Goal: Task Accomplishment & Management: Manage account settings

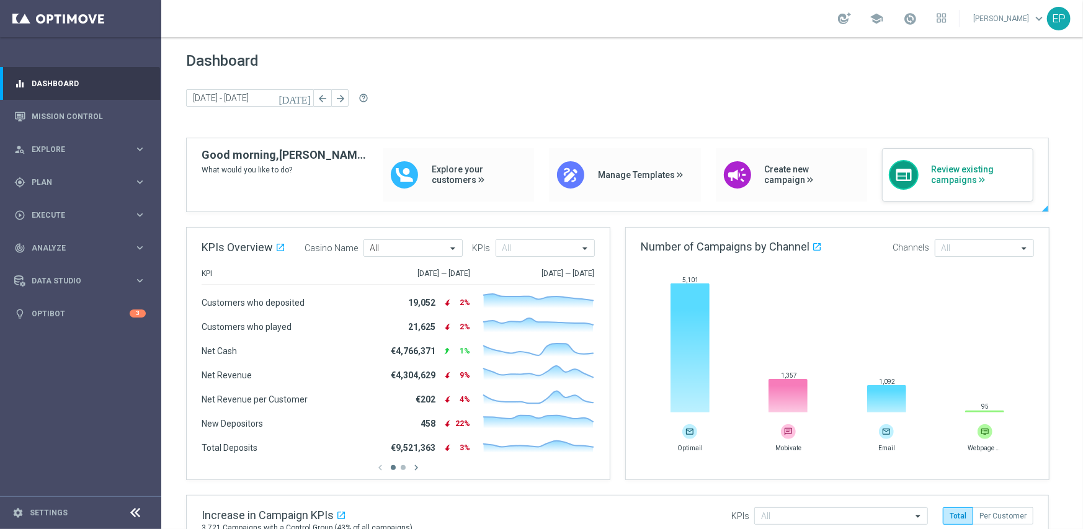
click at [944, 187] on div "web Review existing campaigns" at bounding box center [957, 174] width 151 height 53
click at [37, 182] on span "Plan" at bounding box center [83, 182] width 102 height 7
click at [47, 211] on link "Target Groups" at bounding box center [80, 208] width 97 height 10
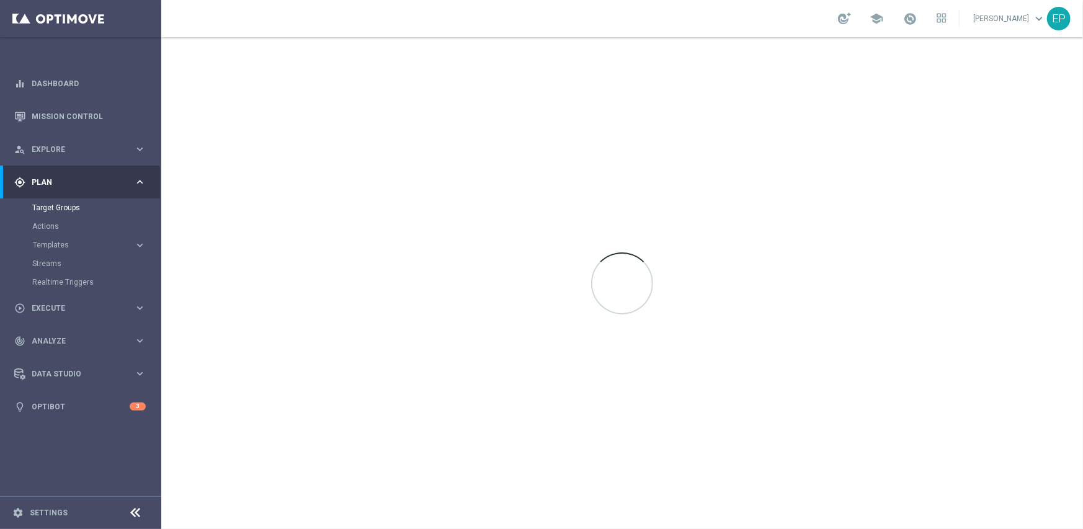
click at [135, 512] on icon at bounding box center [135, 513] width 15 height 15
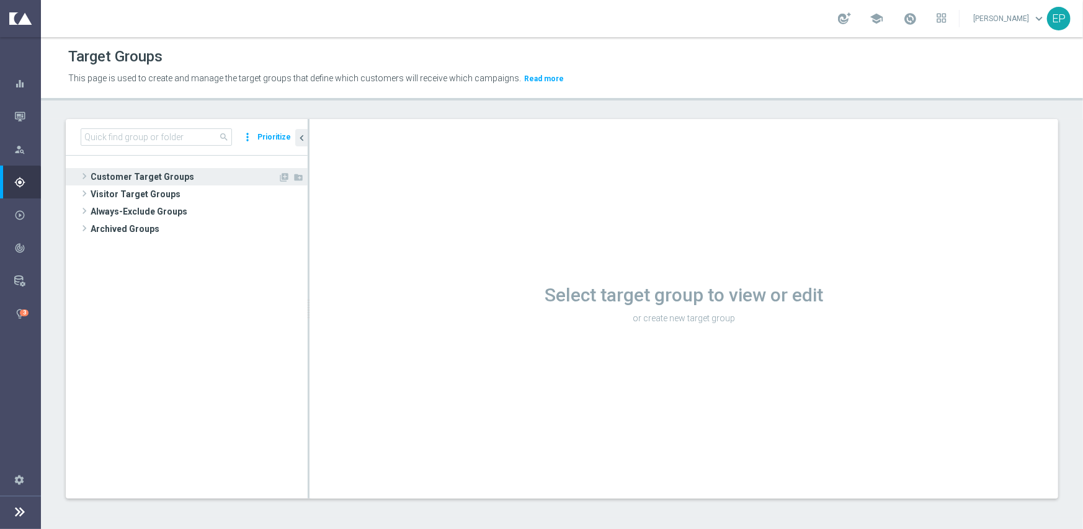
click at [153, 173] on span "Customer Target Groups" at bounding box center [184, 176] width 187 height 17
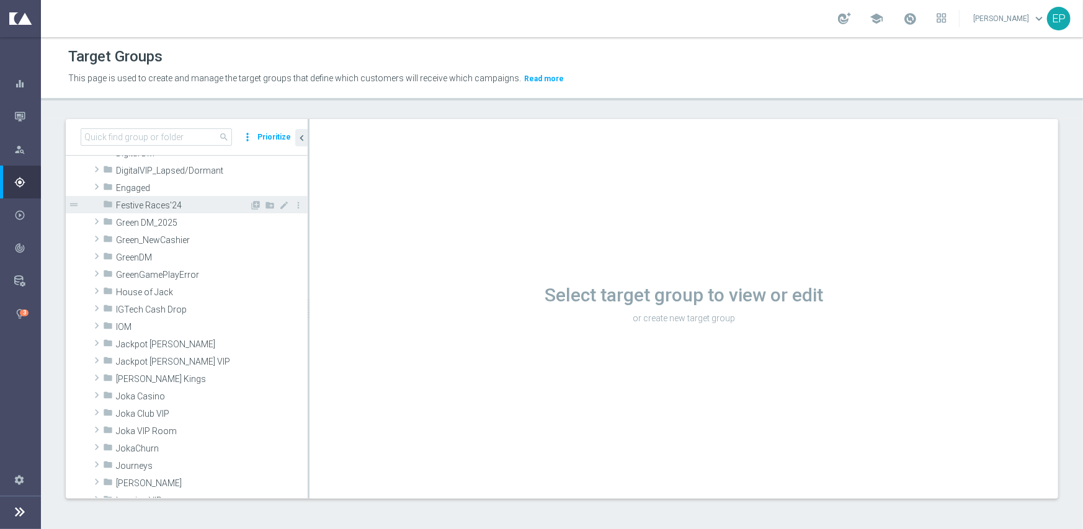
scroll to position [248, 0]
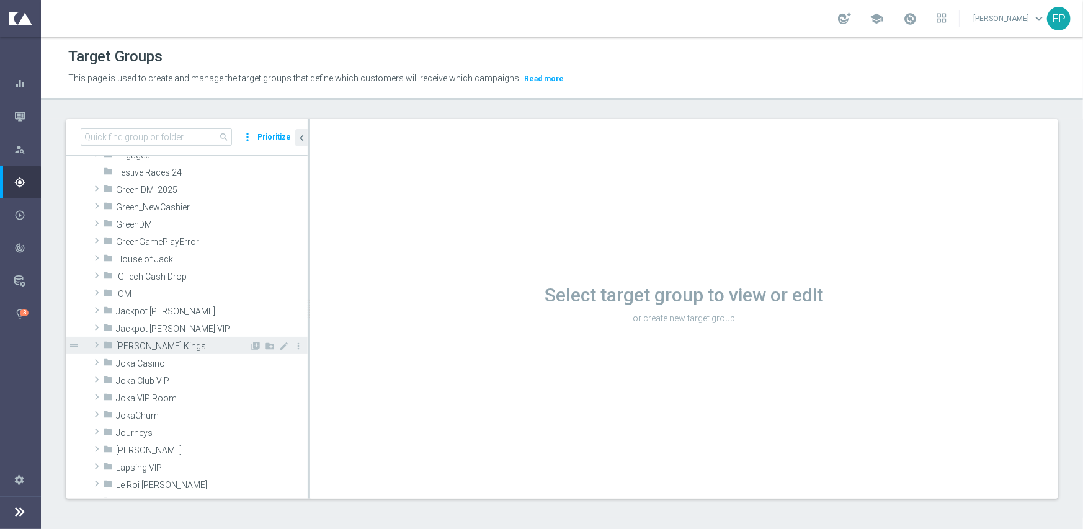
click at [160, 343] on span "[PERSON_NAME] Kings" at bounding box center [182, 346] width 133 height 11
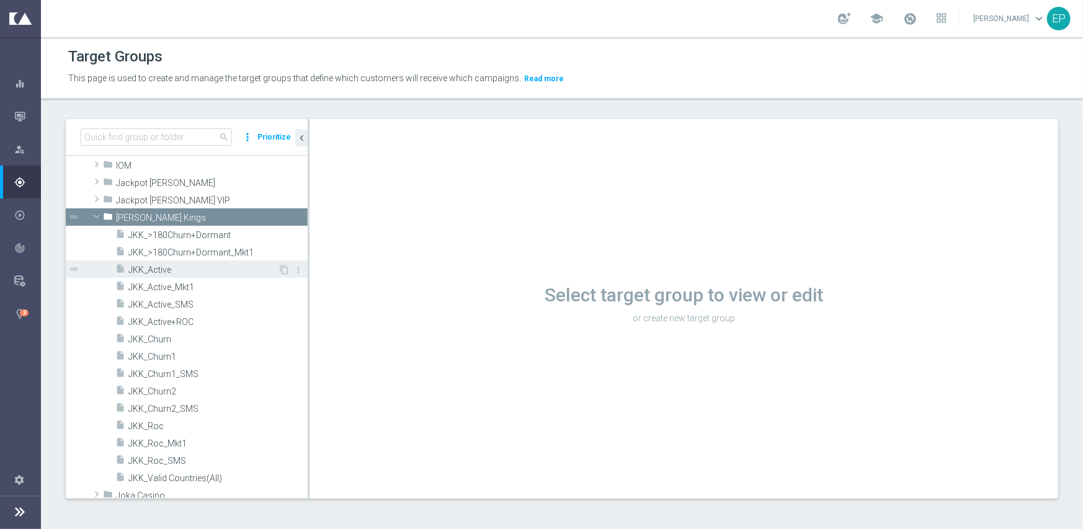
scroll to position [434, 0]
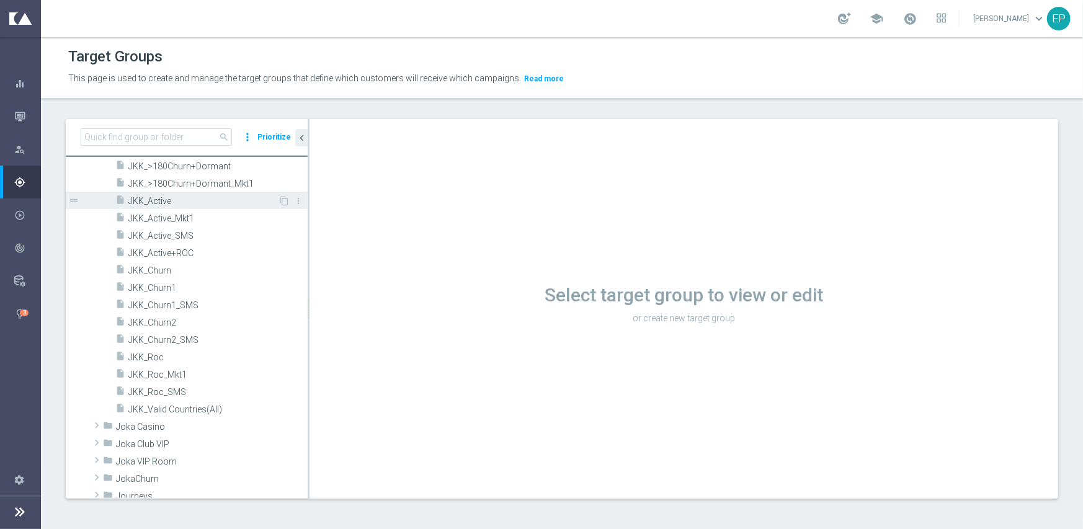
click at [167, 199] on span "JKK_Active" at bounding box center [203, 201] width 150 height 11
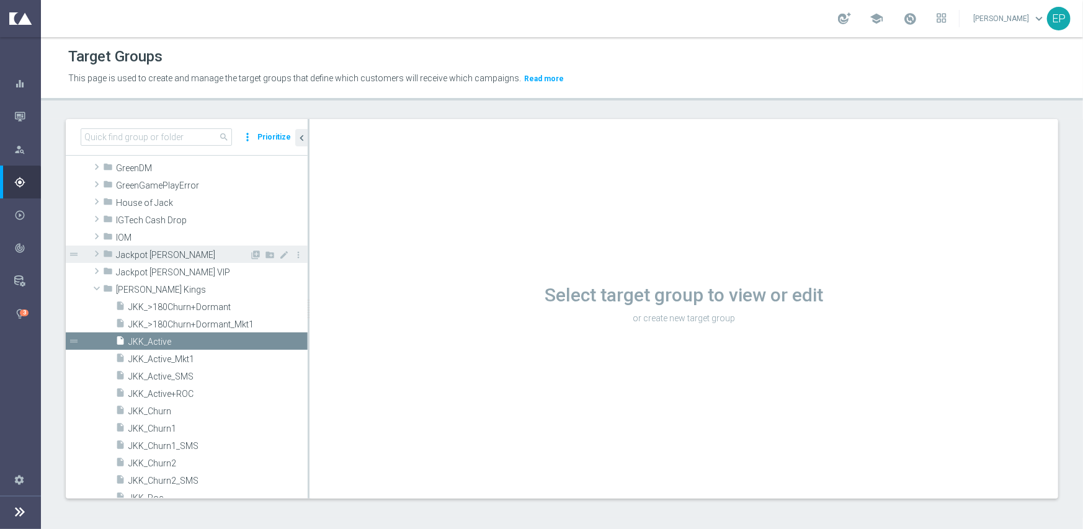
scroll to position [326, 0]
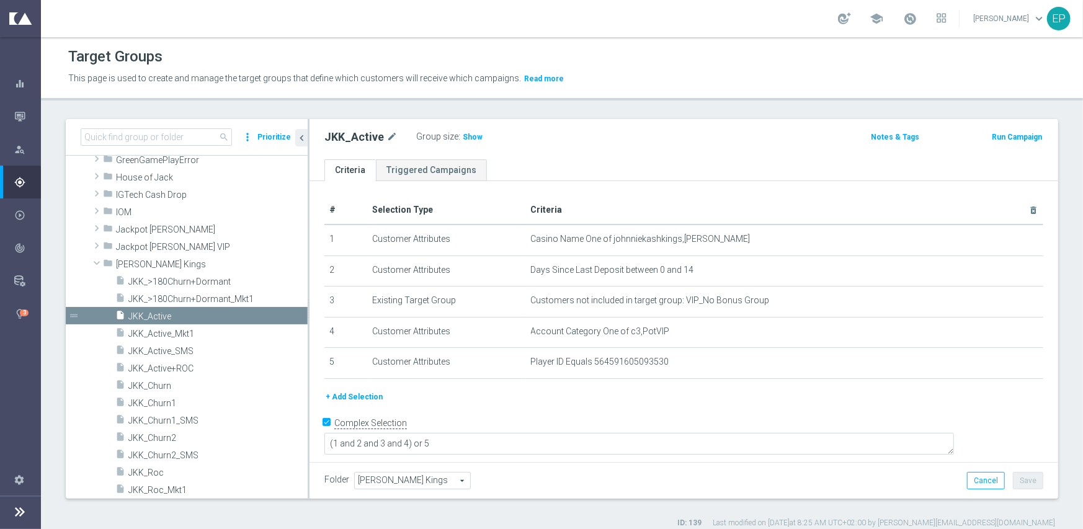
click at [353, 398] on button "+ Add Selection" at bounding box center [354, 397] width 60 height 14
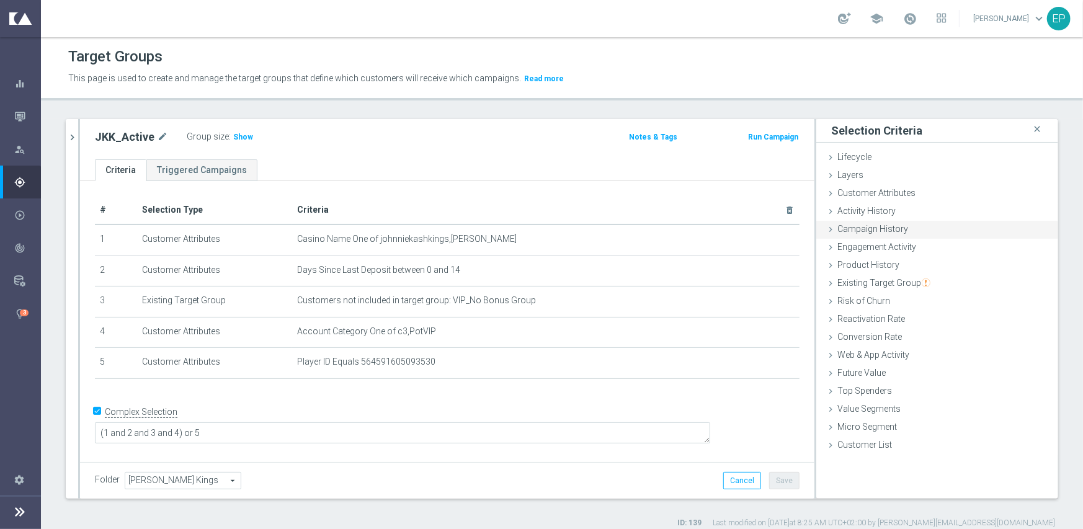
click at [895, 231] on span "Campaign History" at bounding box center [872, 229] width 71 height 10
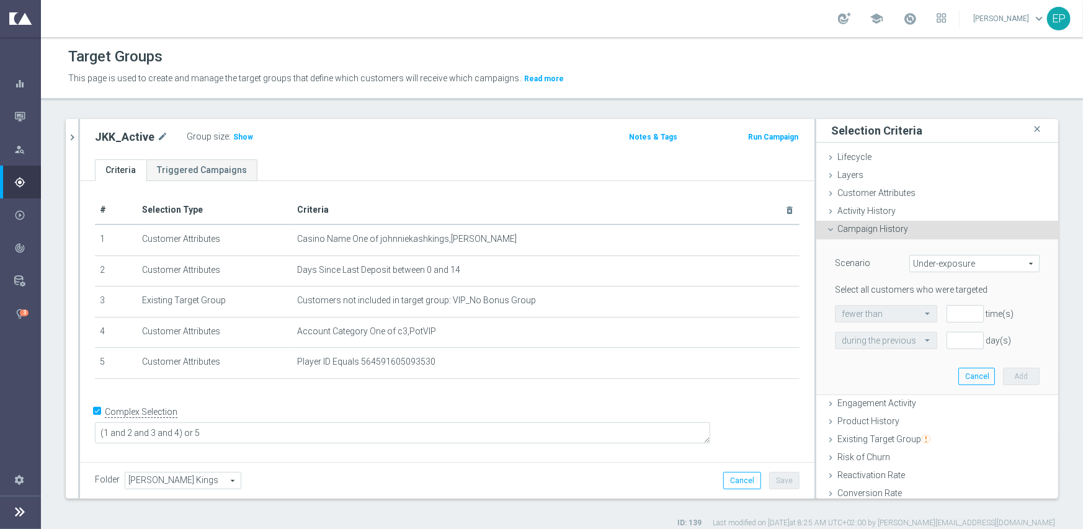
click at [950, 265] on span "Under-exposure" at bounding box center [974, 264] width 129 height 16
click at [939, 347] on span "Custom" at bounding box center [974, 346] width 117 height 10
type input "Custom"
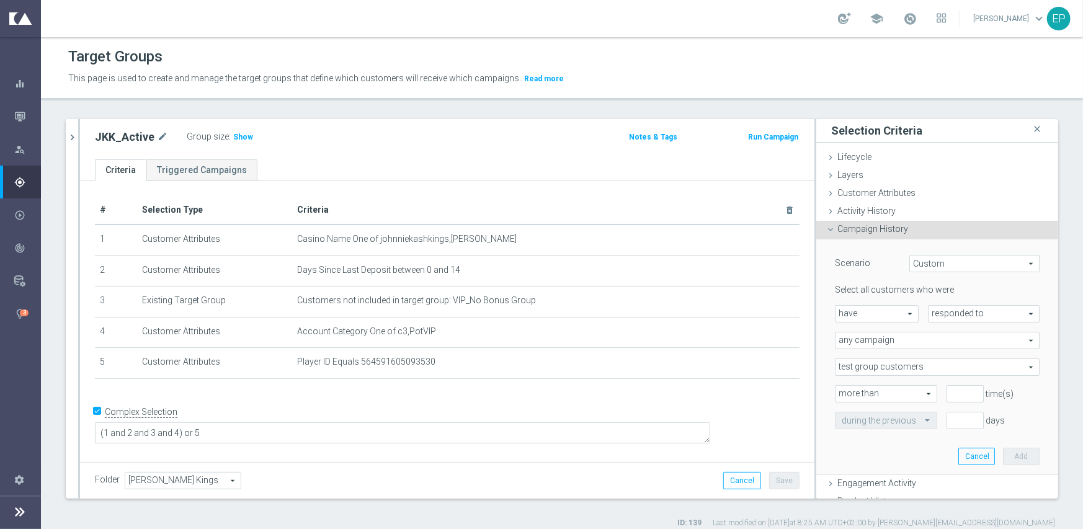
click at [857, 313] on span "have" at bounding box center [877, 314] width 83 height 16
click at [865, 346] on span "have not" at bounding box center [877, 348] width 70 height 10
type input "have not"
click at [929, 308] on span "responded to" at bounding box center [984, 314] width 110 height 16
click at [960, 349] on span "been targeted with" at bounding box center [984, 348] width 98 height 10
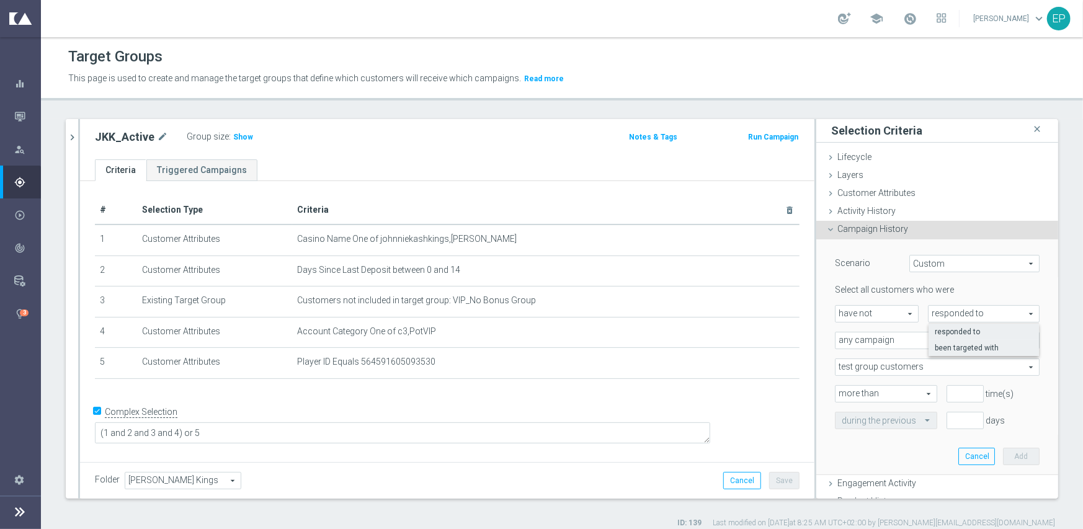
type input "been targeted with"
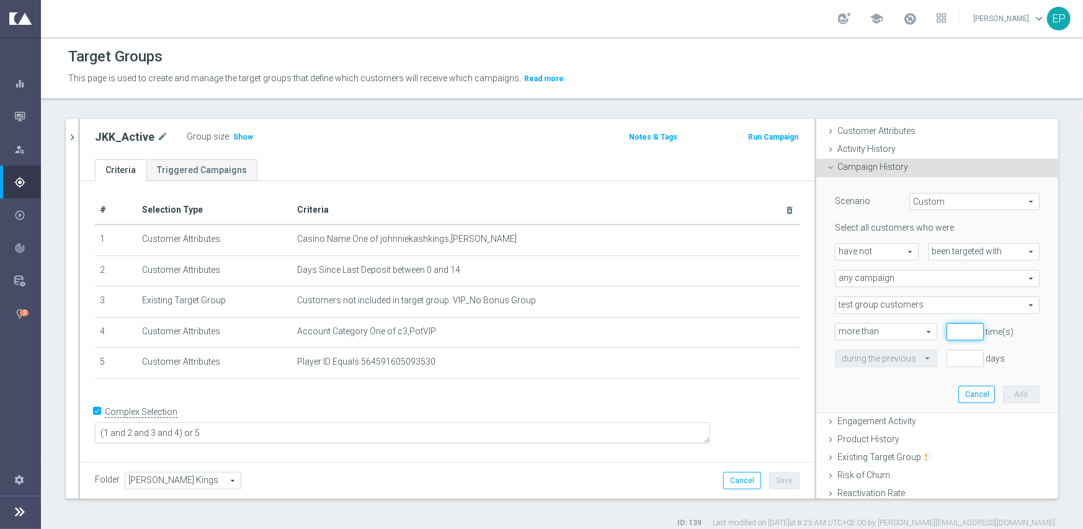
click at [947, 331] on input "number" at bounding box center [965, 331] width 37 height 17
click at [958, 329] on input "1" at bounding box center [965, 331] width 37 height 17
type input "0"
click at [958, 336] on input "0" at bounding box center [965, 331] width 37 height 17
click at [906, 278] on span "any campaign" at bounding box center [937, 278] width 203 height 16
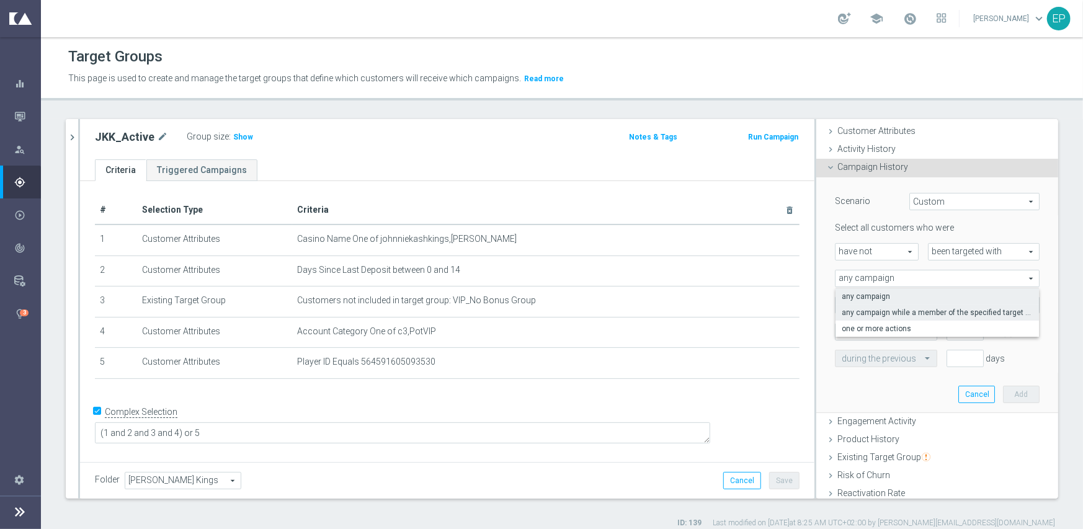
click at [898, 312] on span "any campaign while a member of the specified target group(s)" at bounding box center [937, 313] width 191 height 10
type input "any campaign while a member of the specified target group(s)"
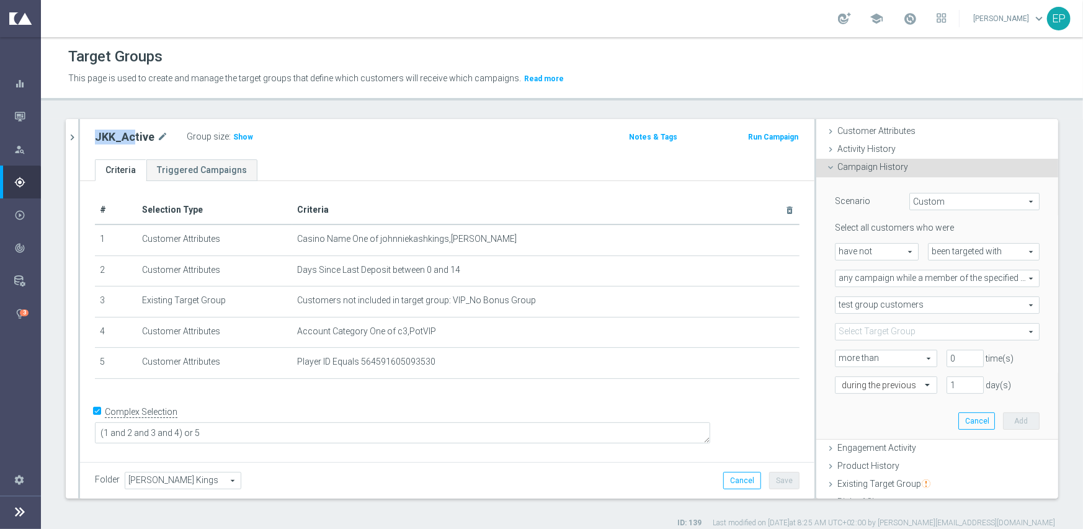
drag, startPoint x: 93, startPoint y: 136, endPoint x: 136, endPoint y: 141, distance: 43.0
click at [136, 141] on div "JKK_Active mode_edit Group size : Show" at bounding box center [327, 136] width 482 height 17
copy h2 "JKK_Ac"
click at [240, 136] on span "Show" at bounding box center [243, 137] width 20 height 9
click at [924, 329] on span at bounding box center [937, 332] width 203 height 16
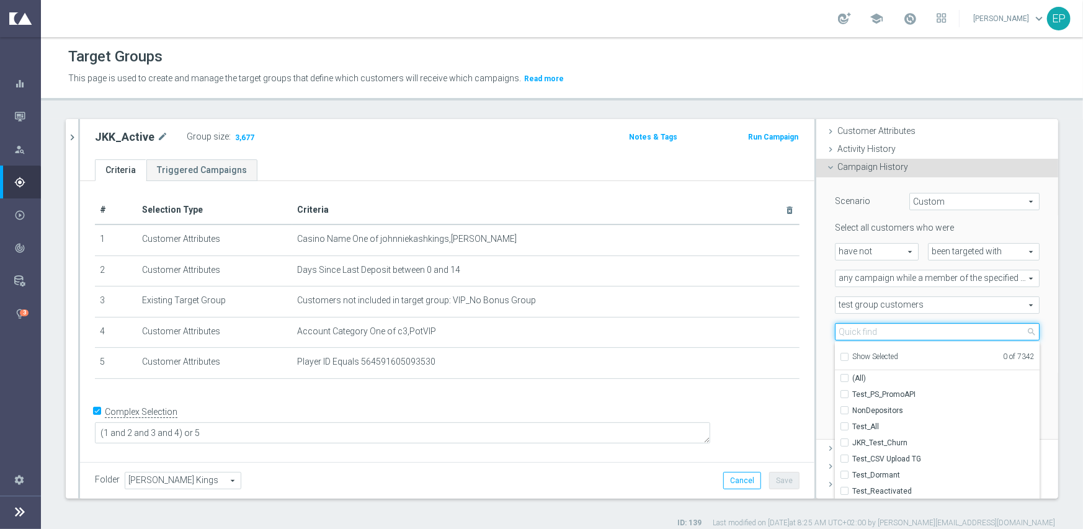
click at [893, 331] on input "search" at bounding box center [937, 331] width 205 height 17
paste input "JKK_Ac"
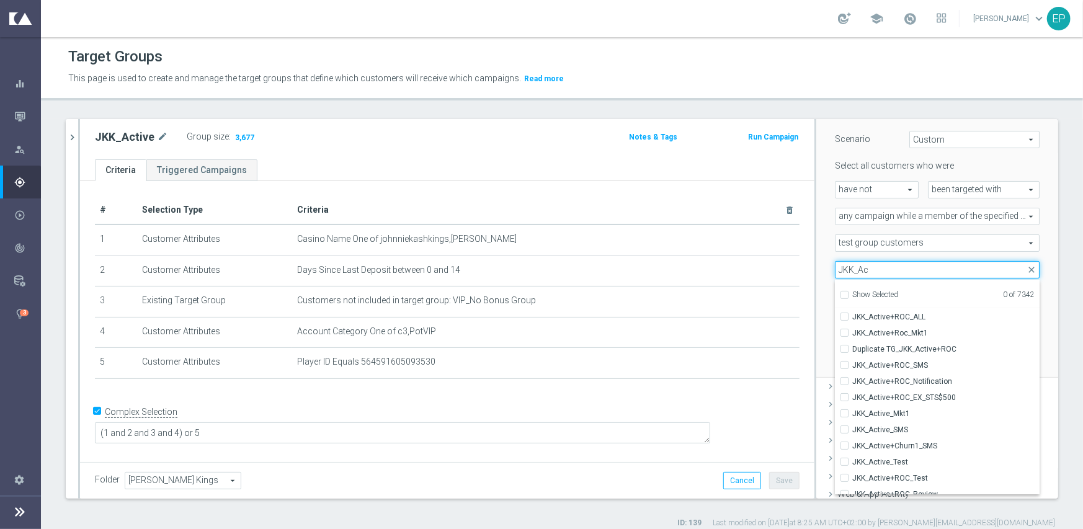
scroll to position [124, 0]
type input "JKK_Ac"
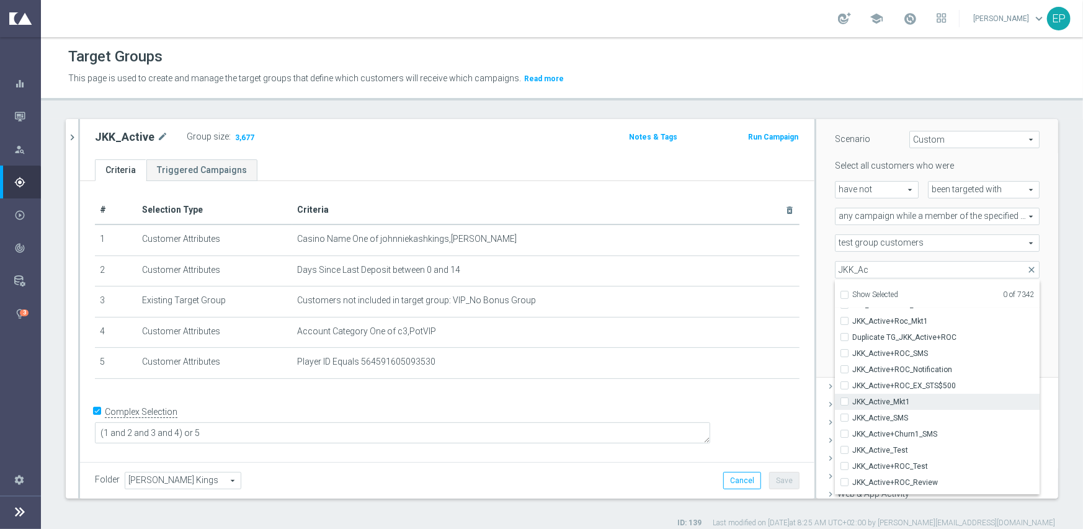
click at [916, 400] on span "JKK_Active_Mkt1" at bounding box center [945, 402] width 187 height 10
click at [852, 400] on input "JKK_Active_Mkt1" at bounding box center [848, 402] width 8 height 8
checkbox input "true"
type input "JKK_Active_Mkt1"
click at [816, 303] on div "Scenario Custom Custom arrow_drop_down search Select all customers who were hav…" at bounding box center [937, 246] width 242 height 263
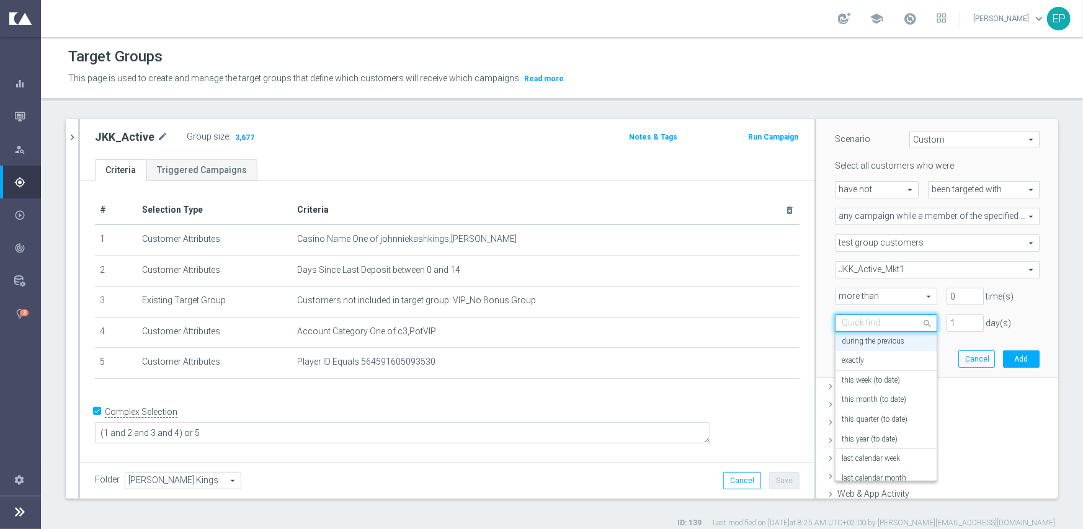
click at [921, 323] on span at bounding box center [929, 323] width 16 height 17
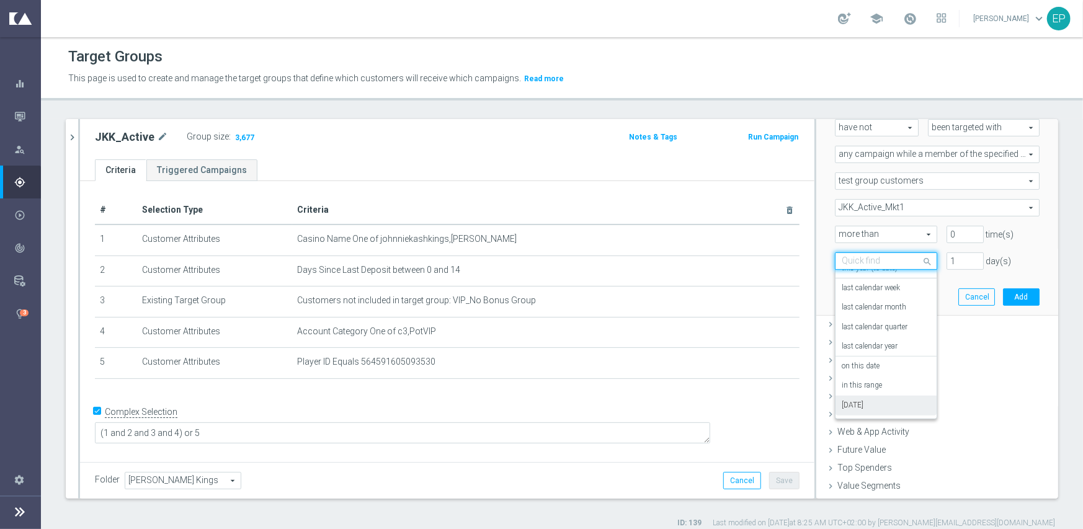
click at [856, 406] on div "[DATE]" at bounding box center [886, 406] width 89 height 20
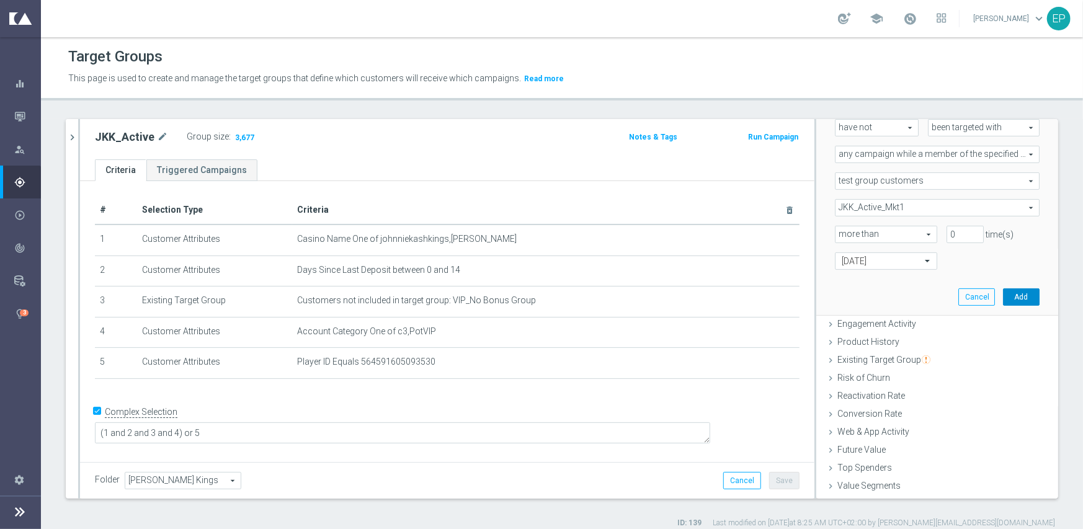
click at [1005, 295] on button "Add" at bounding box center [1021, 296] width 37 height 17
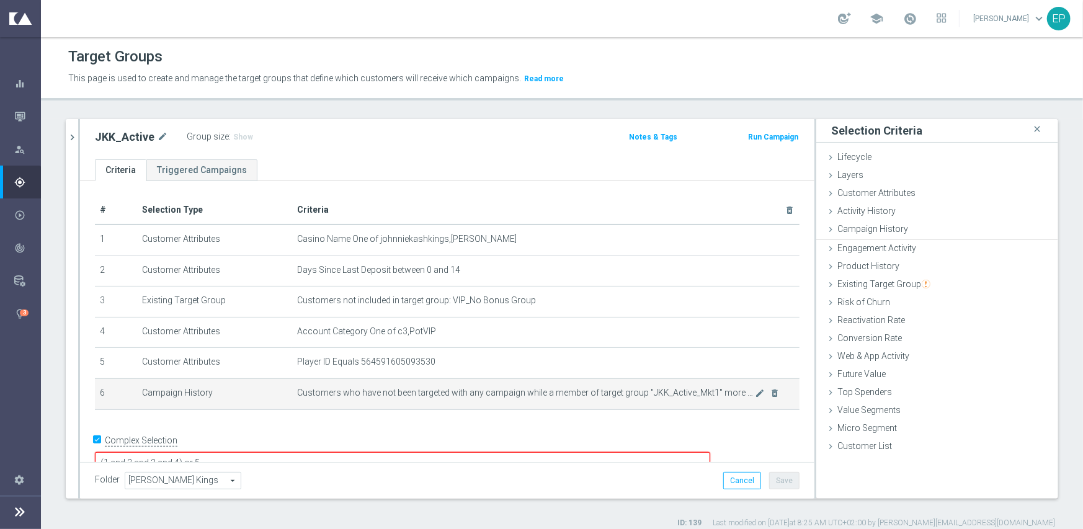
scroll to position [0, 0]
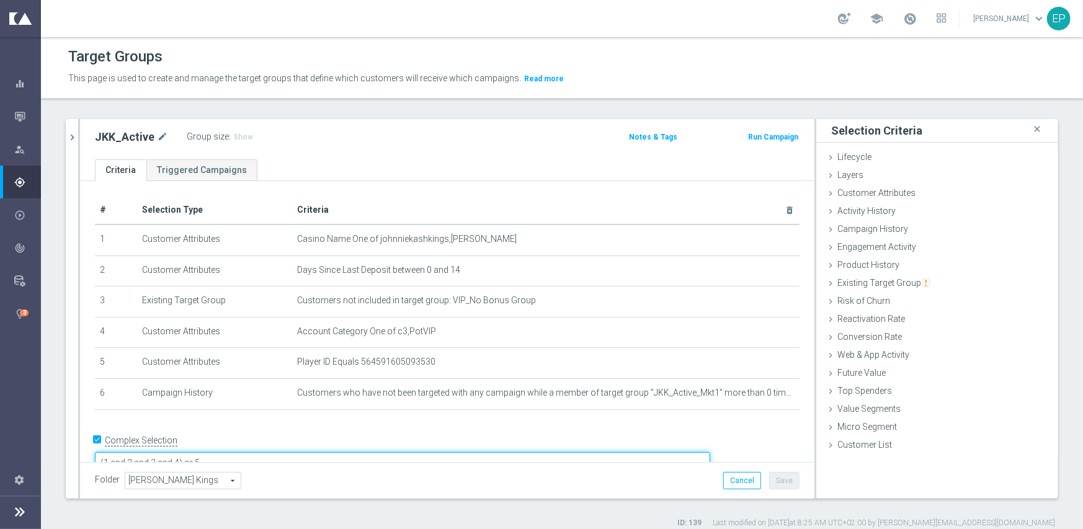
click at [266, 452] on textarea "(1 and 2 and 3 and 4) or 5" at bounding box center [402, 463] width 615 height 22
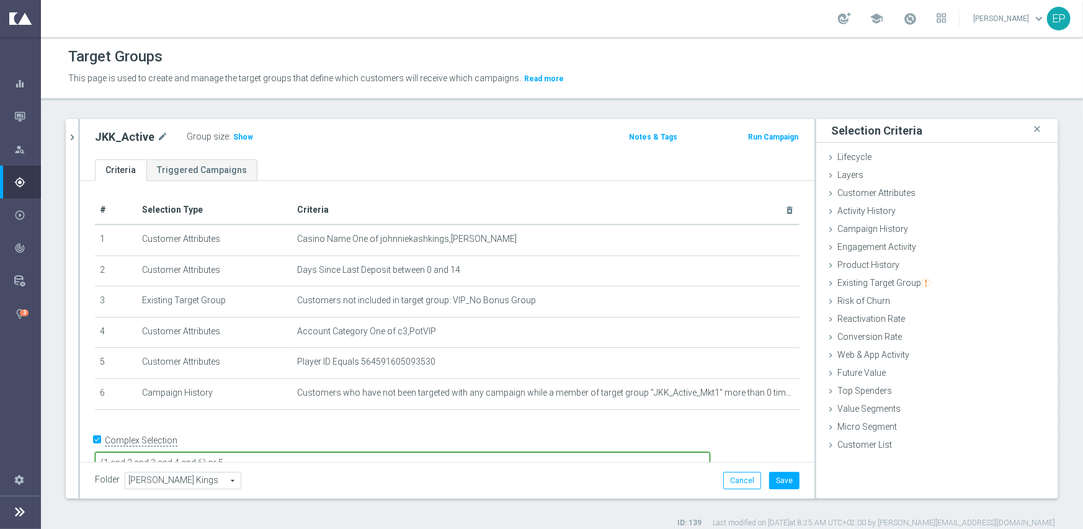
type textarea "(1 and 2 and 3 and 4 and 6) or 5"
click at [331, 418] on div "# Selection Type Criteria delete_forever 1 Customer Attributes Casino Name One …" at bounding box center [447, 308] width 723 height 225
click at [236, 136] on span "Show" at bounding box center [243, 137] width 20 height 9
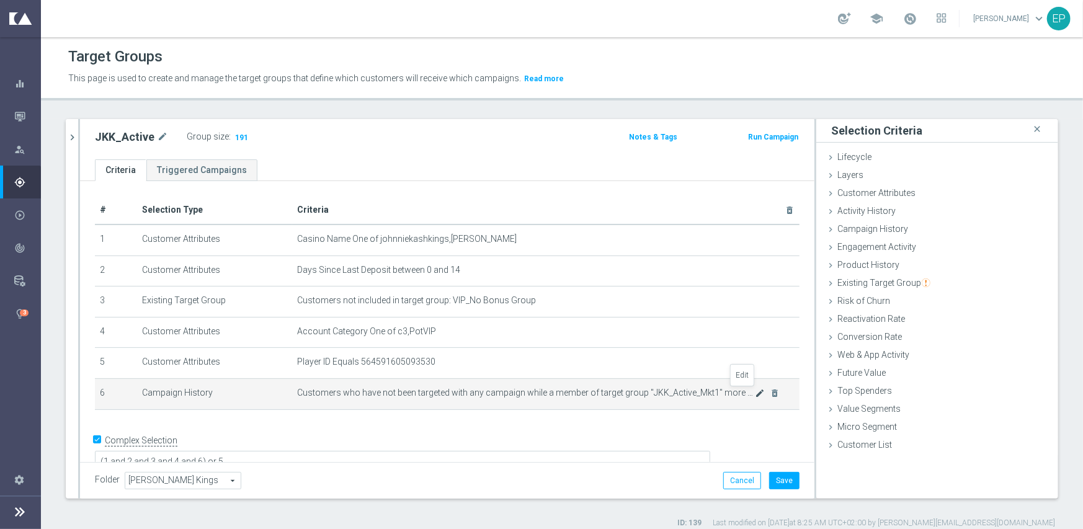
click at [755, 391] on icon "mode_edit" at bounding box center [760, 393] width 10 height 10
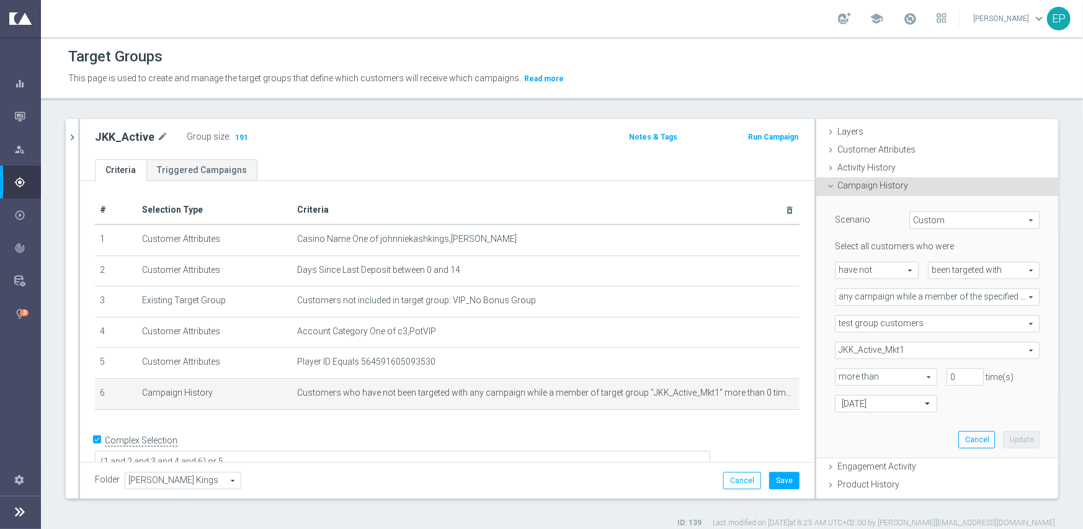
scroll to position [62, 0]
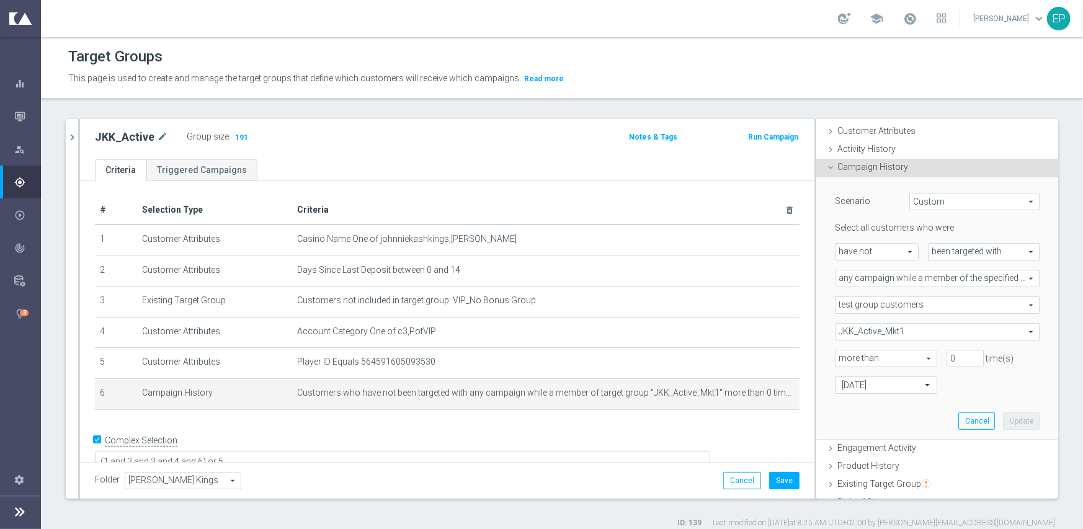
click at [893, 235] on div "Select all customers who were have not have not arrow_drop_down search been tar…" at bounding box center [937, 307] width 205 height 171
drag, startPoint x: 89, startPoint y: 138, endPoint x: 150, endPoint y: 143, distance: 61.0
click at [150, 143] on div "JKK_Active mode_edit Group size : 191" at bounding box center [327, 138] width 482 height 20
copy h2 "JKK_Active"
click at [908, 333] on span "JKK_Active_Mkt1" at bounding box center [937, 332] width 203 height 16
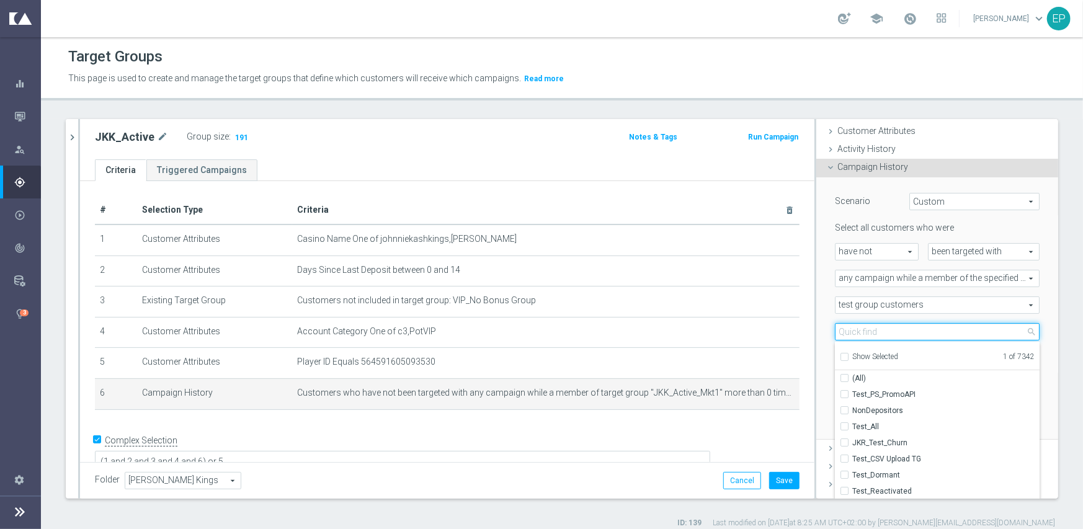
click at [879, 334] on input "search" at bounding box center [937, 331] width 205 height 17
paste input "JKK_Active"
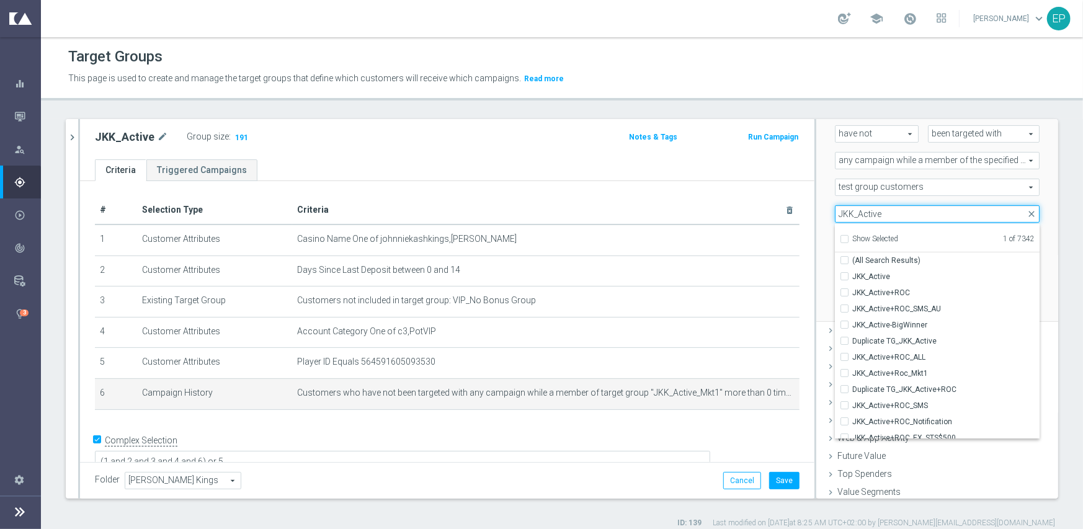
scroll to position [186, 0]
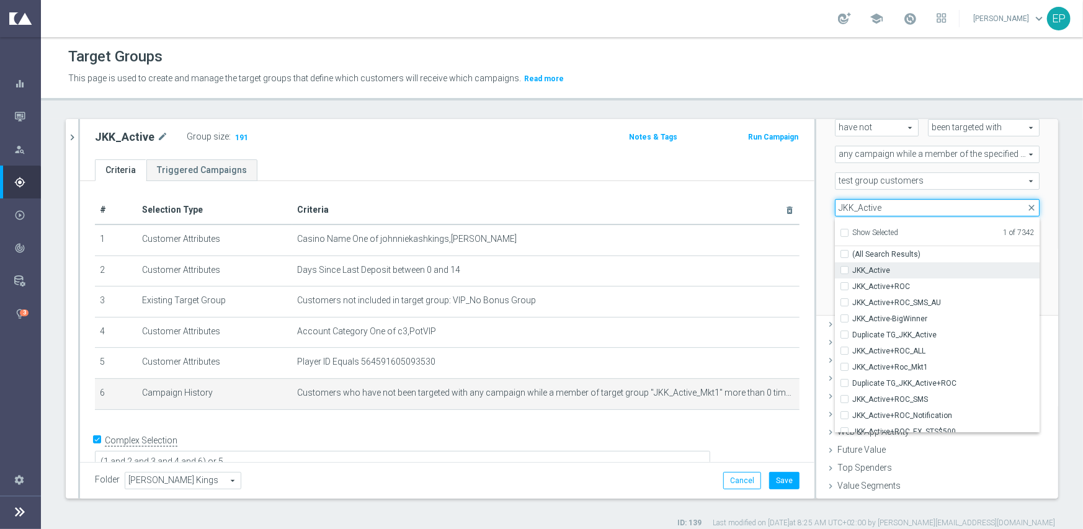
type input "JKK_Active"
click at [886, 274] on span "JKK_Active" at bounding box center [945, 271] width 187 height 10
click at [852, 274] on input "JKK_Active" at bounding box center [848, 270] width 8 height 8
checkbox input "true"
type input "Selected 2 of 7342"
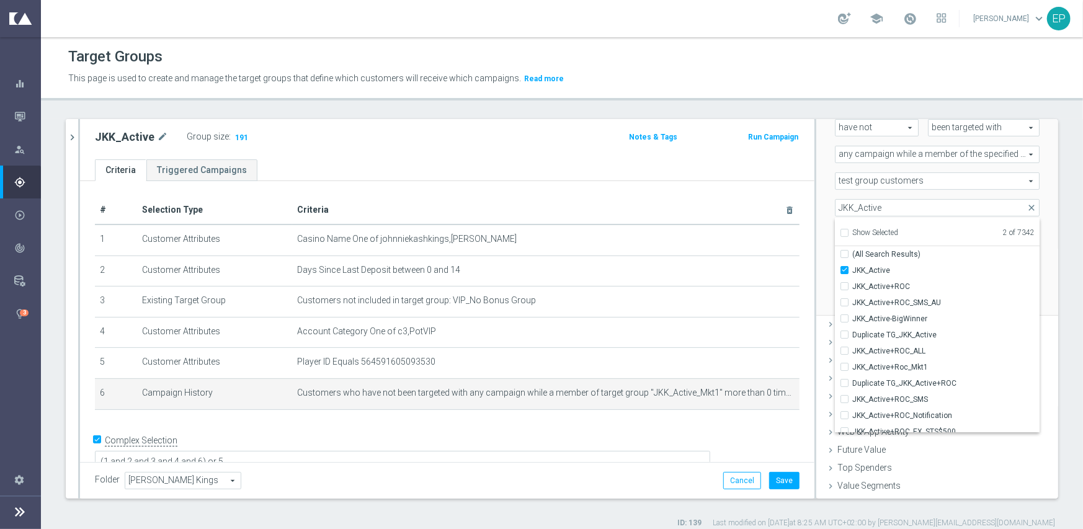
click at [816, 236] on div "Scenario Custom Custom arrow_drop_down search Select all customers who were hav…" at bounding box center [937, 184] width 242 height 263
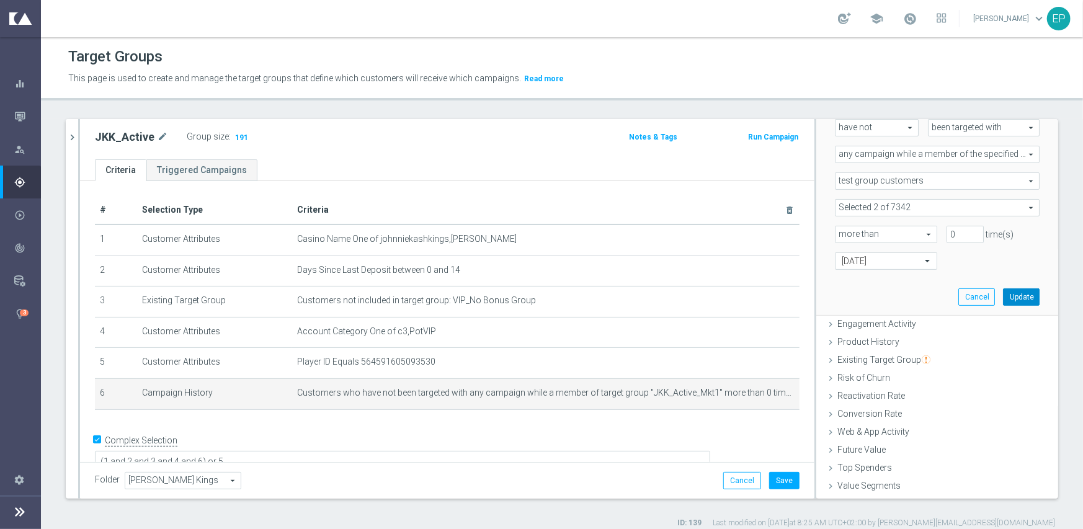
click at [1014, 297] on button "Update" at bounding box center [1021, 296] width 37 height 17
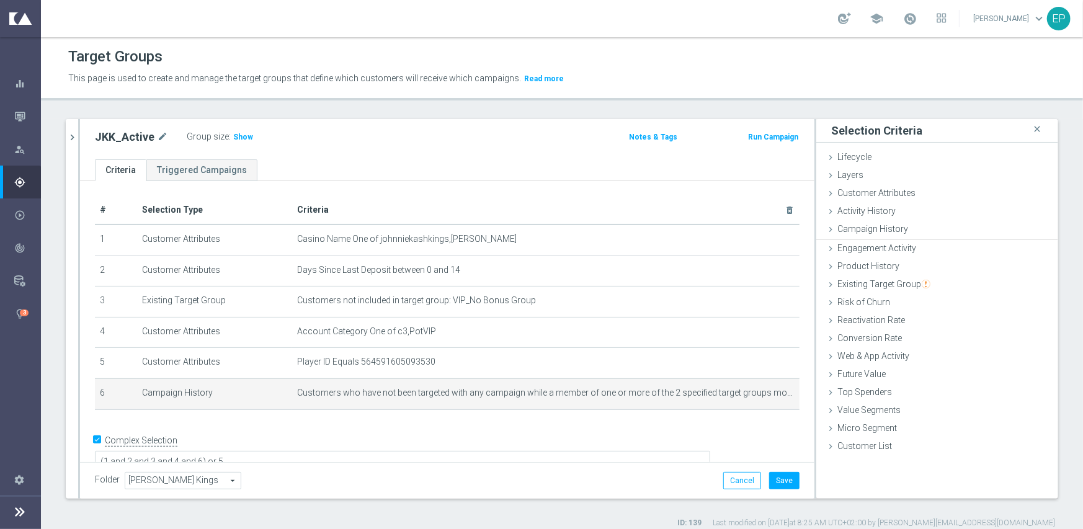
scroll to position [0, 0]
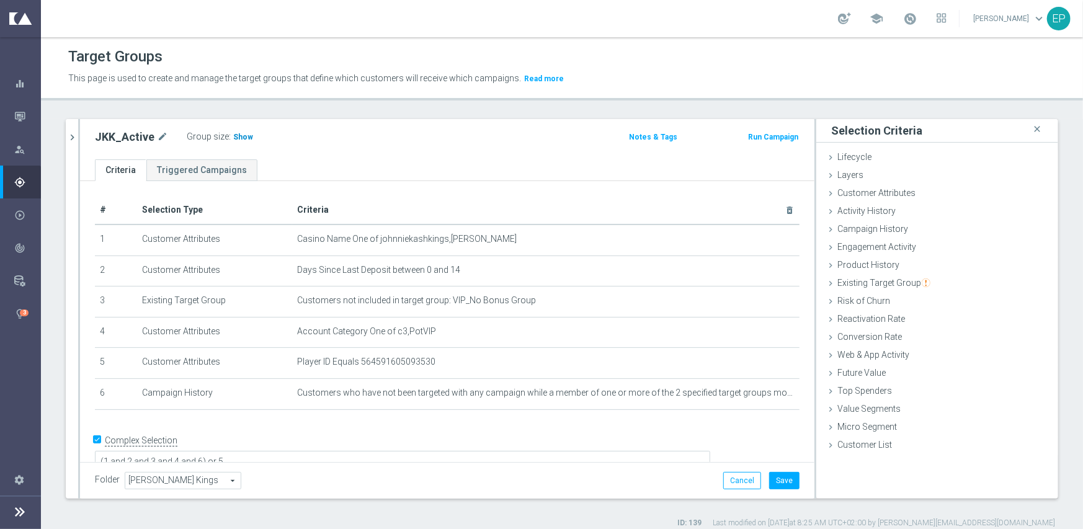
click at [236, 133] on span "Show" at bounding box center [243, 137] width 20 height 9
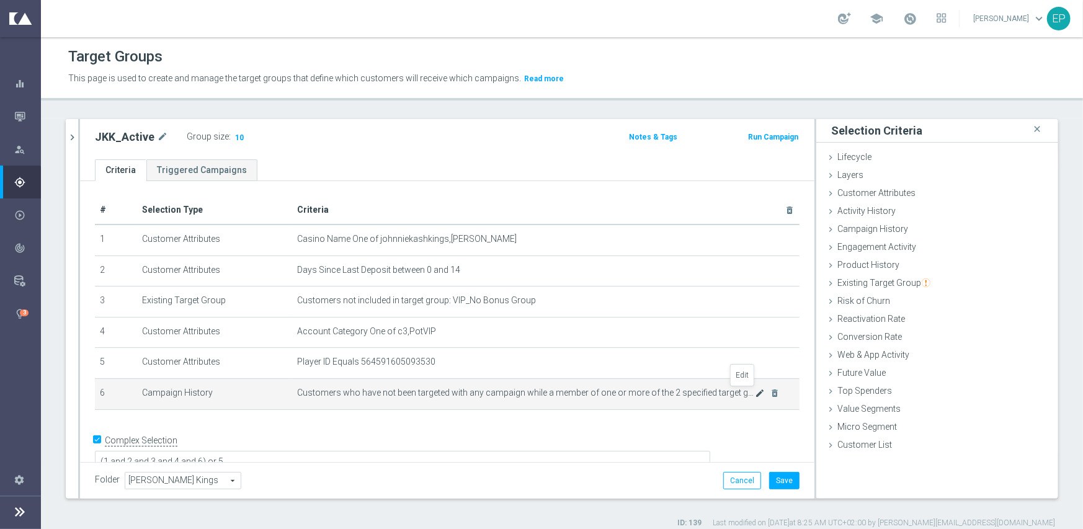
click at [755, 392] on icon "mode_edit" at bounding box center [760, 393] width 10 height 10
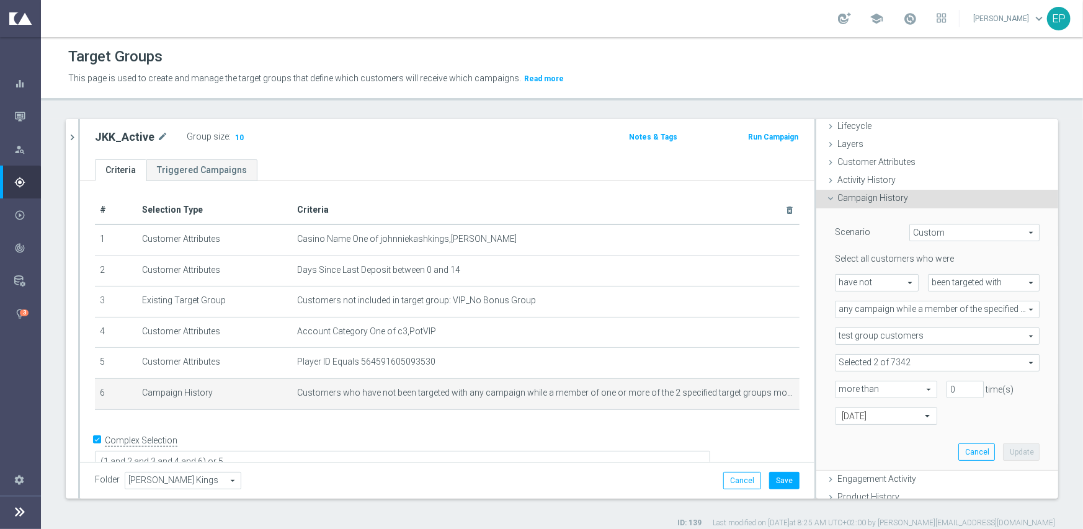
scroll to position [62, 0]
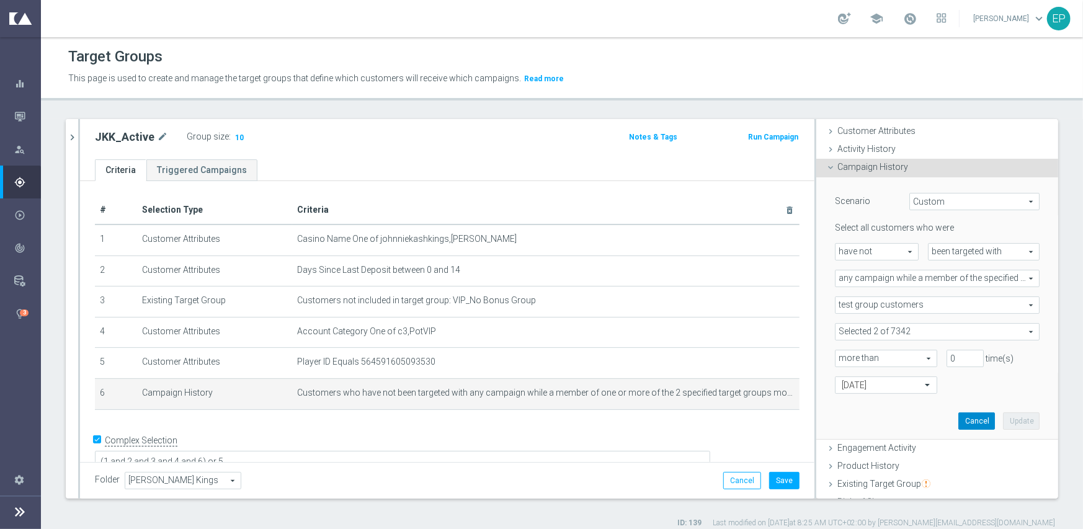
click at [958, 413] on button "Cancel" at bounding box center [976, 421] width 37 height 17
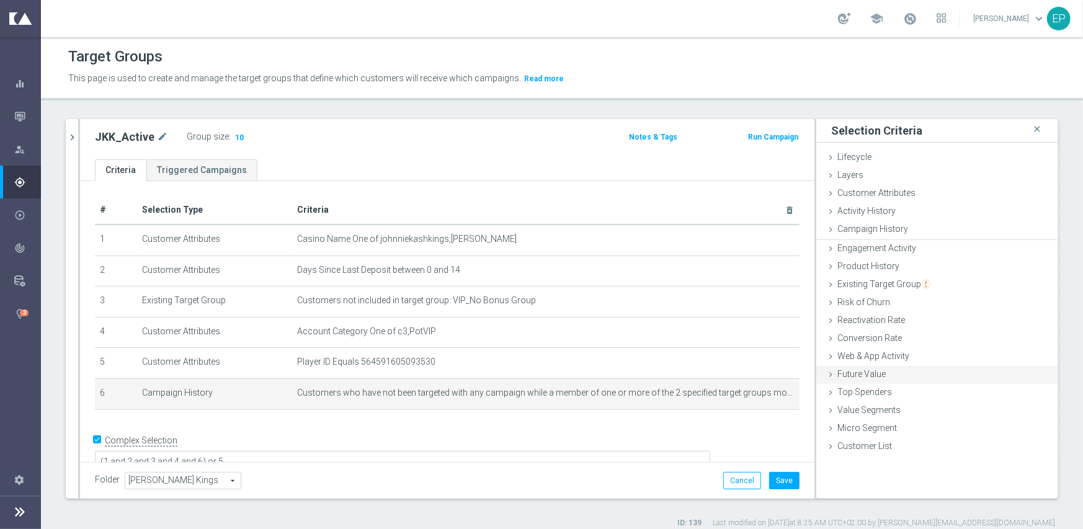
scroll to position [0, 0]
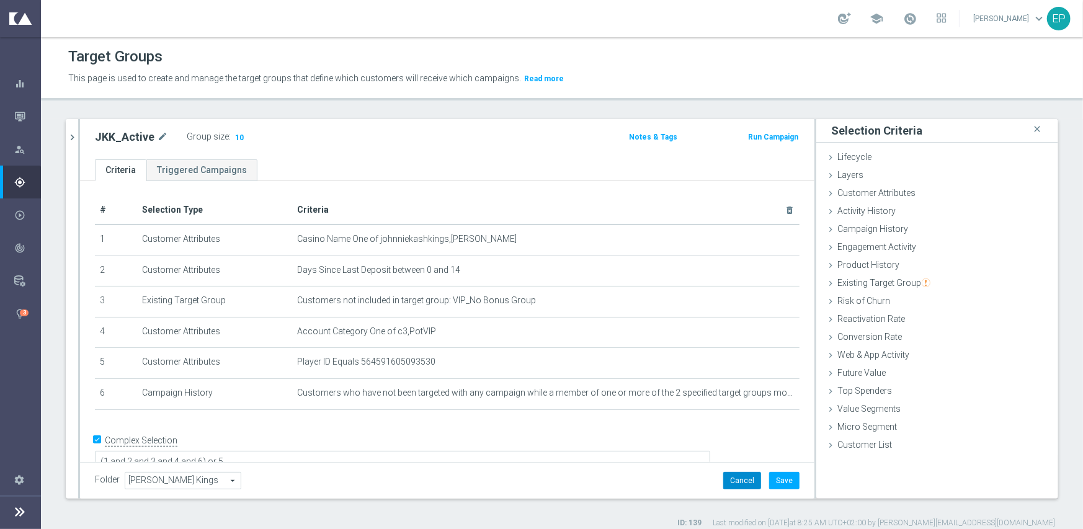
click at [728, 477] on button "Cancel" at bounding box center [742, 480] width 38 height 17
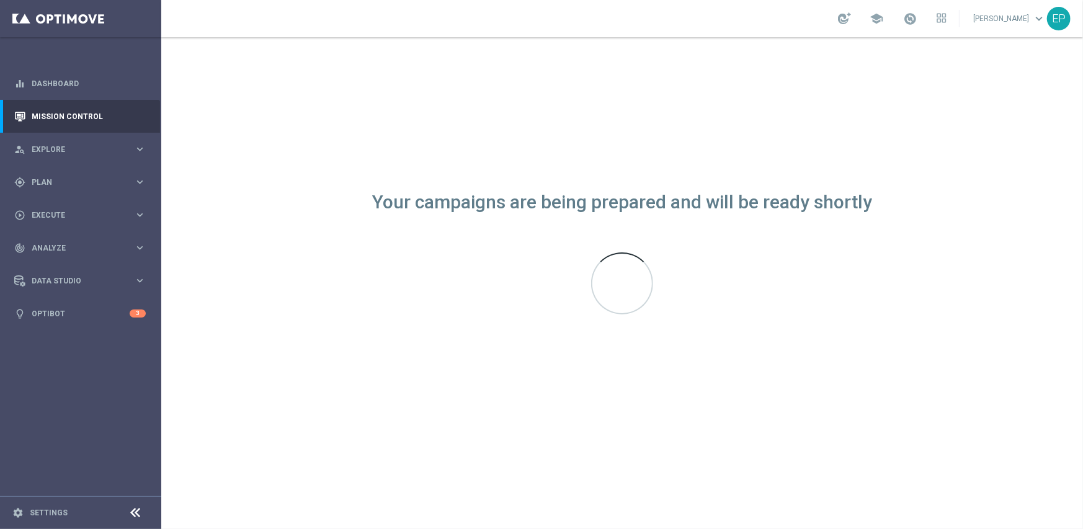
click at [129, 514] on icon at bounding box center [135, 513] width 15 height 15
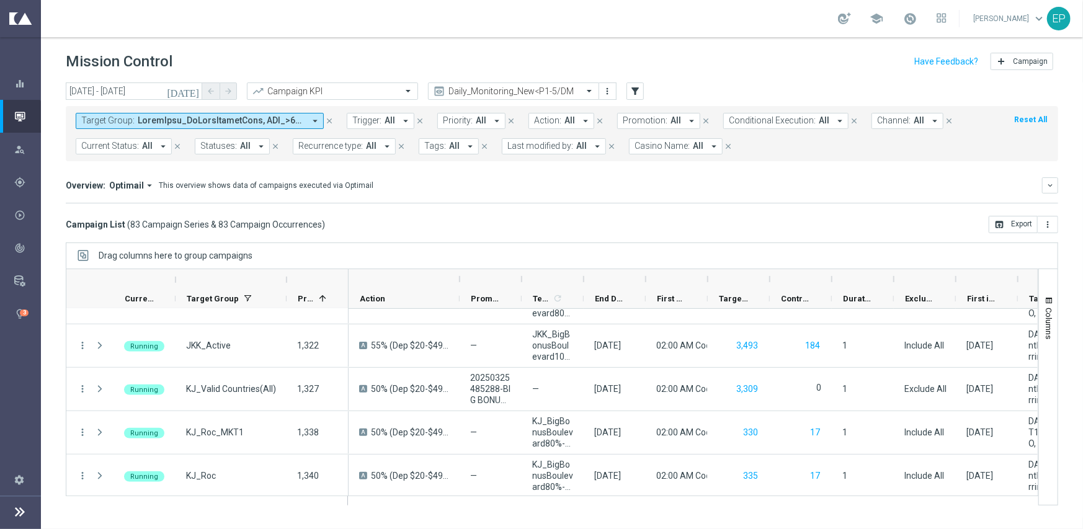
scroll to position [682, 0]
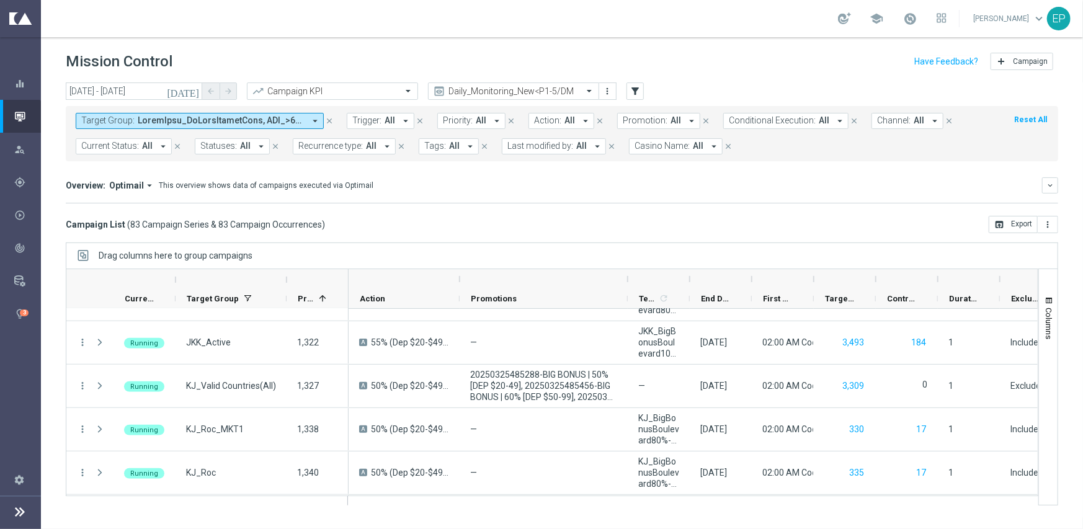
drag, startPoint x: 520, startPoint y: 277, endPoint x: 626, endPoint y: 277, distance: 106.1
click at [626, 277] on div at bounding box center [627, 279] width 5 height 20
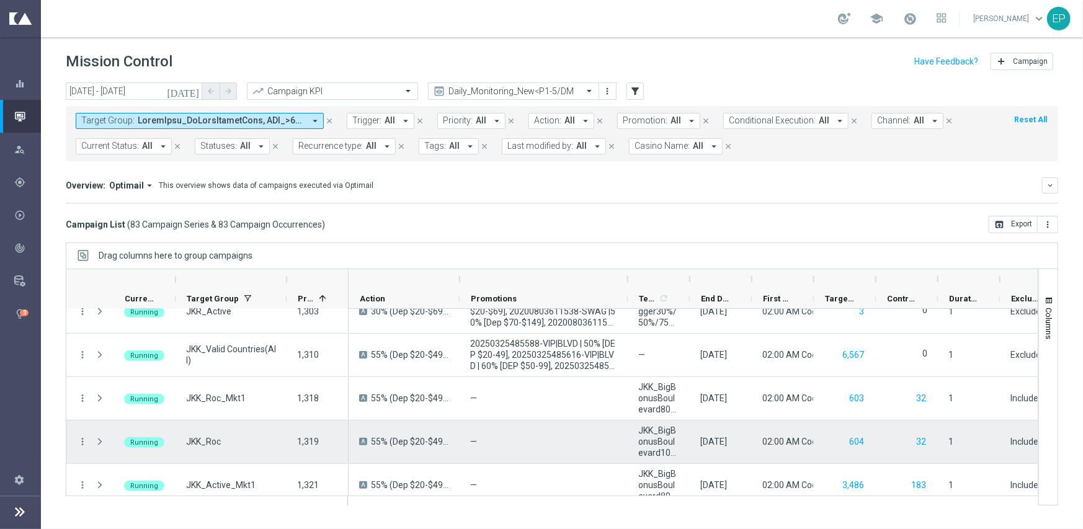
scroll to position [558, 0]
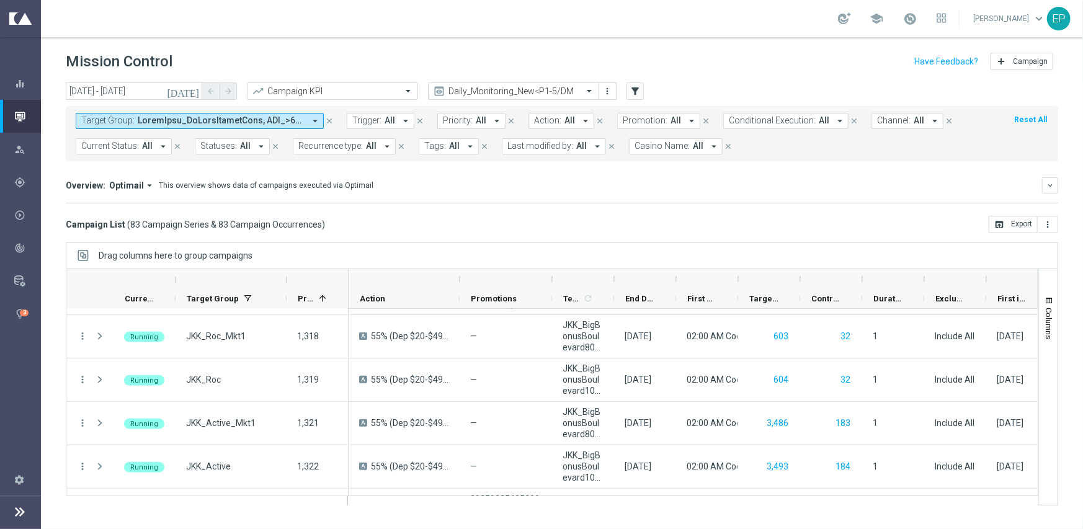
drag, startPoint x: 629, startPoint y: 276, endPoint x: 553, endPoint y: 283, distance: 76.0
click at [553, 283] on div at bounding box center [552, 279] width 5 height 20
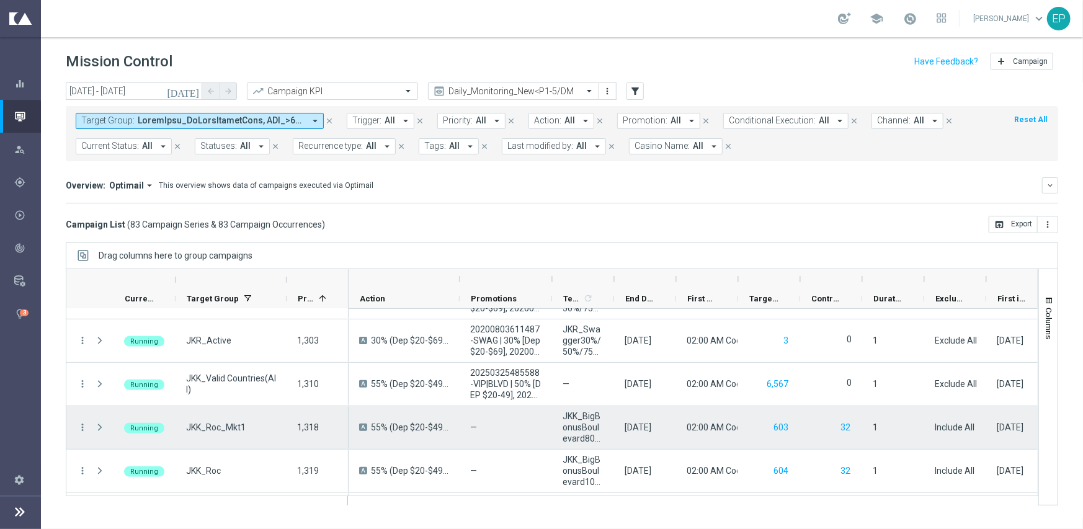
scroll to position [496, 0]
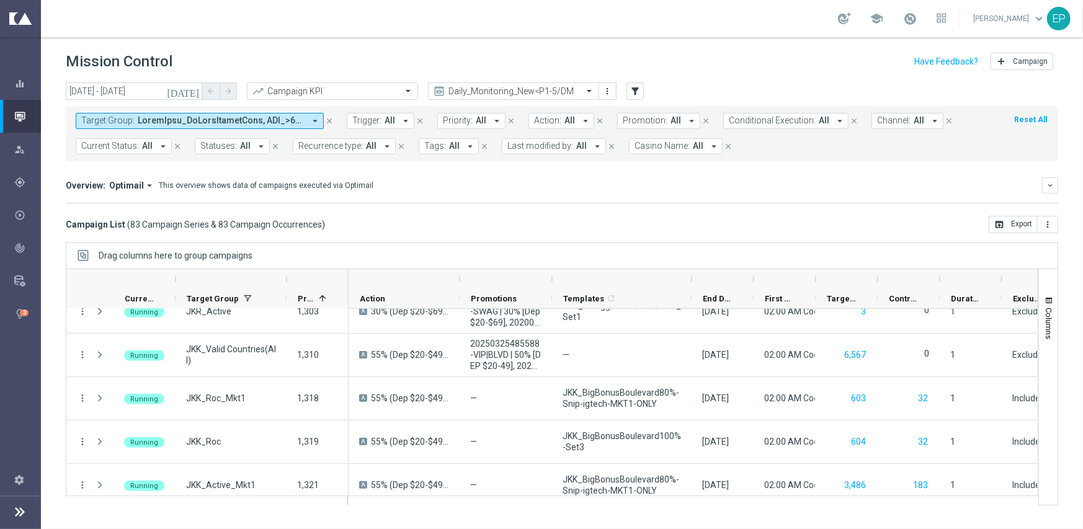
drag, startPoint x: 611, startPoint y: 278, endPoint x: 689, endPoint y: 280, distance: 77.6
click at [689, 280] on div at bounding box center [691, 279] width 5 height 20
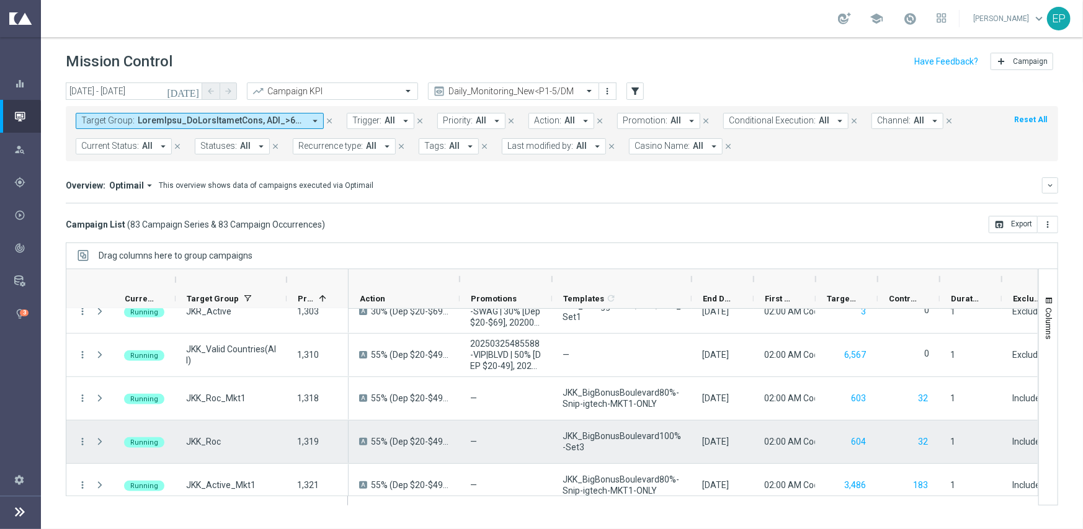
click at [872, 447] on div "604" at bounding box center [847, 442] width 62 height 43
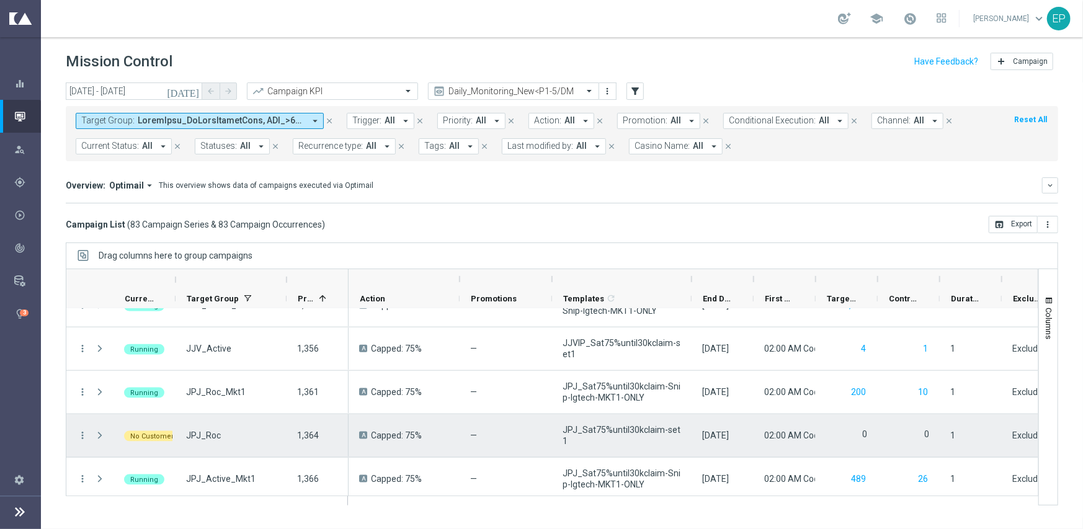
scroll to position [1055, 0]
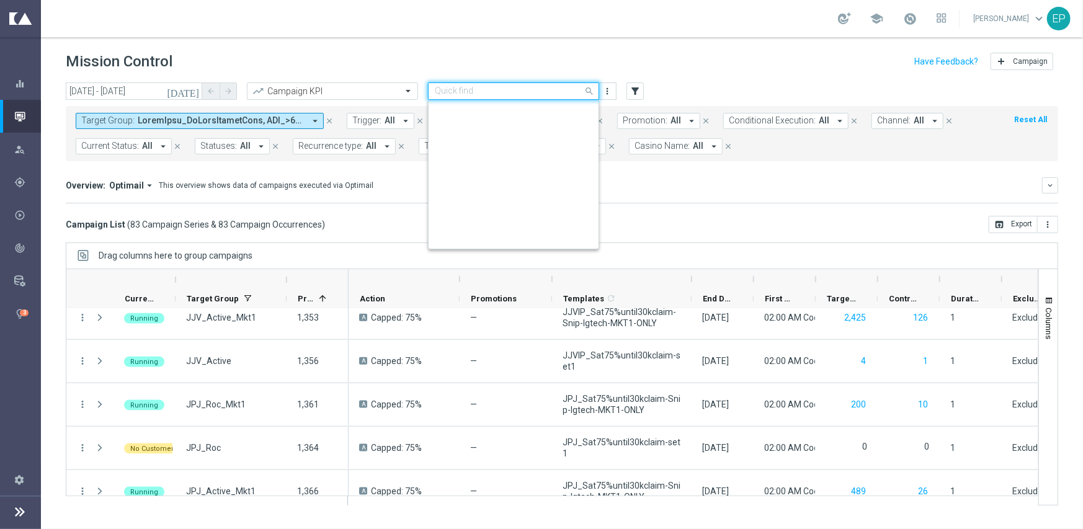
click at [505, 88] on input "text" at bounding box center [501, 91] width 133 height 11
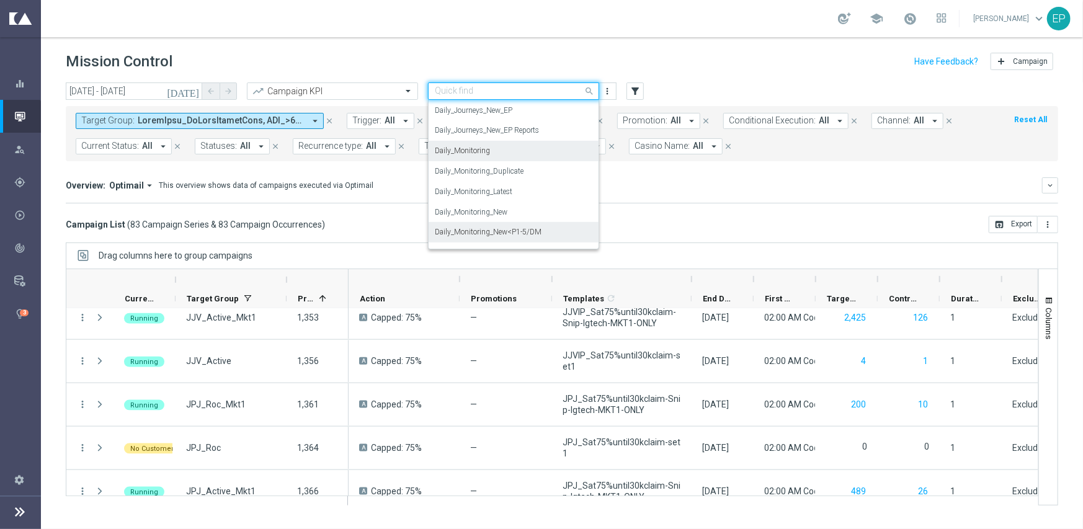
scroll to position [326, 0]
click at [502, 154] on div "Daily_Journeys_New" at bounding box center [514, 151] width 158 height 20
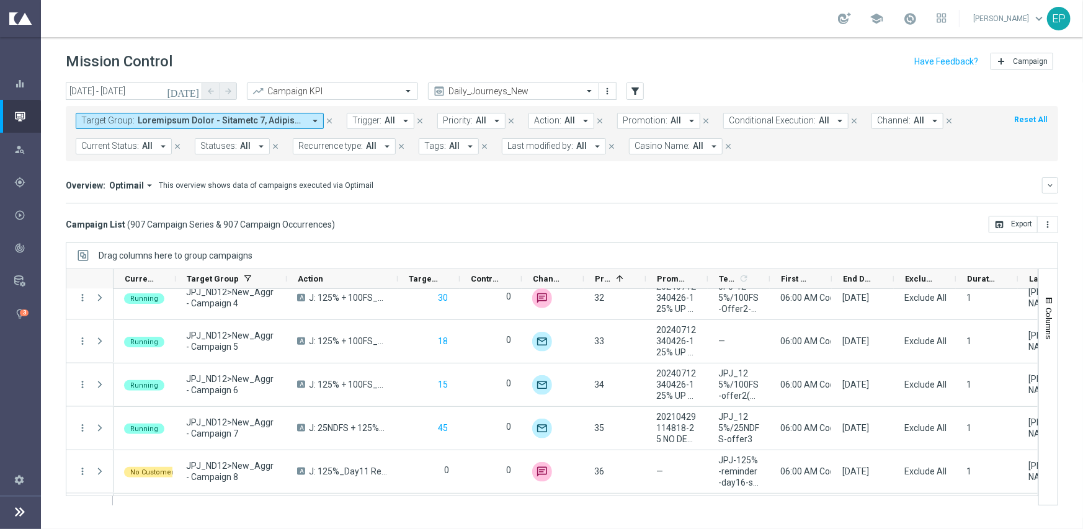
click at [130, 145] on span "Current Status:" at bounding box center [110, 146] width 58 height 11
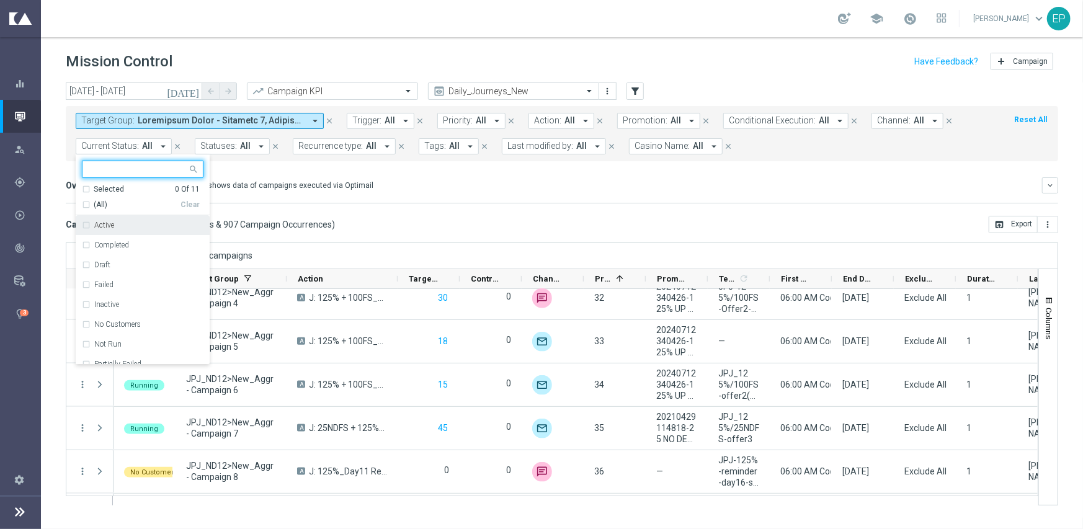
click at [98, 200] on span "(All)" at bounding box center [101, 205] width 14 height 11
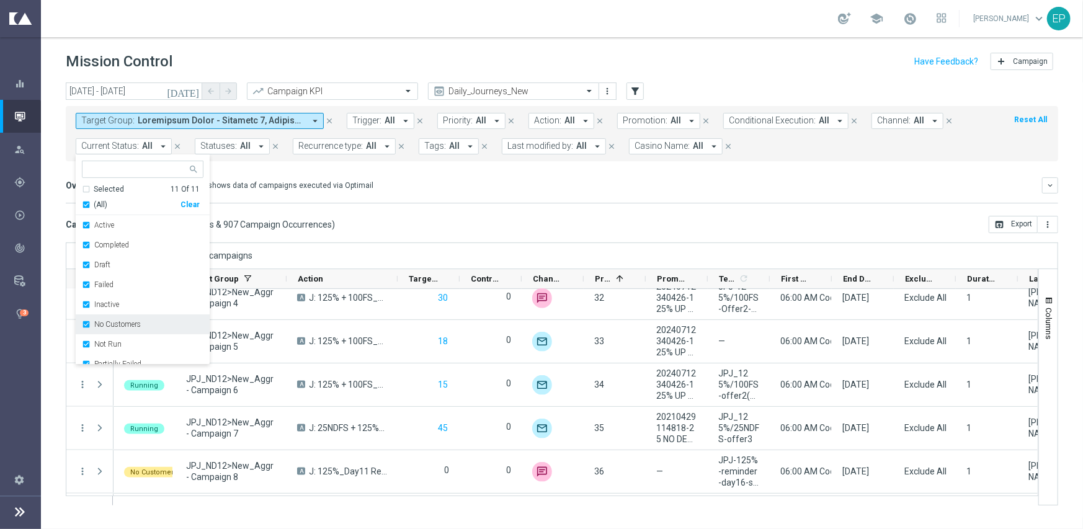
click at [120, 324] on label "No Customers" at bounding box center [117, 324] width 47 height 7
click at [99, 339] on label "Running" at bounding box center [108, 341] width 29 height 7
click at [370, 243] on div "Drag columns here to group campaigns" at bounding box center [562, 256] width 993 height 26
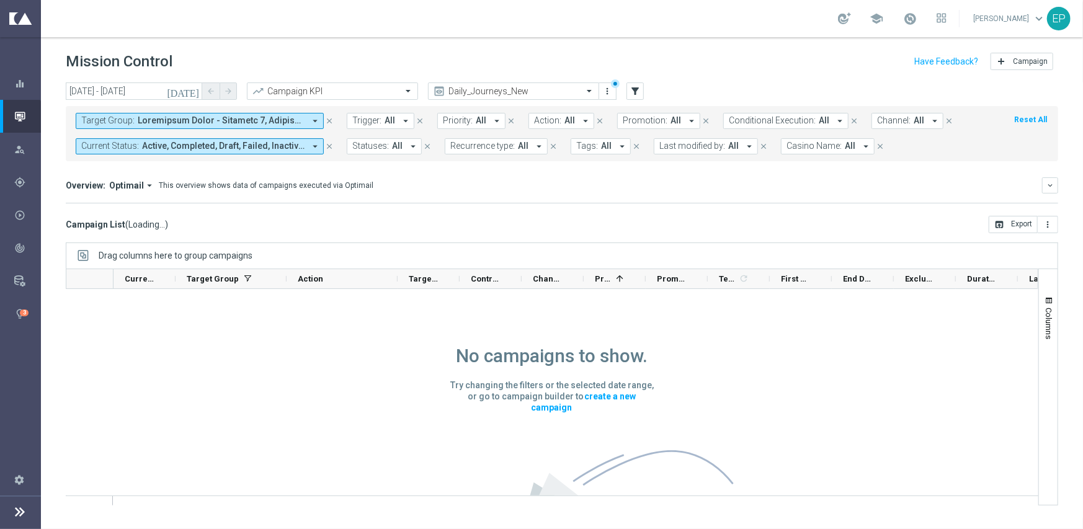
scroll to position [0, 0]
click at [496, 84] on div "Daily_Journeys_New" at bounding box center [513, 91] width 171 height 17
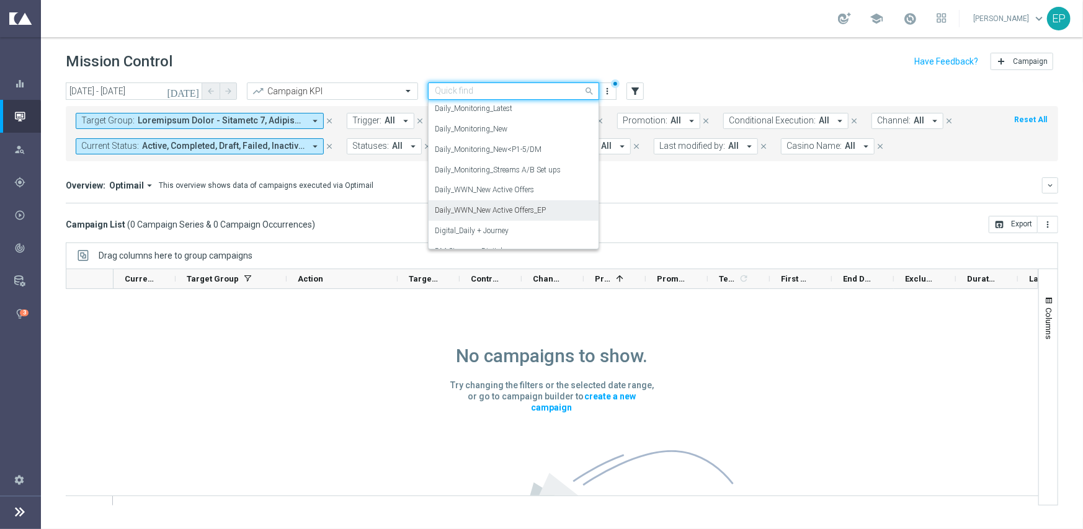
scroll to position [492, 0]
click at [509, 127] on label "Daily_Monitoring_New<P1-5/DM" at bounding box center [488, 129] width 107 height 11
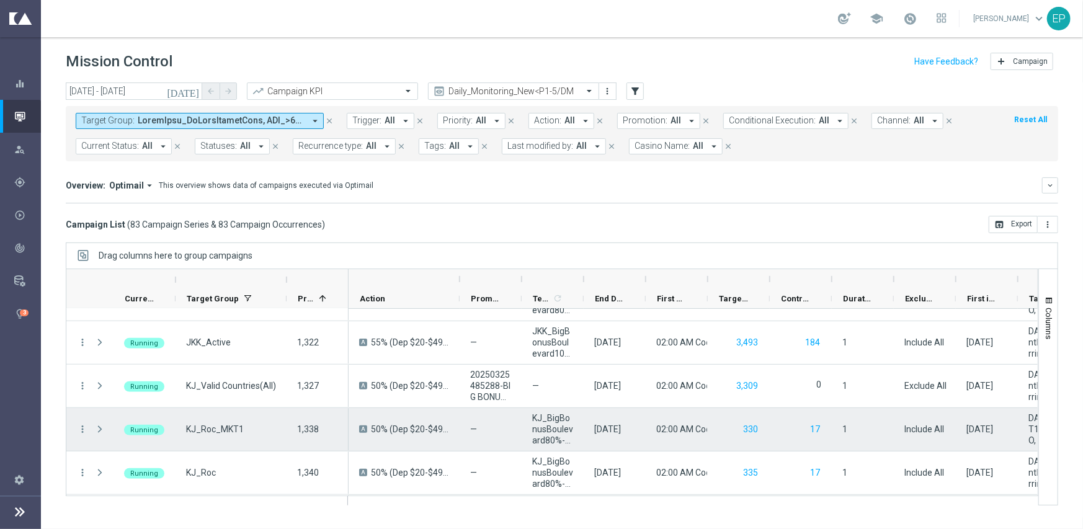
scroll to position [620, 0]
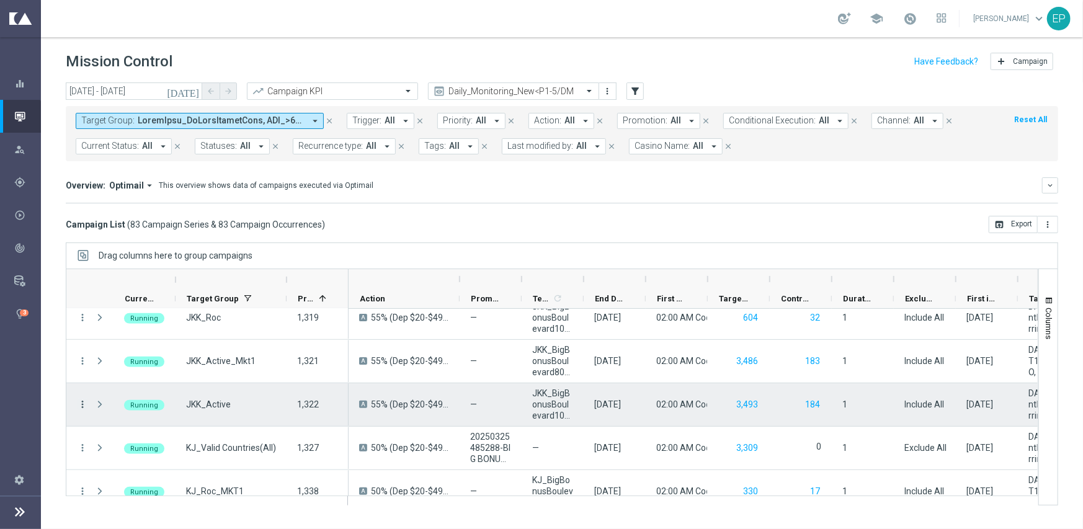
click at [82, 401] on icon "more_vert" at bounding box center [82, 404] width 11 height 11
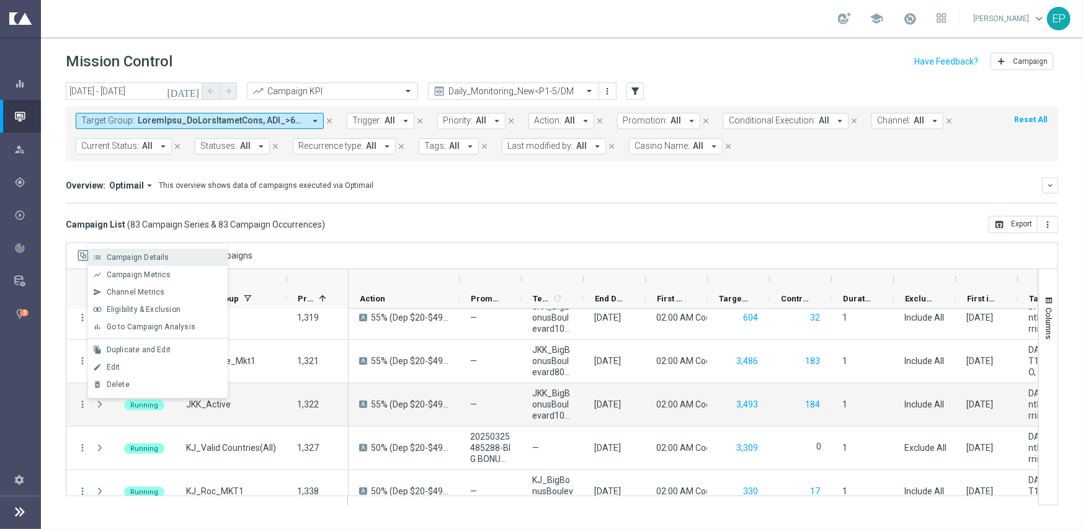
click at [139, 256] on span "Campaign Details" at bounding box center [138, 257] width 63 height 9
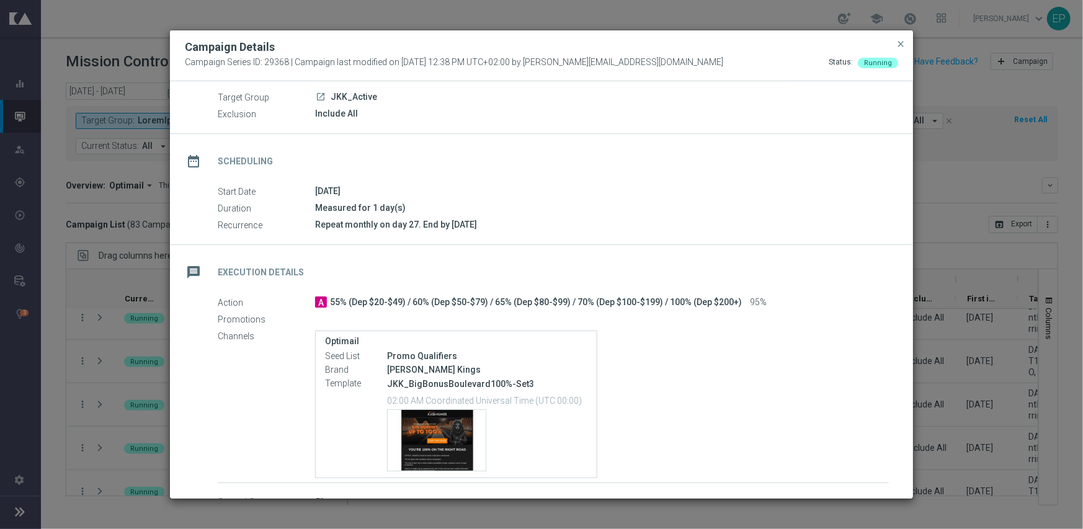
scroll to position [118, 0]
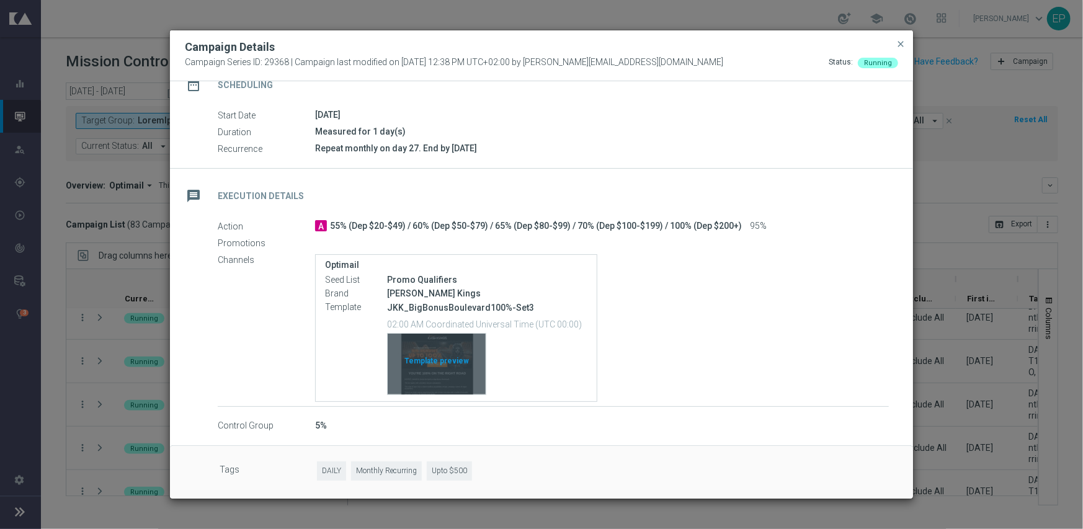
click at [434, 365] on div "Template preview" at bounding box center [437, 364] width 98 height 61
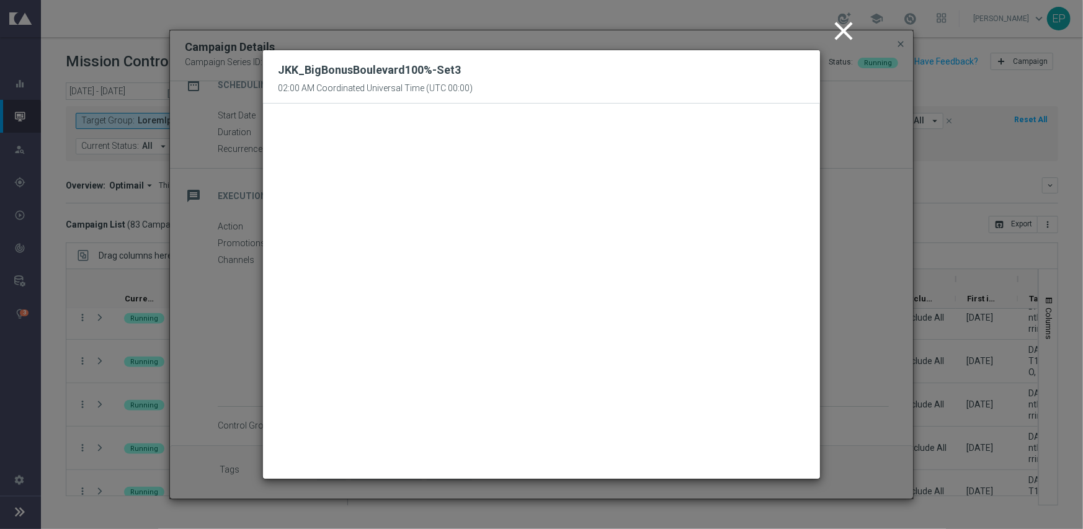
click at [850, 28] on icon "close" at bounding box center [843, 31] width 31 height 31
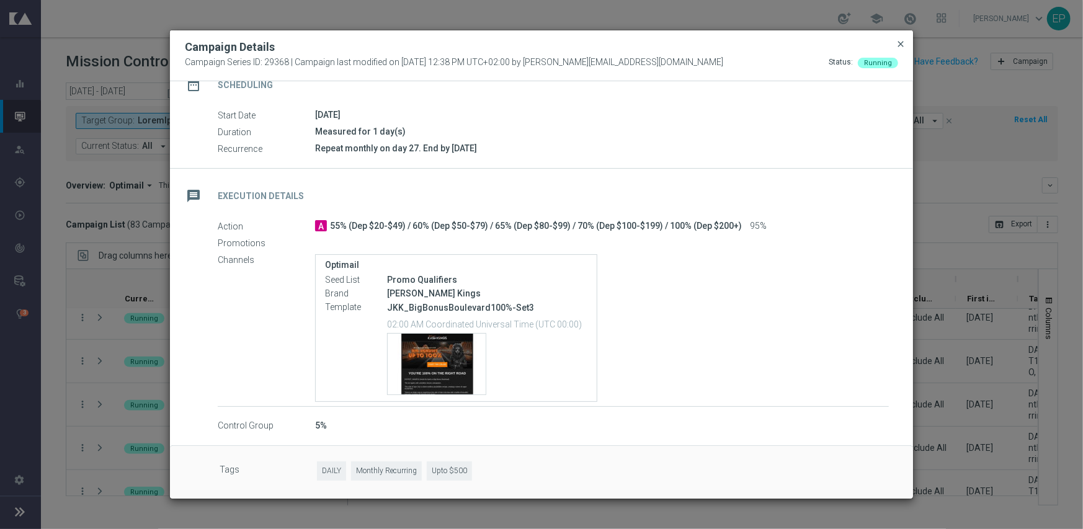
click at [898, 43] on span "close" at bounding box center [901, 44] width 10 height 10
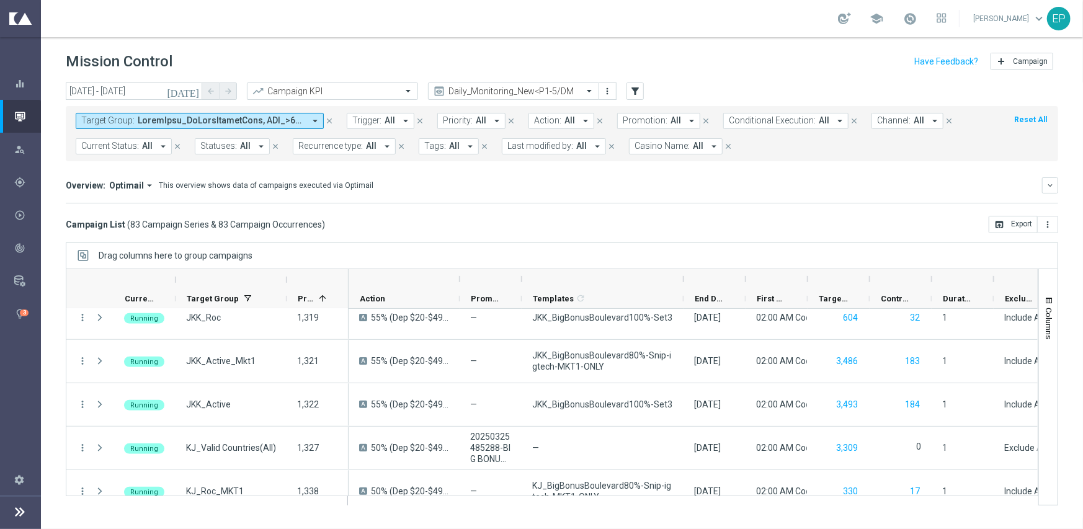
drag, startPoint x: 583, startPoint y: 281, endPoint x: 682, endPoint y: 287, distance: 100.1
click at [682, 287] on div at bounding box center [683, 279] width 5 height 20
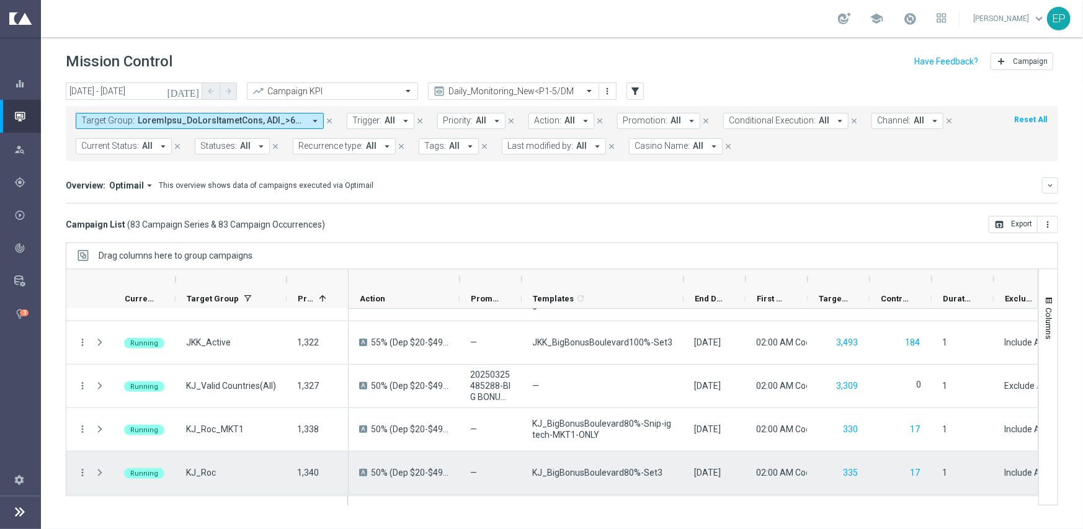
scroll to position [744, 0]
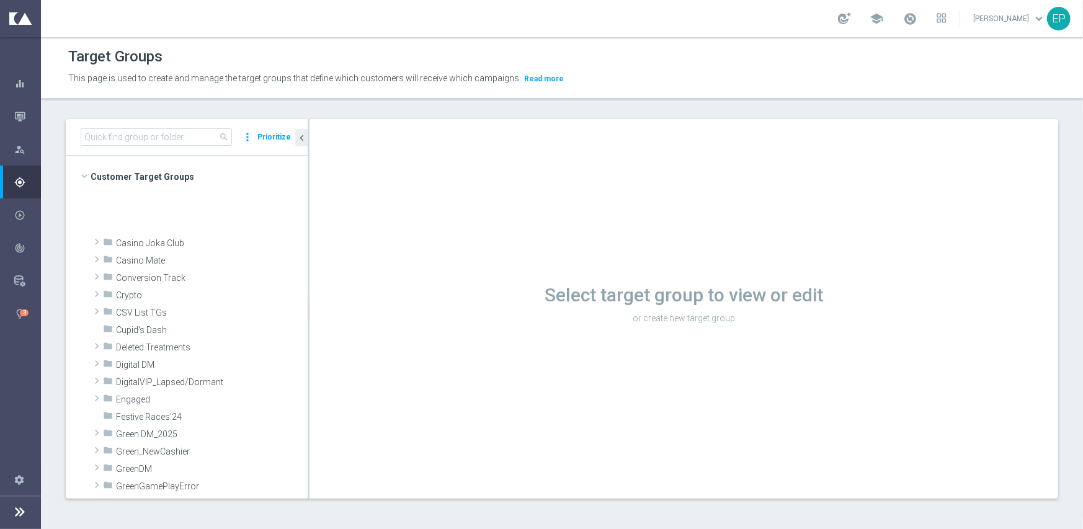
scroll to position [326, 0]
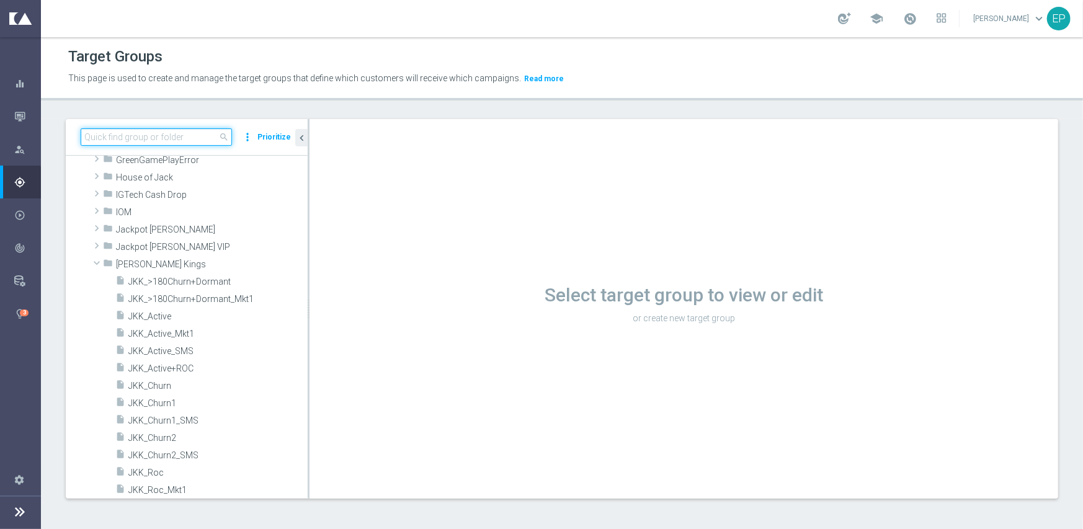
click at [194, 135] on input at bounding box center [156, 136] width 151 height 17
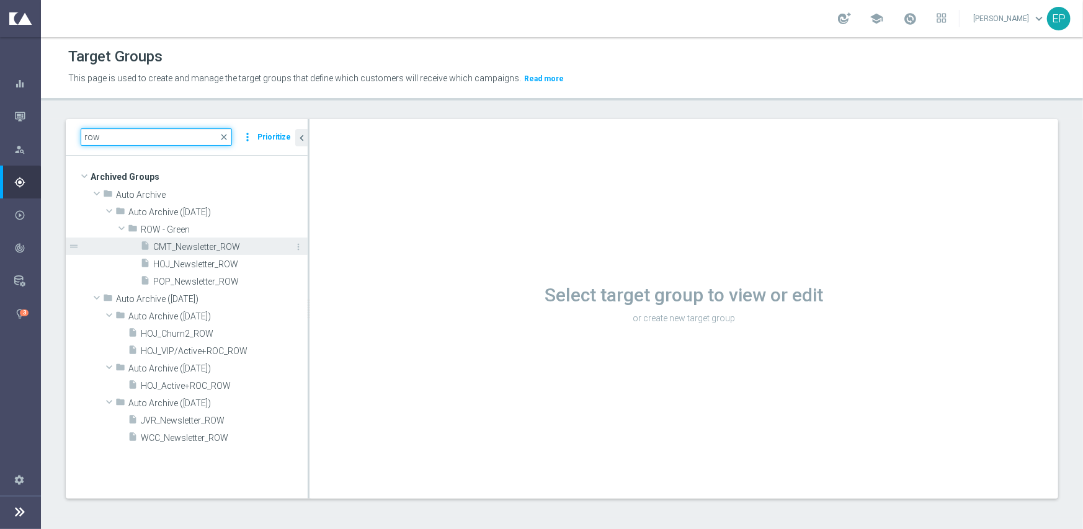
type input "row"
click at [203, 243] on span "CMT_Newsletter_ROW" at bounding box center [216, 247] width 127 height 11
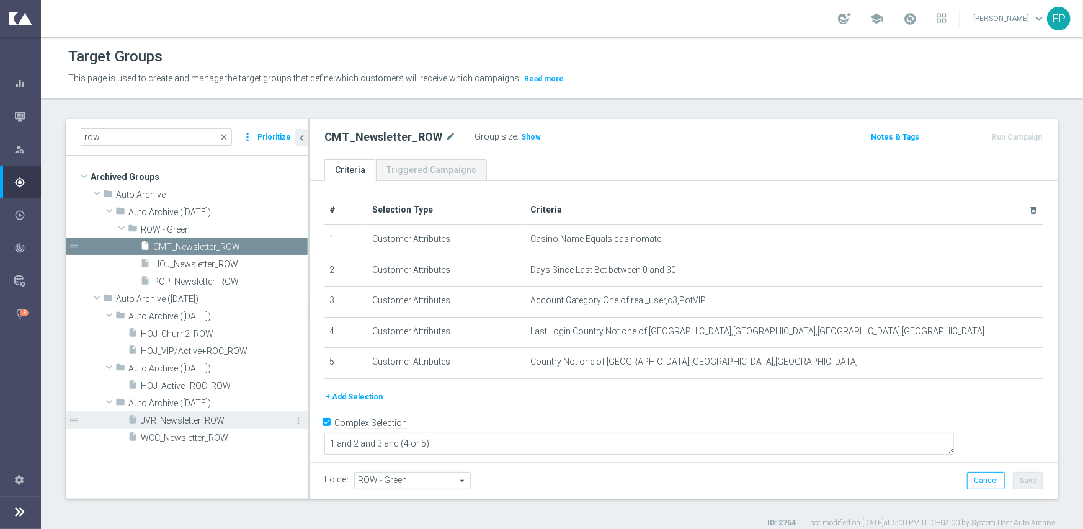
click at [190, 419] on span "JVR_Newsletter_ROW" at bounding box center [210, 421] width 139 height 11
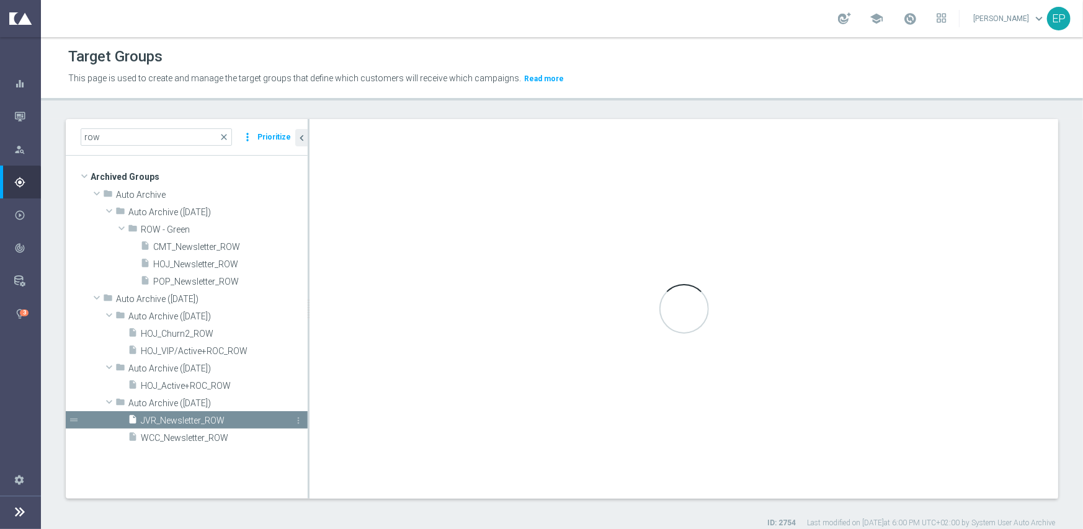
checkbox input "false"
type input "Auto Archive ([DATE])"
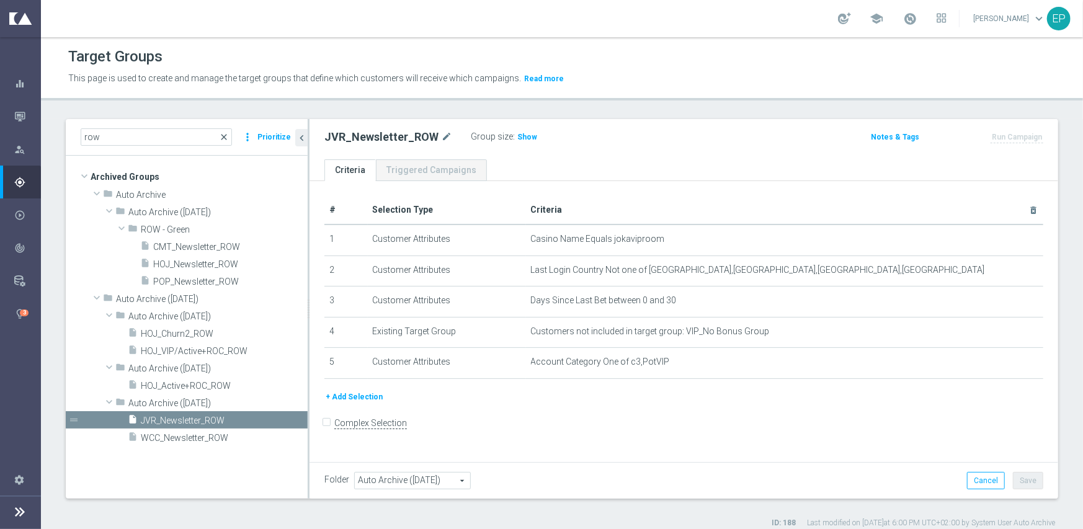
click at [224, 137] on span "close" at bounding box center [224, 137] width 10 height 10
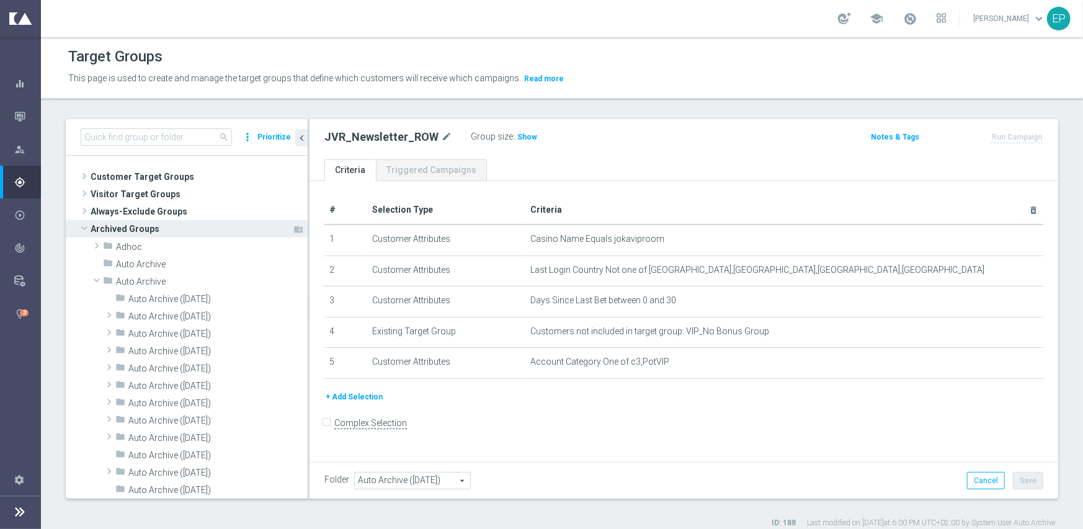
click at [84, 227] on span at bounding box center [84, 228] width 15 height 12
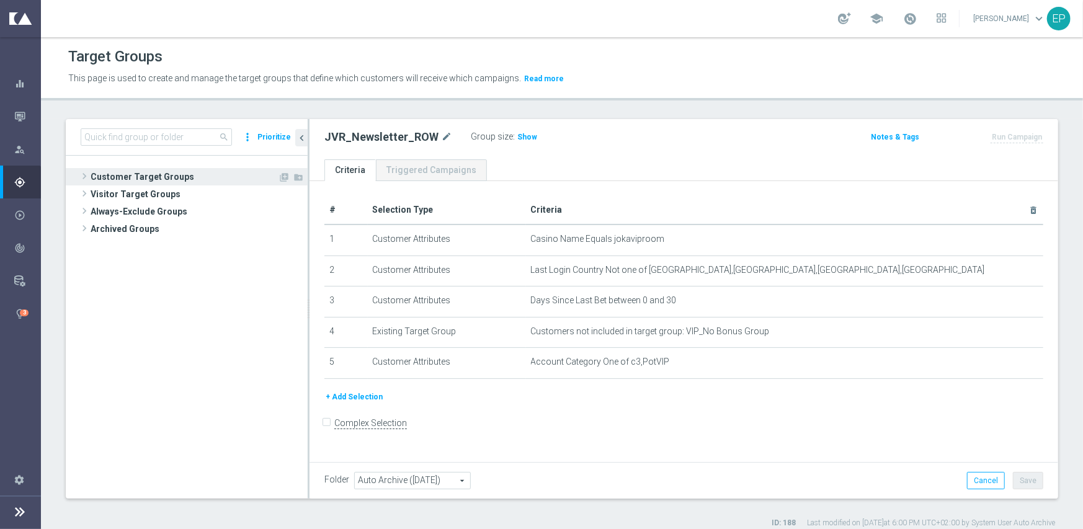
click at [83, 179] on span at bounding box center [84, 176] width 12 height 15
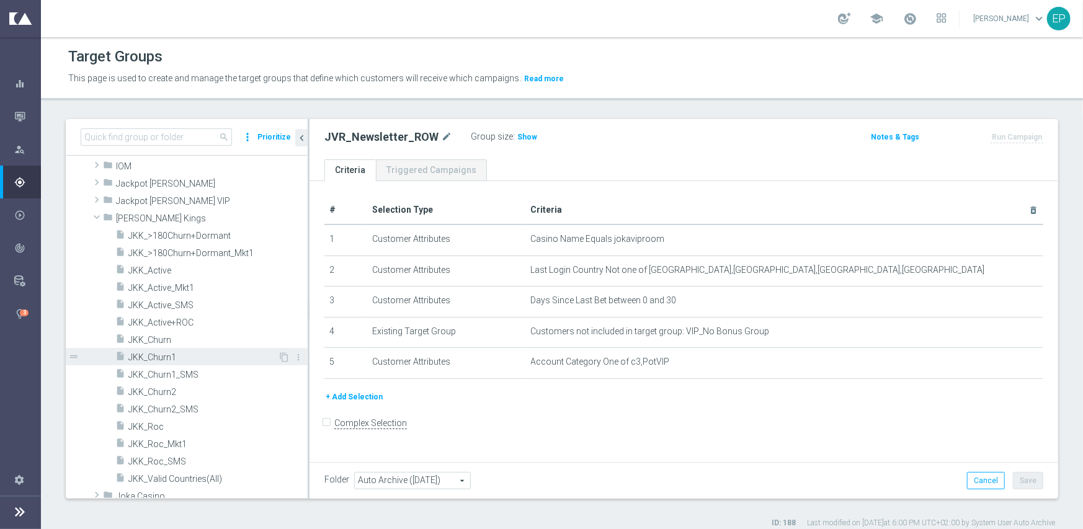
scroll to position [434, 0]
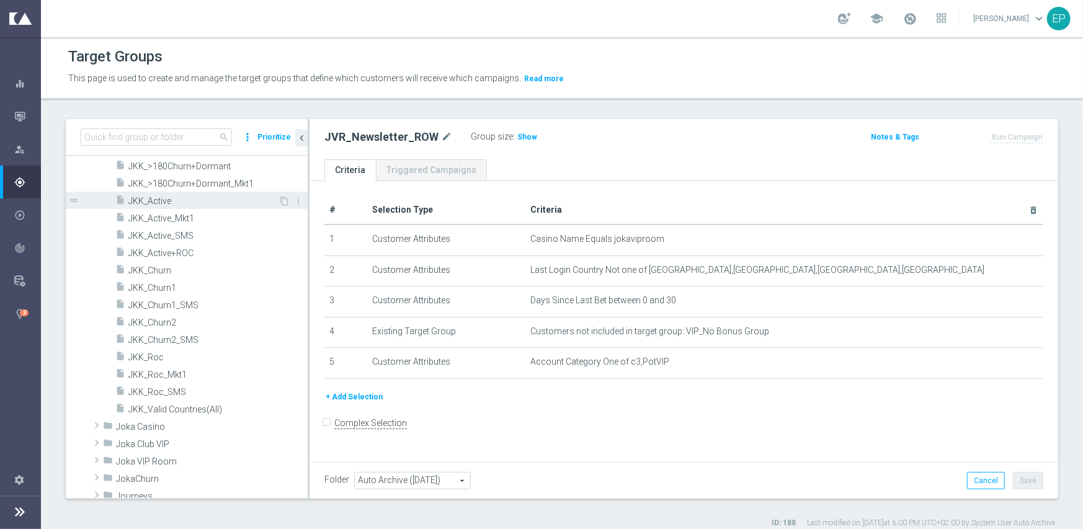
click at [203, 202] on span "JKK_Active" at bounding box center [203, 201] width 150 height 11
type input "Select"
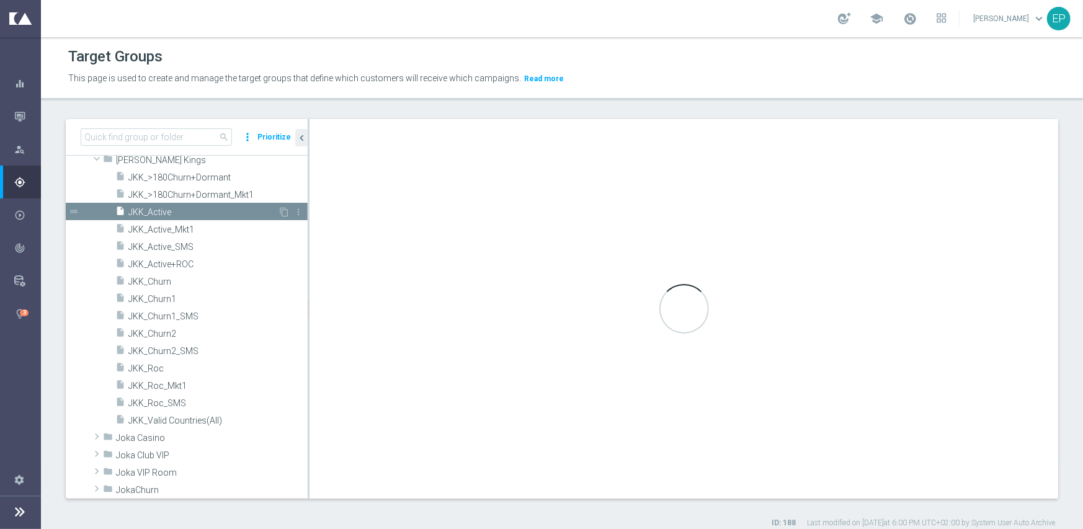
scroll to position [264, 0]
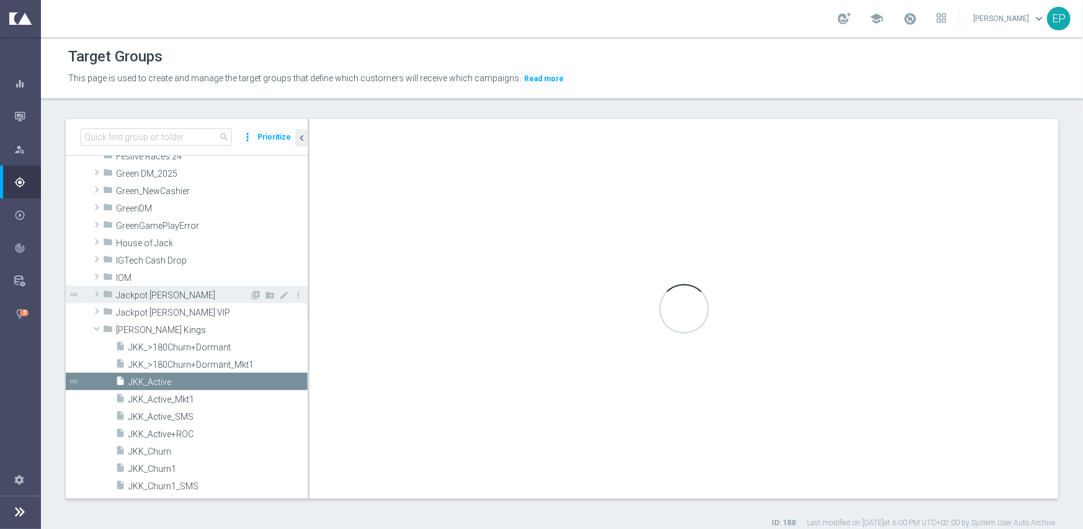
checkbox input "true"
type input "[PERSON_NAME] Kings"
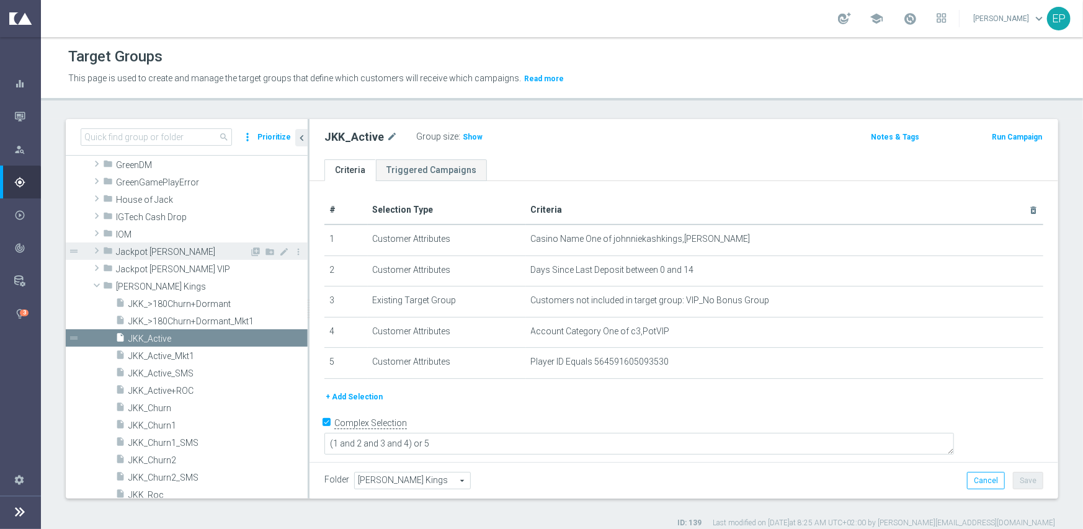
scroll to position [326, 0]
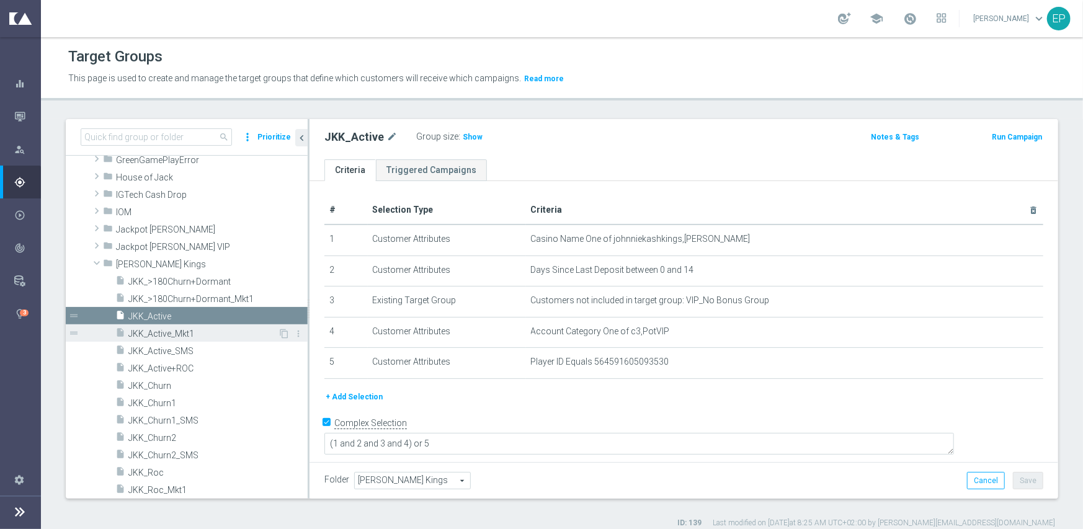
click at [182, 329] on span "JKK_Active_Mkt1" at bounding box center [203, 334] width 150 height 11
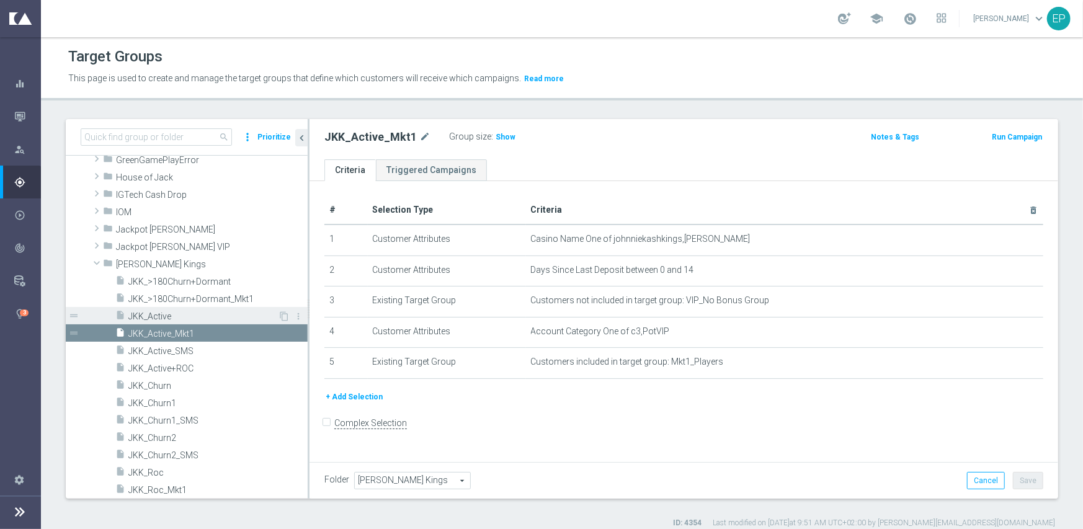
click at [183, 311] on span "JKK_Active" at bounding box center [203, 316] width 150 height 11
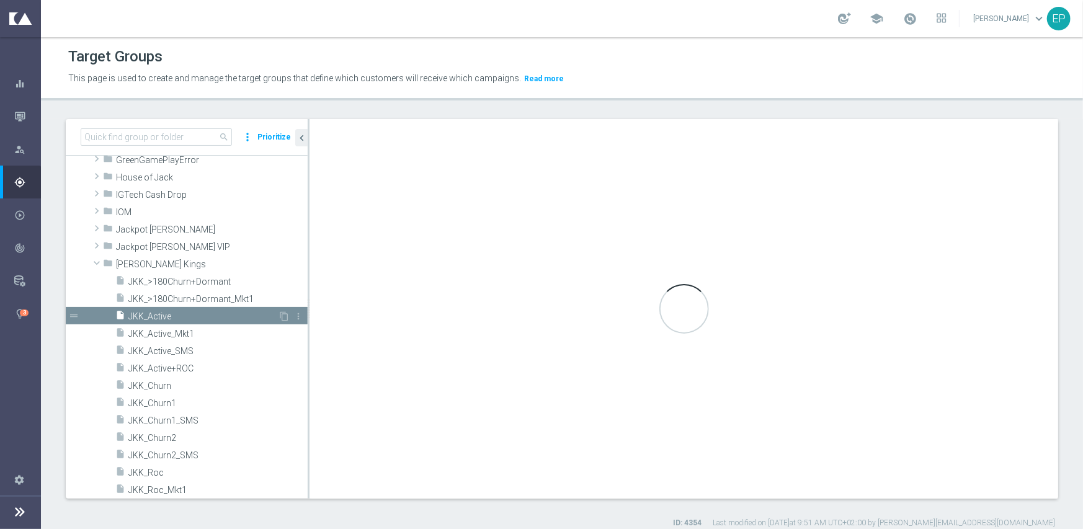
checkbox input "true"
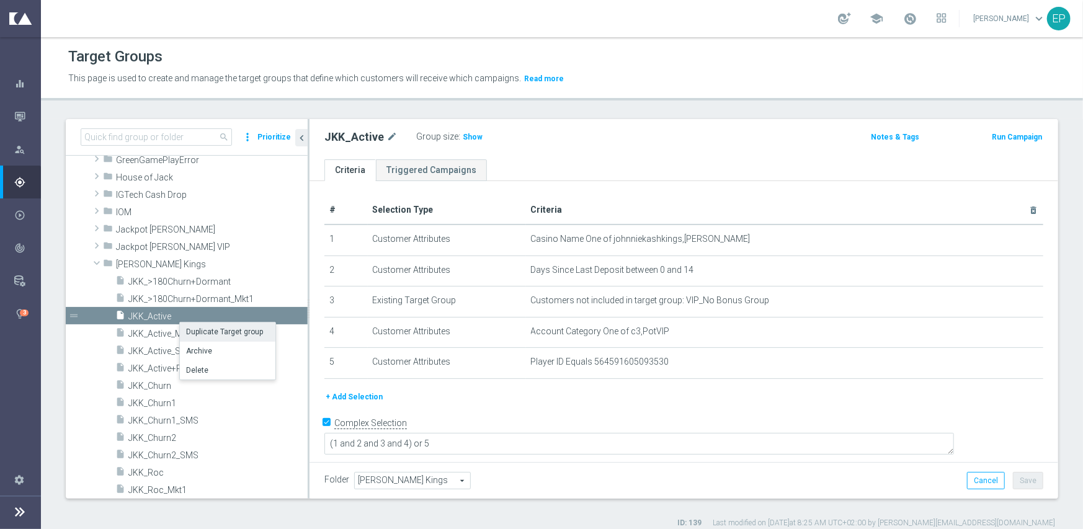
click at [200, 334] on li "Duplicate Target group" at bounding box center [228, 332] width 96 height 19
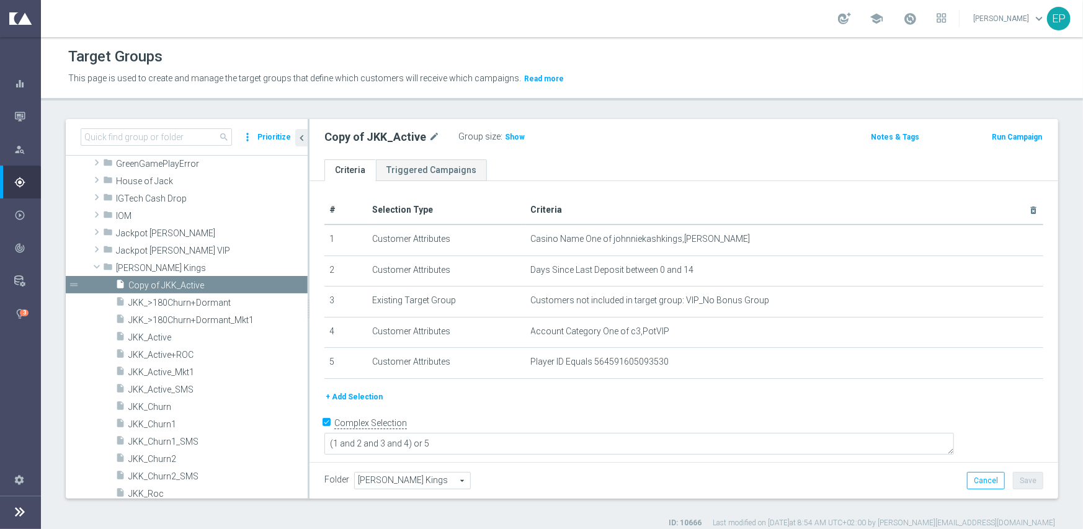
scroll to position [232, 0]
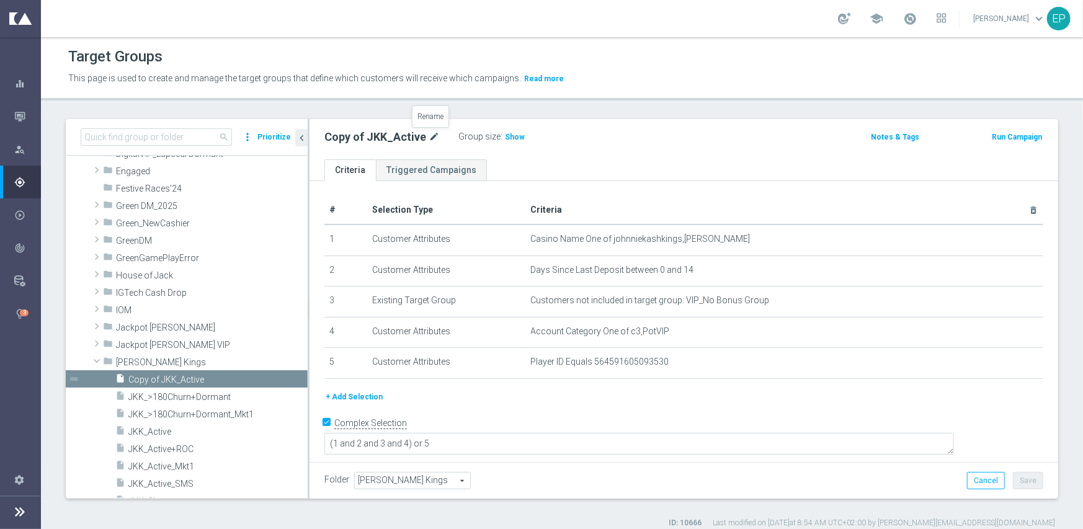
click at [431, 137] on icon "mode_edit" at bounding box center [434, 137] width 11 height 15
click at [359, 138] on input "Copy of JKK_Active" at bounding box center [407, 138] width 167 height 17
click at [440, 138] on input "JKK_Active" at bounding box center [407, 138] width 167 height 17
type input "JKK_Active_Row"
click at [741, 166] on ul "Criteria Triggered Campaigns" at bounding box center [684, 170] width 749 height 22
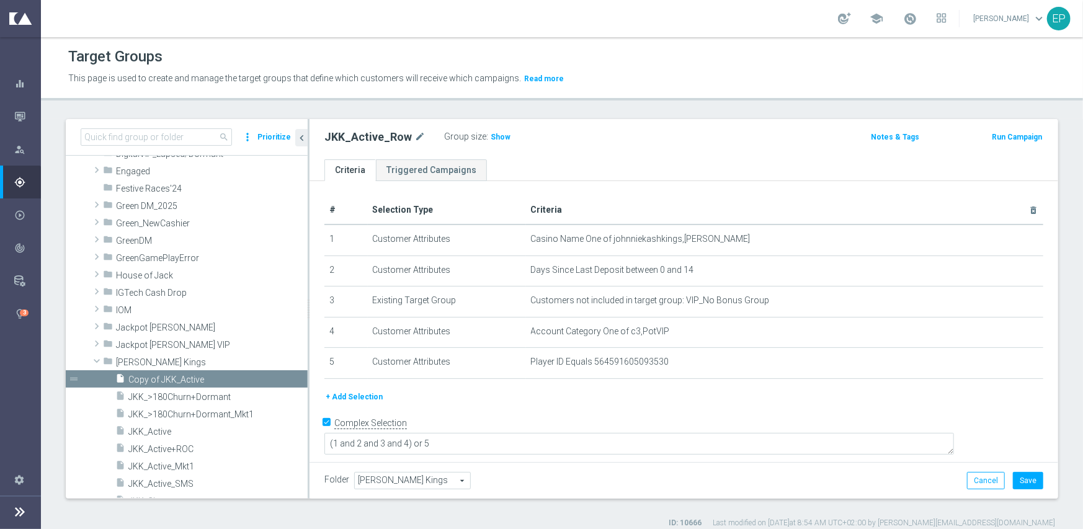
click at [357, 395] on button "+ Add Selection" at bounding box center [354, 397] width 60 height 14
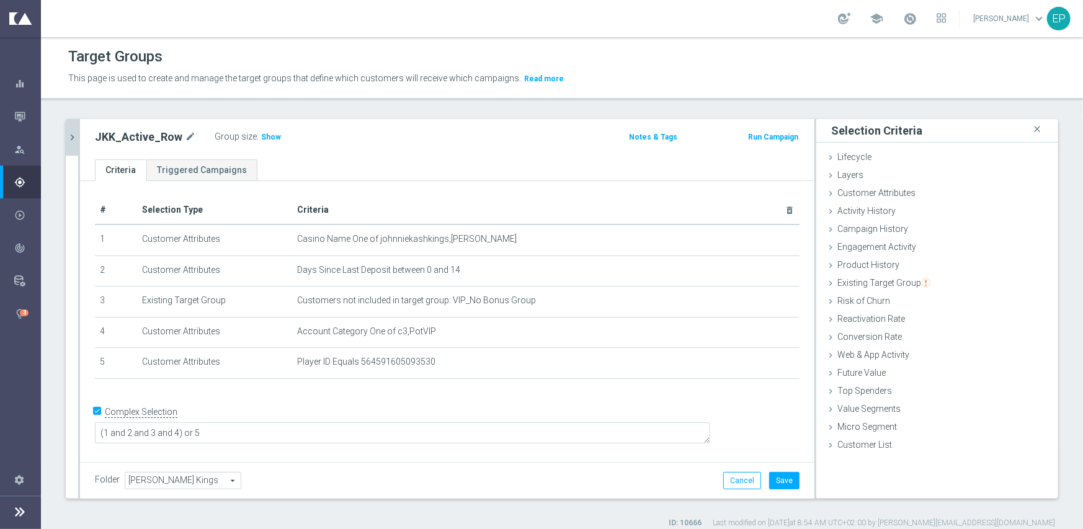
click at [72, 132] on icon "chevron_right" at bounding box center [72, 138] width 12 height 12
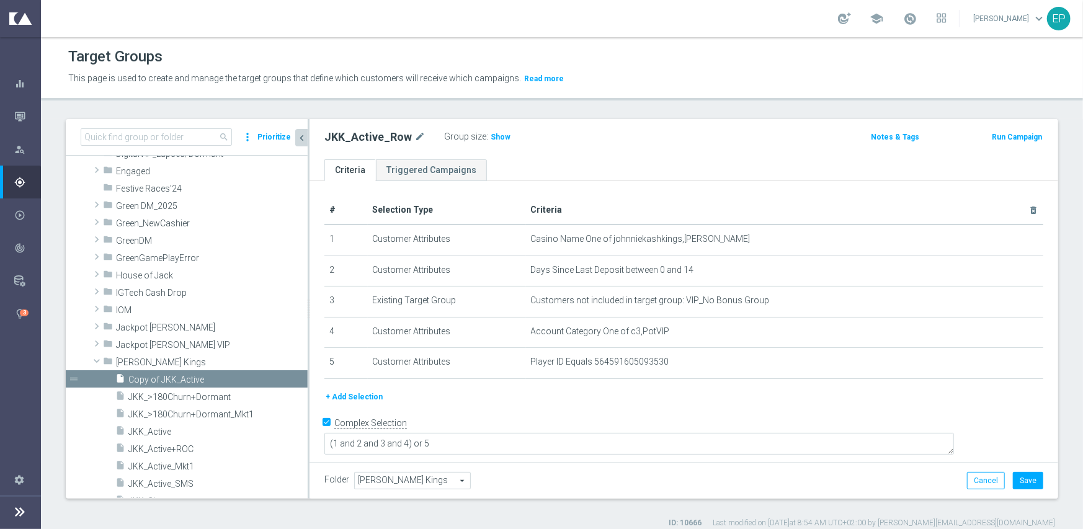
scroll to position [215, 0]
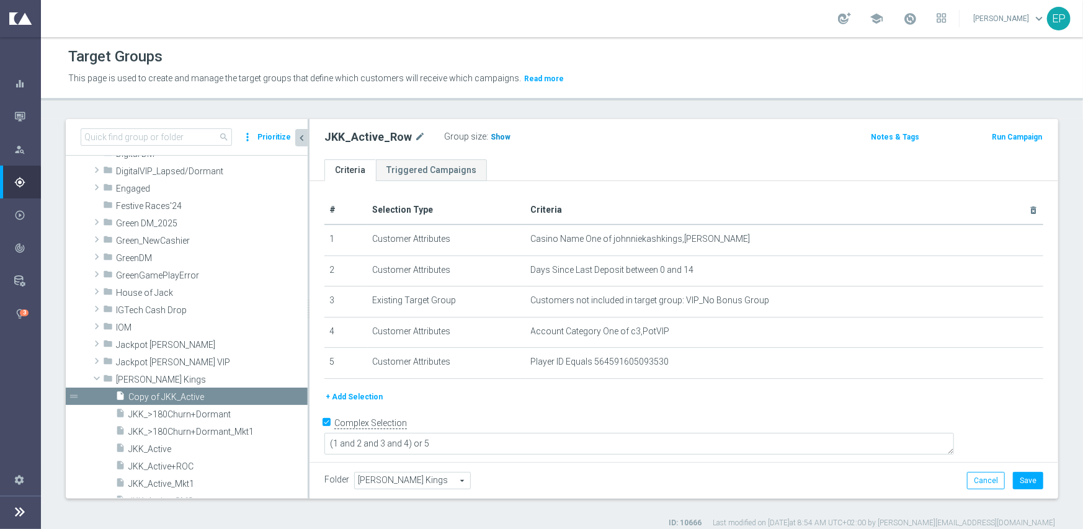
click at [491, 140] on span "Show" at bounding box center [501, 137] width 20 height 9
drag, startPoint x: 359, startPoint y: 394, endPoint x: 367, endPoint y: 394, distance: 7.4
click at [359, 394] on button "+ Add Selection" at bounding box center [354, 397] width 60 height 14
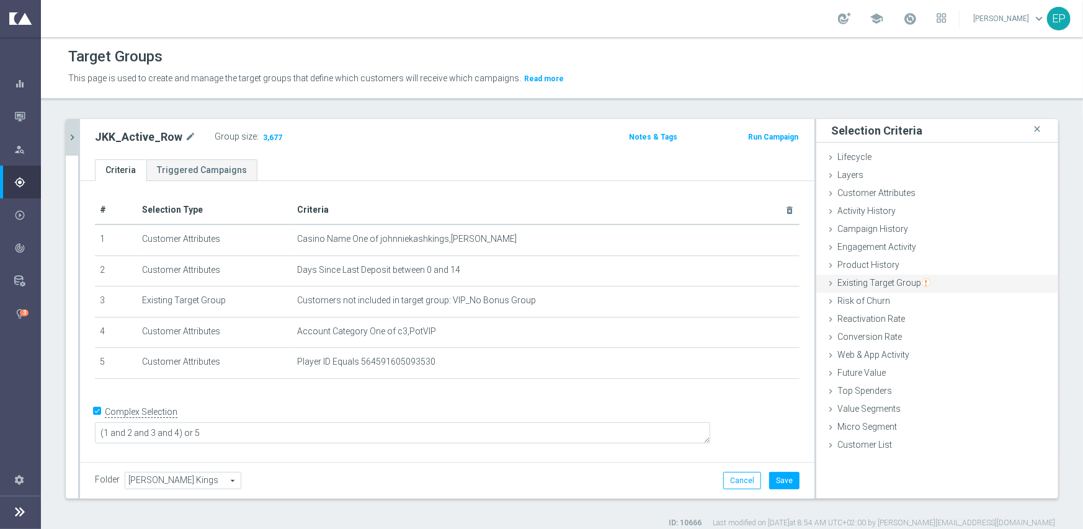
click at [887, 284] on span "Existing Target Group" at bounding box center [883, 283] width 93 height 10
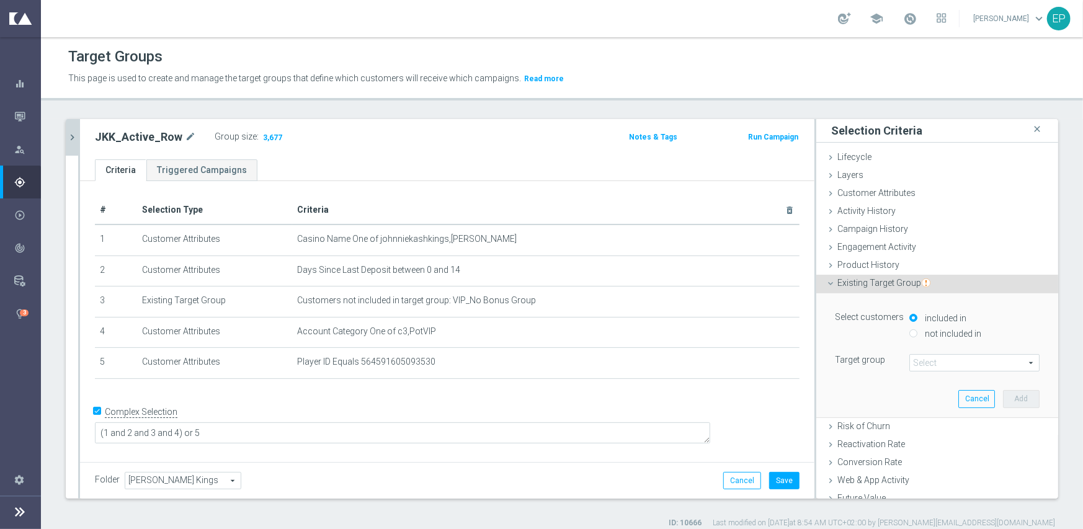
click at [934, 333] on label "not included in" at bounding box center [952, 333] width 60 height 11
click at [918, 333] on input "not included in" at bounding box center [913, 333] width 8 height 8
radio input "true"
click at [928, 360] on span at bounding box center [974, 363] width 129 height 16
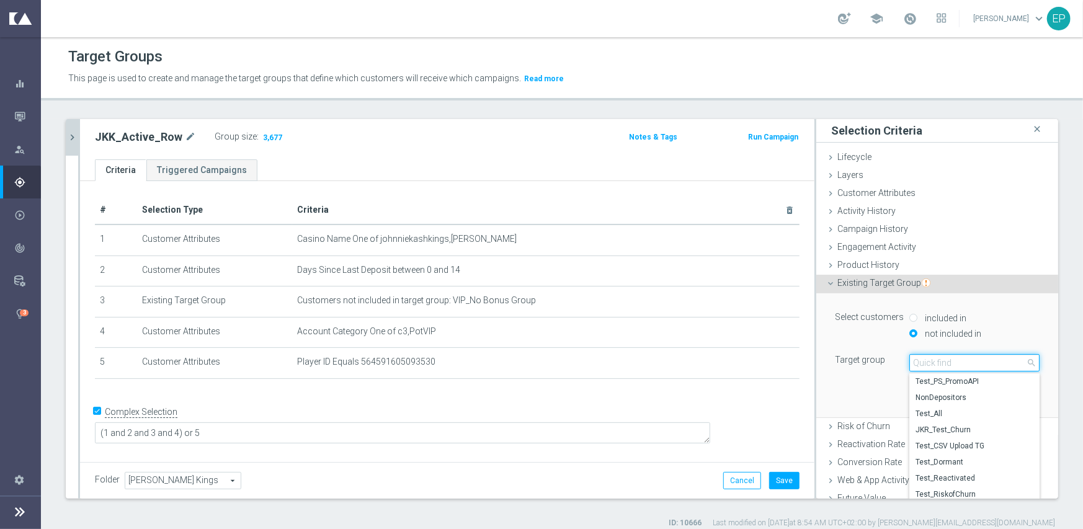
click at [940, 358] on input "search" at bounding box center [974, 362] width 130 height 17
drag, startPoint x: 94, startPoint y: 137, endPoint x: 154, endPoint y: 142, distance: 60.4
click at [154, 142] on h2 "JKK_Active_Row" at bounding box center [138, 137] width 87 height 15
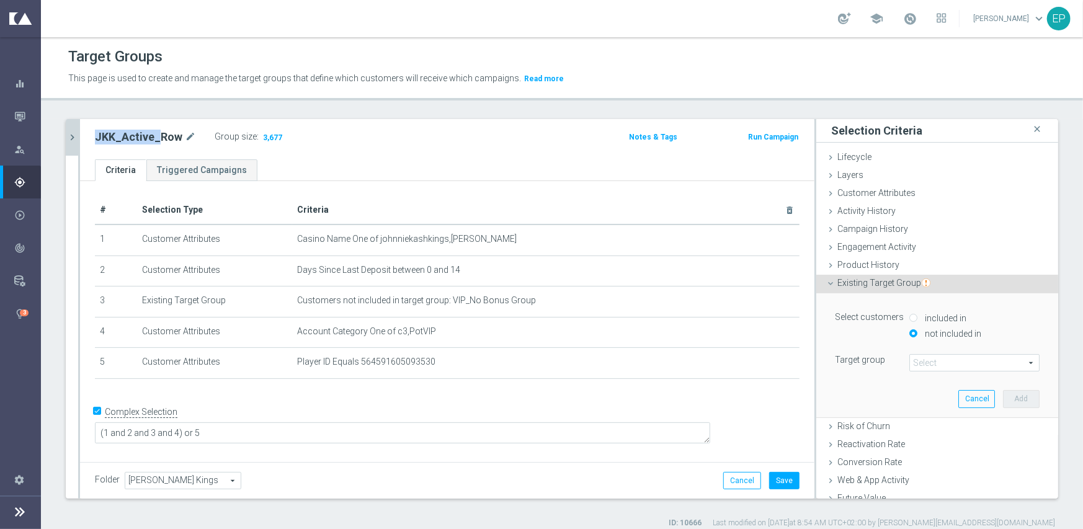
copy h2 "JKK_Active_"
click at [942, 361] on span at bounding box center [974, 363] width 129 height 16
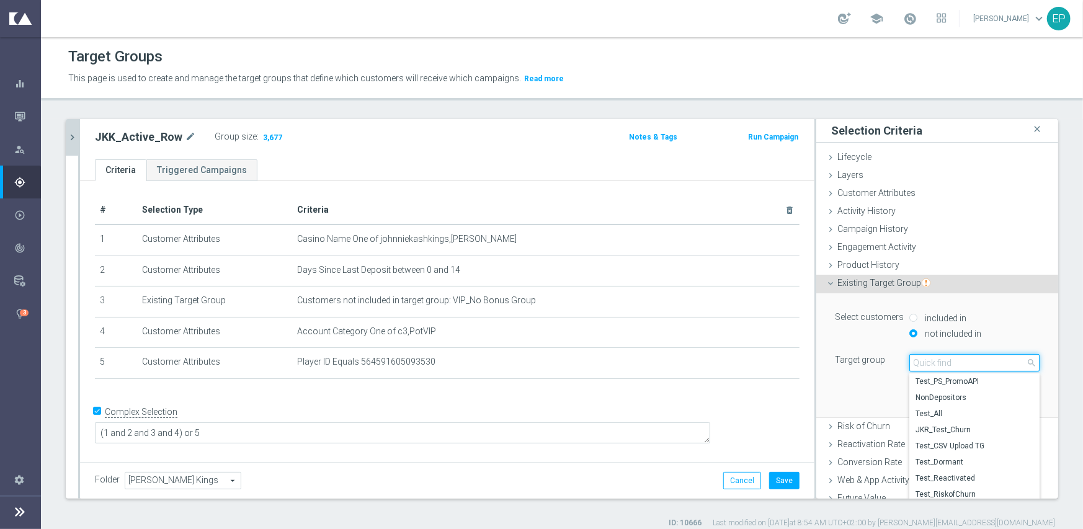
click at [942, 361] on input "search" at bounding box center [974, 362] width 130 height 17
paste input "JKK_Active_"
type input "JKK_Active_"
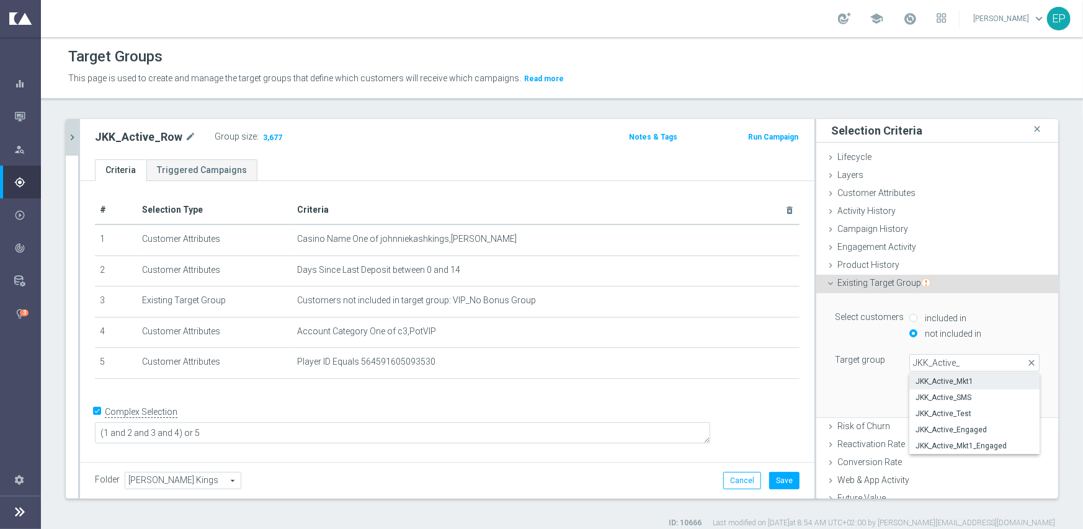
click at [949, 380] on span "JKK_Active_Mkt1" at bounding box center [975, 382] width 118 height 10
type input "JKK_Active_Mkt1"
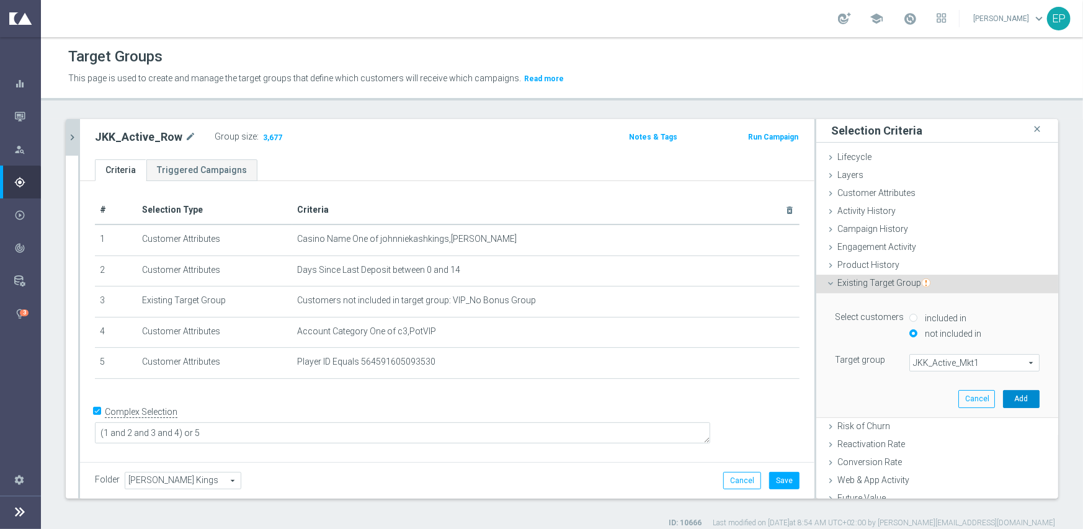
click at [1006, 401] on button "Add" at bounding box center [1021, 398] width 37 height 17
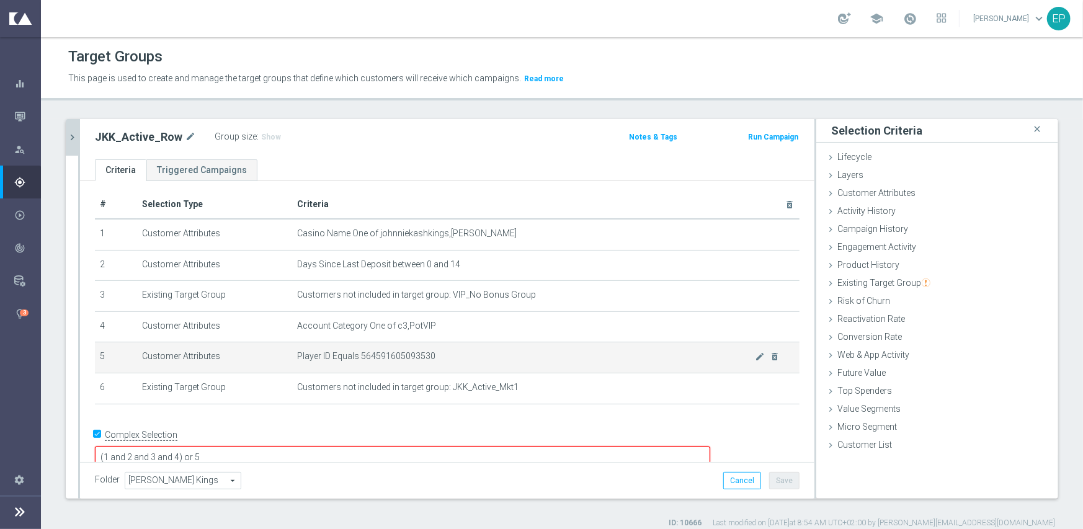
scroll to position [7, 0]
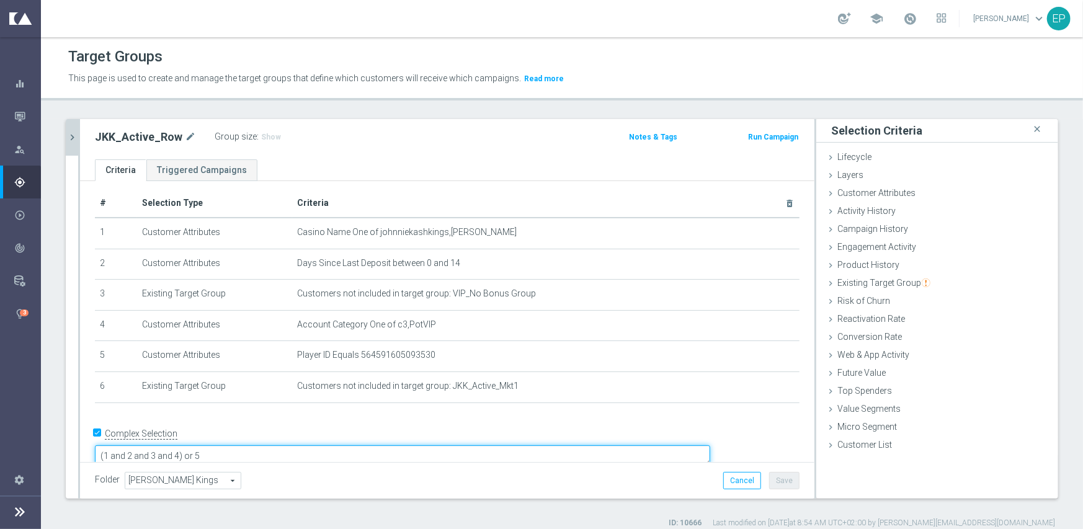
click at [268, 445] on textarea "(1 and 2 and 3 and 4) or 5" at bounding box center [402, 456] width 615 height 22
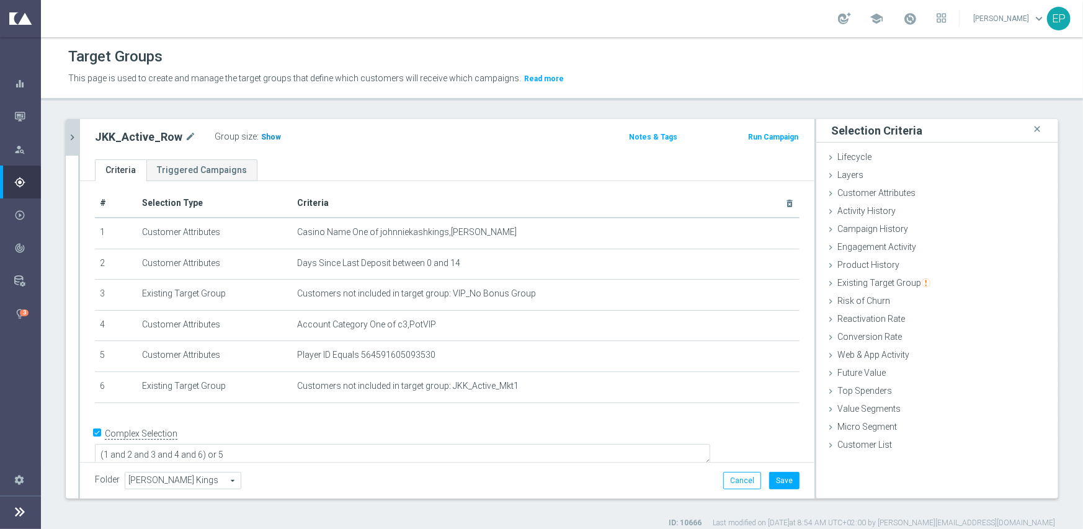
scroll to position [6, 0]
click at [262, 138] on span "Show" at bounding box center [271, 137] width 20 height 9
click at [777, 484] on button "Save" at bounding box center [784, 480] width 30 height 17
click at [71, 132] on icon "chevron_right" at bounding box center [72, 138] width 12 height 12
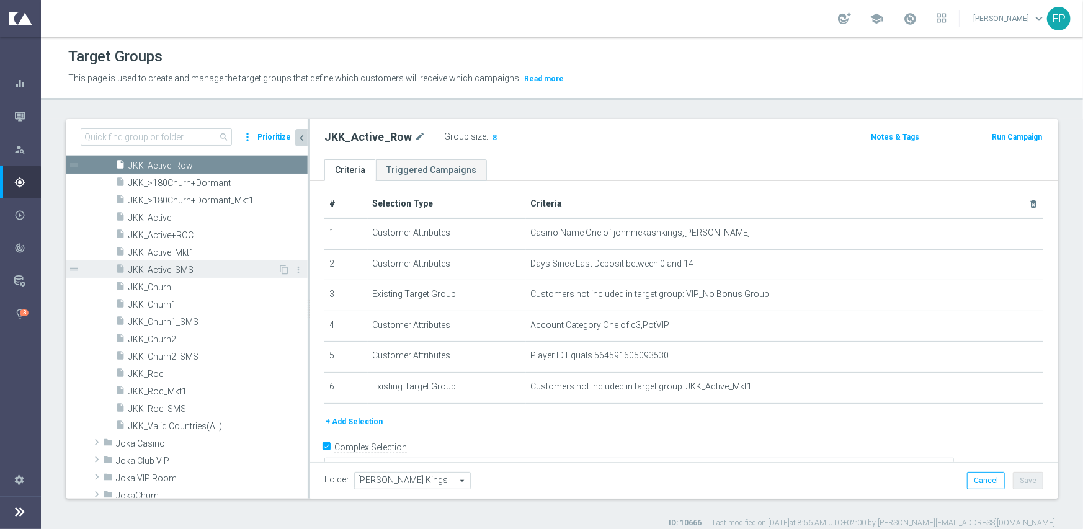
scroll to position [463, 0]
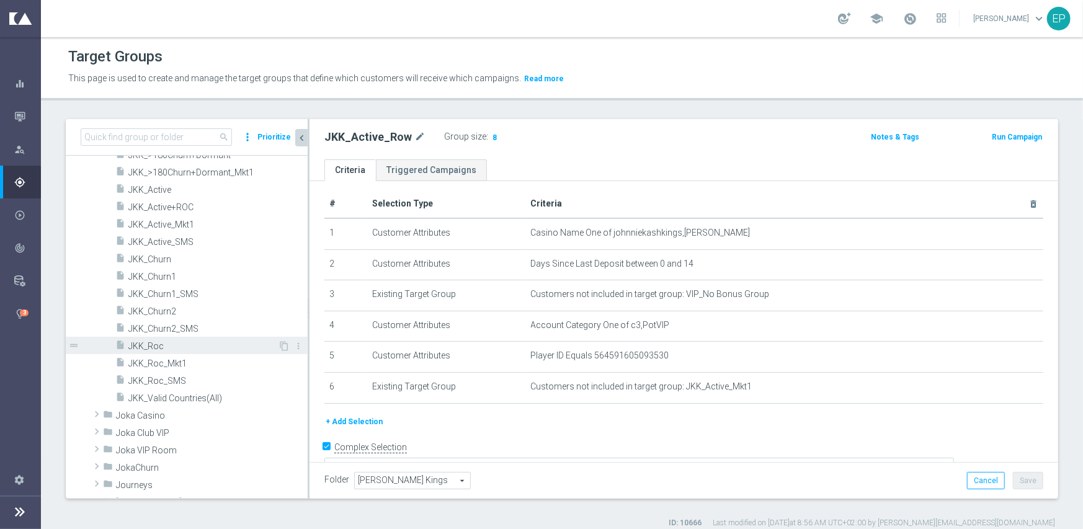
click at [186, 344] on span "JKK_Roc" at bounding box center [203, 346] width 150 height 11
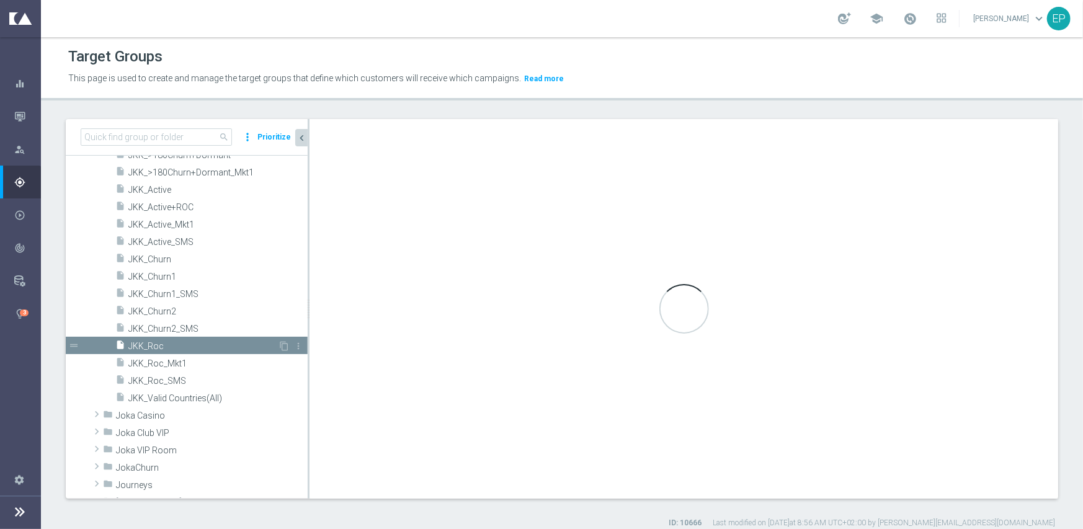
type textarea "(1 and 2 and 3 and 4) or 5"
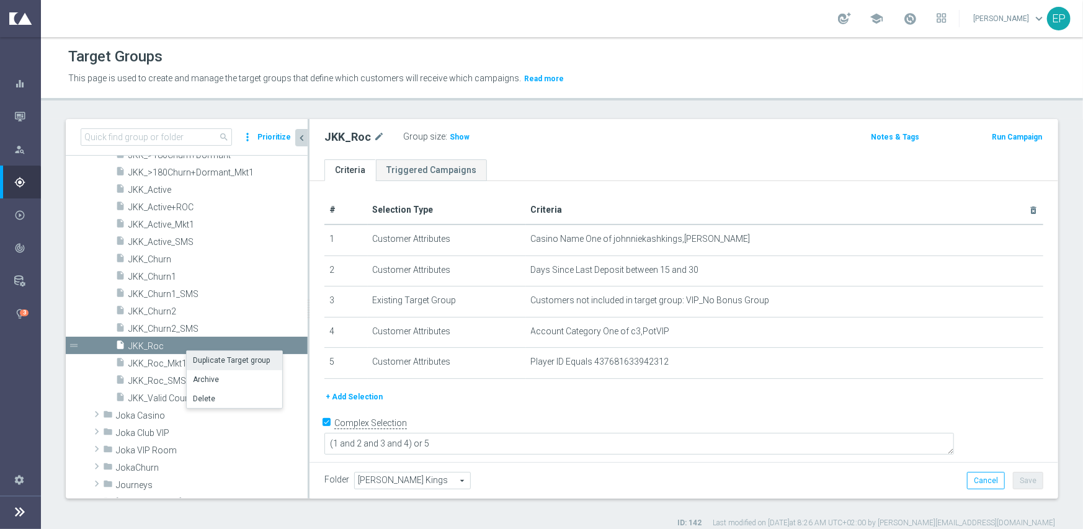
click at [238, 359] on li "Duplicate Target group" at bounding box center [235, 360] width 96 height 19
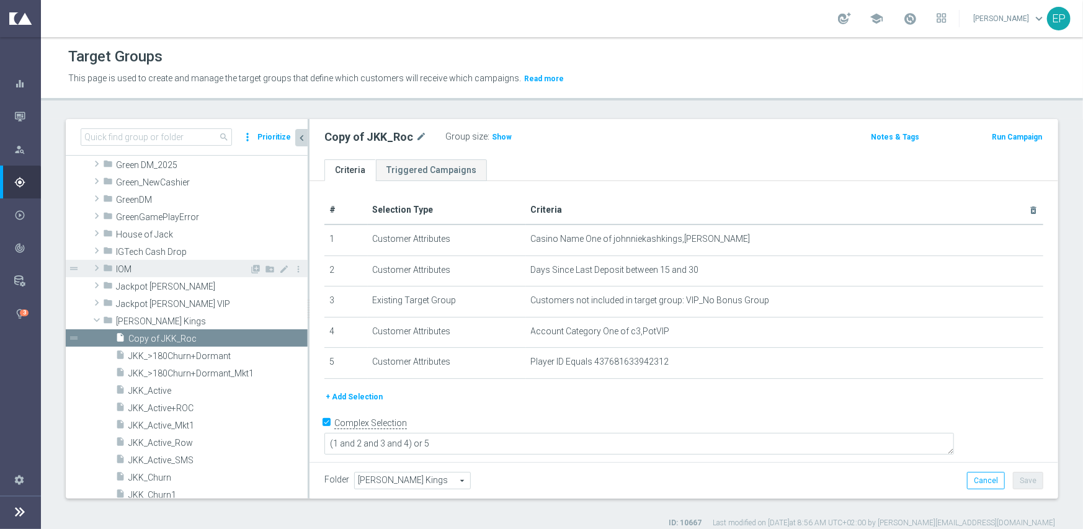
scroll to position [294, 0]
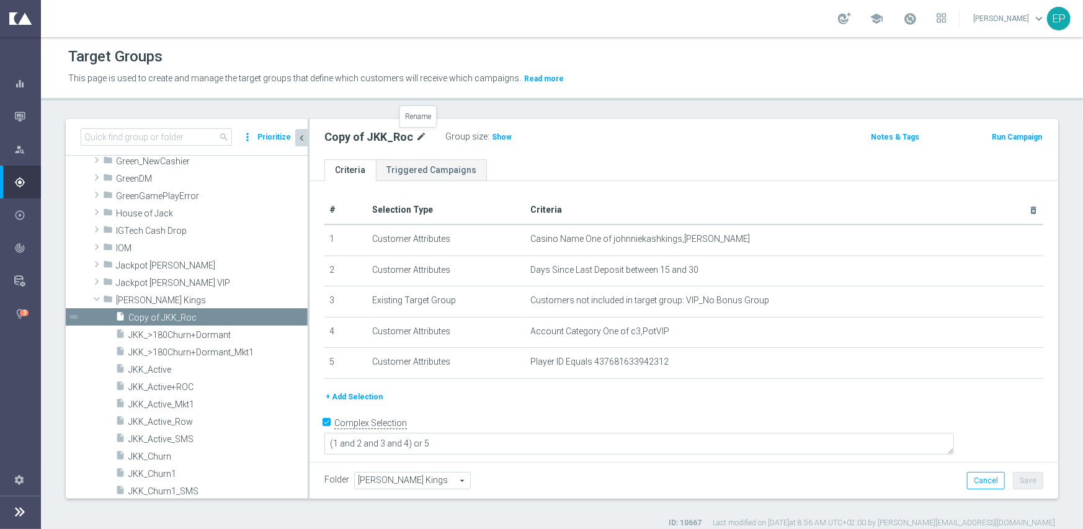
click at [419, 133] on icon "mode_edit" at bounding box center [421, 137] width 11 height 15
click at [360, 137] on input "Copy of JKK_Roc" at bounding box center [407, 138] width 167 height 17
click at [388, 135] on input "JKK_Roc" at bounding box center [407, 138] width 167 height 17
type input "JKK_Roc_ROW"
click at [353, 398] on button "+ Add Selection" at bounding box center [354, 397] width 60 height 14
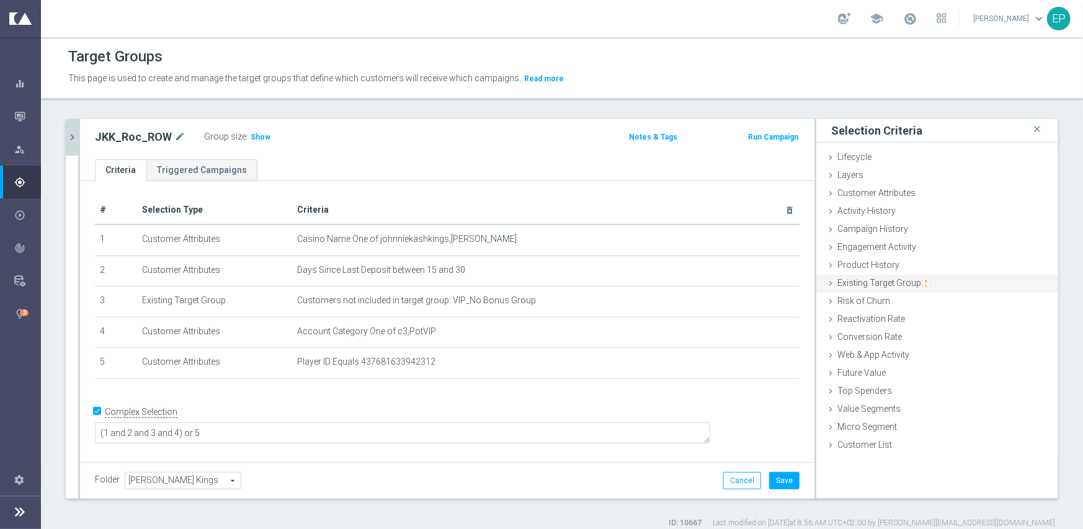
click at [906, 282] on span "Existing Target Group" at bounding box center [883, 283] width 93 height 10
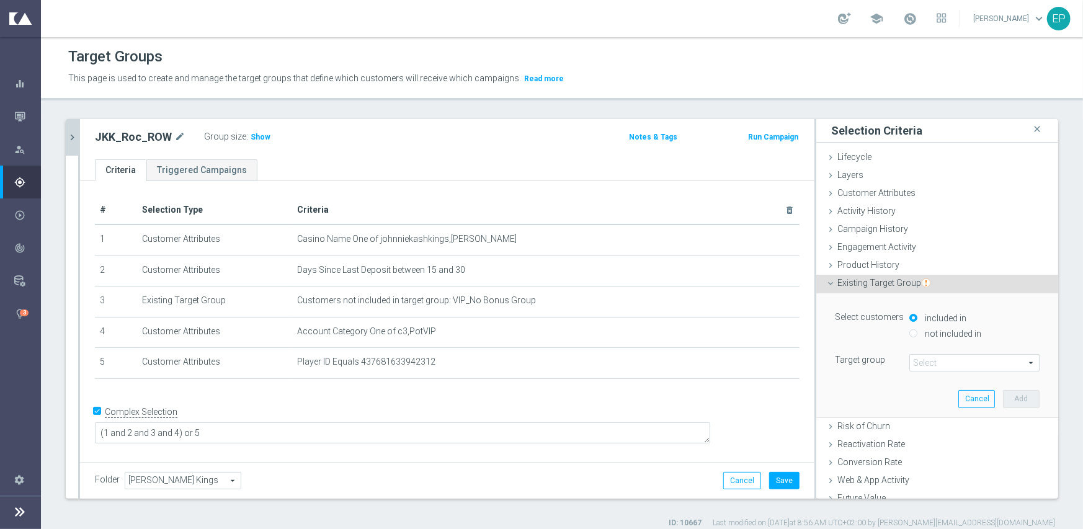
click at [926, 331] on label "not included in" at bounding box center [952, 333] width 60 height 11
click at [918, 331] on input "not included in" at bounding box center [913, 333] width 8 height 8
radio input "true"
click at [936, 361] on span at bounding box center [974, 363] width 129 height 16
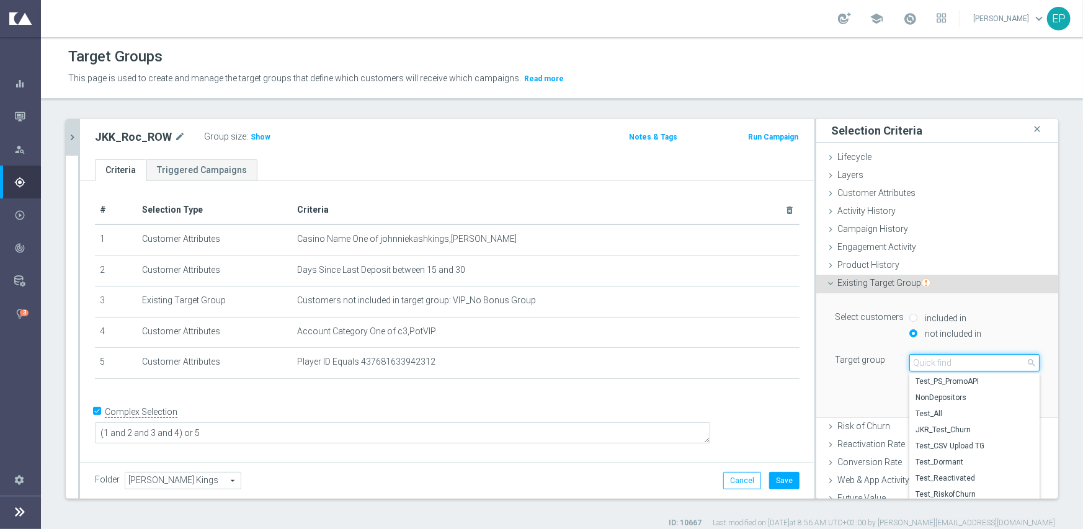
click at [936, 361] on input "search" at bounding box center [974, 362] width 130 height 17
drag, startPoint x: 94, startPoint y: 141, endPoint x: 146, endPoint y: 143, distance: 51.5
click at [146, 143] on h2 "JKK_Roc_ROW" at bounding box center [133, 137] width 77 height 15
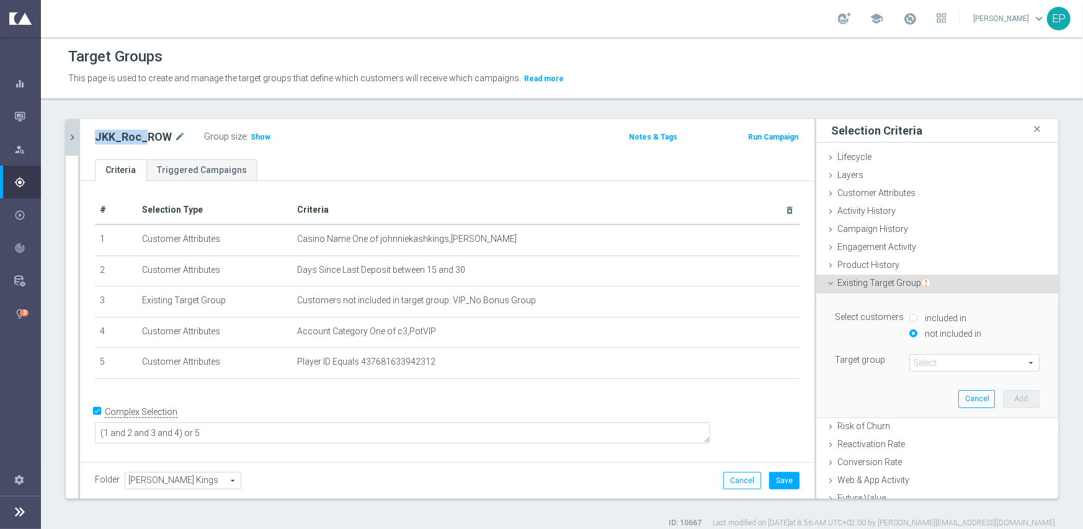
copy h2 "JKK_Roc_"
drag, startPoint x: 931, startPoint y: 360, endPoint x: 924, endPoint y: 360, distance: 6.8
click at [931, 360] on span at bounding box center [974, 363] width 129 height 16
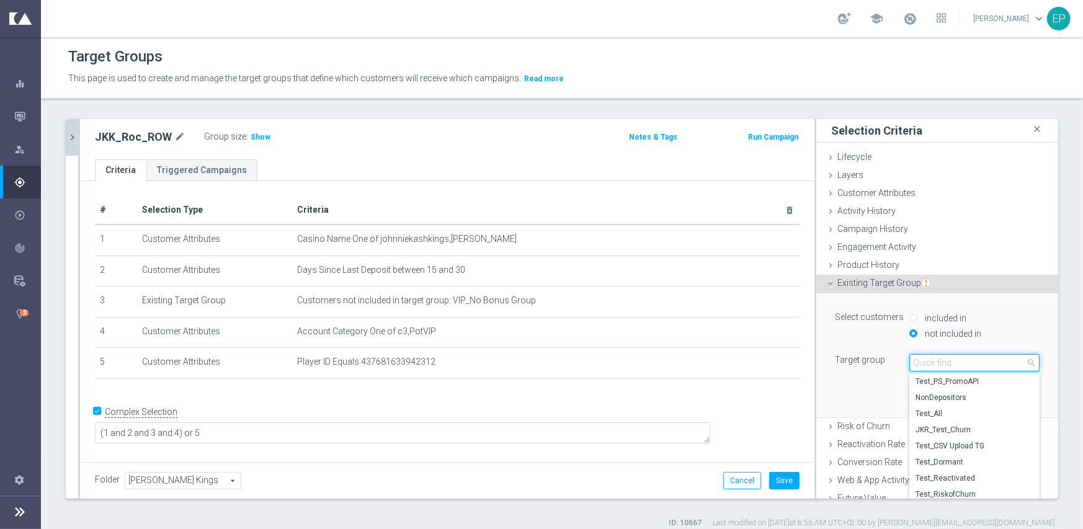
click at [923, 360] on input "search" at bounding box center [974, 362] width 130 height 17
paste input "JKK_Roc_"
type input "JKK_Roc_"
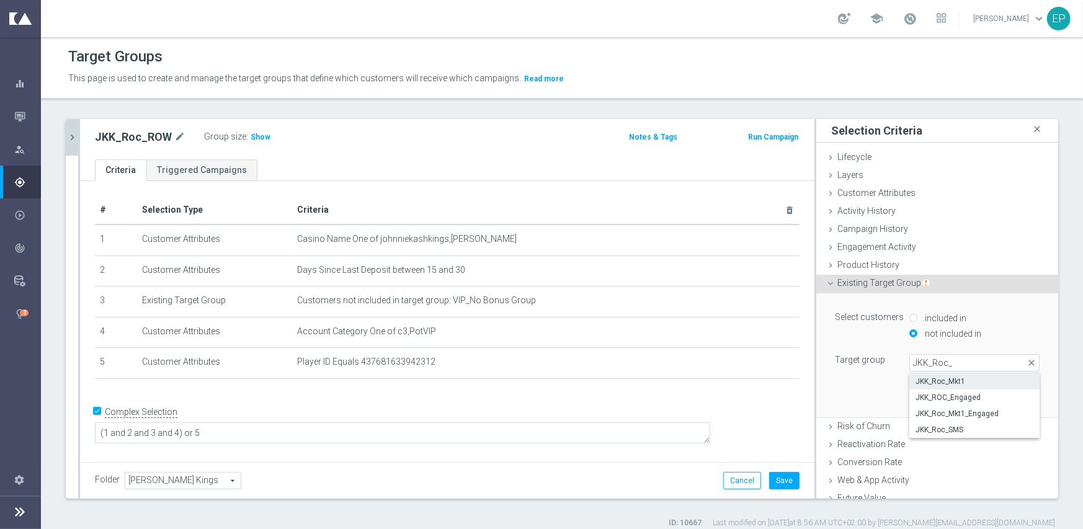
click at [944, 380] on span "JKK_Roc_Mkt1" at bounding box center [975, 382] width 118 height 10
type input "JKK_Roc_Mkt1"
click at [855, 391] on div "Select customers included in not included in Target group JKK_Roc_Mkt1 JKK_Roc_…" at bounding box center [937, 354] width 223 height 123
click at [1003, 398] on button "Add" at bounding box center [1021, 398] width 37 height 17
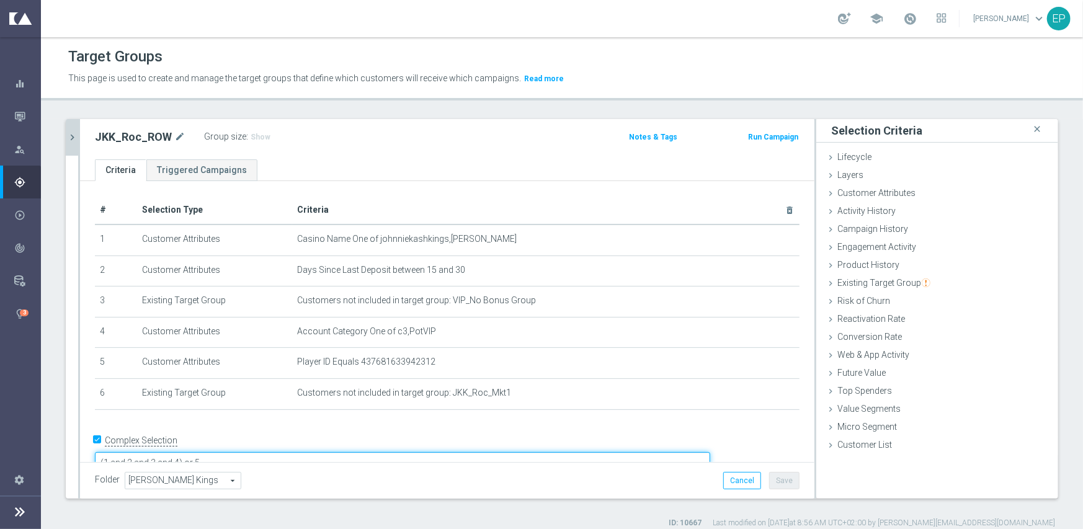
click at [266, 452] on textarea "(1 and 2 and 3 and 4) or 5" at bounding box center [402, 463] width 615 height 22
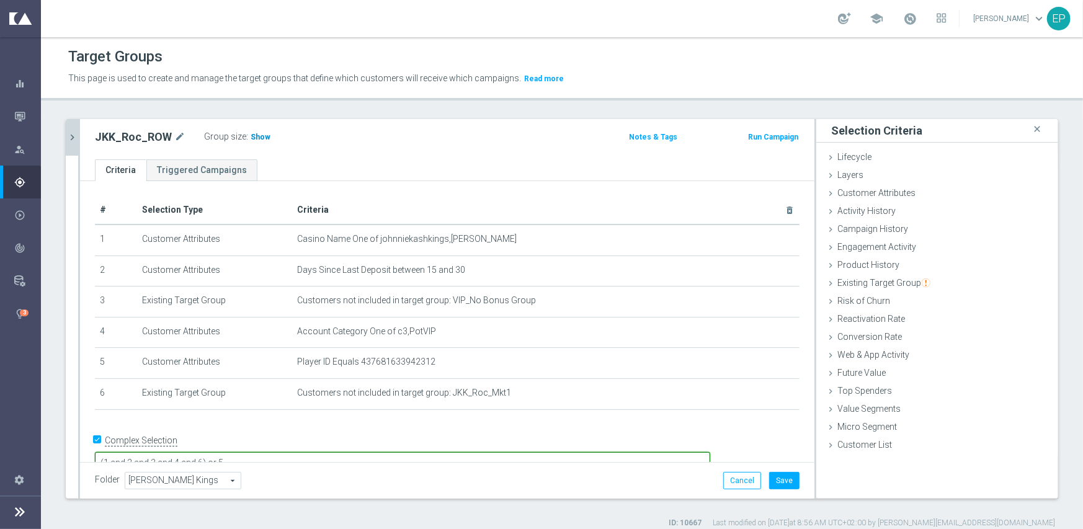
type textarea "(1 and 2 and 3 and 4 and 6) or 5"
click at [251, 139] on span "Show" at bounding box center [261, 137] width 20 height 9
click at [775, 480] on button "Save" at bounding box center [784, 480] width 30 height 17
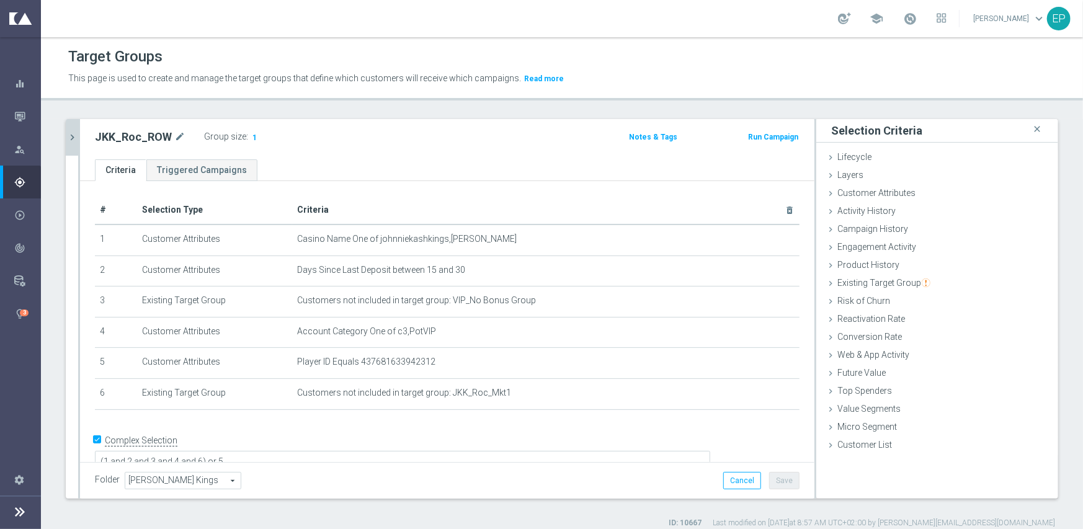
click at [74, 132] on icon "chevron_right" at bounding box center [72, 138] width 12 height 12
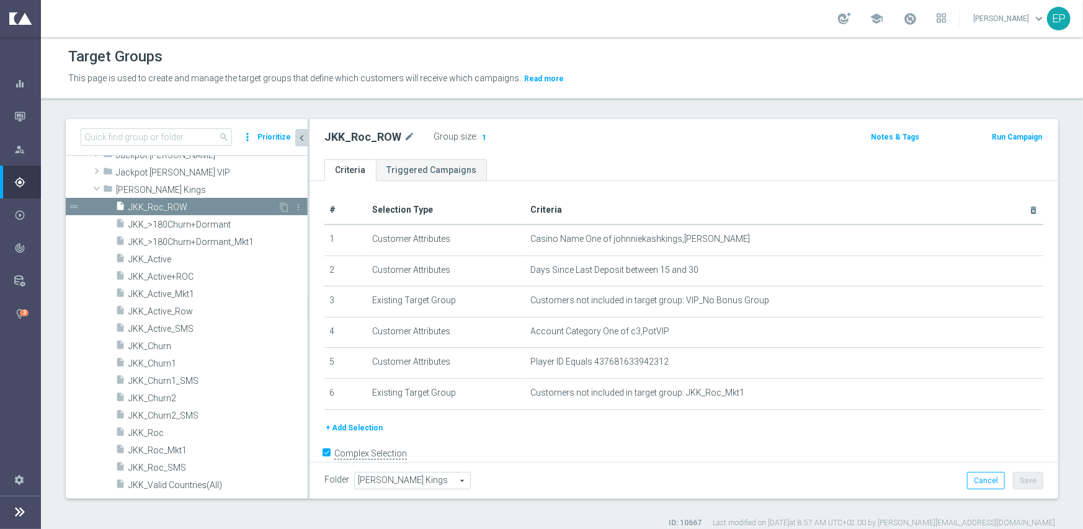
scroll to position [339, 0]
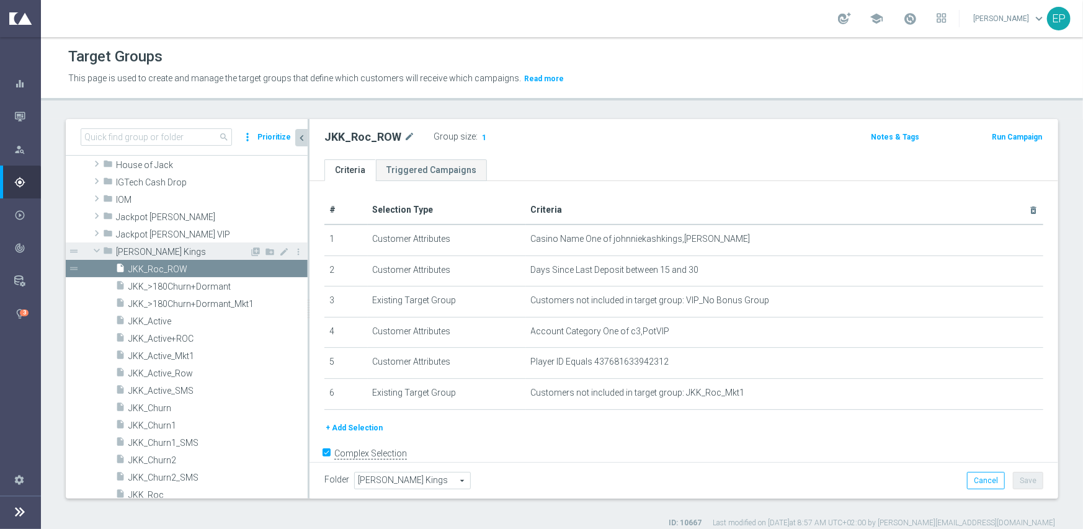
click at [97, 249] on span at bounding box center [96, 250] width 15 height 12
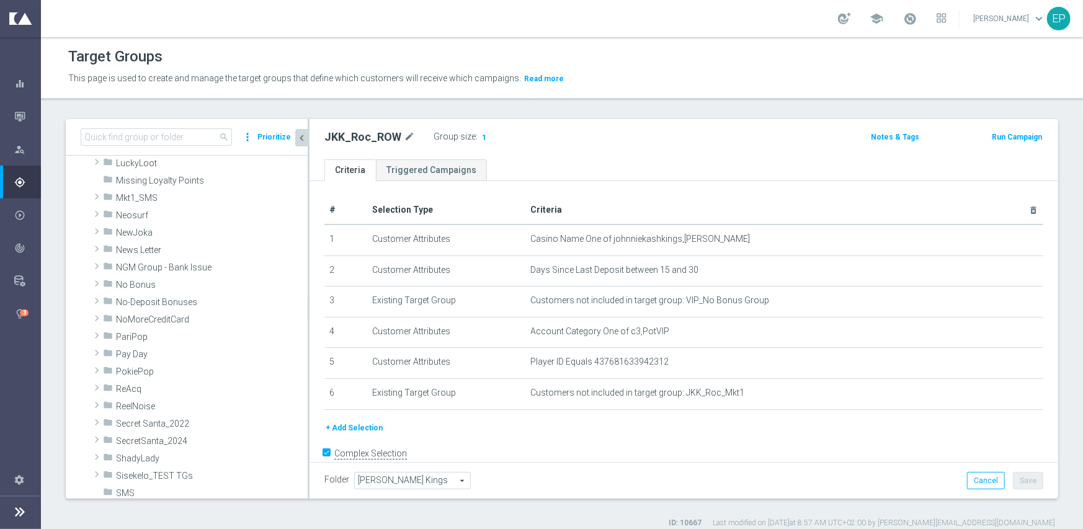
scroll to position [587, 0]
click at [96, 404] on span at bounding box center [97, 404] width 12 height 15
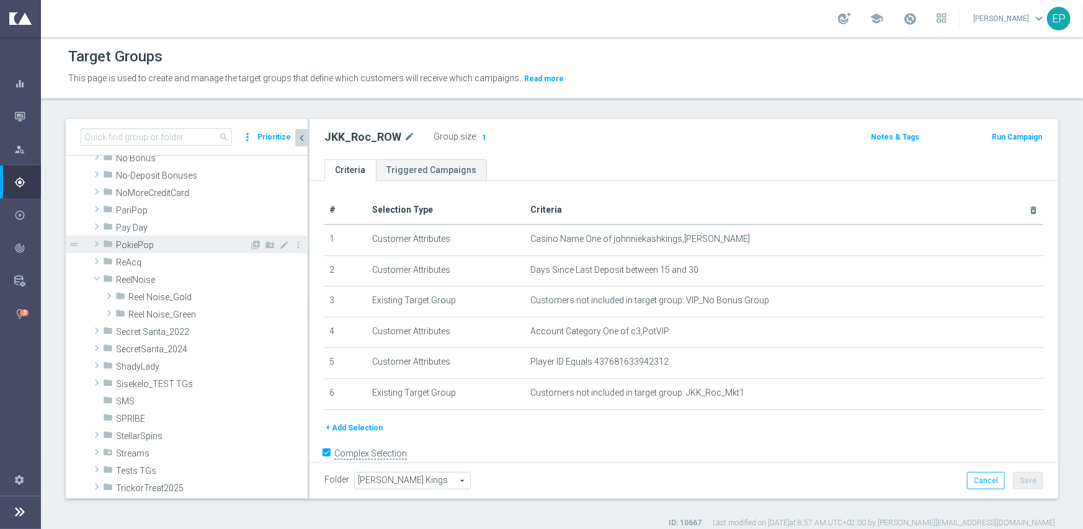
scroll to position [711, 0]
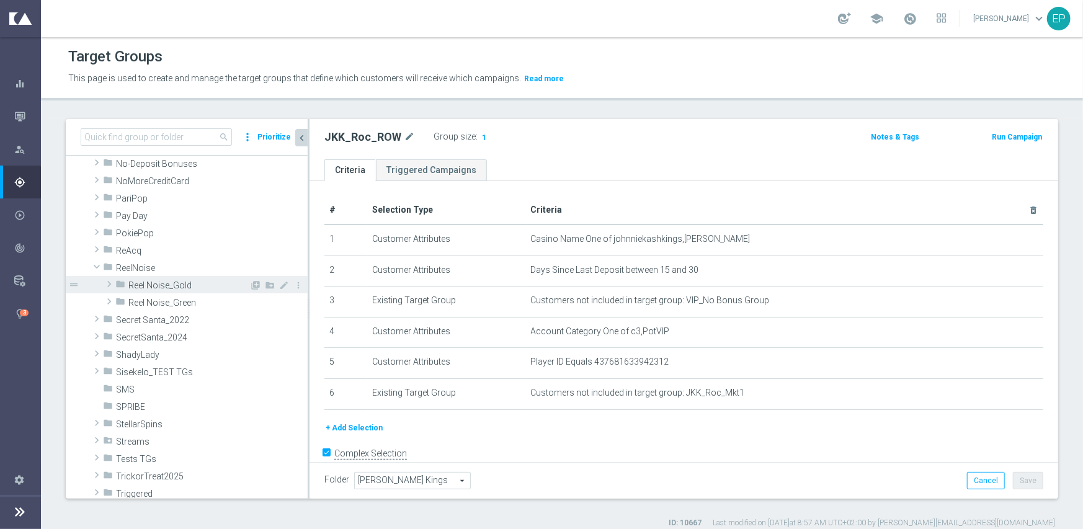
click at [109, 279] on span at bounding box center [109, 284] width 12 height 15
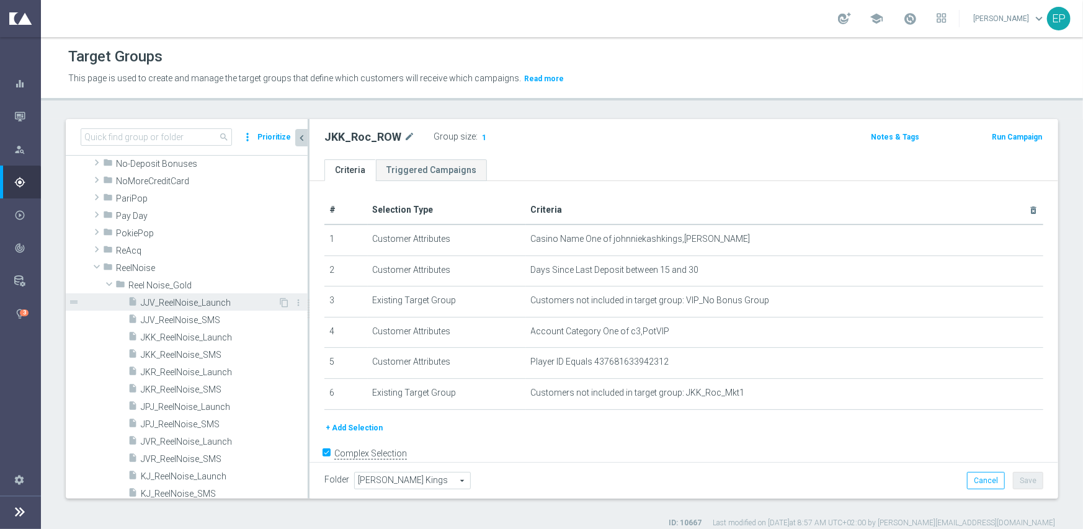
click at [185, 305] on span "JJV_ReelNoise_Launch" at bounding box center [209, 303] width 137 height 11
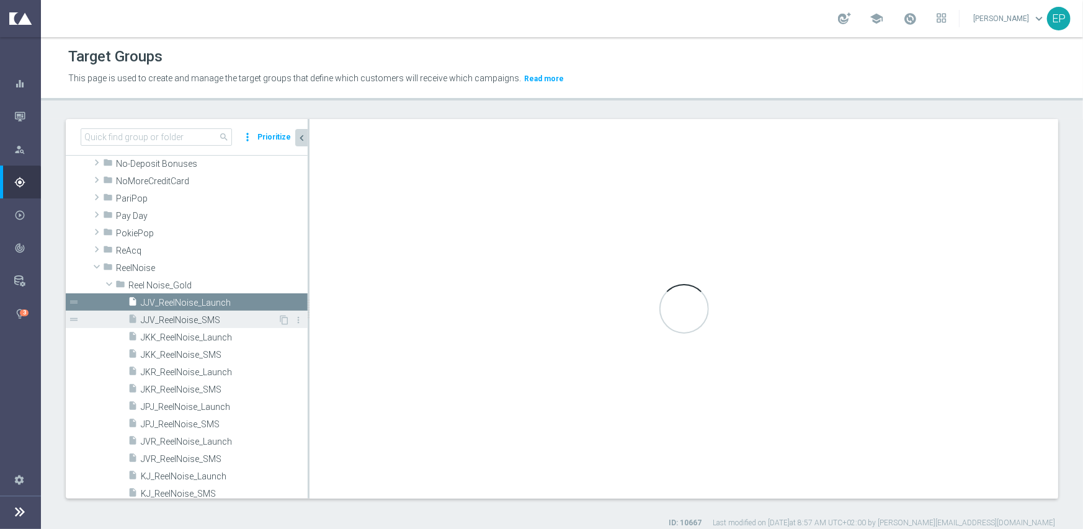
checkbox input "false"
type input "Reel Noise_Gold"
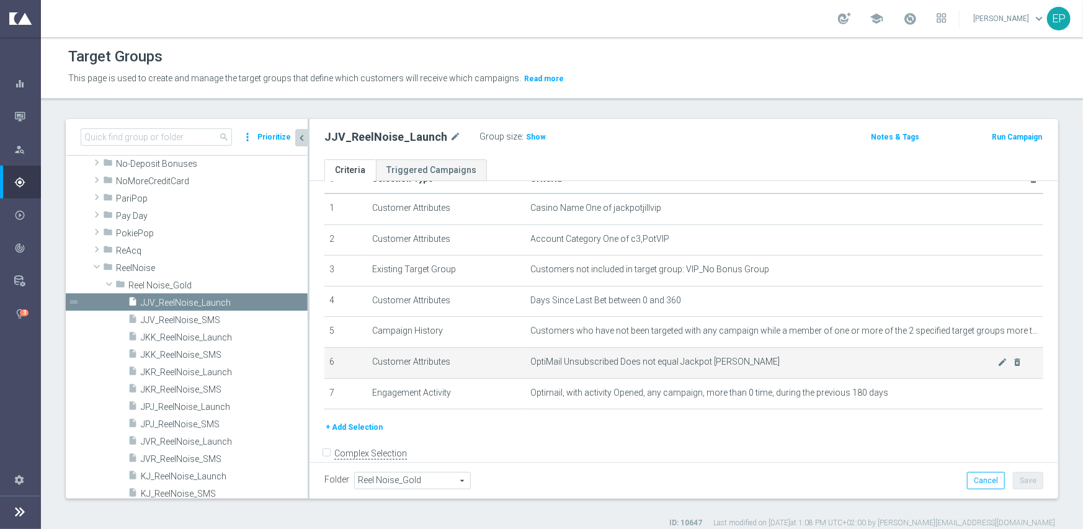
scroll to position [48, 0]
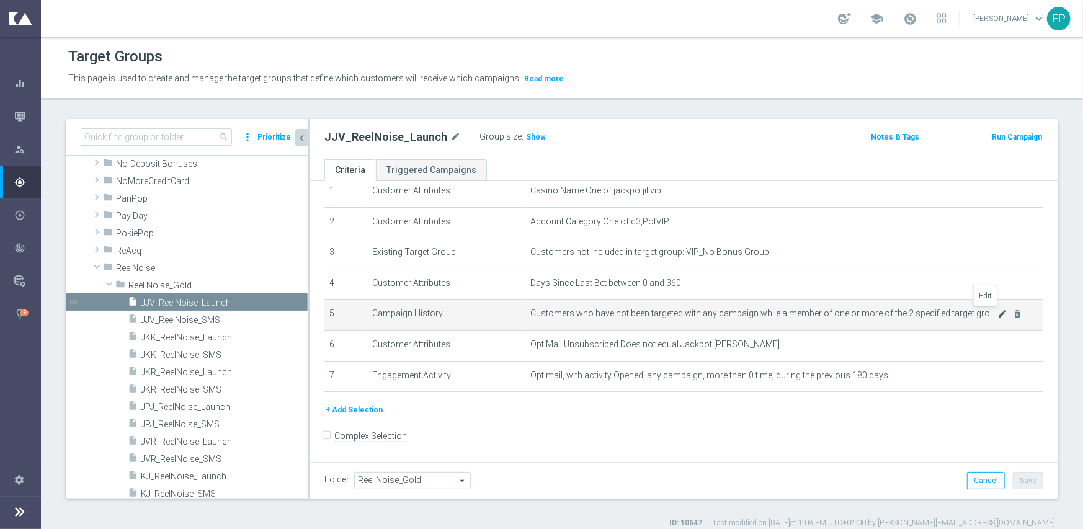
click at [998, 315] on icon "mode_edit" at bounding box center [1003, 314] width 10 height 10
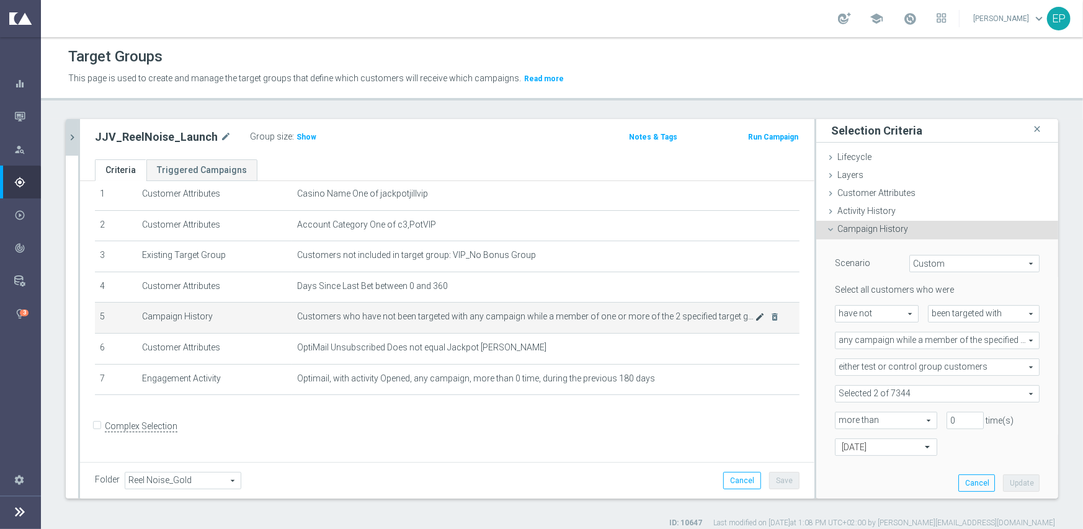
scroll to position [35, 0]
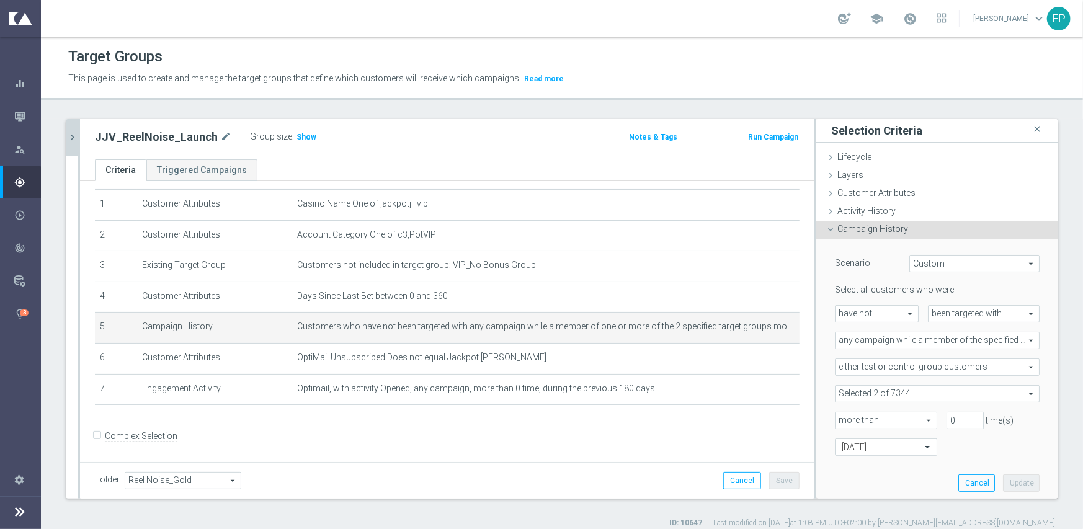
click at [1011, 390] on span at bounding box center [937, 394] width 203 height 16
click at [872, 418] on span "Show Selected" at bounding box center [875, 418] width 46 height 9
click at [848, 418] on input "Show Selected" at bounding box center [844, 421] width 8 height 8
checkbox input "true"
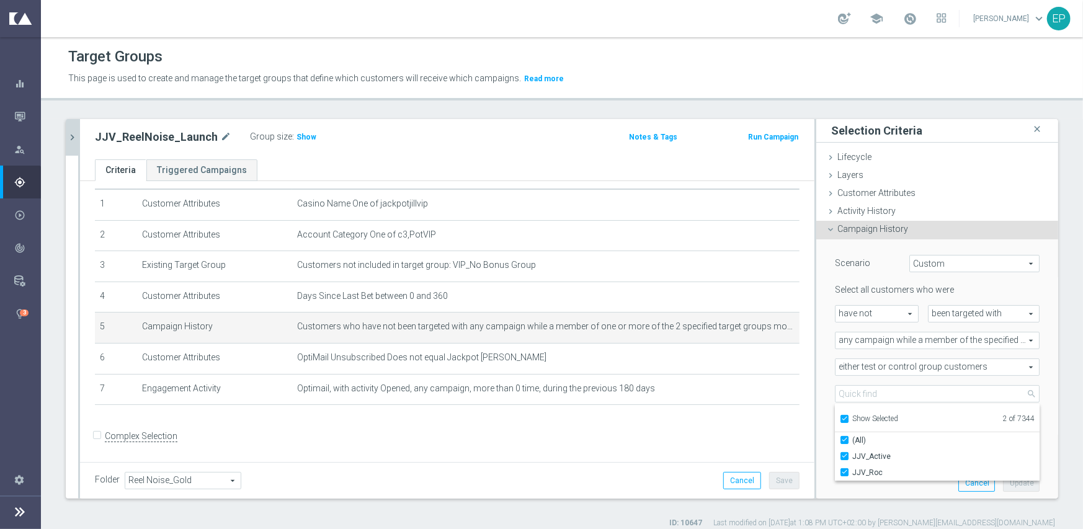
click at [70, 134] on icon "chevron_right" at bounding box center [72, 138] width 12 height 12
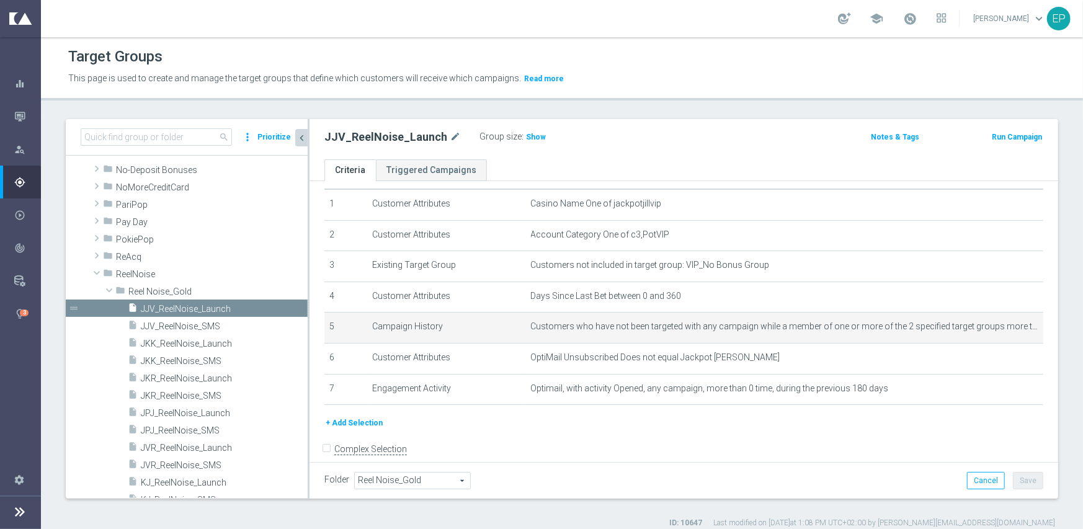
scroll to position [694, 0]
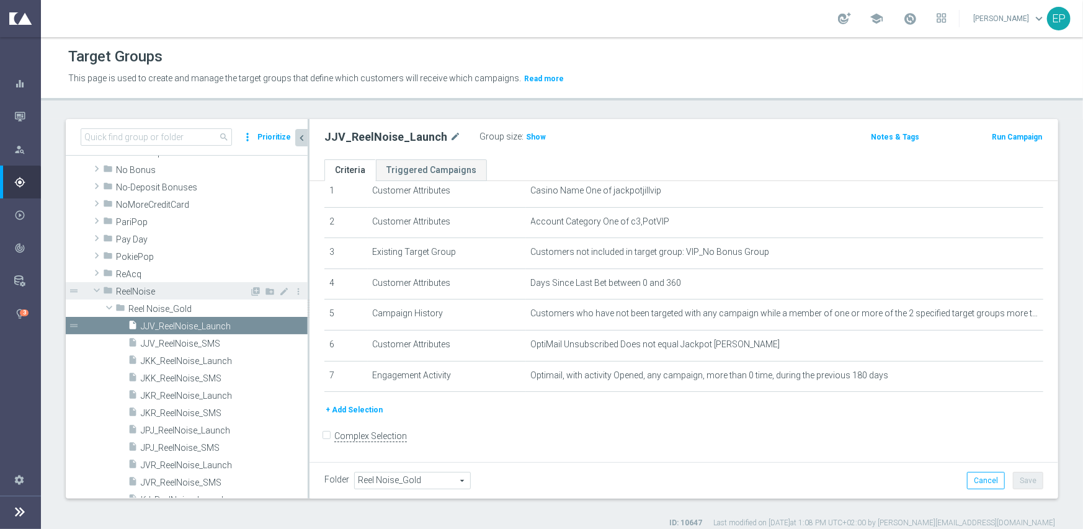
click at [97, 289] on span at bounding box center [96, 290] width 15 height 12
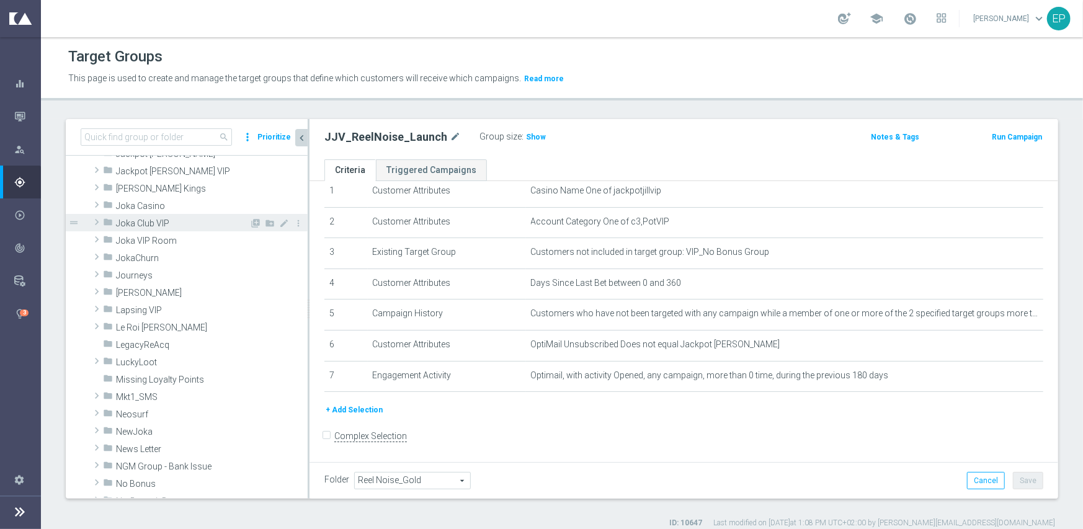
scroll to position [383, 0]
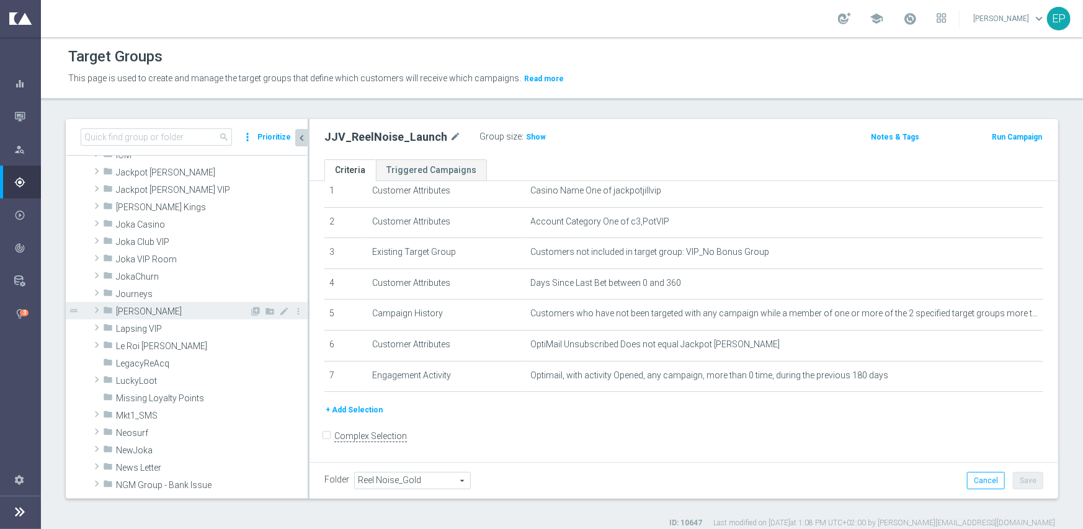
click at [97, 310] on span at bounding box center [97, 310] width 12 height 15
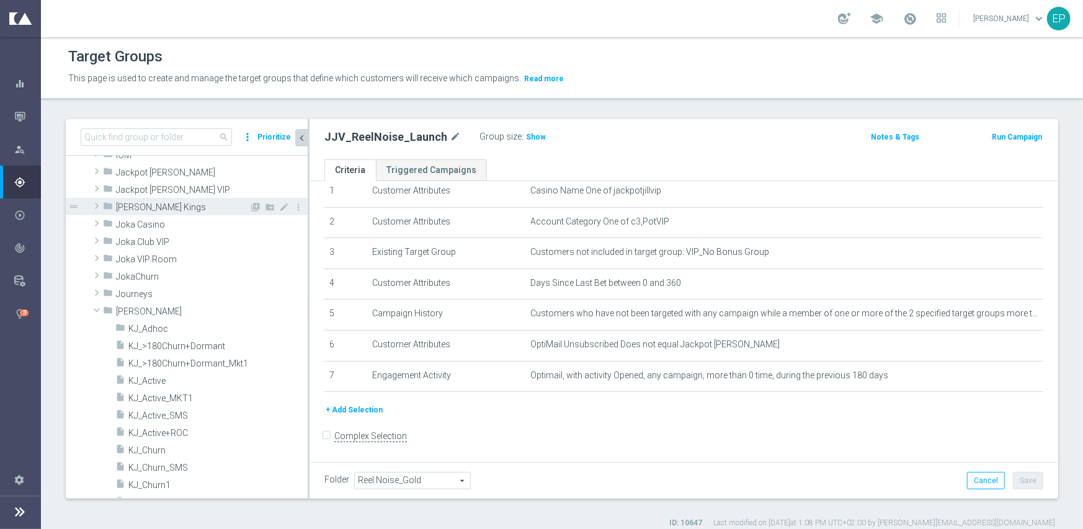
click at [96, 205] on span at bounding box center [97, 206] width 12 height 15
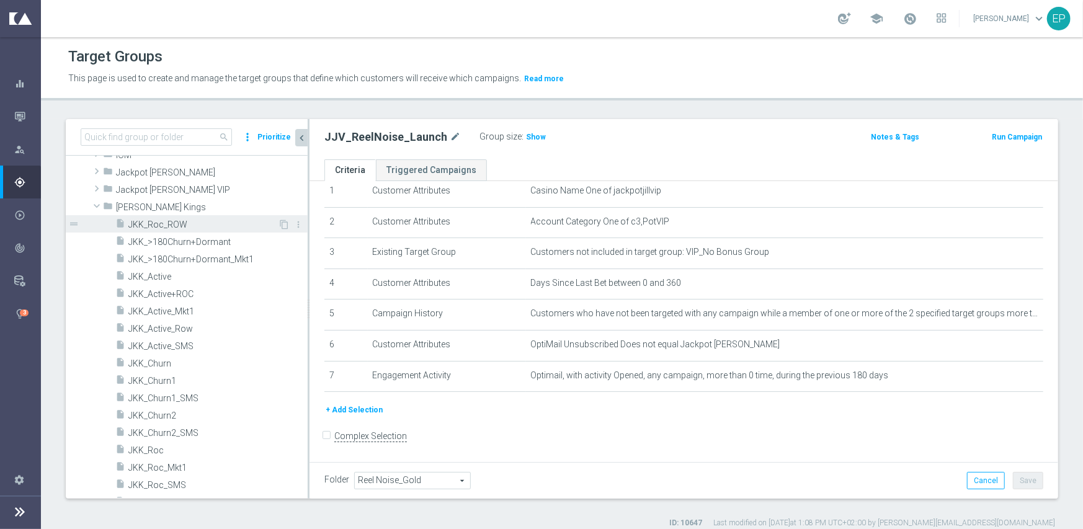
click at [161, 225] on span "JKK_Roc_ROW" at bounding box center [203, 225] width 150 height 11
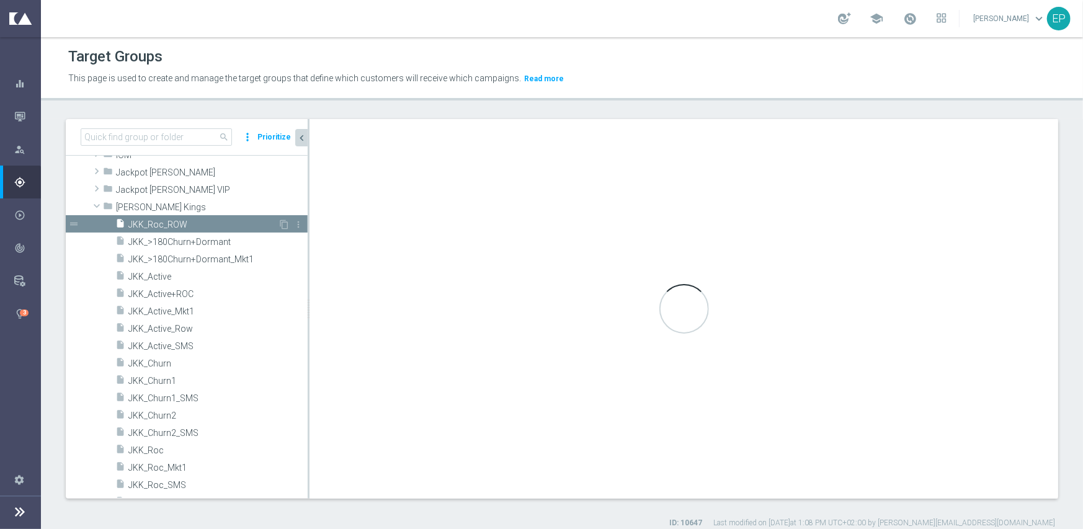
checkbox input "true"
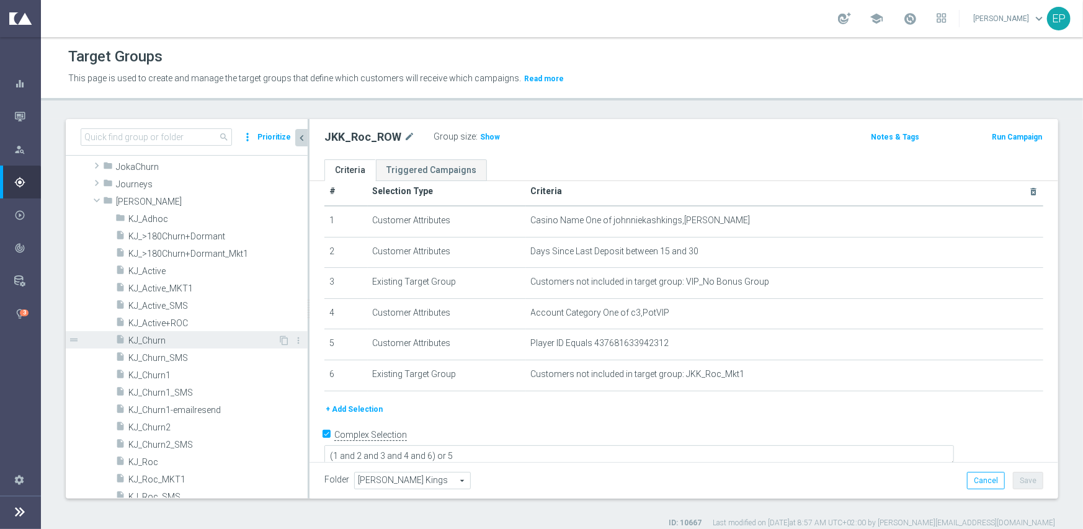
scroll to position [756, 0]
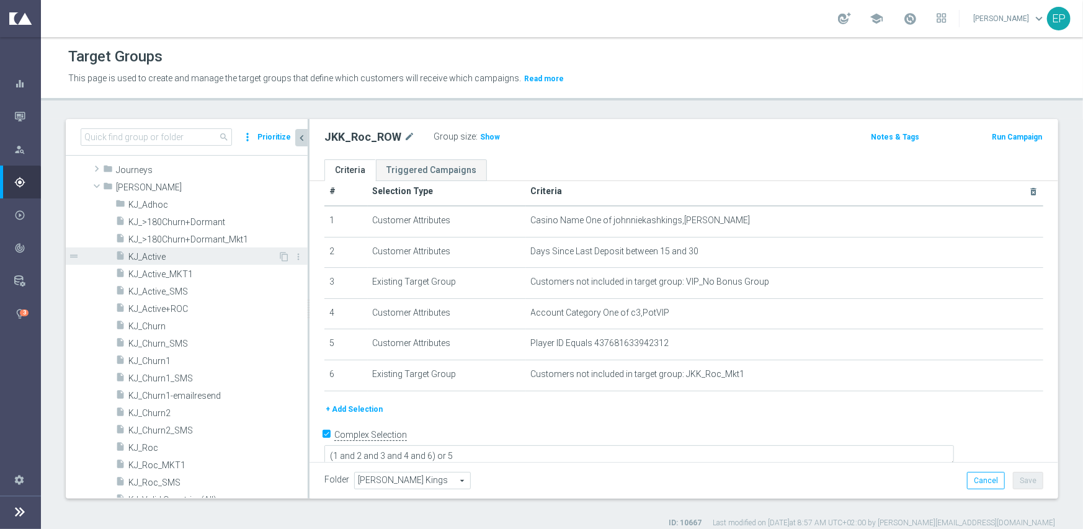
click at [143, 254] on span "KJ_Active" at bounding box center [203, 257] width 150 height 11
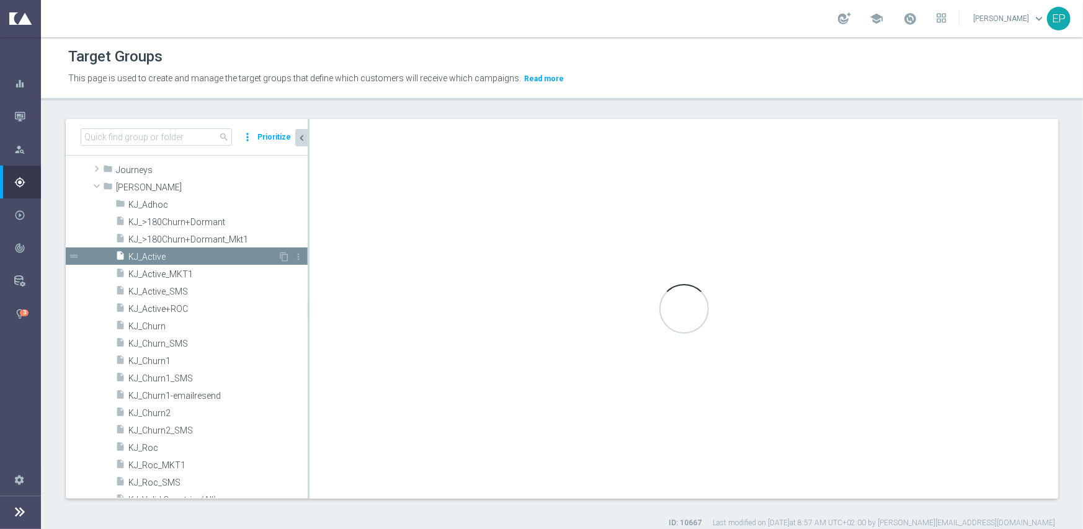
type input "[PERSON_NAME]"
type textarea "(1 and 2 and 3 and 4 ) or 5"
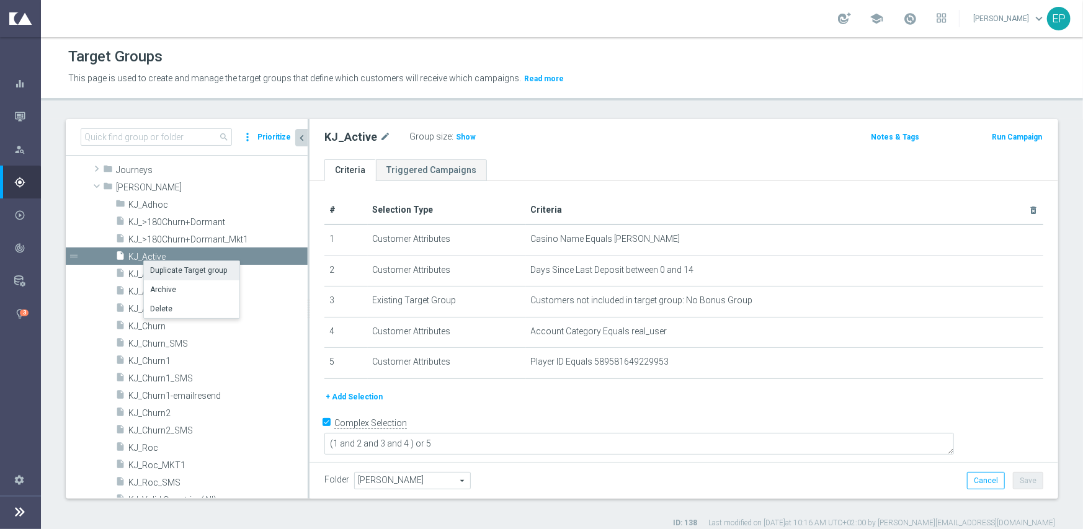
click at [172, 272] on li "Duplicate Target group" at bounding box center [192, 270] width 96 height 19
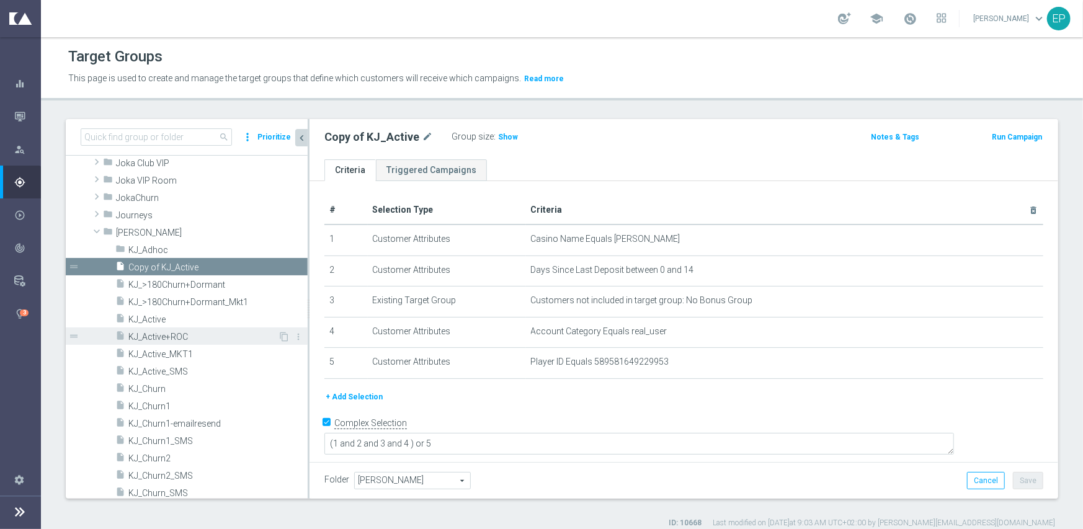
scroll to position [743, 0]
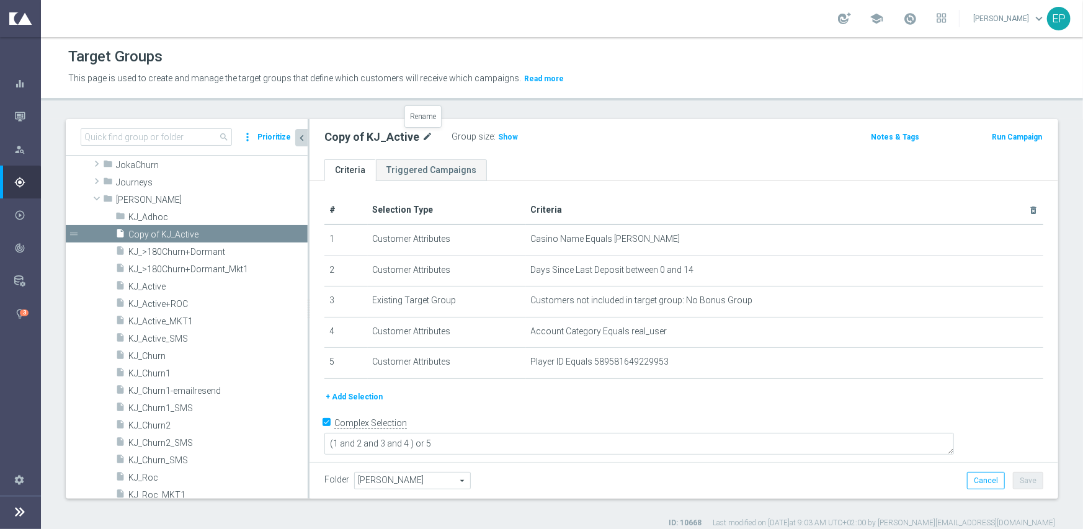
click at [425, 134] on icon "mode_edit" at bounding box center [427, 137] width 11 height 15
click at [413, 137] on input "Copy of KJ_Active" at bounding box center [407, 138] width 167 height 17
click at [358, 137] on input "Copy of KJ_Active_ROW" at bounding box center [407, 138] width 167 height 17
type input "KJ_Active_ROW"
click at [368, 401] on button "+ Add Selection" at bounding box center [354, 397] width 60 height 14
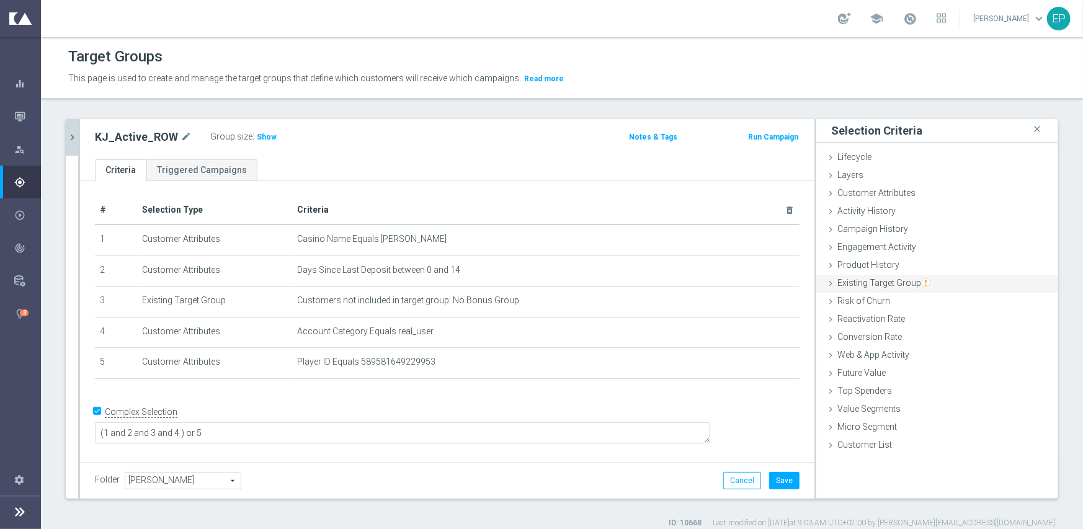
click at [890, 286] on span "Existing Target Group" at bounding box center [883, 283] width 93 height 10
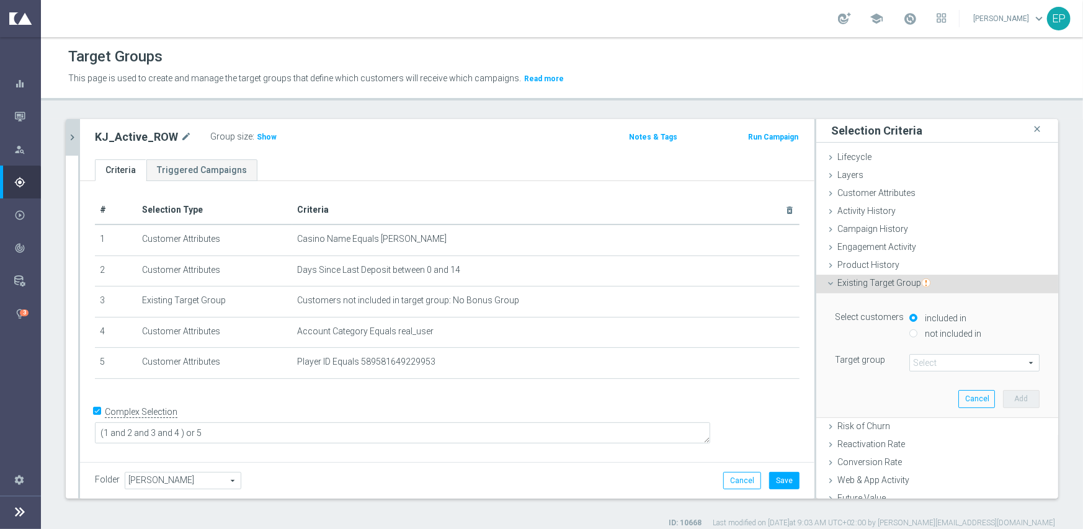
click at [924, 332] on label "not included in" at bounding box center [952, 333] width 60 height 11
click at [918, 332] on input "not included in" at bounding box center [913, 333] width 8 height 8
radio input "true"
click at [910, 362] on span at bounding box center [974, 363] width 129 height 16
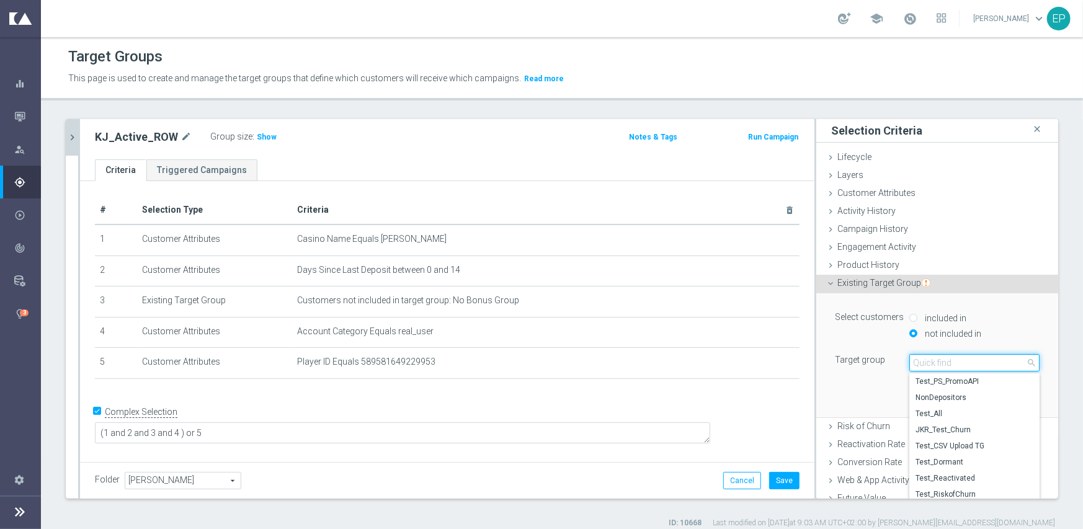
click at [914, 361] on input "search" at bounding box center [974, 362] width 130 height 17
drag, startPoint x: 87, startPoint y: 135, endPoint x: 150, endPoint y: 143, distance: 63.2
click at [150, 143] on div "KJ_Active_ROW mode_edit Group size : Show" at bounding box center [327, 136] width 482 height 17
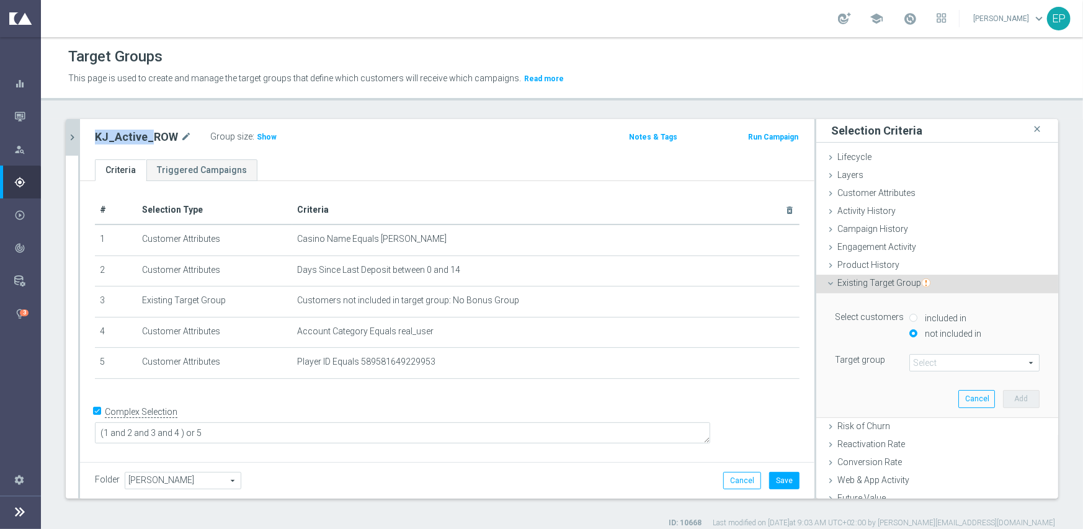
copy h2 "KJ_Active_"
click at [934, 361] on span at bounding box center [974, 363] width 129 height 16
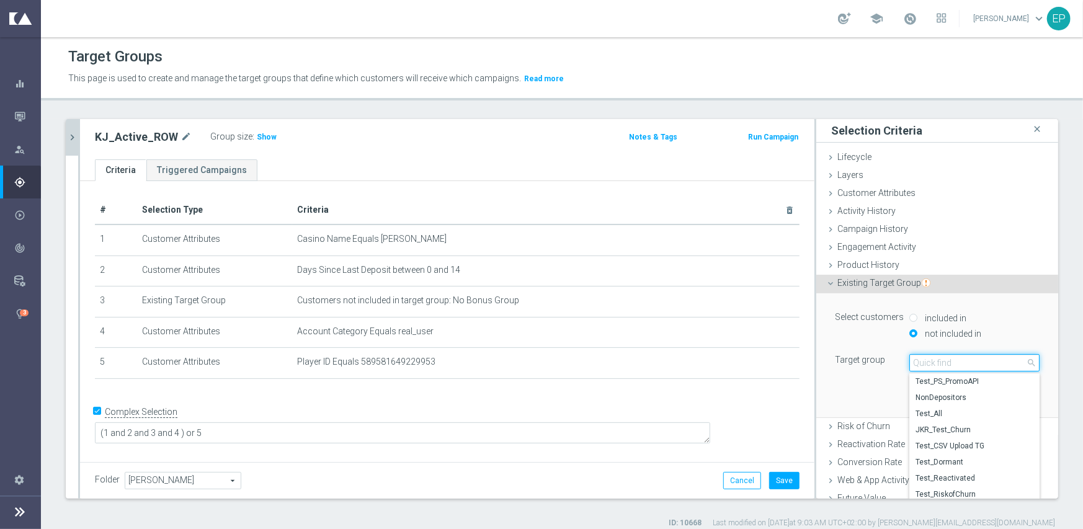
click at [934, 361] on input "search" at bounding box center [974, 362] width 130 height 17
paste input "KJ_Active_"
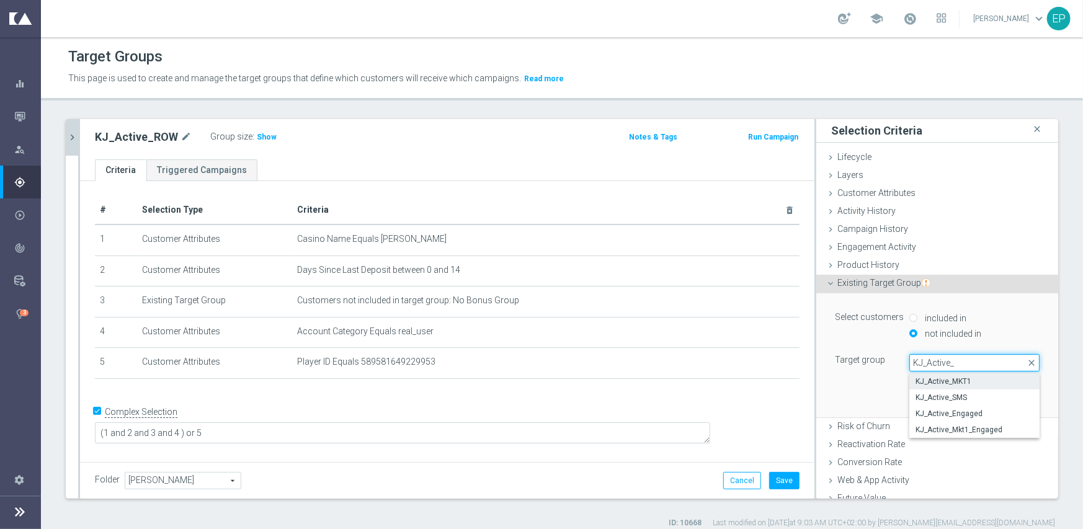
type input "KJ_Active_"
click at [951, 383] on span "KJ_Active_MKT1" at bounding box center [975, 382] width 118 height 10
type input "KJ_Active_MKT1"
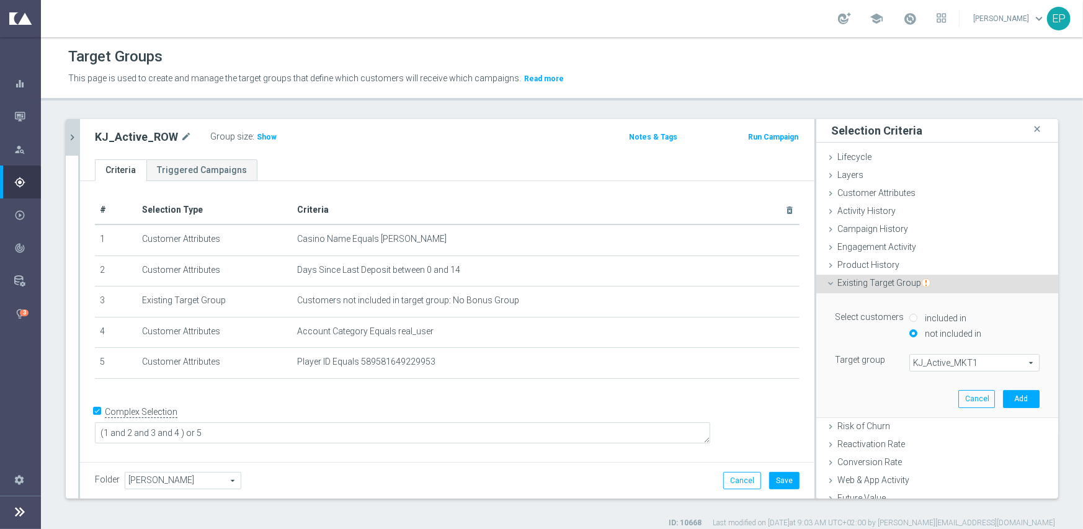
click at [869, 382] on div "Select customers included in not included in Target group KJ_Active_MKT1 KJ_Act…" at bounding box center [937, 354] width 223 height 123
click at [1008, 400] on button "Add" at bounding box center [1021, 398] width 37 height 17
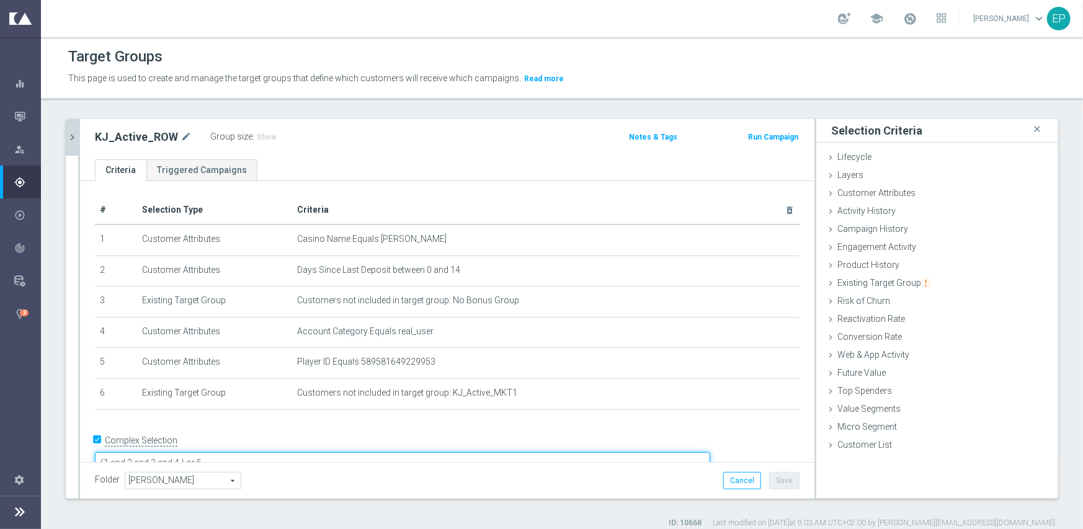
click at [268, 452] on textarea "(1 and 2 and 3 and 4 ) or 5" at bounding box center [402, 463] width 615 height 22
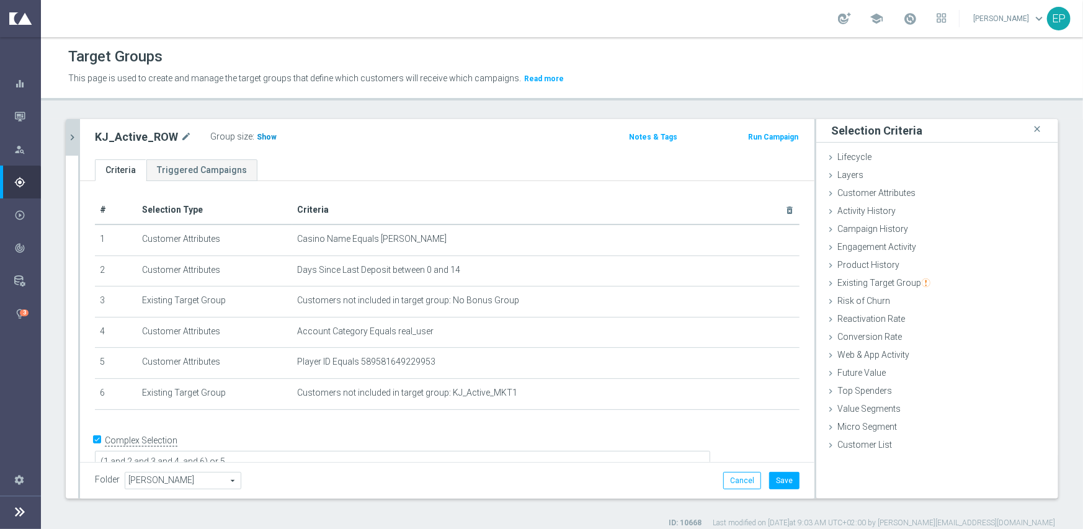
click at [257, 140] on span "Show" at bounding box center [267, 137] width 20 height 9
click at [782, 483] on button "Save" at bounding box center [784, 480] width 30 height 17
click at [74, 135] on icon "chevron_right" at bounding box center [72, 138] width 12 height 12
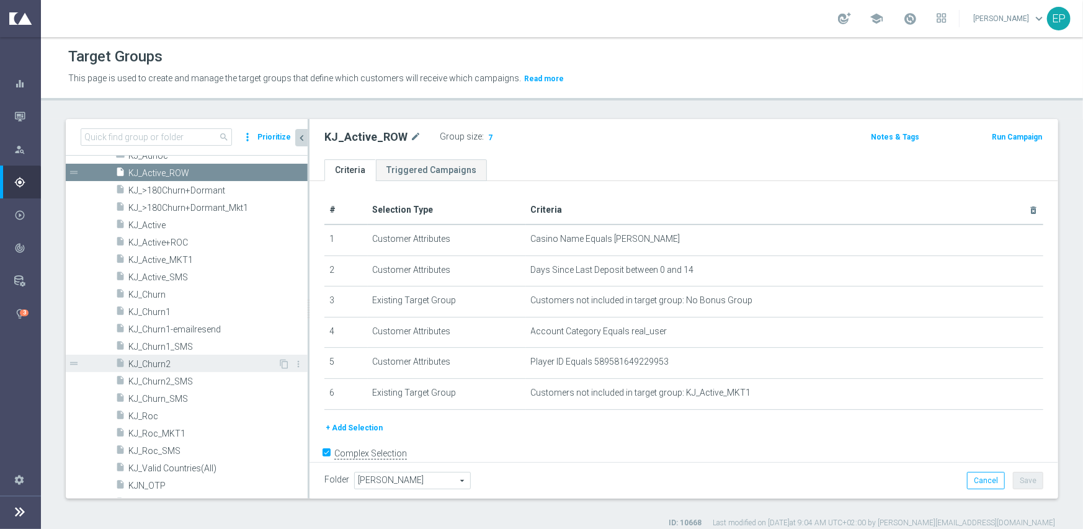
scroll to position [805, 0]
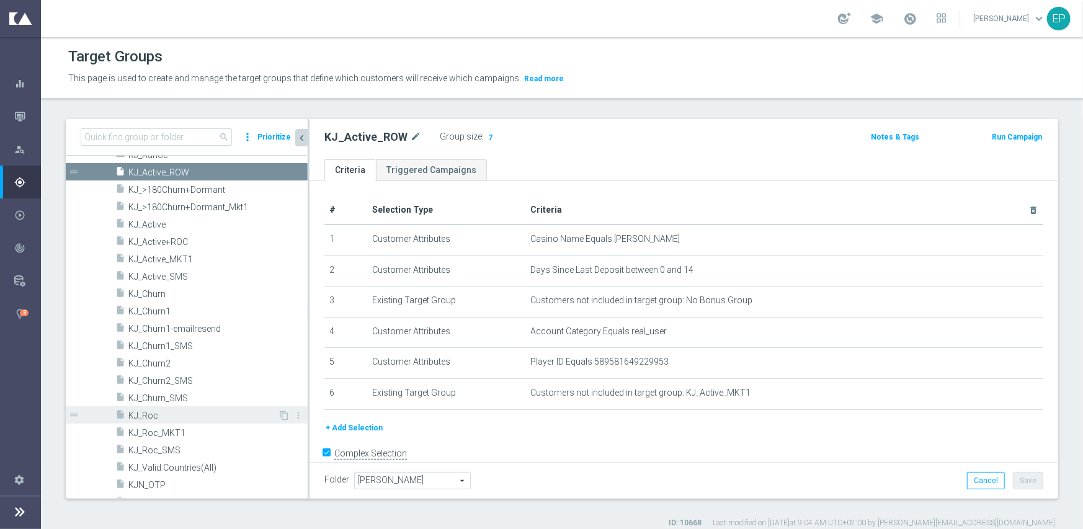
click at [151, 418] on span "KJ_Roc" at bounding box center [203, 416] width 150 height 11
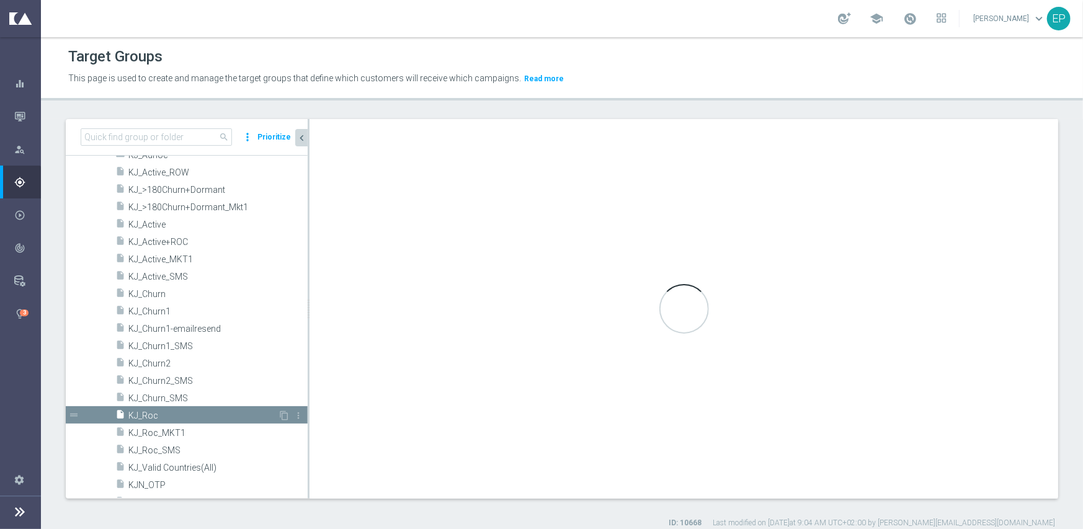
type textarea "(1 and 2 and 3 and 4 ) or 5"
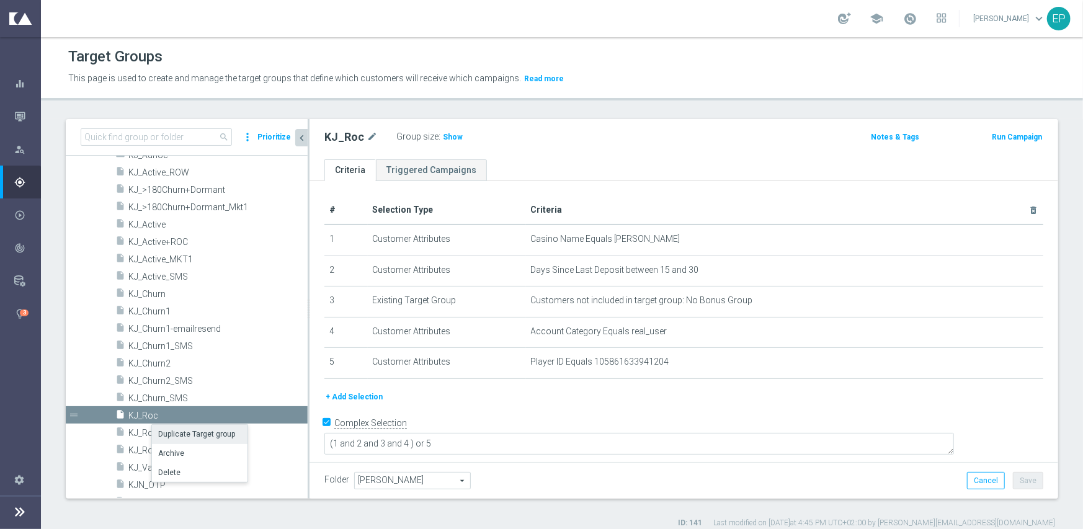
click at [187, 435] on li "Duplicate Target group" at bounding box center [200, 434] width 96 height 19
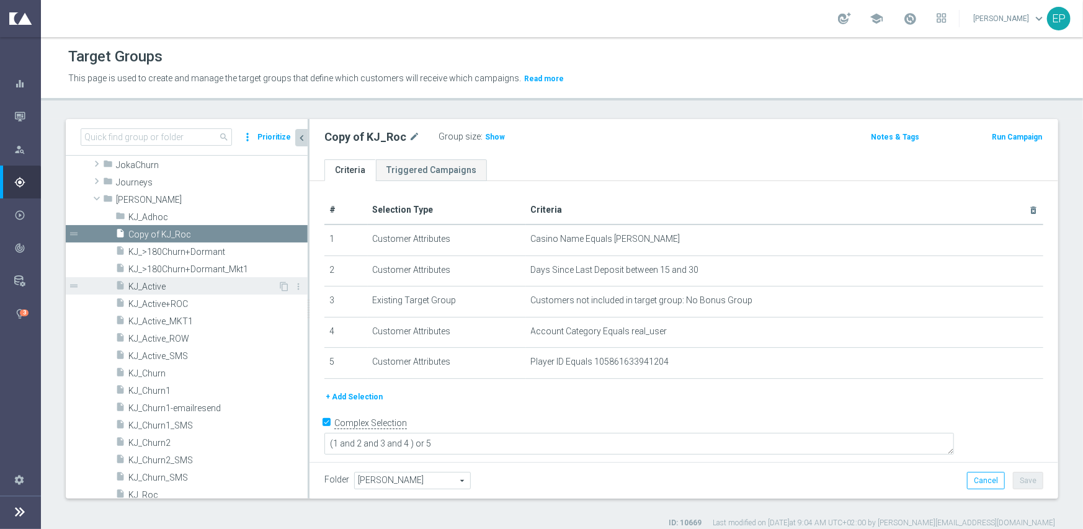
scroll to position [867, 0]
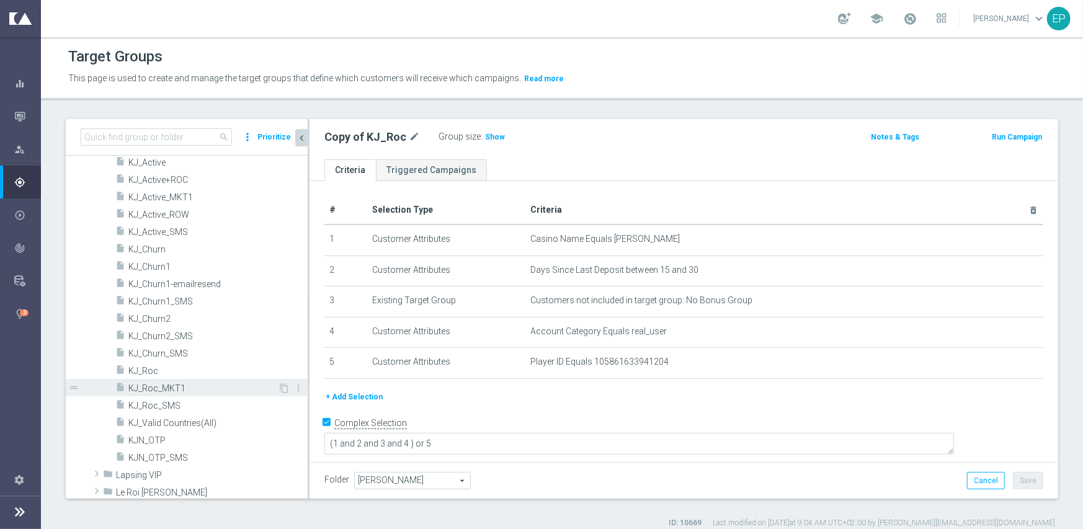
click at [158, 389] on span "KJ_Roc_MKT1" at bounding box center [203, 388] width 150 height 11
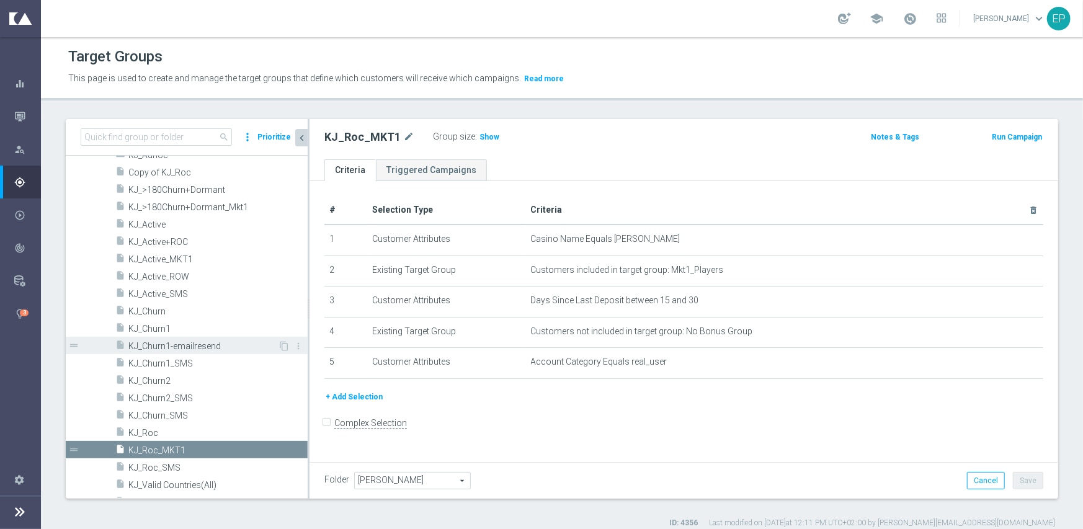
scroll to position [743, 0]
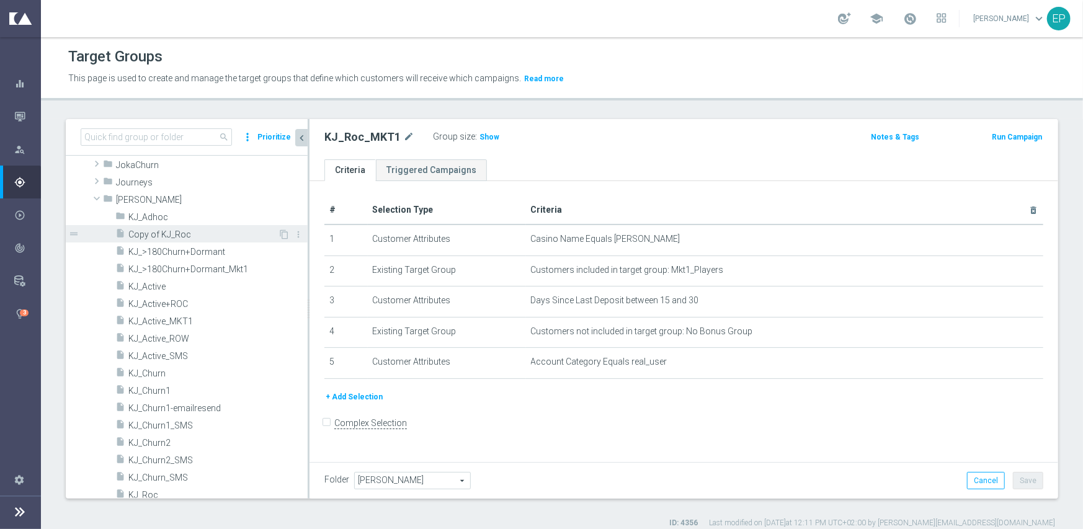
click at [176, 231] on span "Copy of KJ_Roc" at bounding box center [203, 235] width 150 height 11
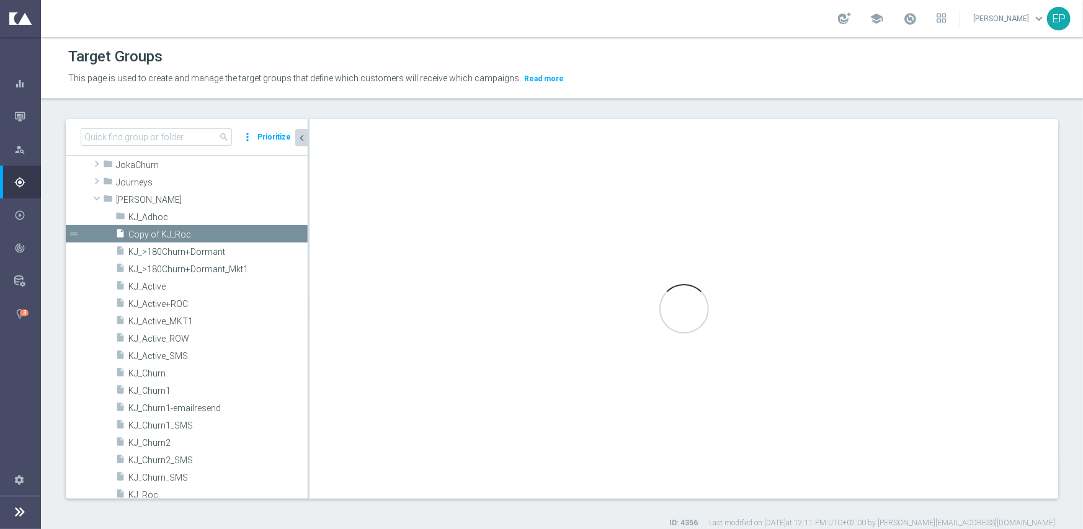
checkbox input "true"
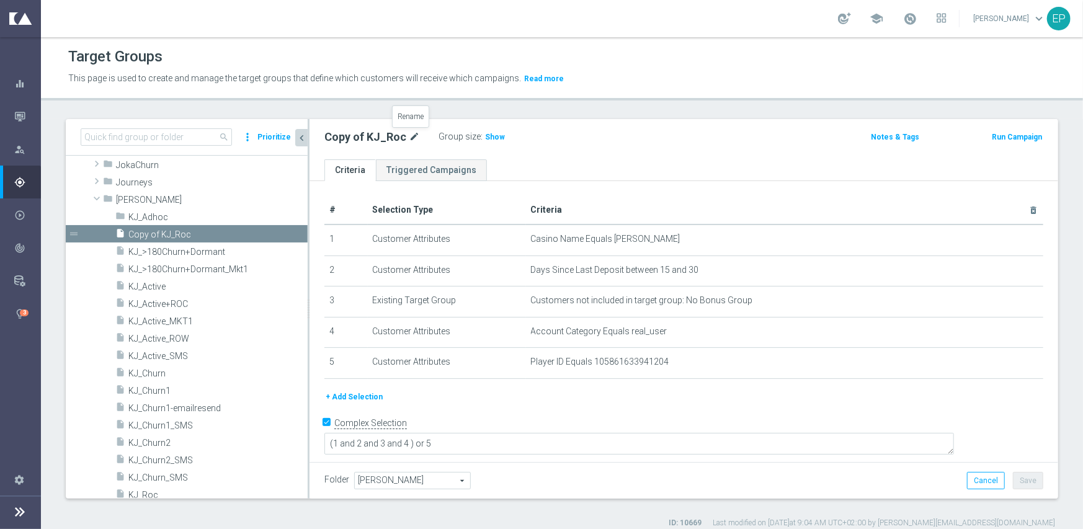
click at [414, 138] on icon "mode_edit" at bounding box center [414, 137] width 11 height 15
click at [408, 136] on input "Copy of KJ_Roc" at bounding box center [407, 138] width 167 height 17
click at [360, 138] on input "Copy of KJ_Roc_ROW" at bounding box center [407, 138] width 167 height 17
type input "KJ_Roc_ROW"
drag, startPoint x: 349, startPoint y: 391, endPoint x: 401, endPoint y: 391, distance: 51.5
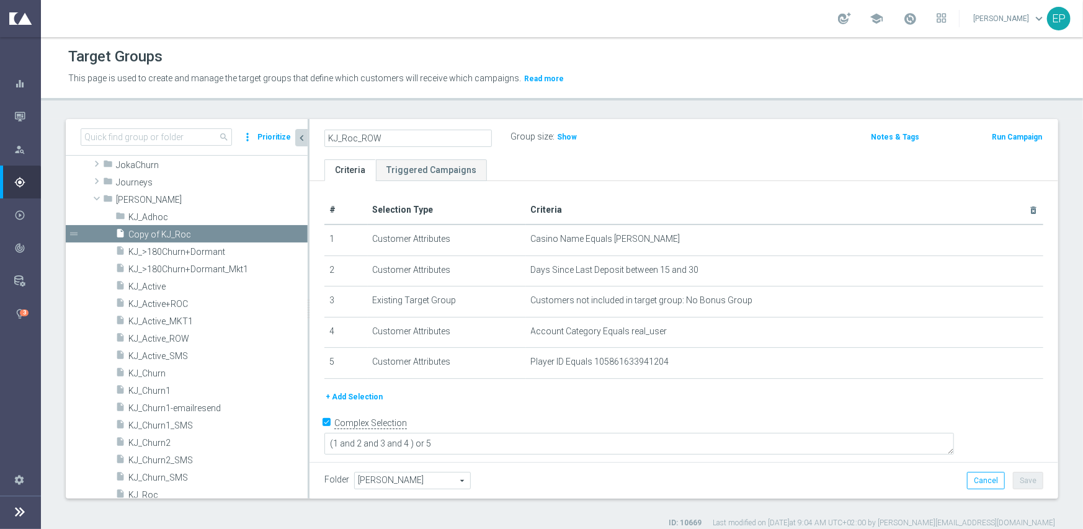
click at [349, 391] on button "+ Add Selection" at bounding box center [354, 397] width 60 height 14
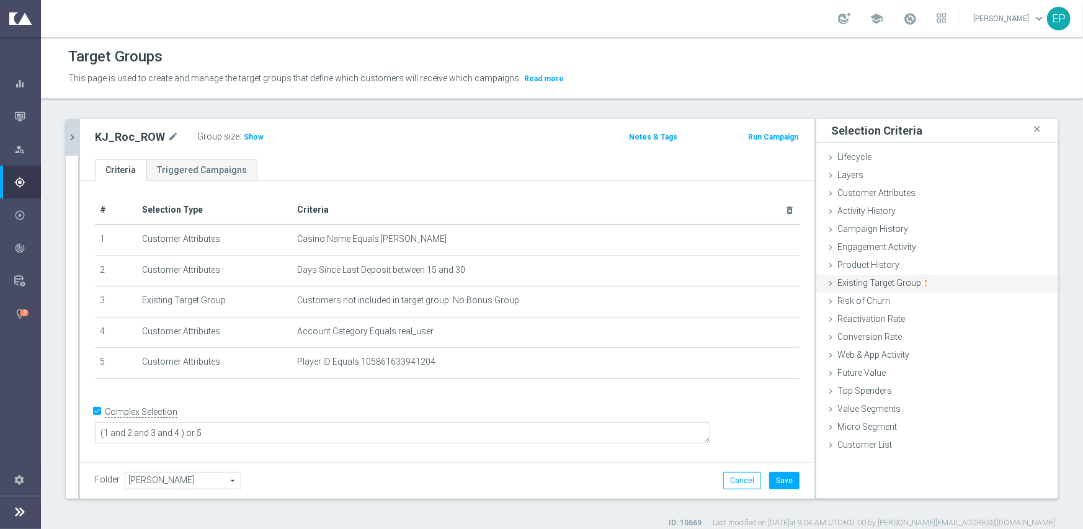
click at [922, 281] on img "button" at bounding box center [926, 283] width 9 height 9
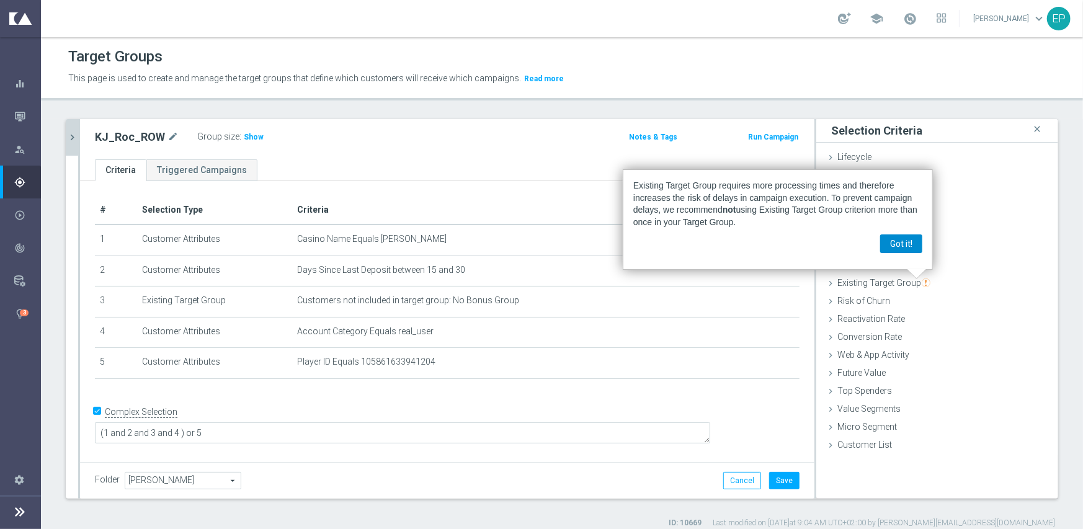
click at [906, 250] on button "Got it!" at bounding box center [901, 243] width 42 height 19
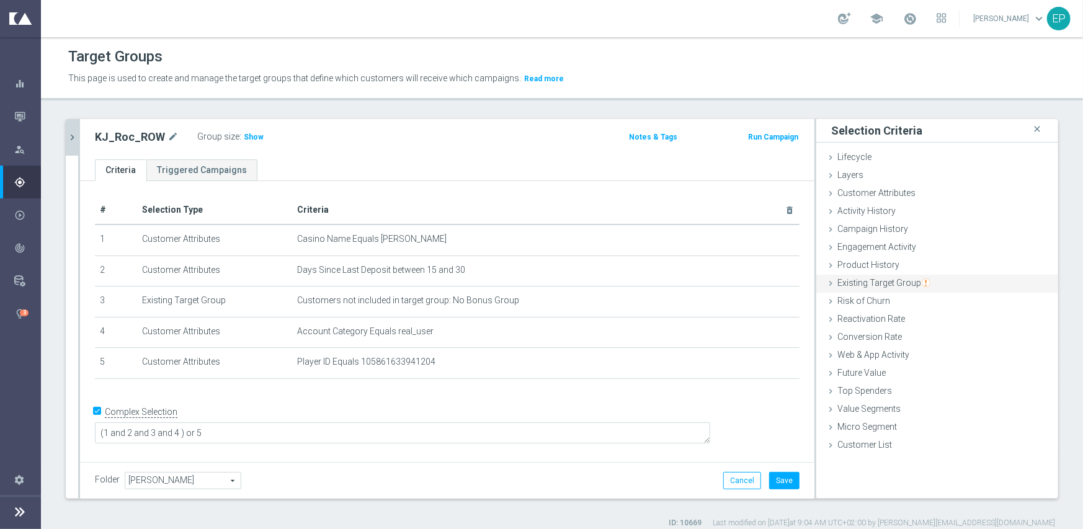
click at [881, 279] on span "Existing Target Group" at bounding box center [883, 283] width 93 height 10
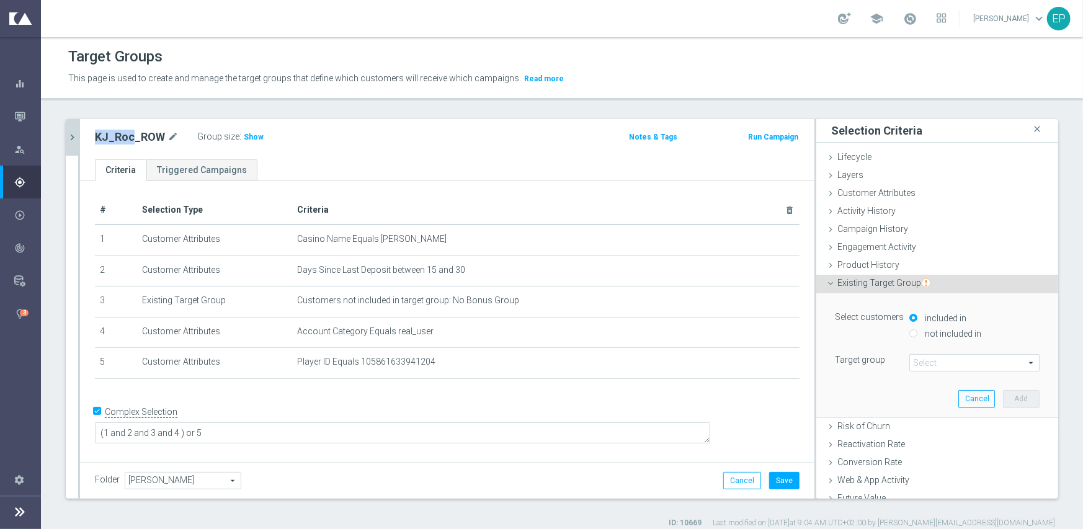
drag, startPoint x: 94, startPoint y: 133, endPoint x: 133, endPoint y: 138, distance: 38.8
click at [133, 138] on h2 "KJ_Roc_ROW" at bounding box center [130, 137] width 70 height 15
copy h2 "KJ_Roc"
drag, startPoint x: 936, startPoint y: 331, endPoint x: 938, endPoint y: 338, distance: 7.8
click at [935, 331] on label "not included in" at bounding box center [952, 333] width 60 height 11
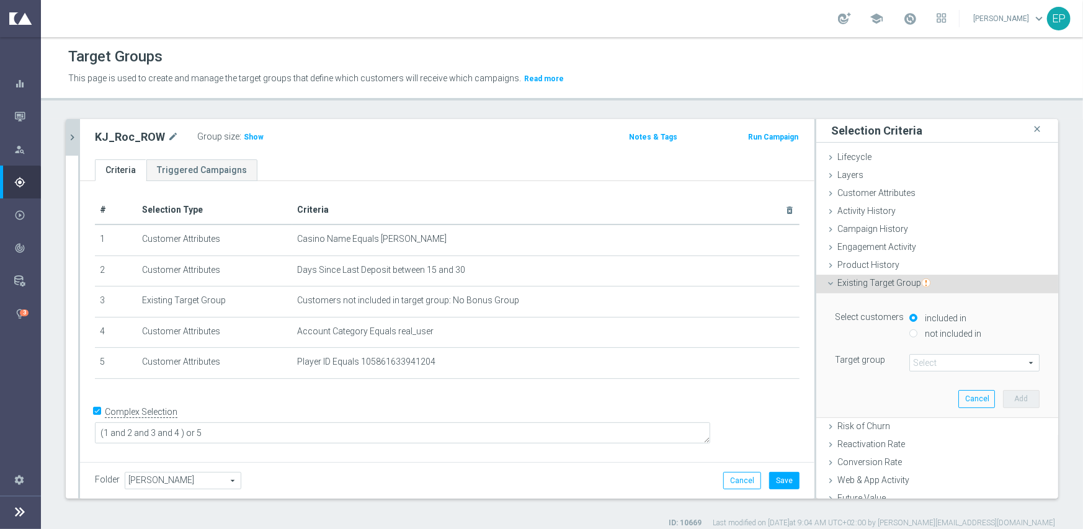
click at [918, 331] on input "not included in" at bounding box center [913, 333] width 8 height 8
radio input "true"
click at [927, 362] on span at bounding box center [974, 363] width 129 height 16
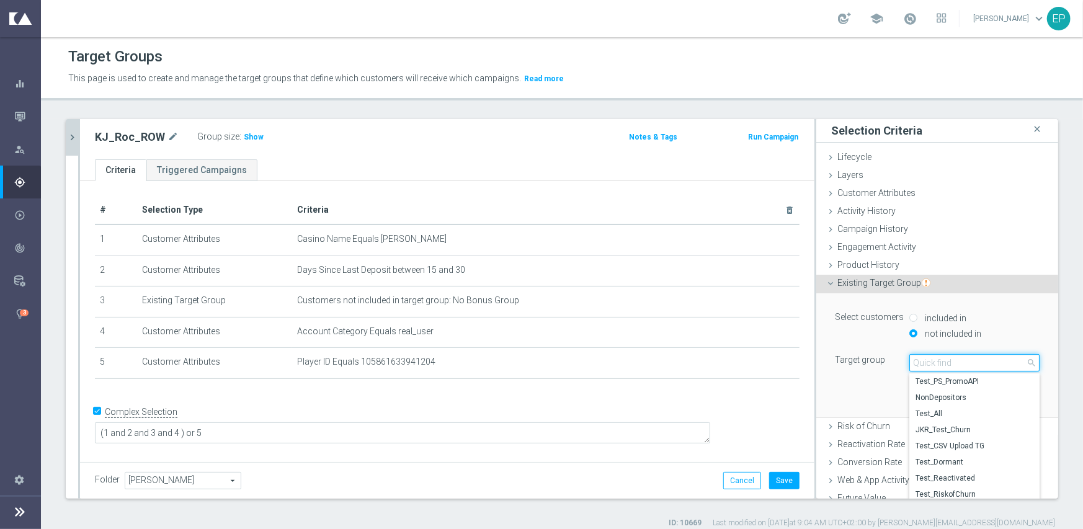
click at [927, 362] on input "search" at bounding box center [974, 362] width 130 height 17
paste input "KJ_Roc"
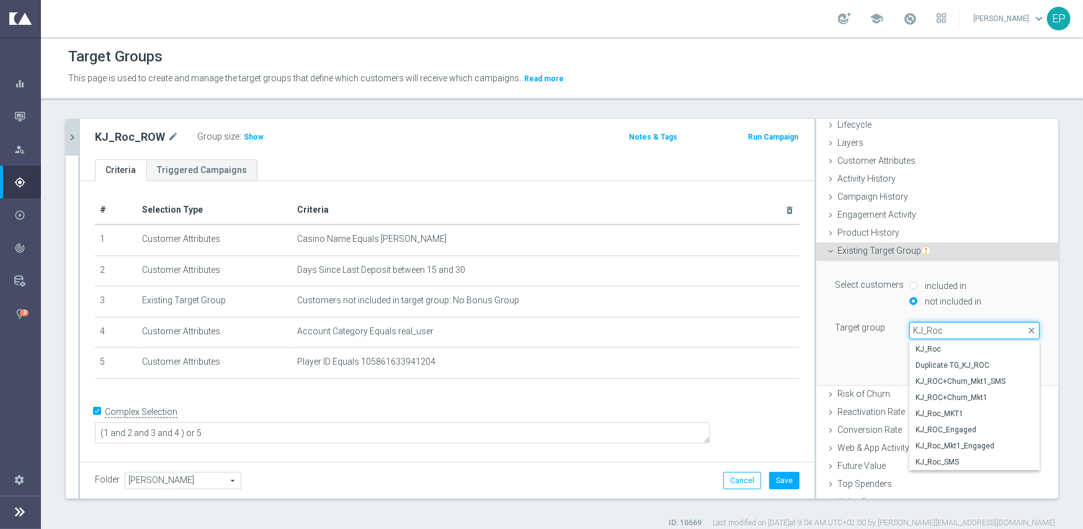
scroll to position [62, 0]
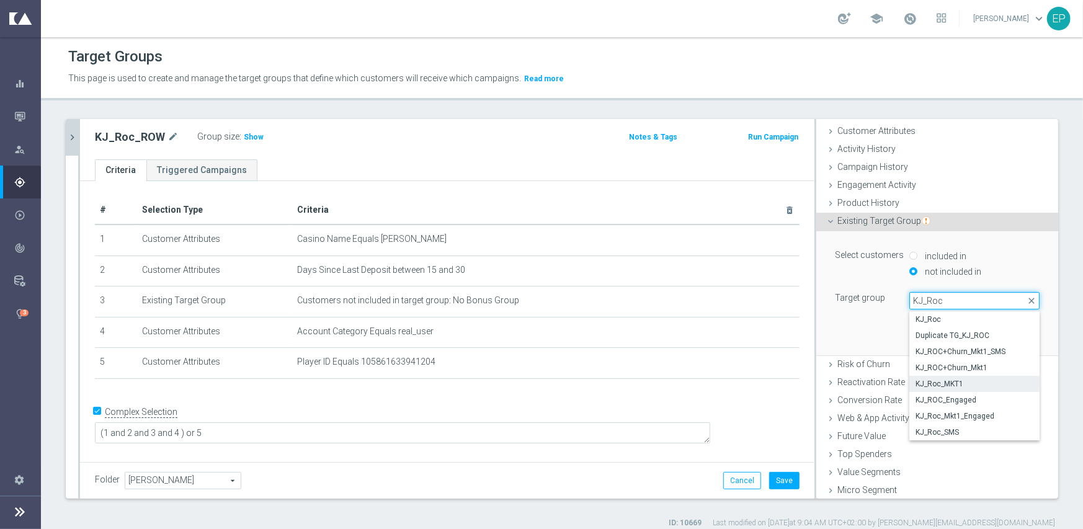
type input "KJ_Roc"
click at [930, 387] on span "KJ_Roc_MKT1" at bounding box center [975, 384] width 118 height 10
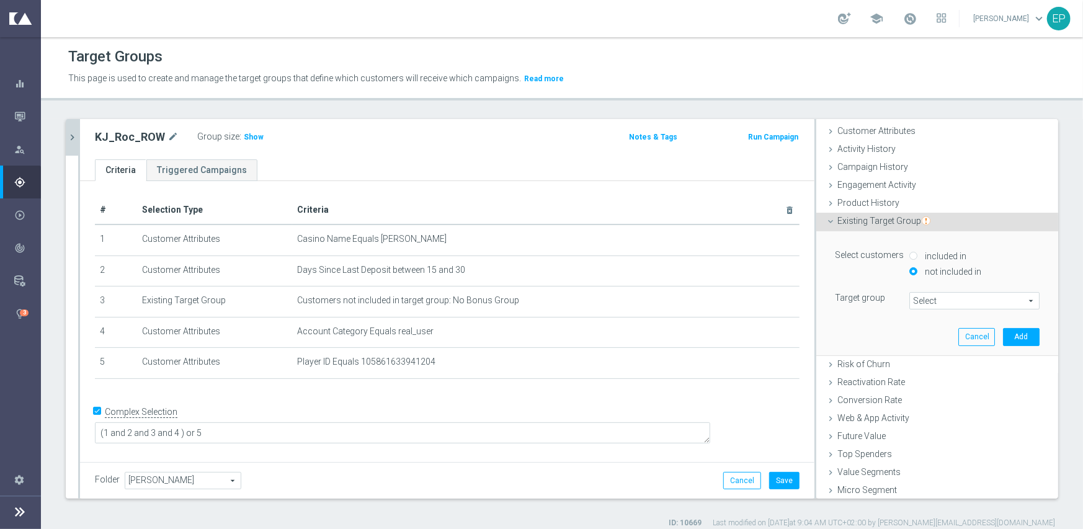
type input "KJ_Roc_MKT1"
click at [878, 341] on div "Select customers included in not included in Target group KJ_Roc_MKT1 KJ_Roc_MK…" at bounding box center [937, 292] width 223 height 123
click at [1005, 335] on button "Add" at bounding box center [1021, 336] width 37 height 17
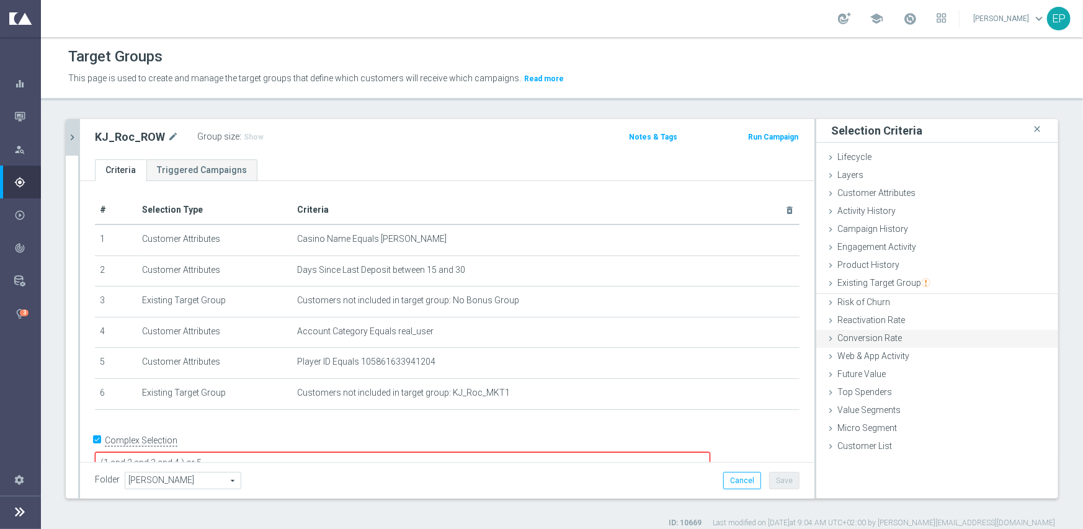
scroll to position [0, 0]
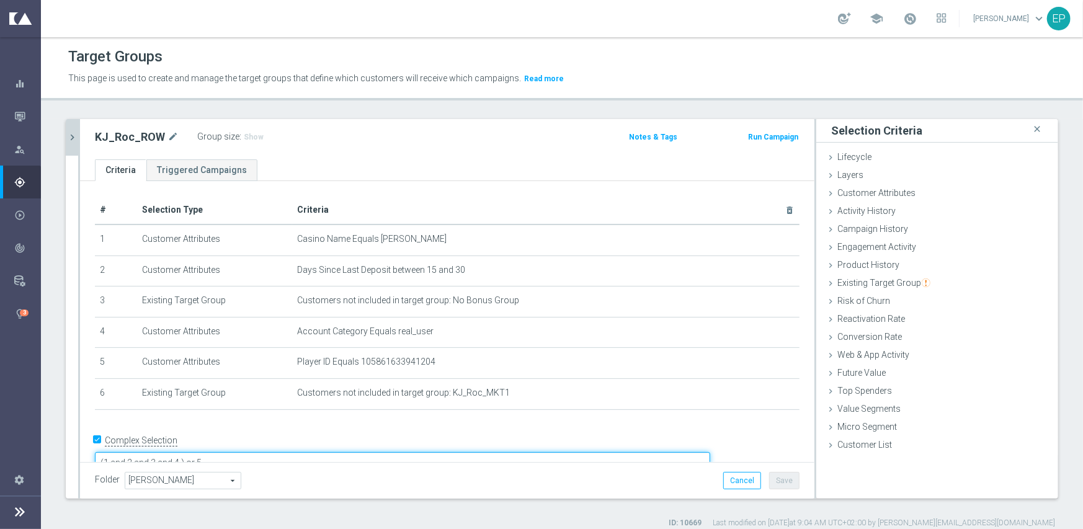
click at [267, 452] on textarea "(1 and 2 and 3 and 4 ) or 5" at bounding box center [402, 463] width 615 height 22
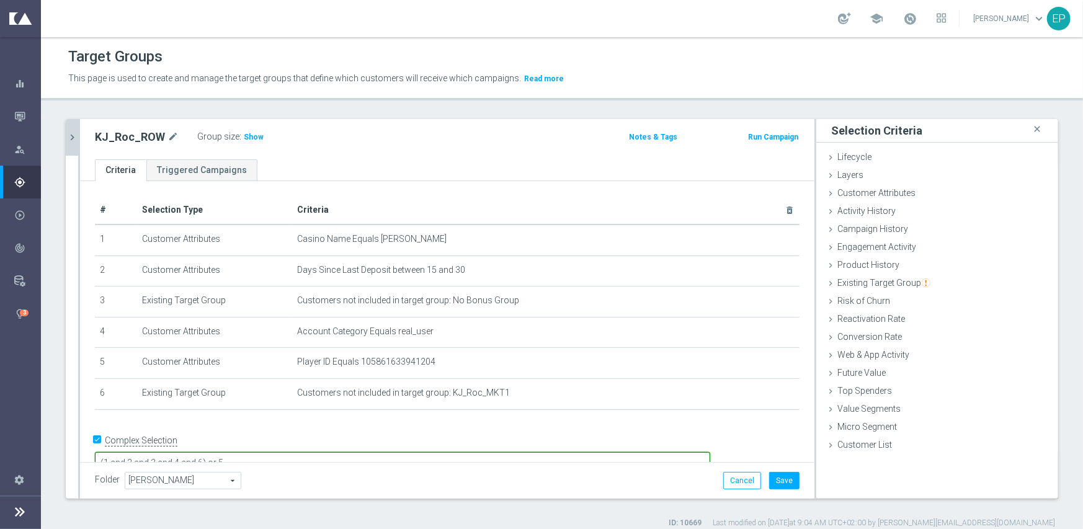
type textarea "(1 and 2 and 3 and 4 and 6) or 5"
click at [590, 417] on div "# Selection Type Criteria delete_forever 1 Customer Attributes Casino Name Equa…" at bounding box center [447, 308] width 723 height 225
click at [769, 473] on button "Save" at bounding box center [784, 480] width 30 height 17
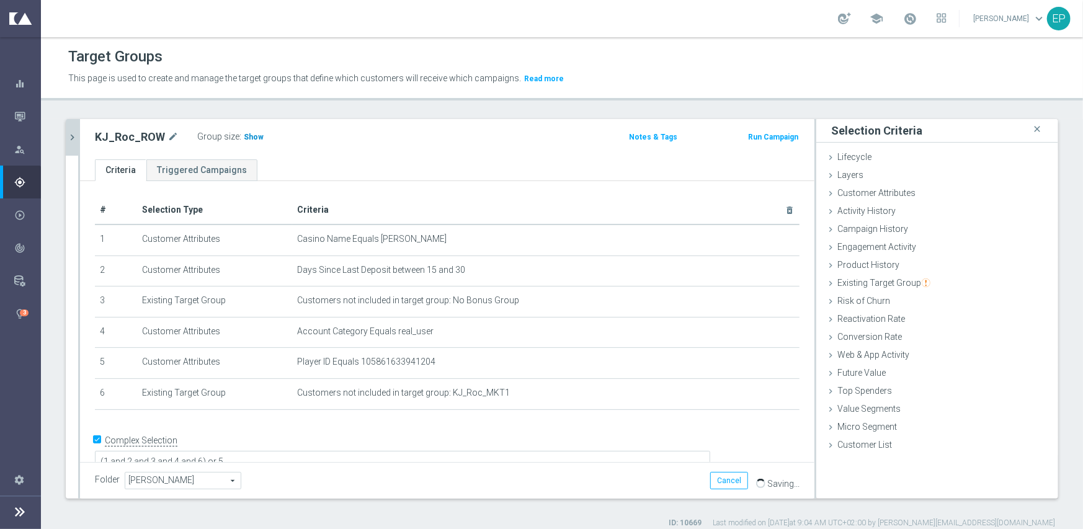
click at [244, 134] on span "Show" at bounding box center [254, 137] width 20 height 9
click at [69, 137] on icon "chevron_right" at bounding box center [72, 138] width 12 height 12
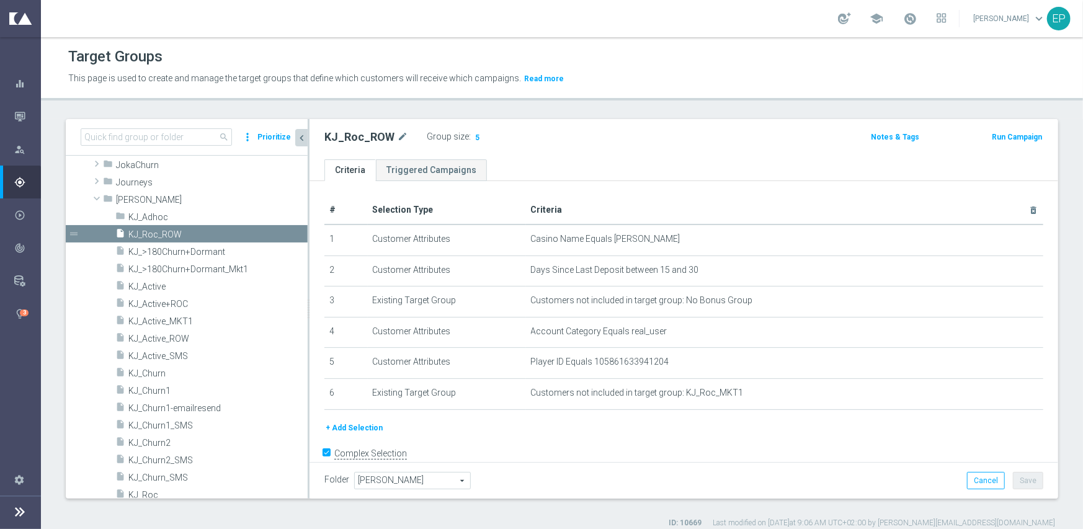
scroll to position [726, 0]
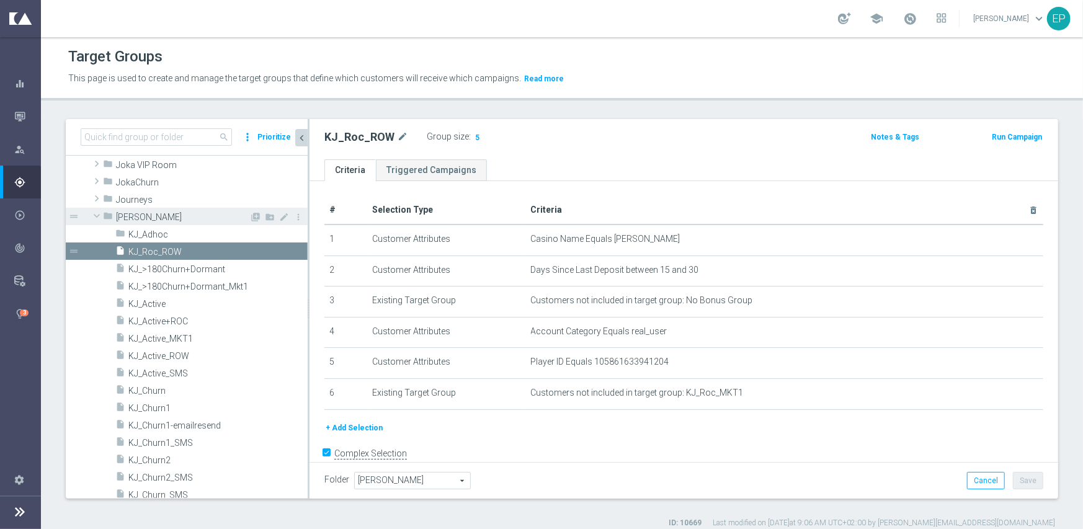
click at [92, 214] on span at bounding box center [96, 216] width 15 height 12
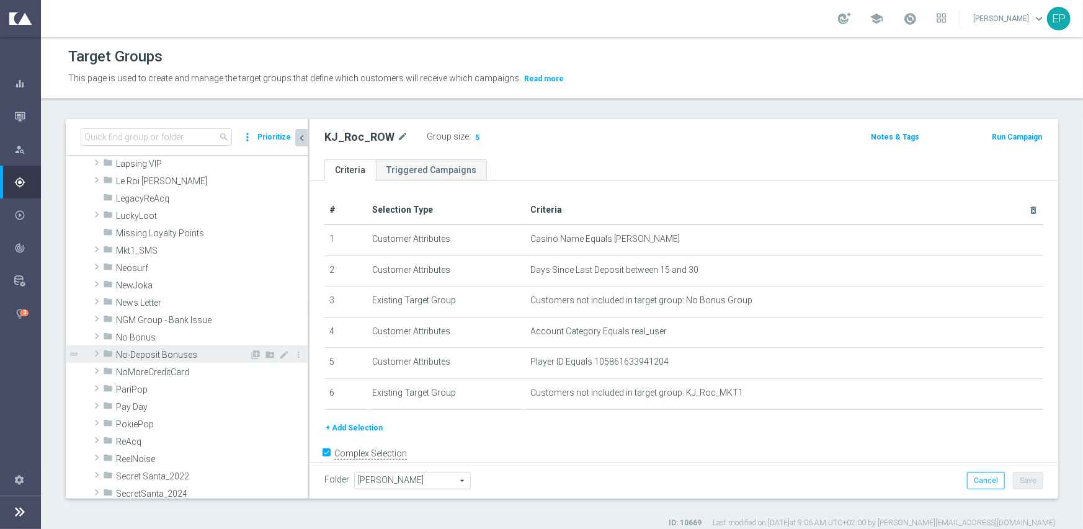
scroll to position [850, 0]
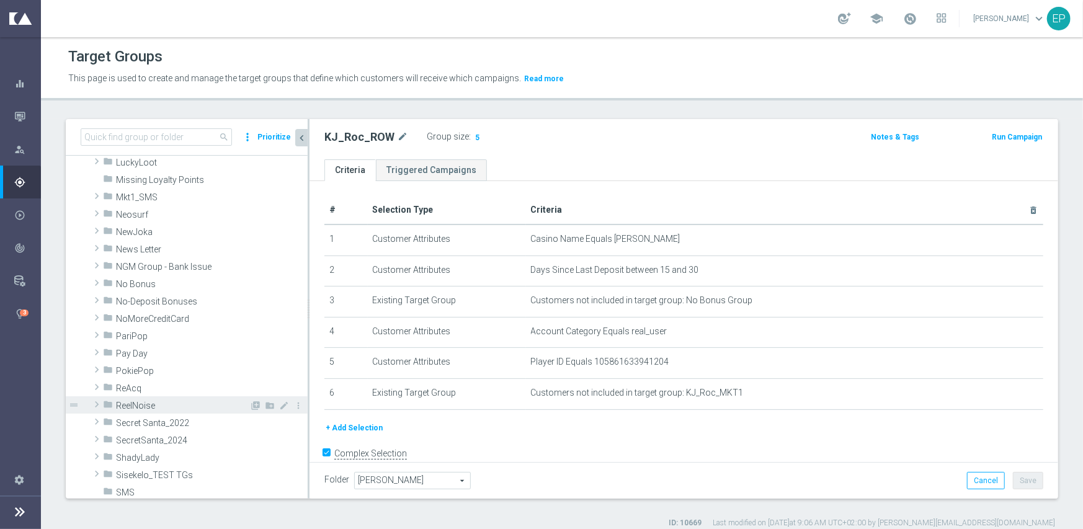
click at [95, 401] on span at bounding box center [97, 404] width 12 height 15
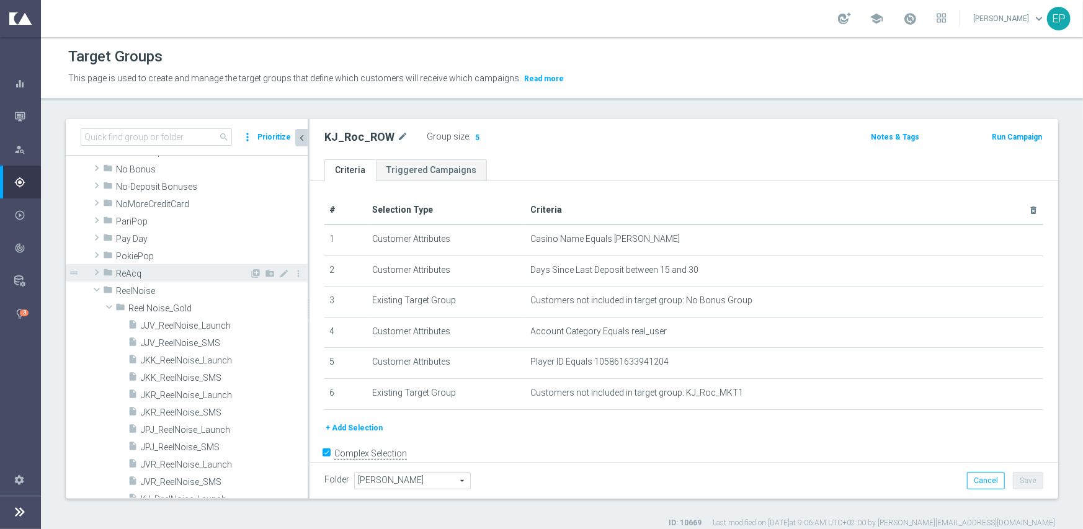
scroll to position [974, 0]
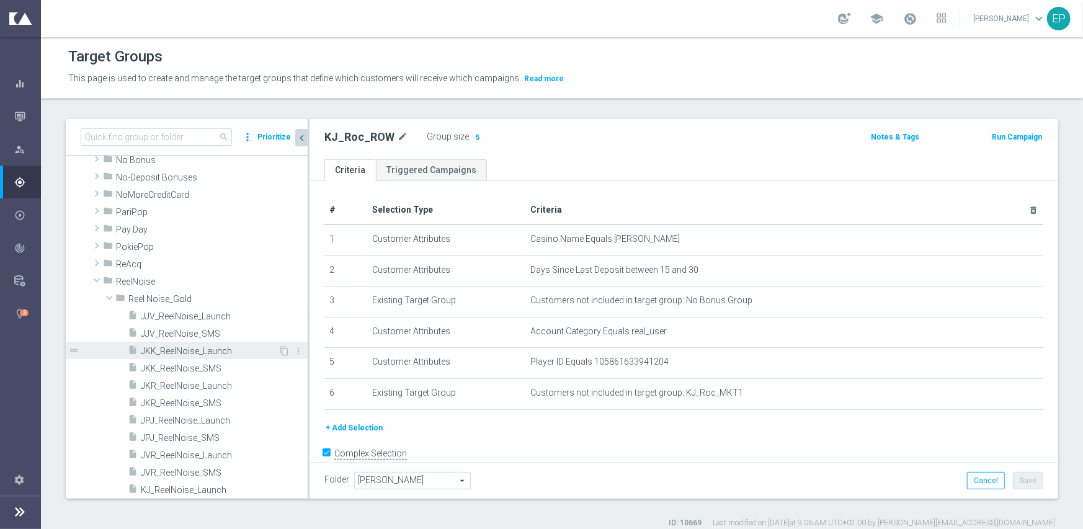
click at [169, 349] on span "JKK_ReelNoise_Launch" at bounding box center [209, 351] width 137 height 11
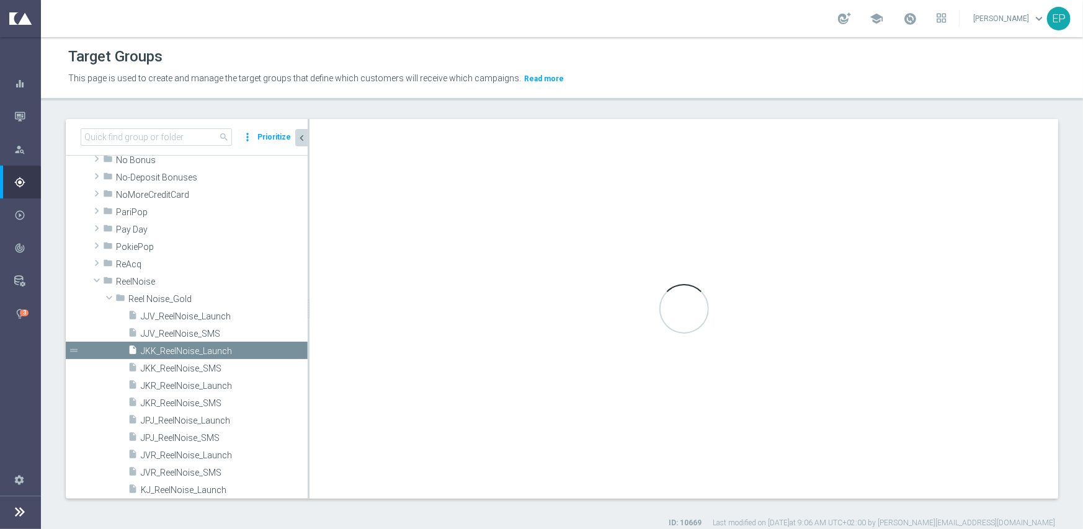
checkbox input "false"
type input "Reel Noise_Gold"
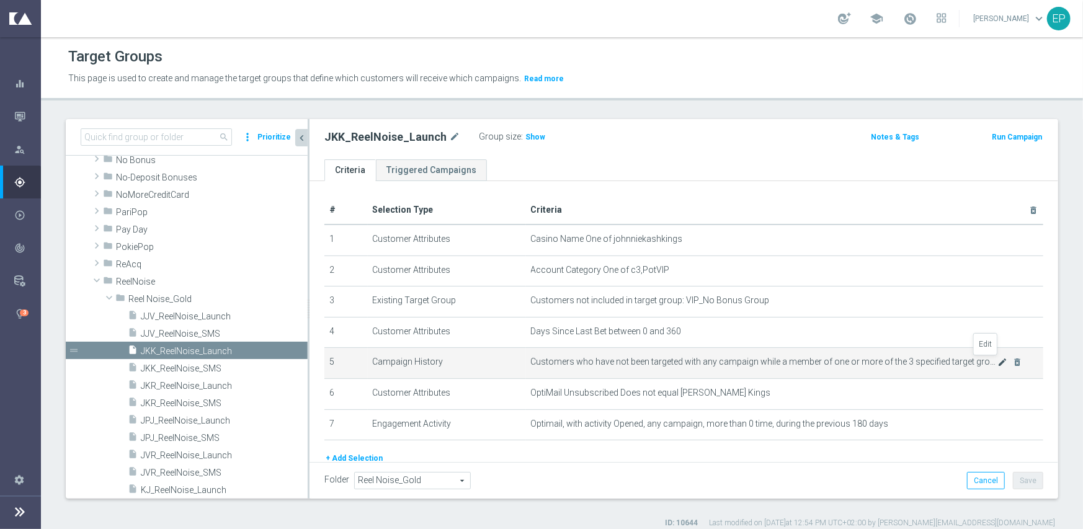
click at [998, 361] on icon "mode_edit" at bounding box center [1003, 362] width 10 height 10
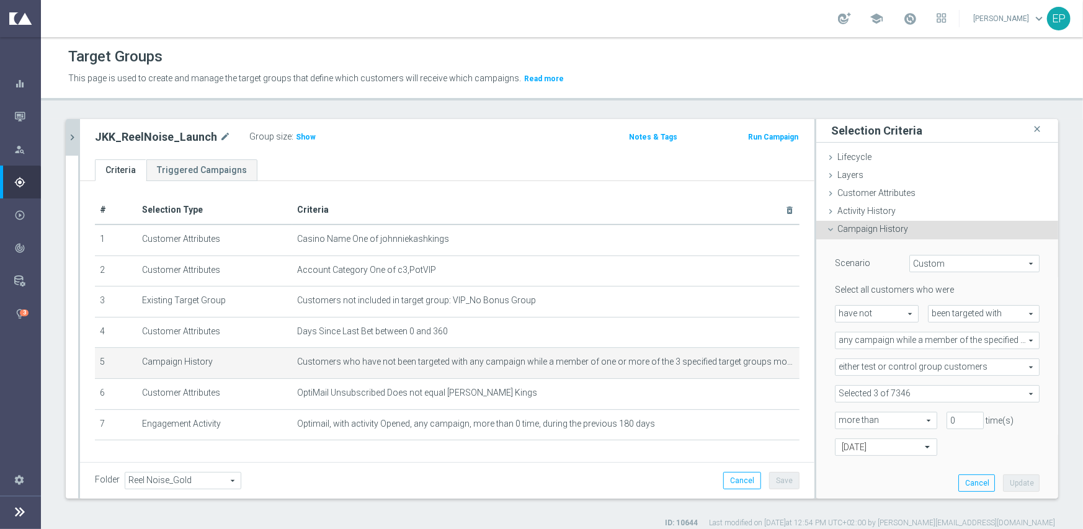
click at [1011, 391] on span at bounding box center [937, 394] width 203 height 16
click at [840, 413] on div "Show Selected" at bounding box center [869, 418] width 58 height 16
click at [840, 420] on input "Show Selected" at bounding box center [844, 421] width 8 height 8
checkbox input "true"
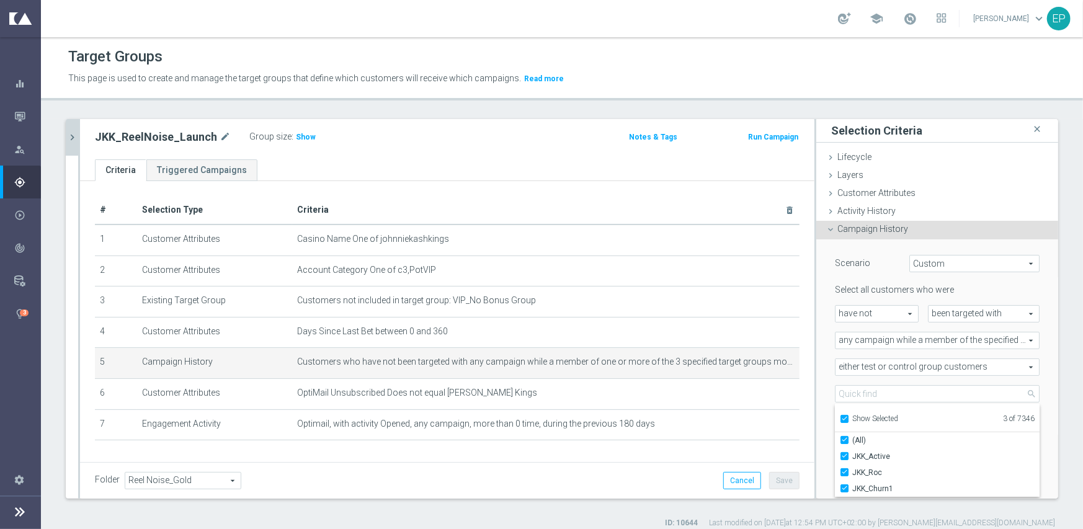
scroll to position [62, 0]
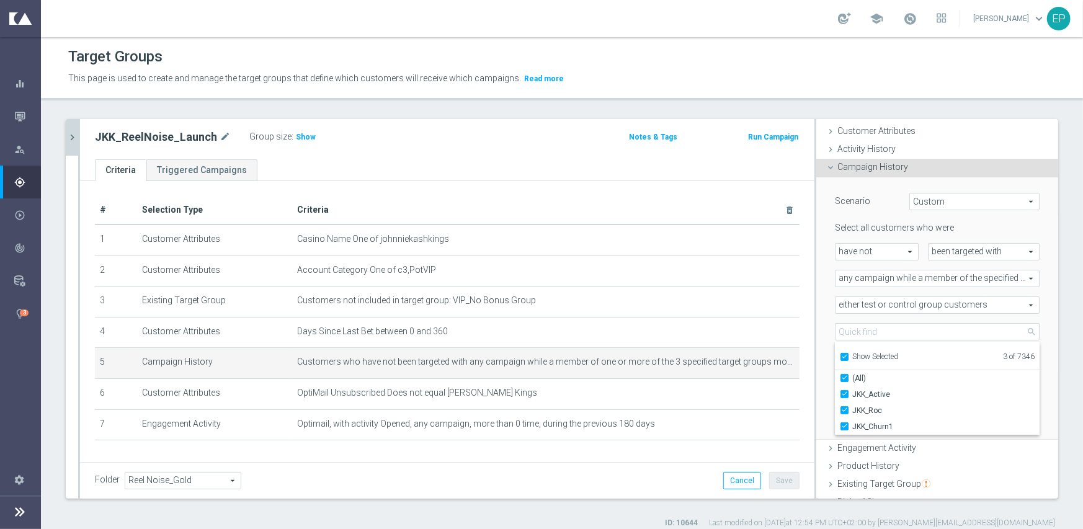
click at [69, 136] on icon "chevron_right" at bounding box center [72, 138] width 12 height 12
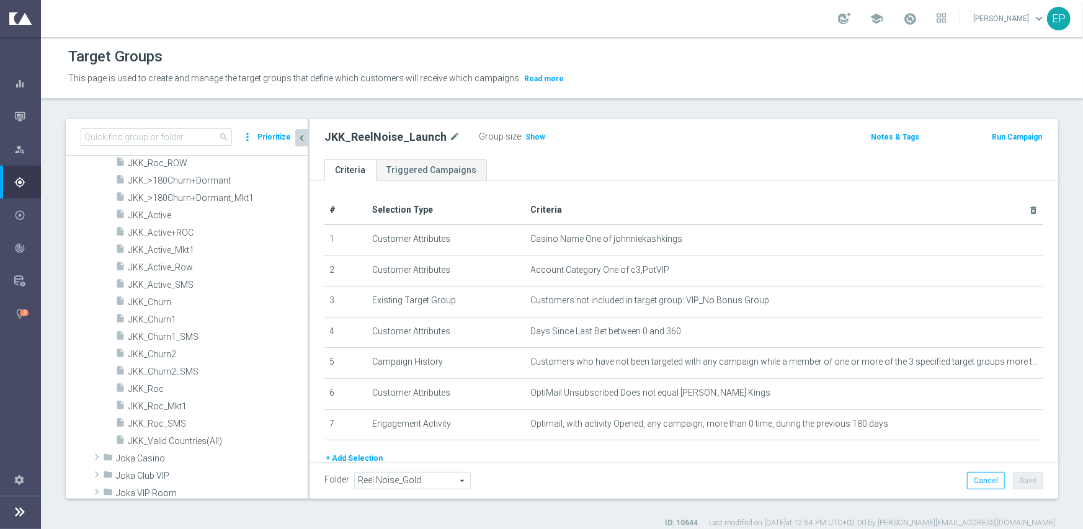
scroll to position [398, 0]
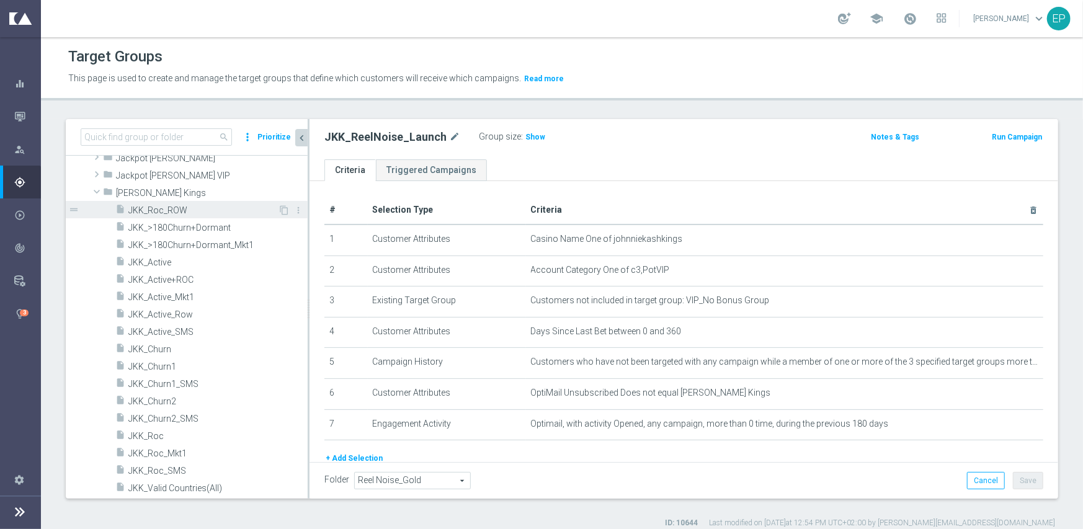
click at [171, 210] on span "JKK_Roc_ROW" at bounding box center [203, 210] width 150 height 11
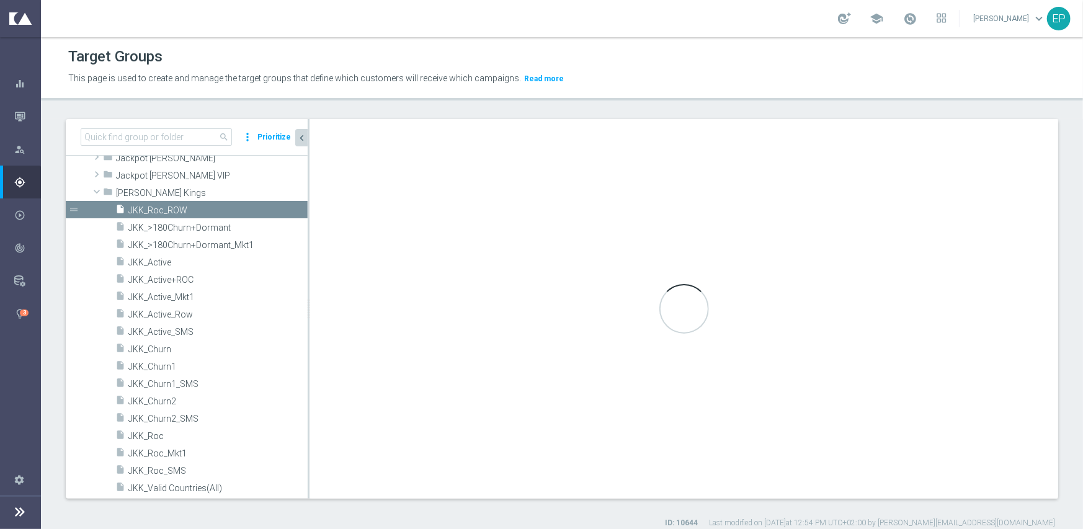
checkbox input "true"
type input "[PERSON_NAME] Kings"
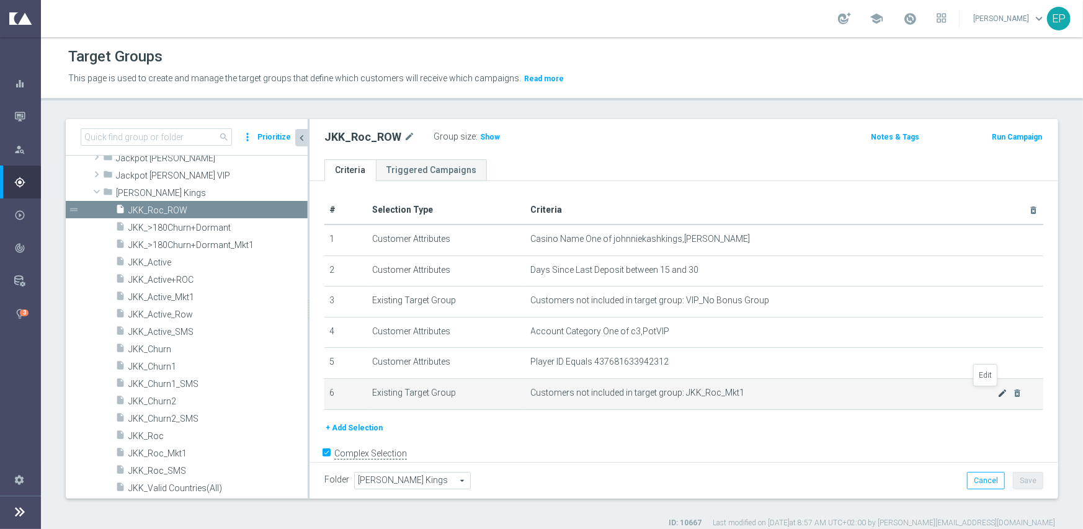
click at [998, 396] on icon "mode_edit" at bounding box center [1003, 393] width 10 height 10
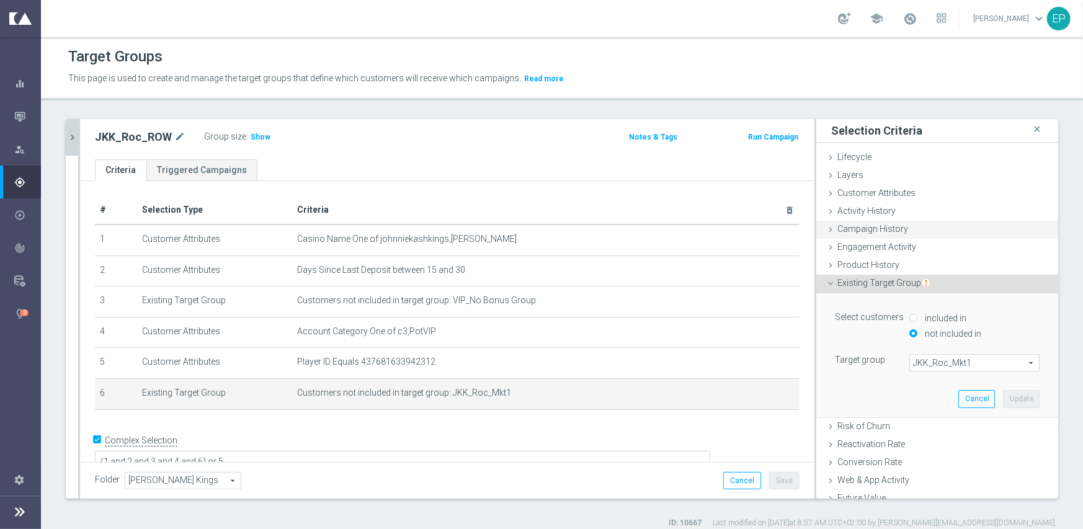
click at [874, 231] on span "Campaign History" at bounding box center [872, 229] width 71 height 10
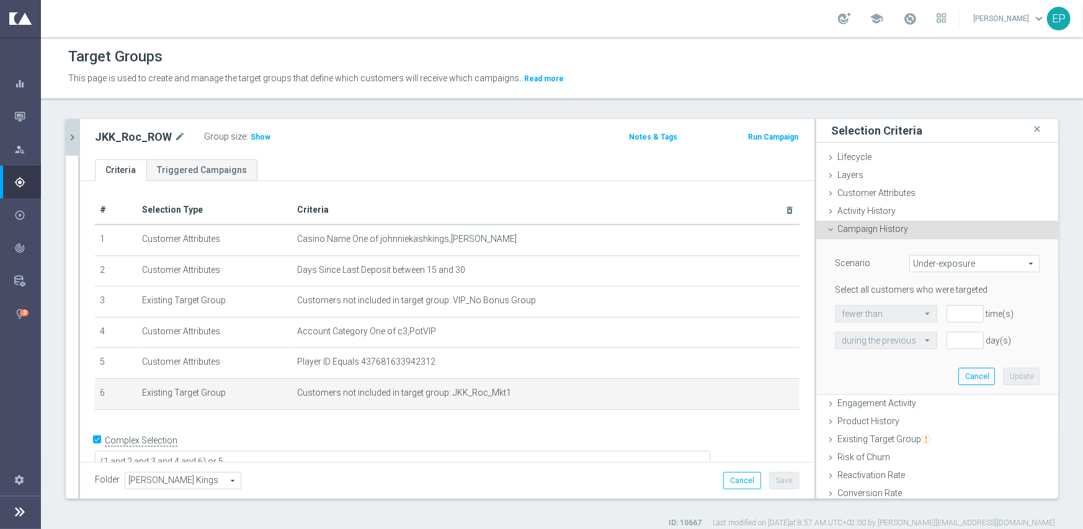
click at [927, 264] on span "Under-exposure" at bounding box center [974, 264] width 129 height 16
click at [252, 133] on span "Show" at bounding box center [261, 137] width 20 height 9
click at [978, 268] on span "Under-exposure" at bounding box center [974, 264] width 129 height 16
click at [954, 340] on label "Custom" at bounding box center [974, 346] width 129 height 16
type input "Custom"
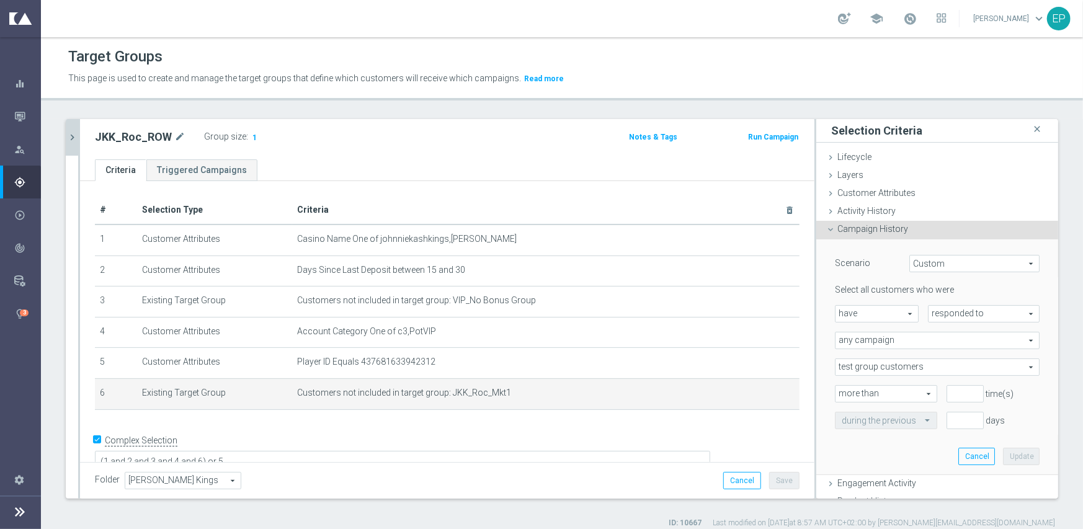
click at [883, 316] on span "have" at bounding box center [877, 314] width 83 height 16
click at [864, 349] on span "have not" at bounding box center [877, 348] width 70 height 10
type input "have not"
click at [937, 313] on span "responded to" at bounding box center [984, 314] width 110 height 16
click at [937, 347] on span "been targeted with" at bounding box center [984, 348] width 98 height 10
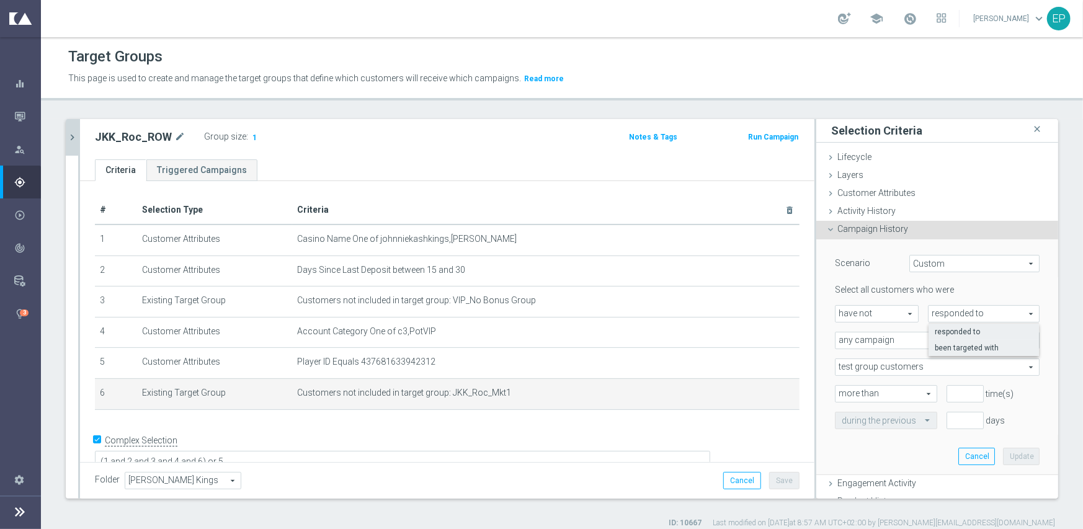
type input "been targeted with"
click at [896, 341] on span "any campaign" at bounding box center [937, 341] width 203 height 16
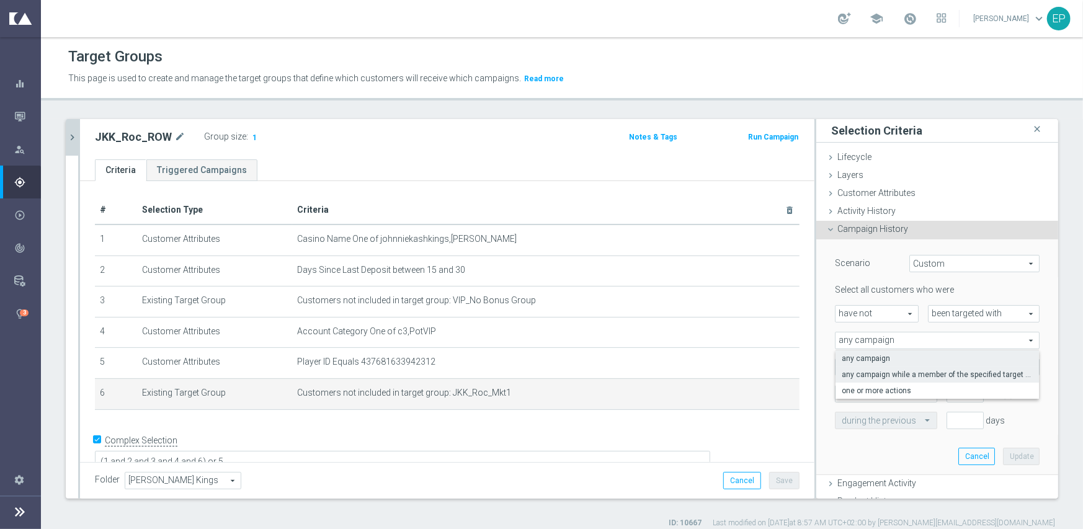
click at [903, 378] on span "any campaign while a member of the specified target group(s)" at bounding box center [937, 375] width 191 height 10
type input "any campaign while a member of the specified target group(s)"
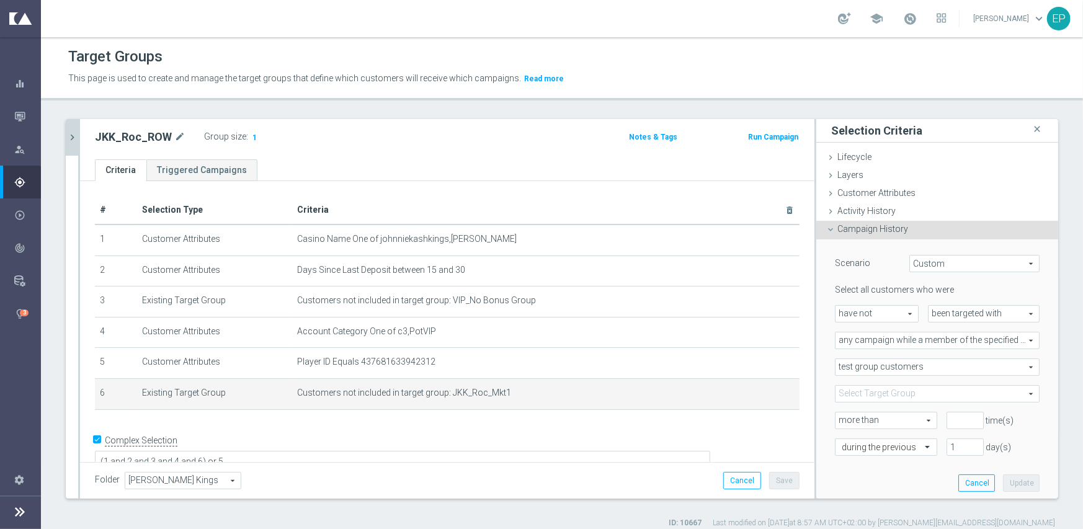
click at [907, 367] on span "test group customers" at bounding box center [937, 367] width 203 height 16
click at [924, 414] on span "either test or control group customers" at bounding box center [937, 418] width 191 height 10
type input "either test or control group customers"
click at [866, 395] on span at bounding box center [937, 394] width 203 height 16
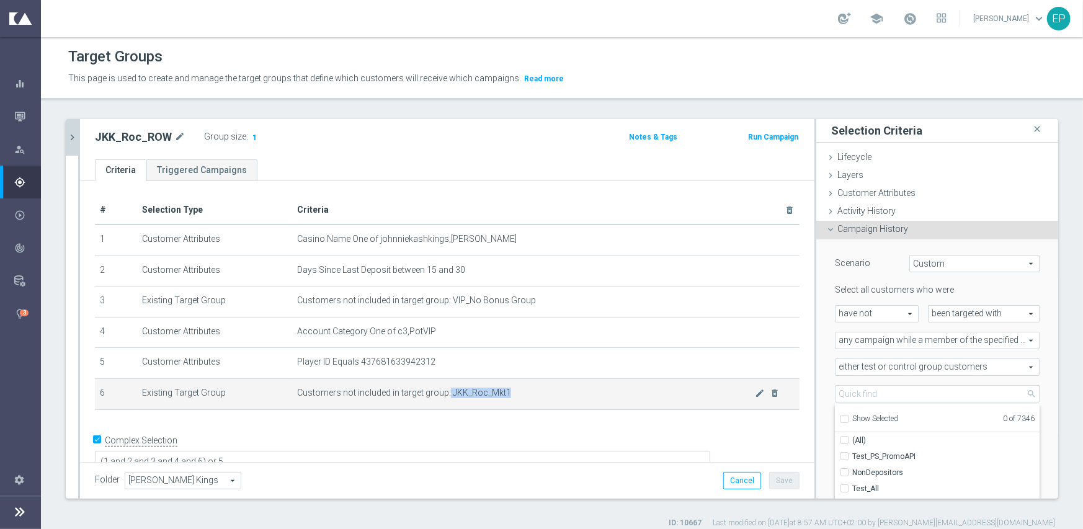
drag, startPoint x: 440, startPoint y: 393, endPoint x: 504, endPoint y: 396, distance: 63.4
click at [504, 396] on span "Customers not included in target group: JKK_Roc_Mkt1" at bounding box center [526, 393] width 458 height 11
copy span "JKK_Roc_Mkt1"
click at [864, 392] on span at bounding box center [937, 394] width 203 height 16
click at [865, 390] on input "search" at bounding box center [937, 393] width 205 height 17
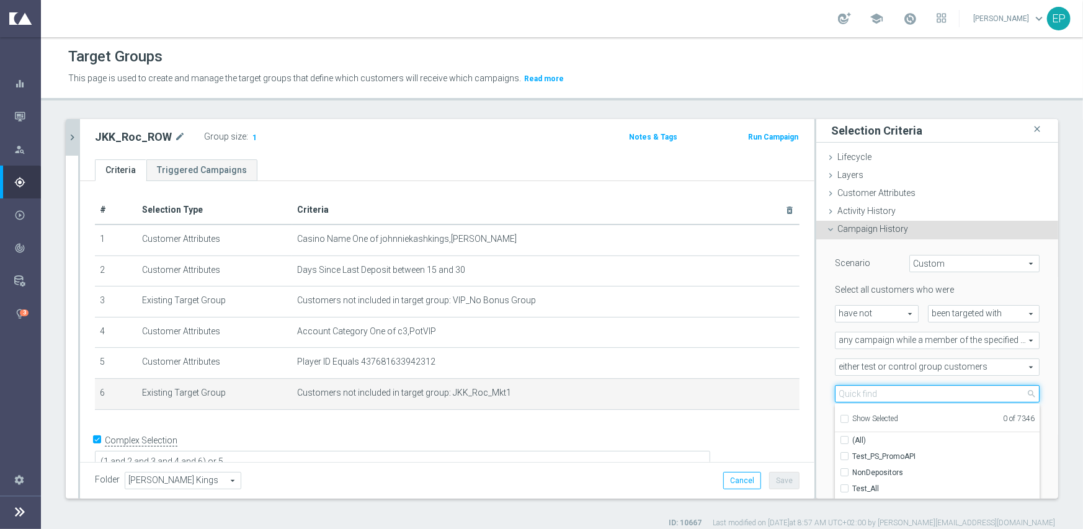
paste input "JKK_Roc_Mkt1"
type input "JKK_Roc_Mkt1"
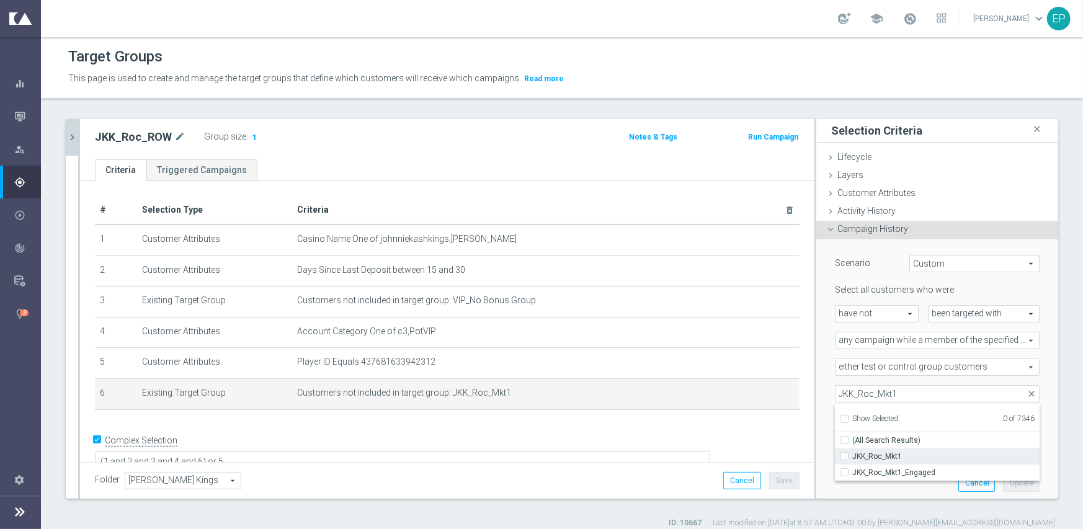
click at [872, 452] on span "JKK_Roc_Mkt1" at bounding box center [945, 457] width 187 height 10
click at [852, 452] on input "JKK_Roc_Mkt1" at bounding box center [848, 456] width 8 height 8
checkbox input "true"
type input "JKK_Roc_Mkt1"
click at [816, 403] on div "Scenario Custom Custom arrow_drop_down search Select all customers who were hav…" at bounding box center [937, 370] width 242 height 263
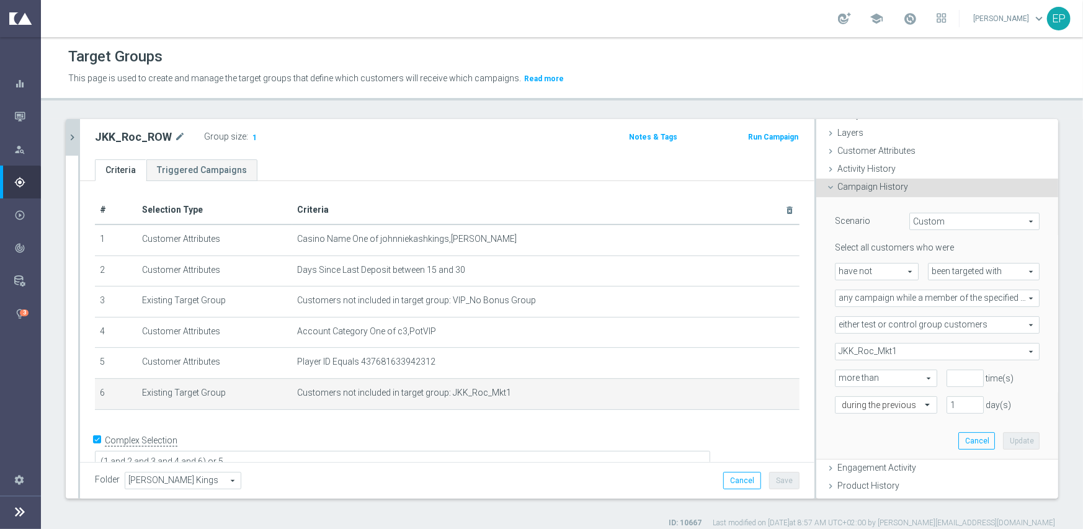
scroll to position [62, 0]
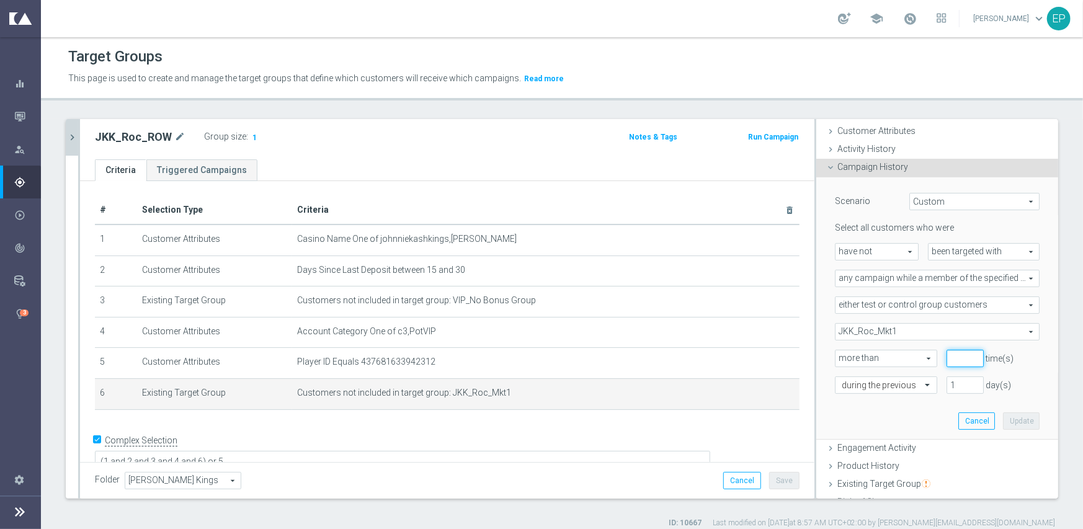
click at [947, 355] on input "number" at bounding box center [965, 358] width 37 height 17
click at [960, 356] on input "1" at bounding box center [965, 358] width 37 height 17
click at [959, 364] on input "1" at bounding box center [965, 358] width 37 height 17
type input "0"
click at [960, 360] on input "0" at bounding box center [965, 358] width 37 height 17
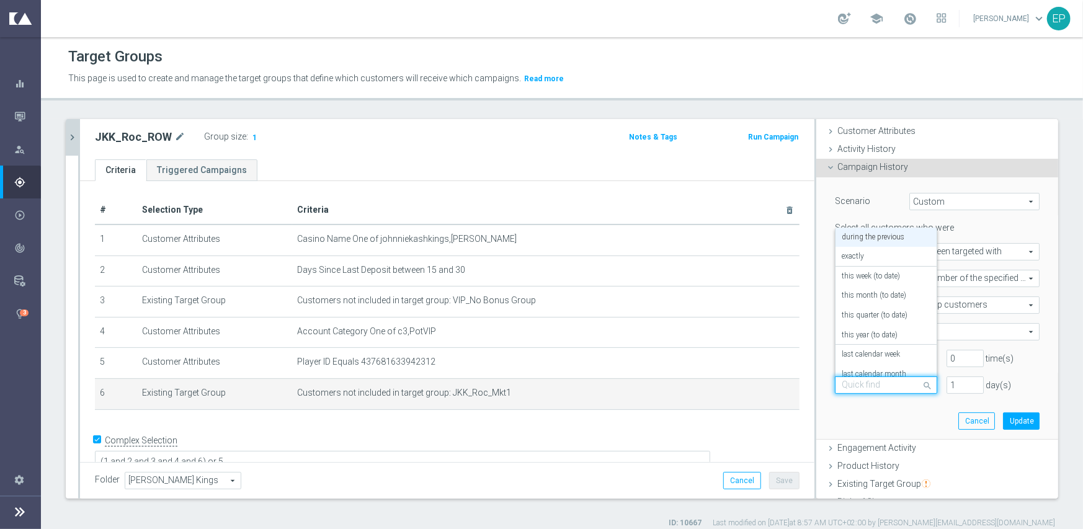
click at [864, 388] on input "text" at bounding box center [874, 385] width 64 height 11
click at [859, 362] on div "[DATE]" at bounding box center [886, 364] width 89 height 20
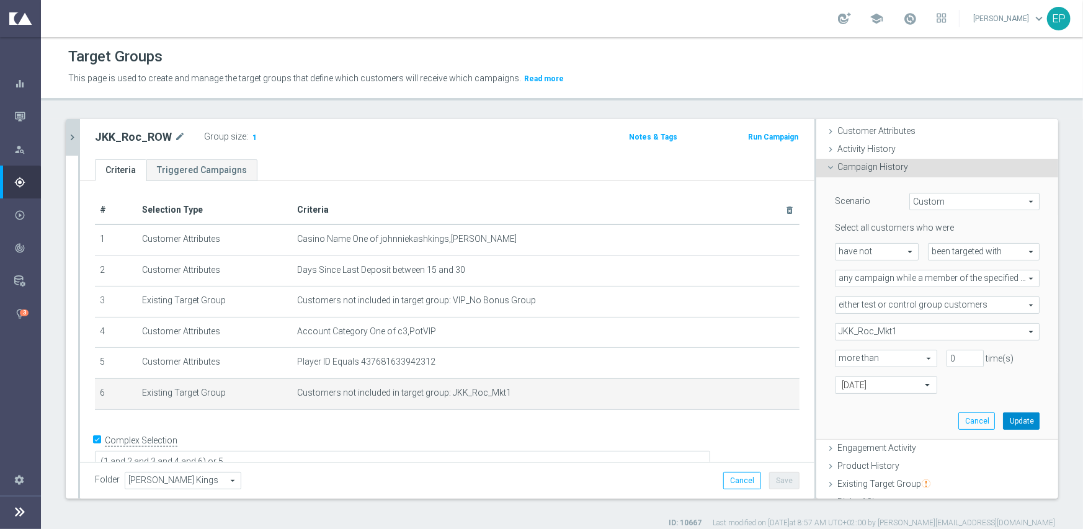
click at [1010, 422] on button "Update" at bounding box center [1021, 421] width 37 height 17
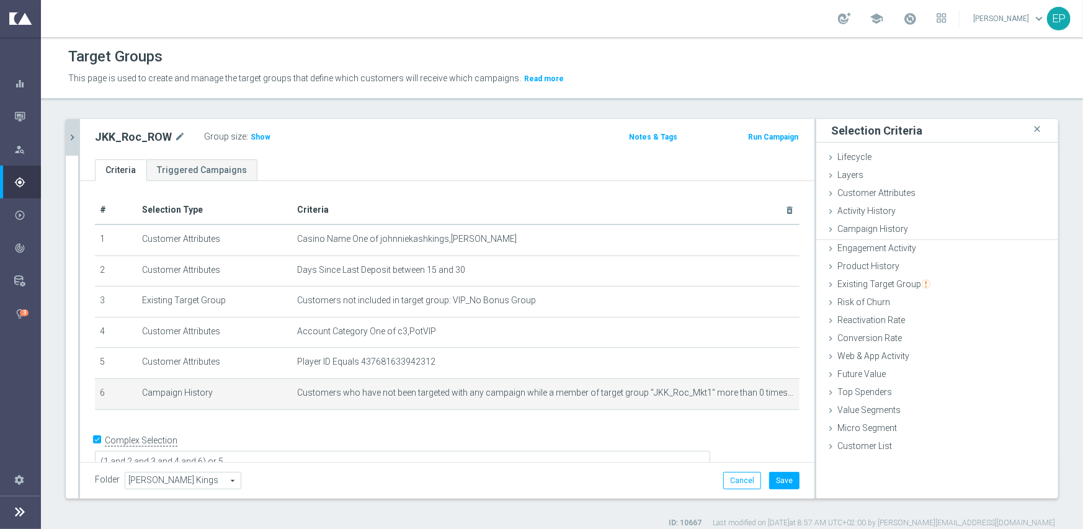
scroll to position [0, 0]
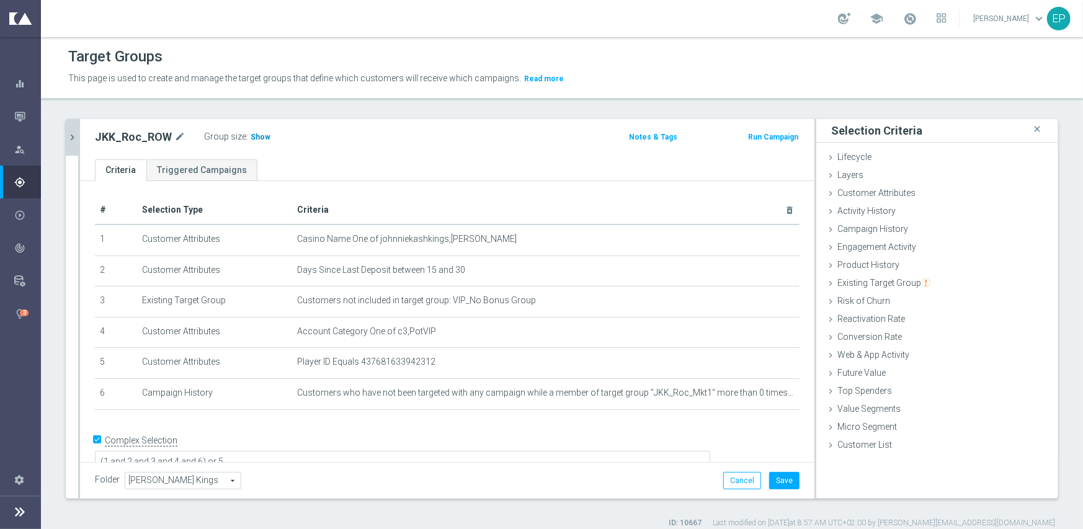
click at [254, 137] on span "Show" at bounding box center [261, 137] width 20 height 9
click at [775, 483] on button "Save" at bounding box center [784, 480] width 30 height 17
drag, startPoint x: 71, startPoint y: 133, endPoint x: 73, endPoint y: 204, distance: 70.8
click at [73, 204] on as-split-area "search more_vert Prioritize Customer Target Groups library_add create_new_folder" at bounding box center [72, 310] width 12 height 383
click at [73, 132] on icon "chevron_right" at bounding box center [72, 138] width 12 height 12
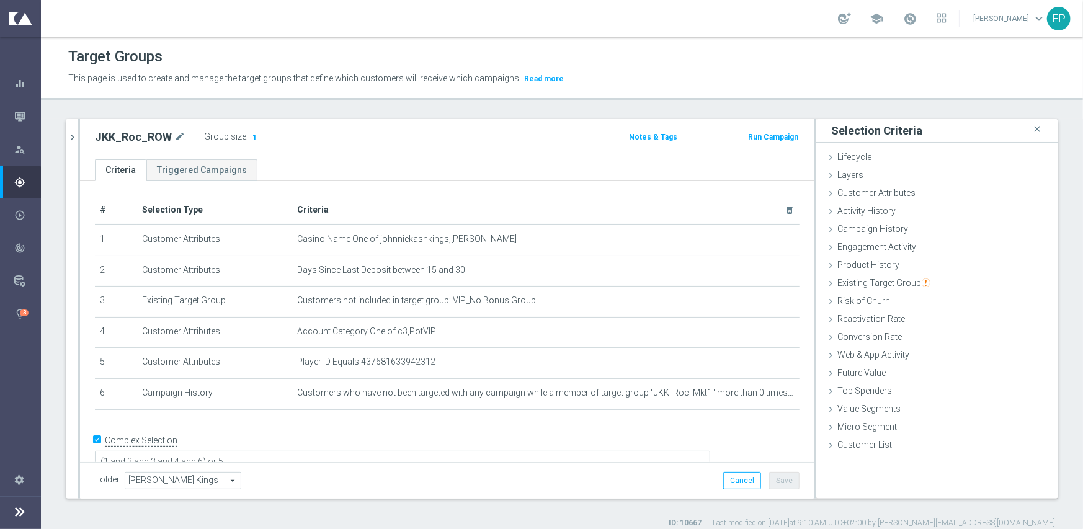
scroll to position [380, 0]
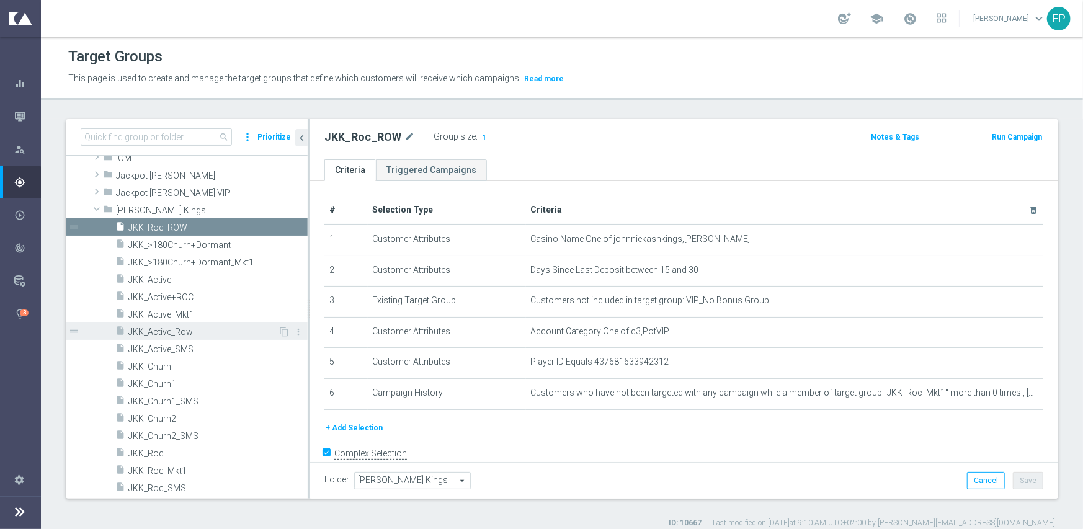
click at [186, 329] on span "JKK_Active_Row" at bounding box center [203, 332] width 150 height 11
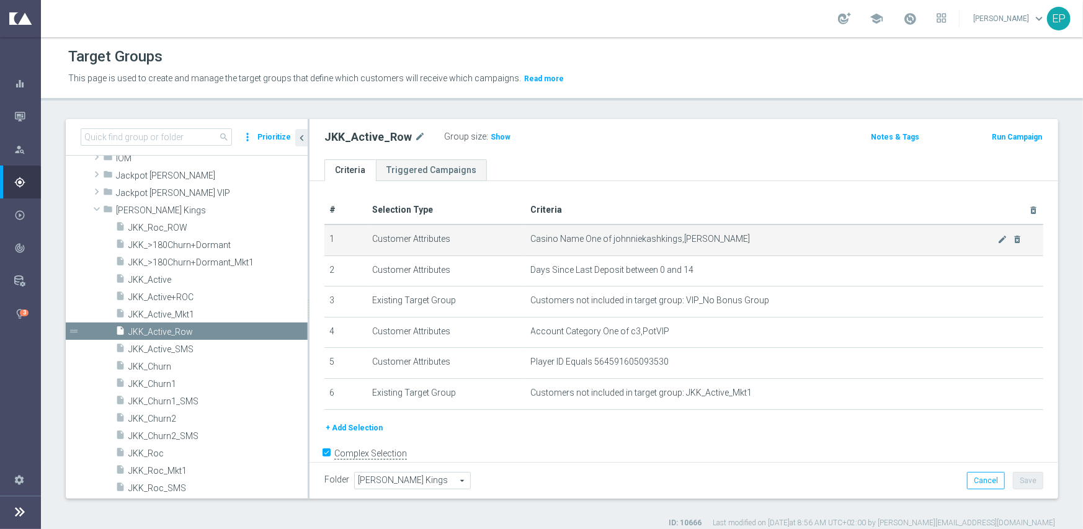
drag, startPoint x: 491, startPoint y: 138, endPoint x: 550, endPoint y: 239, distance: 116.2
click at [492, 138] on span "Show" at bounding box center [501, 137] width 20 height 9
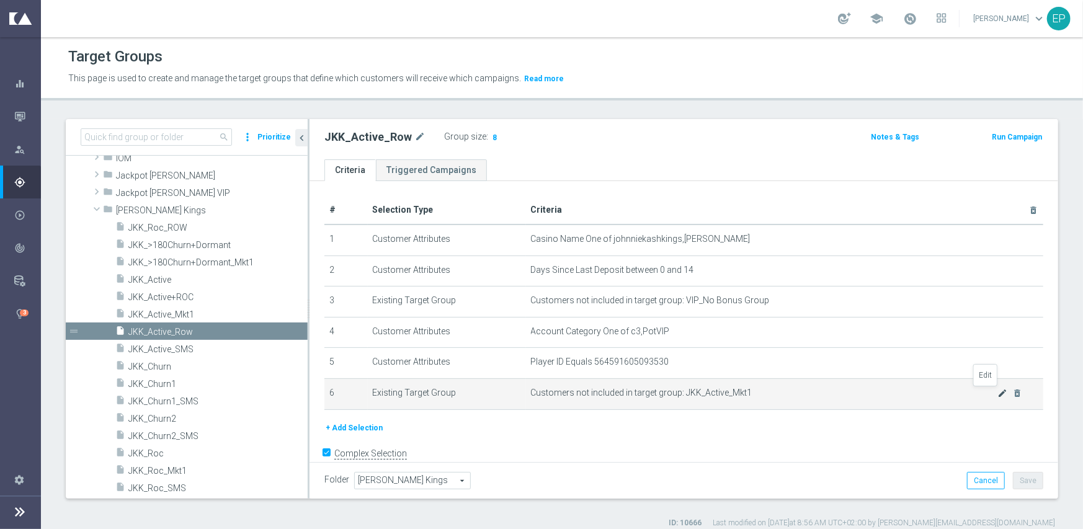
click at [998, 392] on icon "mode_edit" at bounding box center [1003, 393] width 10 height 10
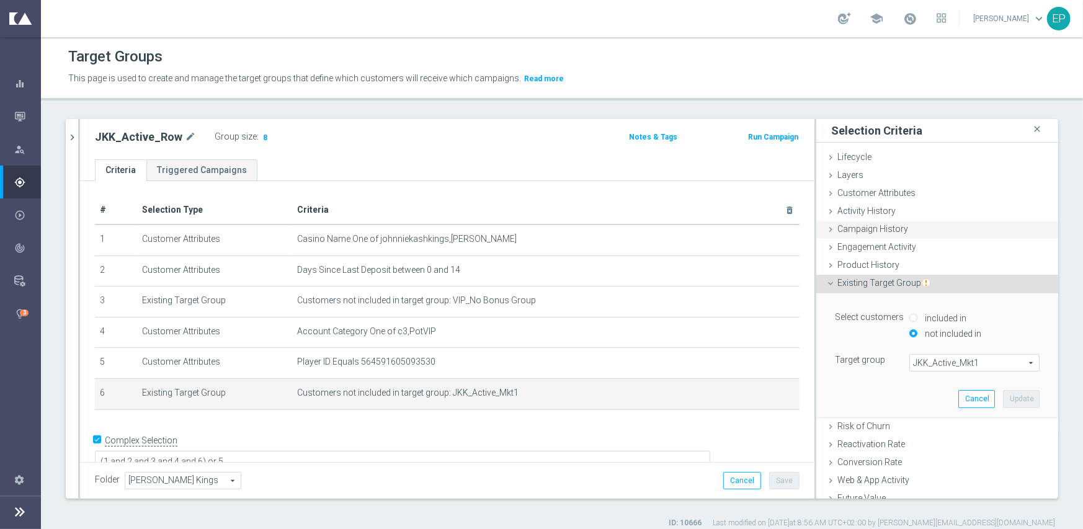
click at [857, 231] on span "Campaign History" at bounding box center [872, 229] width 71 height 10
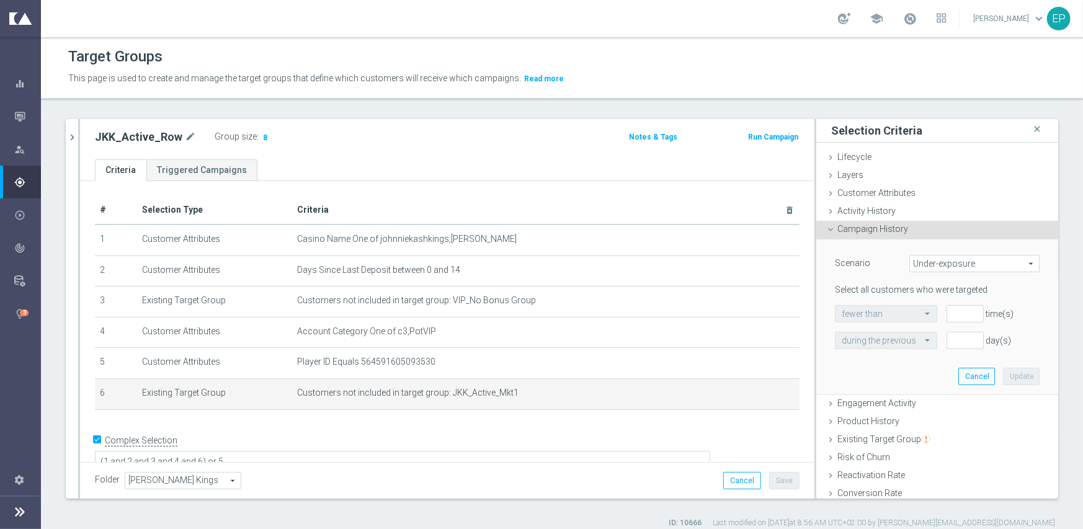
click at [910, 262] on span "Under-exposure" at bounding box center [974, 264] width 129 height 16
click at [921, 344] on span "Custom" at bounding box center [974, 346] width 117 height 10
type input "Custom"
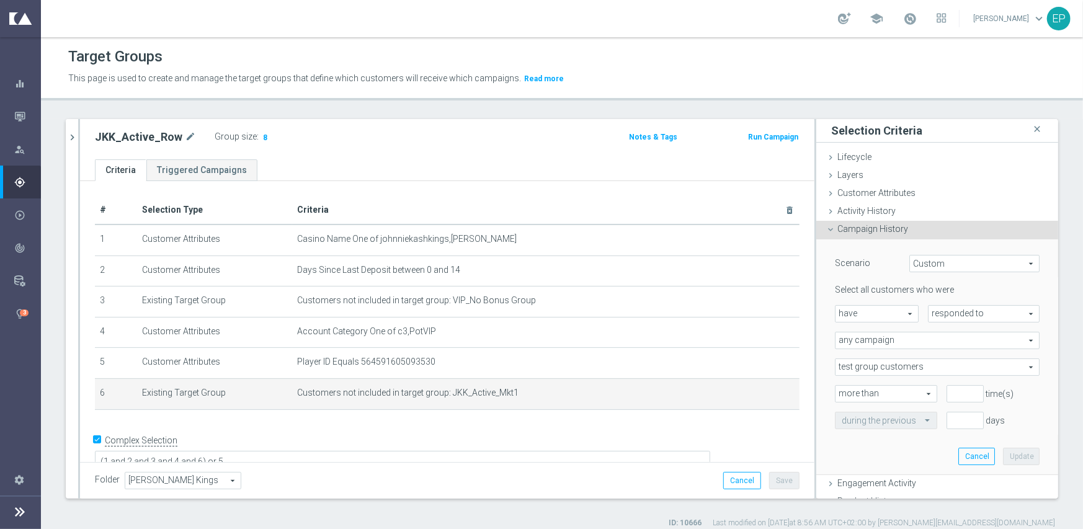
drag, startPoint x: 849, startPoint y: 309, endPoint x: 852, endPoint y: 318, distance: 9.8
click at [849, 310] on span "have" at bounding box center [877, 314] width 83 height 16
click at [853, 350] on span "have not" at bounding box center [877, 348] width 70 height 10
type input "have not"
click at [937, 316] on span "responded to" at bounding box center [984, 314] width 110 height 16
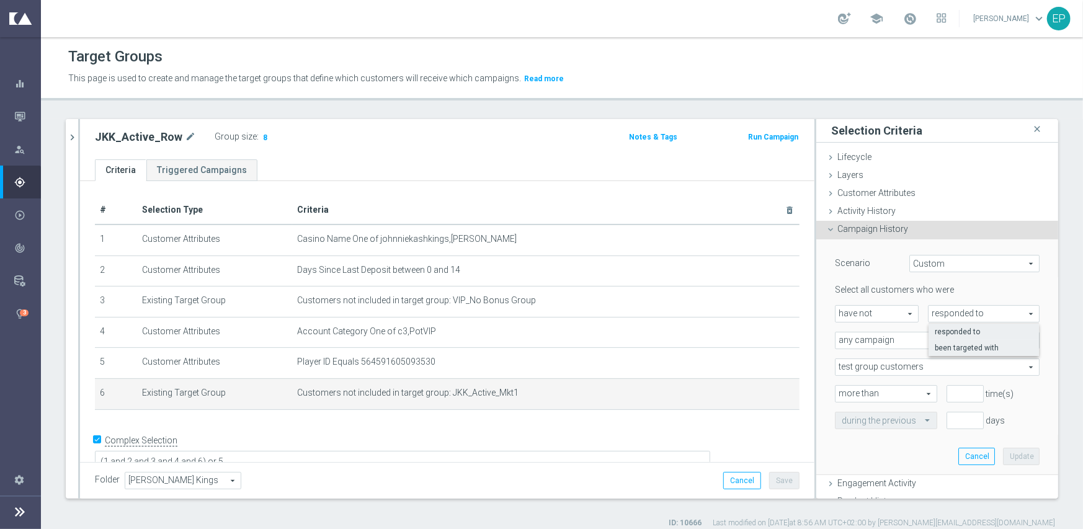
click at [948, 344] on span "been targeted with" at bounding box center [984, 348] width 98 height 10
type input "been targeted with"
click at [880, 341] on span "any campaign" at bounding box center [937, 341] width 203 height 16
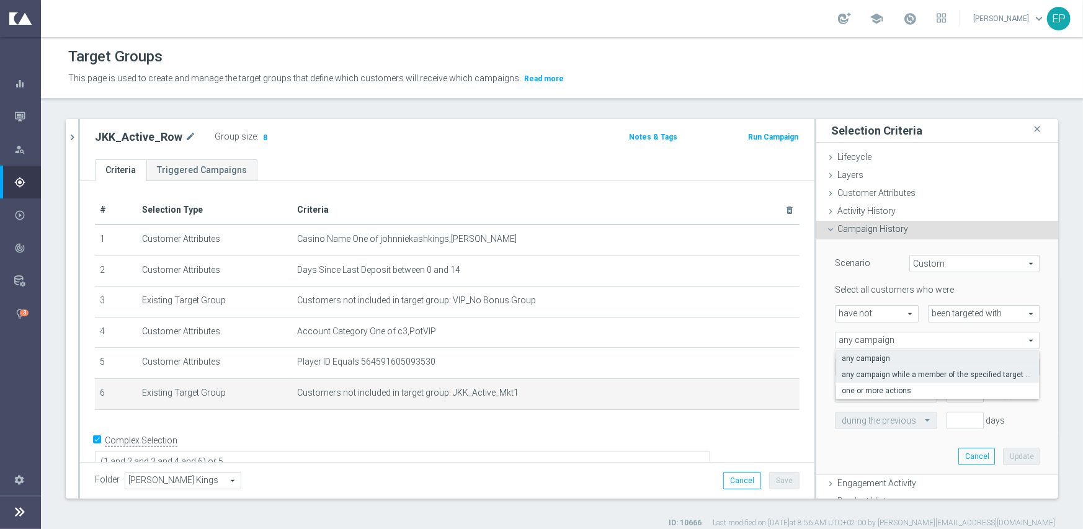
click at [875, 371] on span "any campaign while a member of the specified target group(s)" at bounding box center [937, 375] width 191 height 10
type input "any campaign while a member of the specified target group(s)"
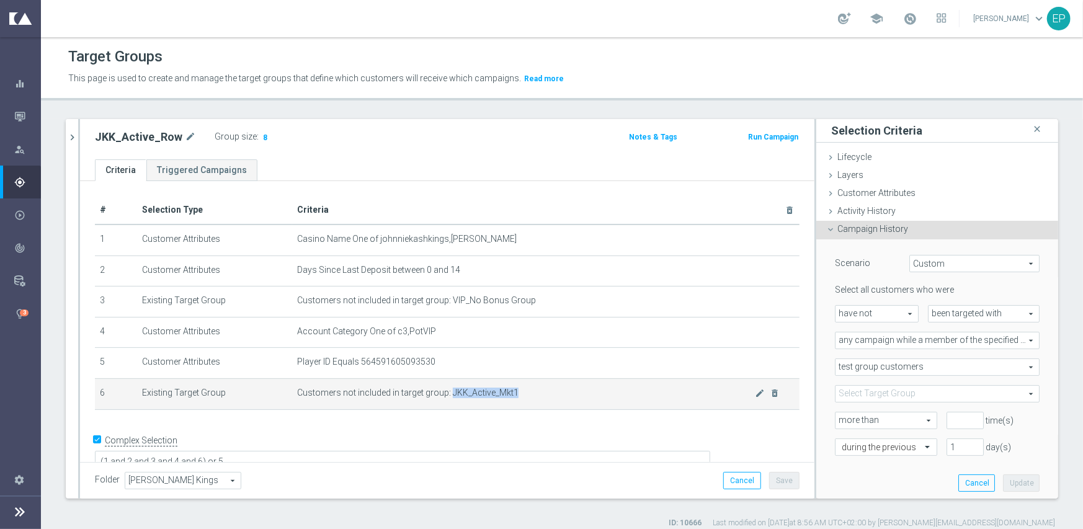
drag, startPoint x: 445, startPoint y: 392, endPoint x: 513, endPoint y: 398, distance: 67.9
click at [513, 398] on td "Customers not included in target group: JKK_Active_Mkt1 mode_edit delete_forever" at bounding box center [545, 393] width 507 height 31
copy span "JKK_Active_Mkt1"
click at [842, 395] on span at bounding box center [937, 394] width 203 height 16
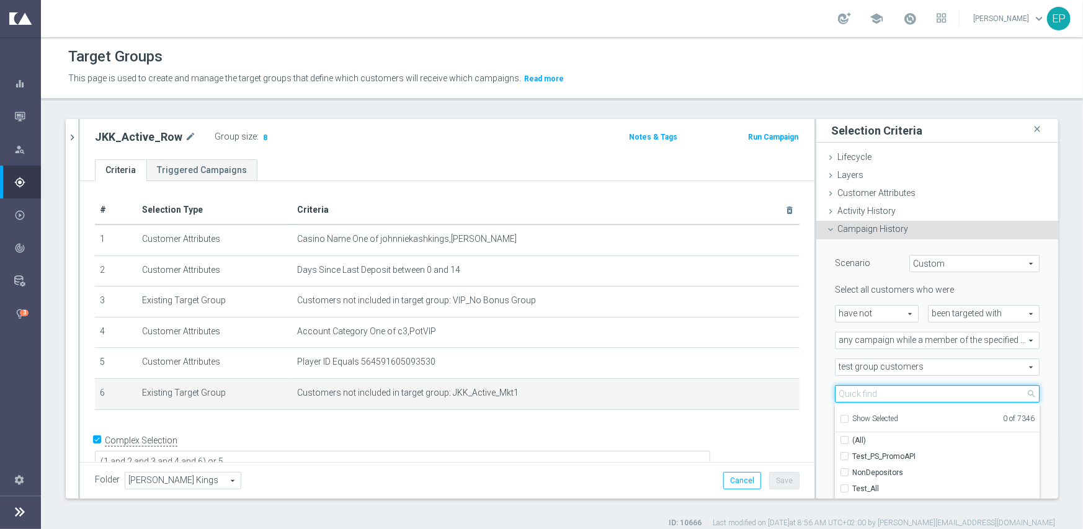
click at [862, 392] on input "search" at bounding box center [937, 393] width 205 height 17
paste input "JKK_Active_Mkt1"
type input "JKK_Active_Mkt1"
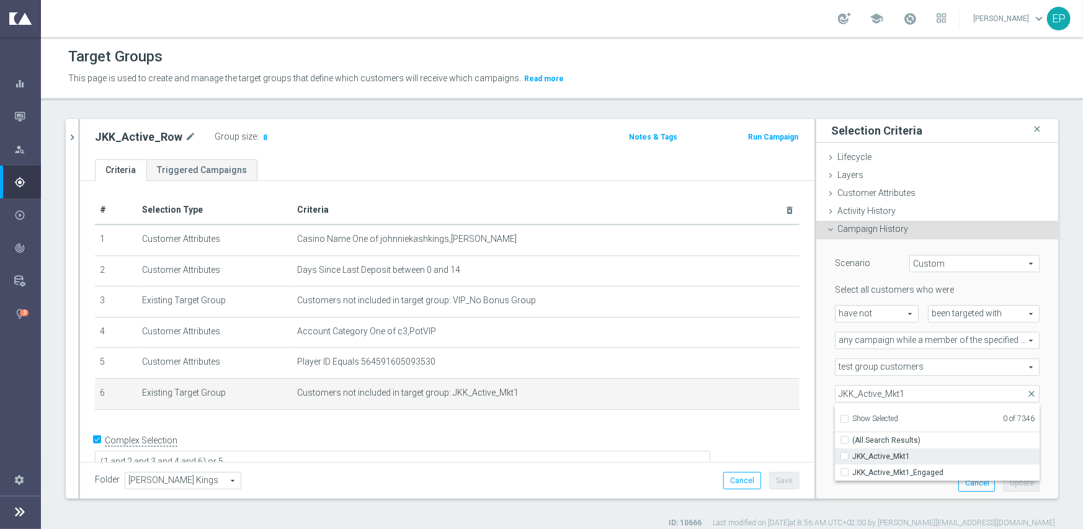
click at [881, 456] on span "JKK_Active_Mkt1" at bounding box center [945, 457] width 187 height 10
click at [852, 456] on input "JKK_Active_Mkt1" at bounding box center [848, 456] width 8 height 8
checkbox input "true"
type input "JKK_Active_Mkt1"
click at [826, 374] on div "test group customers test group customers arrow_drop_down search" at bounding box center [937, 367] width 223 height 17
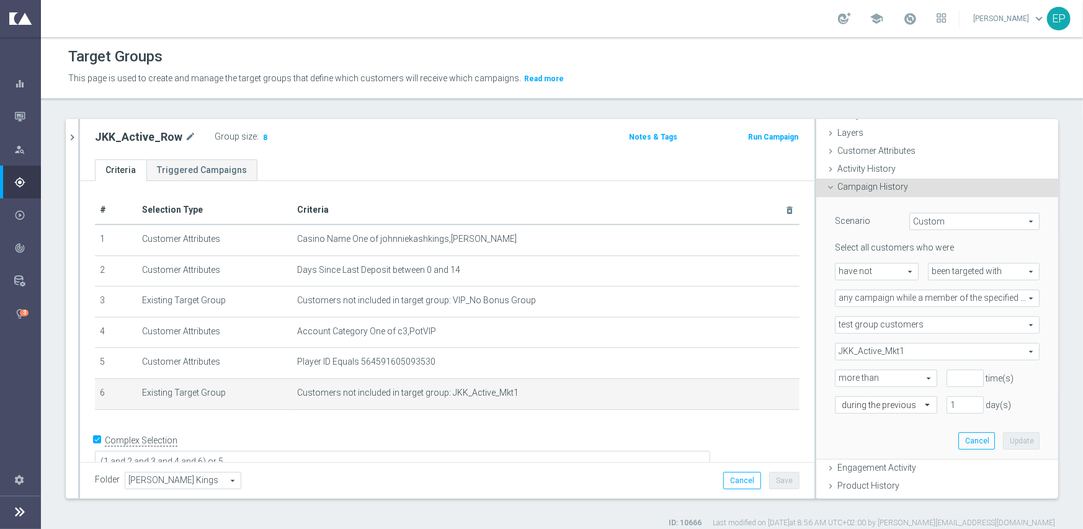
scroll to position [62, 0]
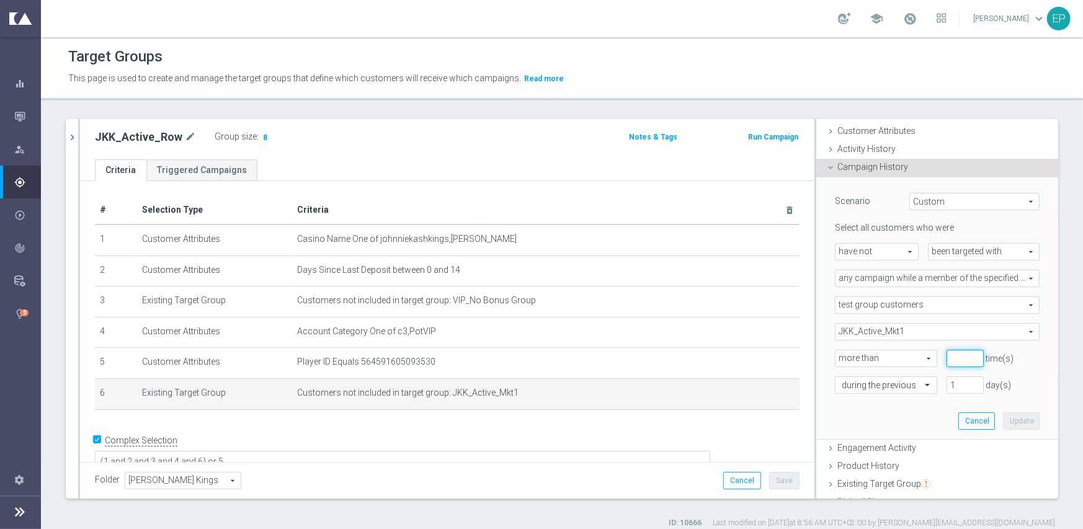
click at [953, 355] on input "number" at bounding box center [965, 358] width 37 height 17
click at [957, 354] on input "1" at bounding box center [965, 358] width 37 height 17
type input "0"
click at [959, 362] on input "0" at bounding box center [965, 358] width 37 height 17
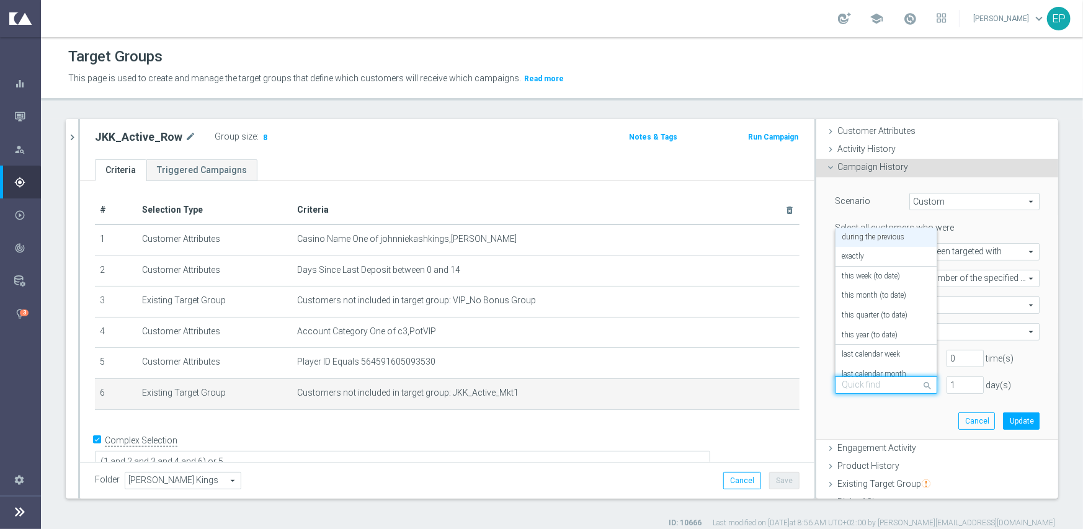
click at [857, 389] on input "text" at bounding box center [874, 385] width 64 height 11
click at [869, 365] on div "[DATE]" at bounding box center [886, 364] width 89 height 20
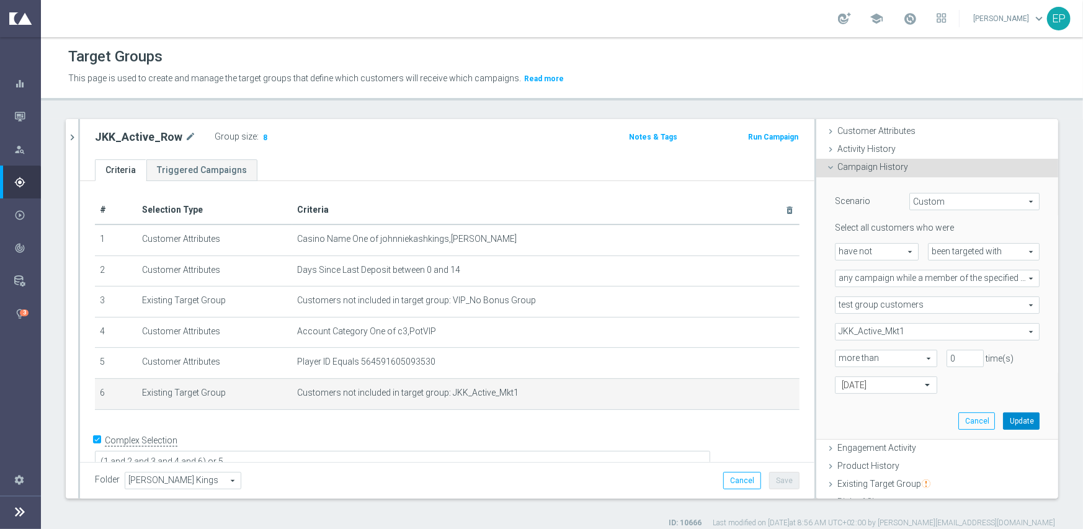
click at [1010, 418] on button "Update" at bounding box center [1021, 421] width 37 height 17
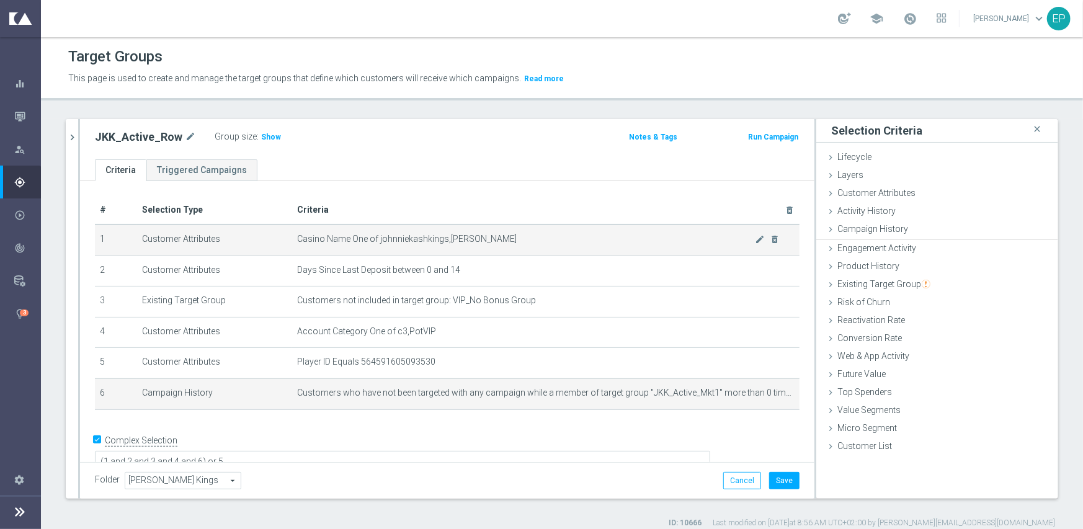
scroll to position [0, 0]
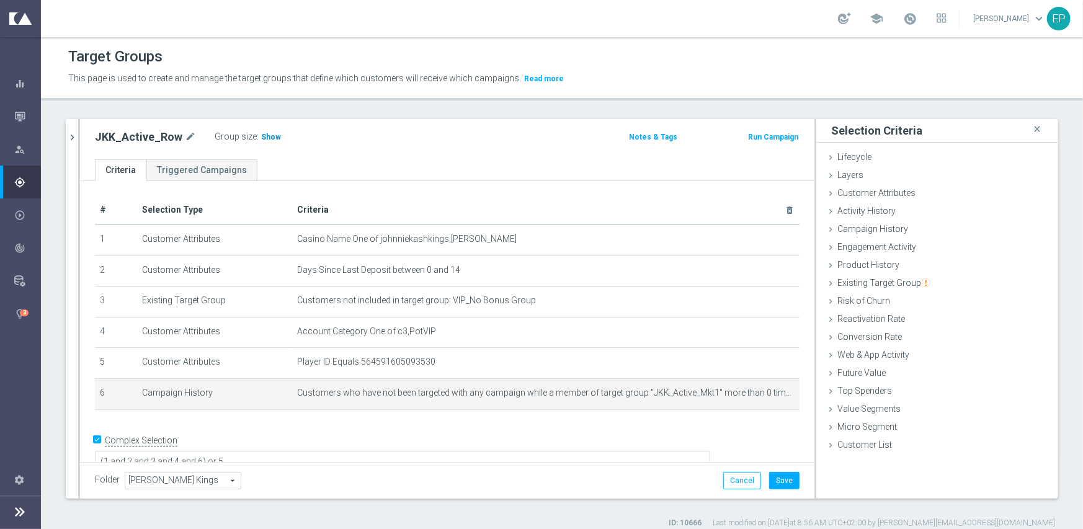
click at [265, 138] on span "Show" at bounding box center [271, 137] width 20 height 9
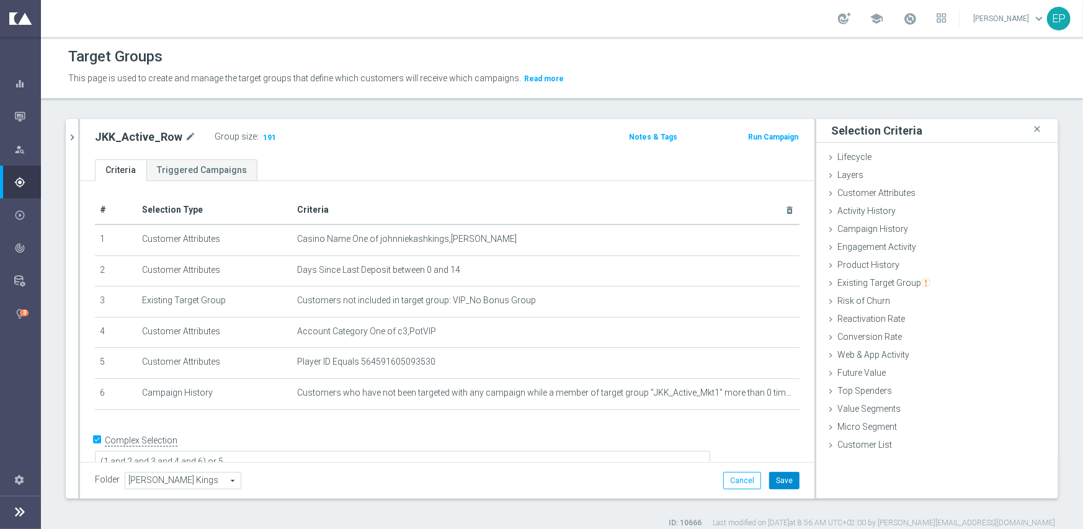
click at [778, 483] on button "Save" at bounding box center [784, 480] width 30 height 17
click at [74, 138] on icon "chevron_right" at bounding box center [72, 138] width 12 height 12
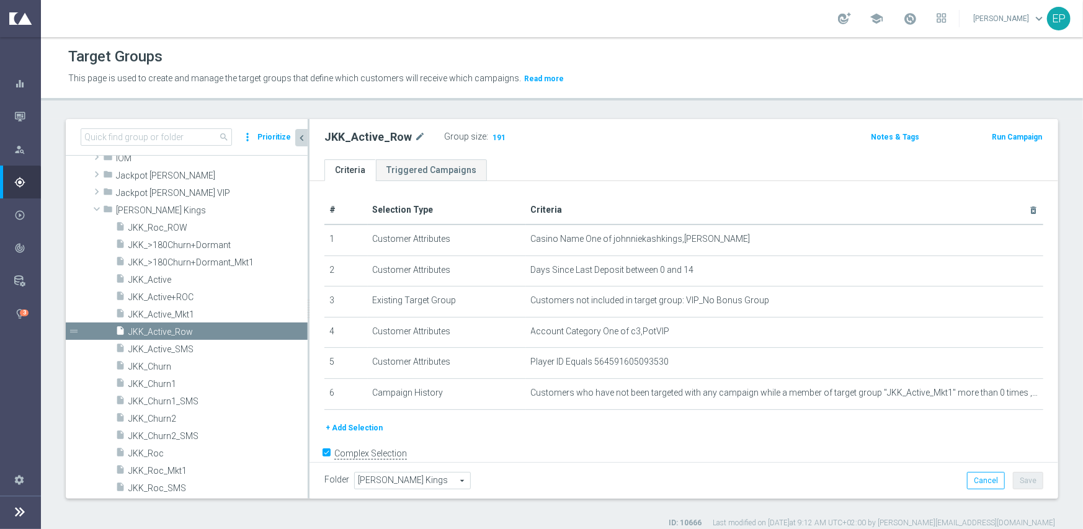
scroll to position [363, 0]
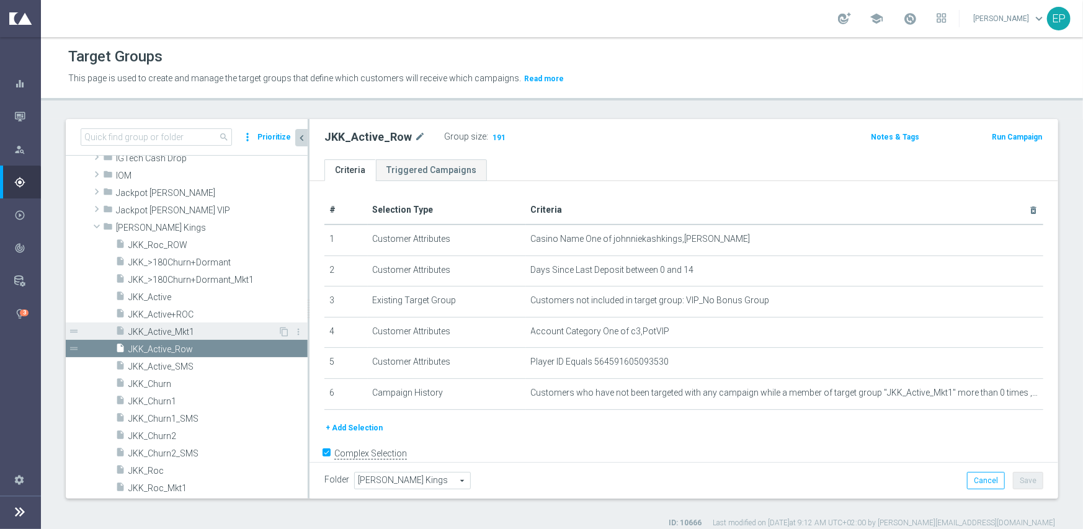
click at [152, 334] on span "JKK_Active_Mkt1" at bounding box center [203, 332] width 150 height 11
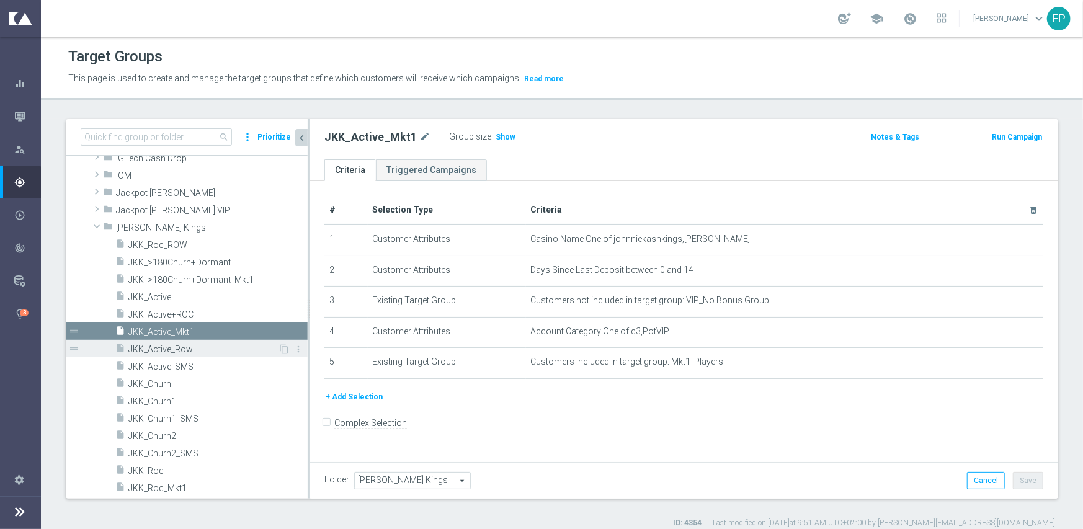
click at [161, 349] on span "JKK_Active_Row" at bounding box center [203, 349] width 150 height 11
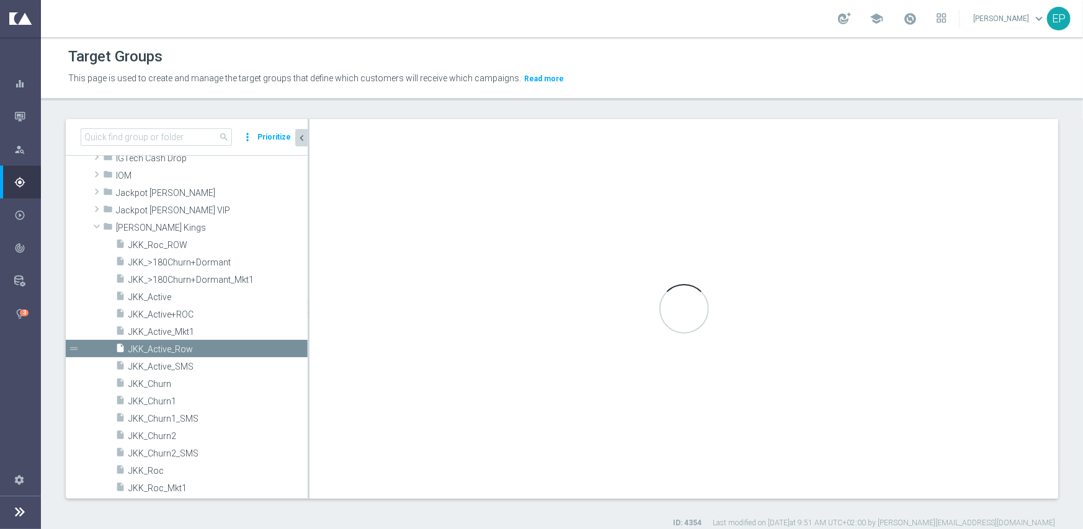
checkbox input "true"
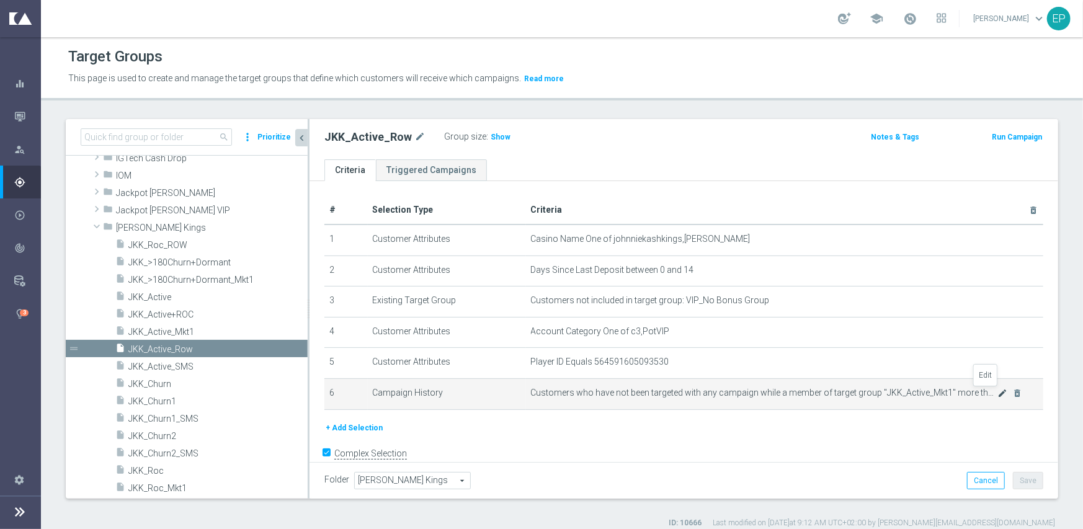
click at [998, 391] on icon "mode_edit" at bounding box center [1003, 393] width 10 height 10
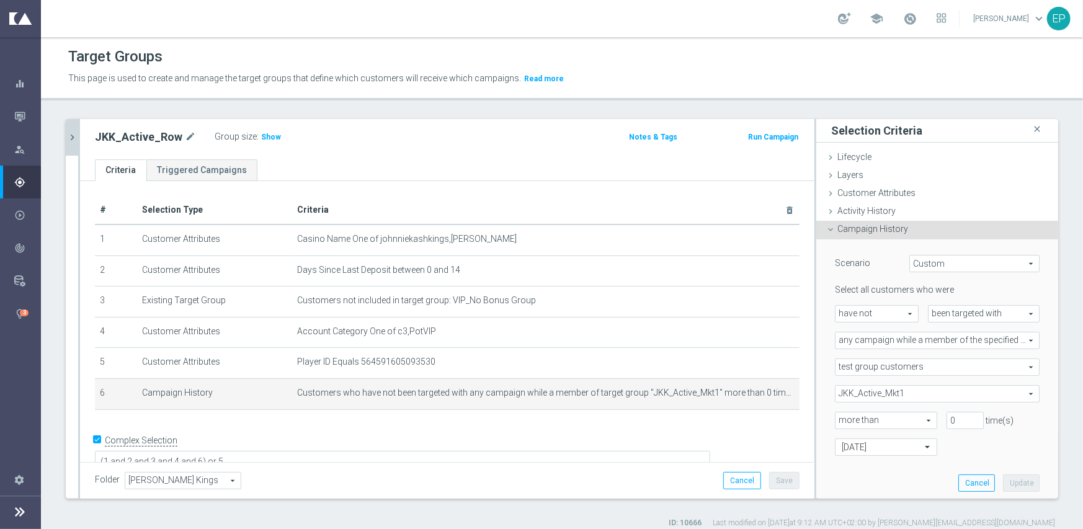
click at [826, 233] on icon at bounding box center [831, 230] width 10 height 10
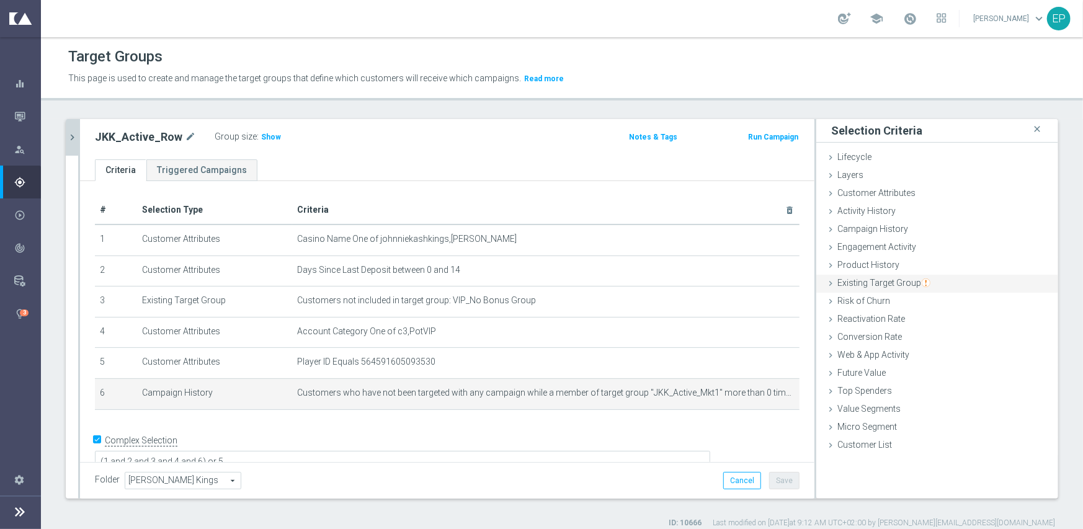
click at [864, 281] on span "Existing Target Group" at bounding box center [883, 283] width 93 height 10
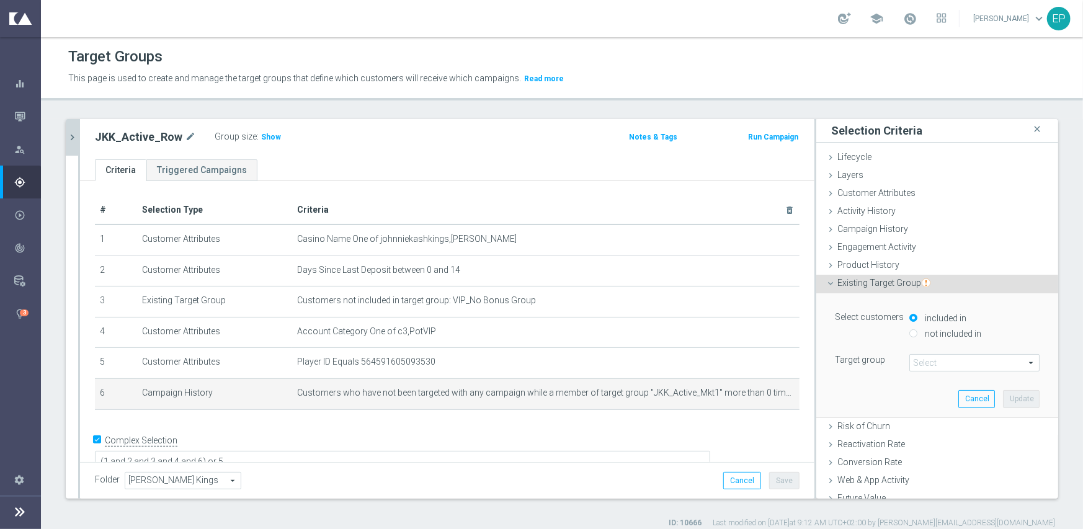
click at [909, 333] on input "not included in" at bounding box center [913, 333] width 8 height 8
radio input "true"
drag, startPoint x: 640, startPoint y: 394, endPoint x: 681, endPoint y: 399, distance: 41.2
click at [681, 399] on td "Customers who have not been targeted with any campaign while a member of target…" at bounding box center [545, 393] width 507 height 31
click at [681, 396] on span "Customers who have not been targeted with any campaign while a member of target…" at bounding box center [526, 393] width 458 height 11
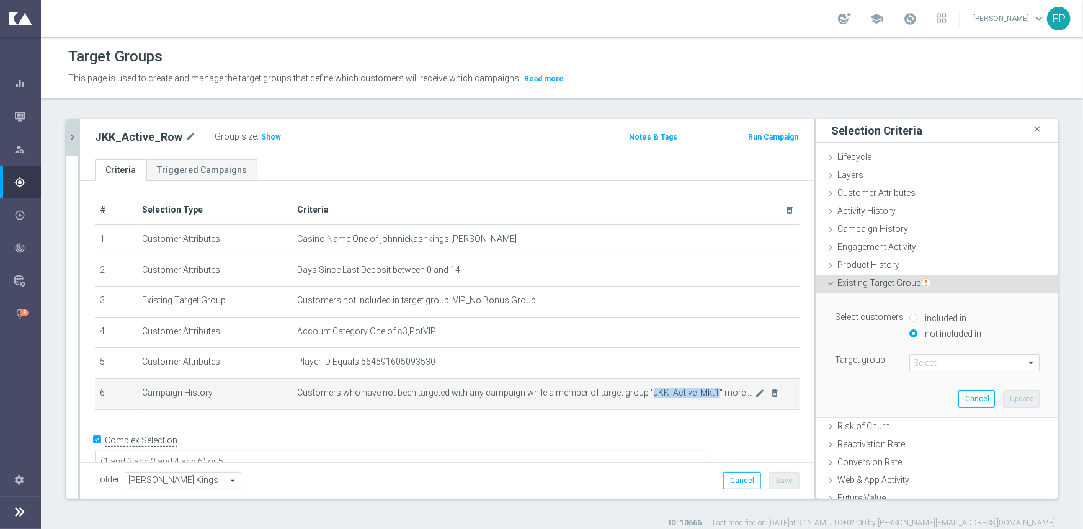
drag, startPoint x: 643, startPoint y: 392, endPoint x: 706, endPoint y: 393, distance: 63.3
click at [706, 393] on span "Customers who have not been targeted with any campaign while a member of target…" at bounding box center [526, 393] width 458 height 11
copy span "JKK_Active_Mkt1"
click at [947, 362] on span at bounding box center [974, 363] width 129 height 16
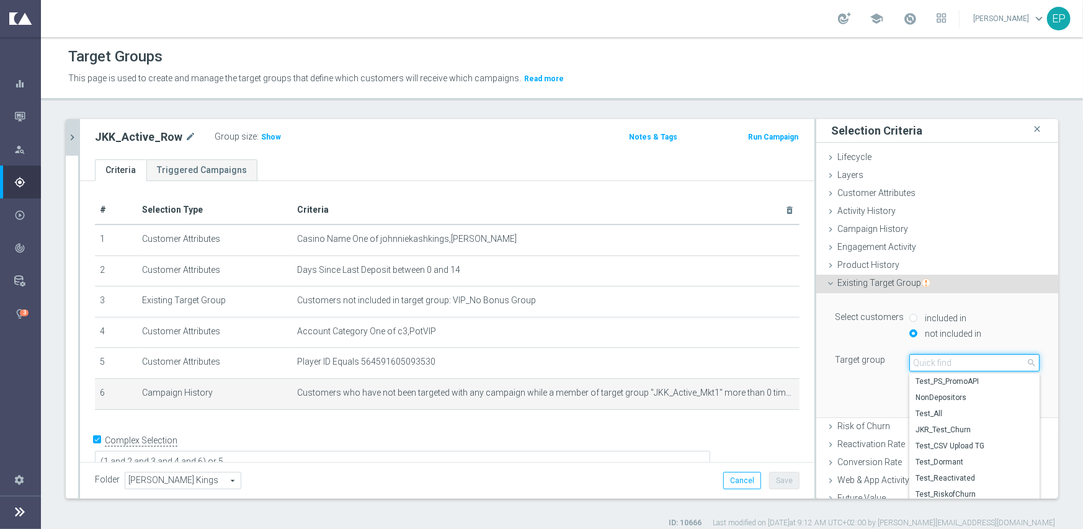
click at [942, 362] on input "search" at bounding box center [974, 362] width 130 height 17
paste input "JKK_Active_Mkt1"
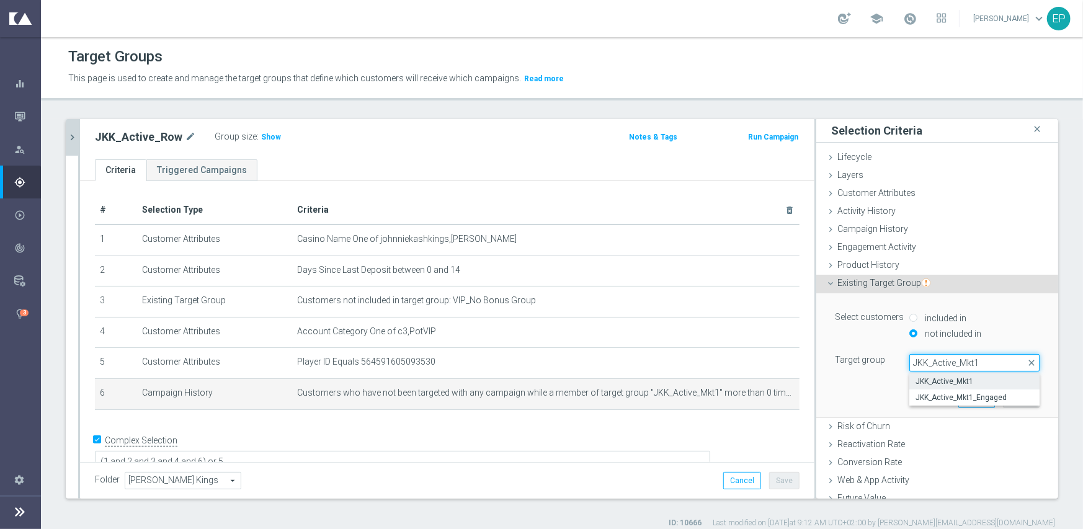
type input "JKK_Active_Mkt1"
click at [944, 380] on span "JKK_Active_Mkt1" at bounding box center [975, 382] width 118 height 10
type input "JKK_Active_Mkt1"
click at [1003, 397] on button "Update" at bounding box center [1021, 398] width 37 height 17
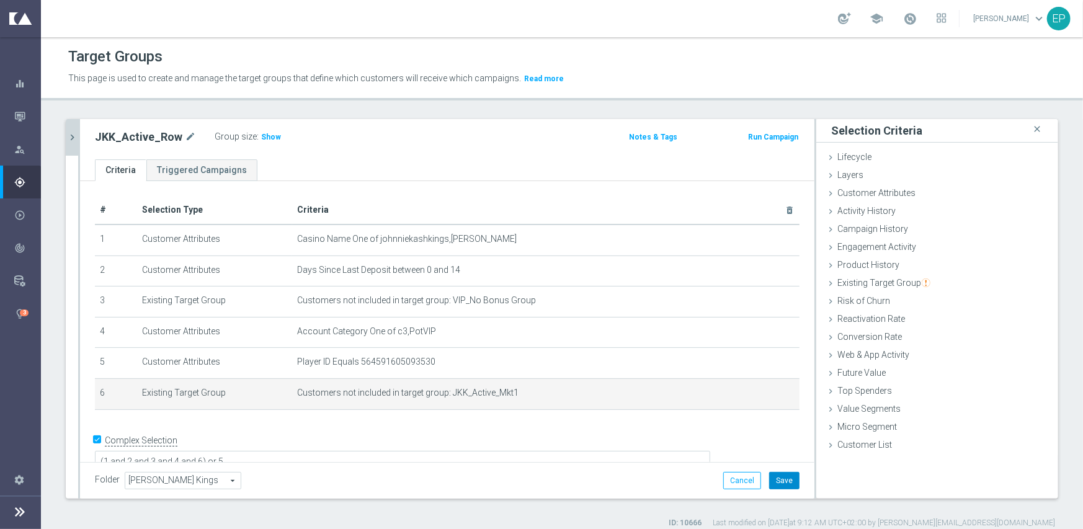
drag, startPoint x: 775, startPoint y: 478, endPoint x: 752, endPoint y: 468, distance: 25.6
click at [775, 478] on button "Save" at bounding box center [784, 480] width 30 height 17
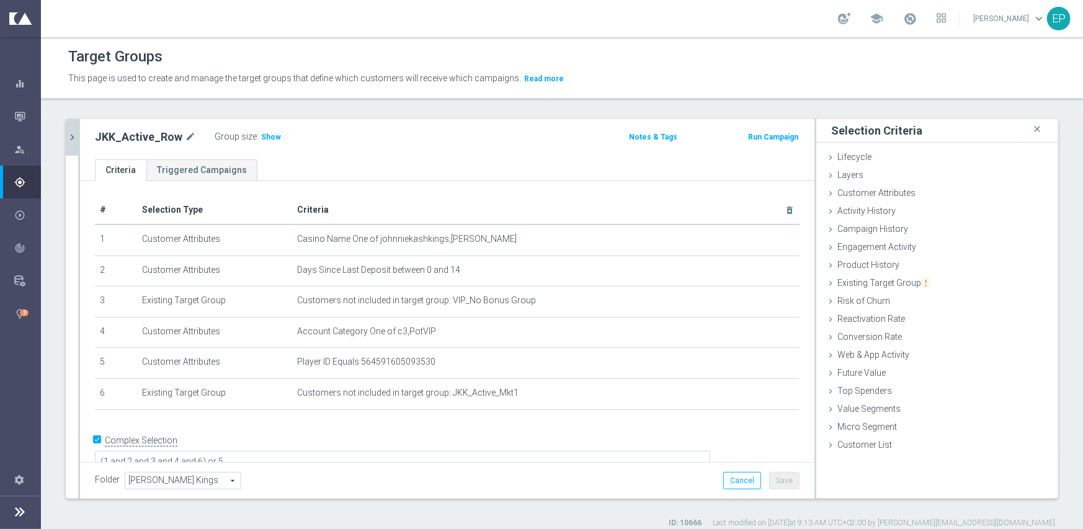
click at [71, 137] on icon "chevron_right" at bounding box center [72, 138] width 12 height 12
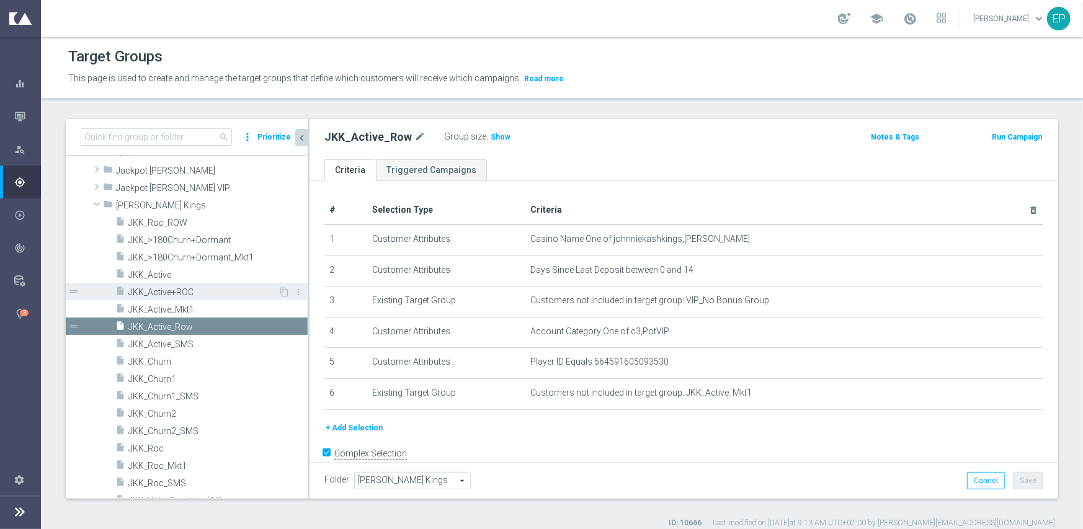
scroll to position [408, 0]
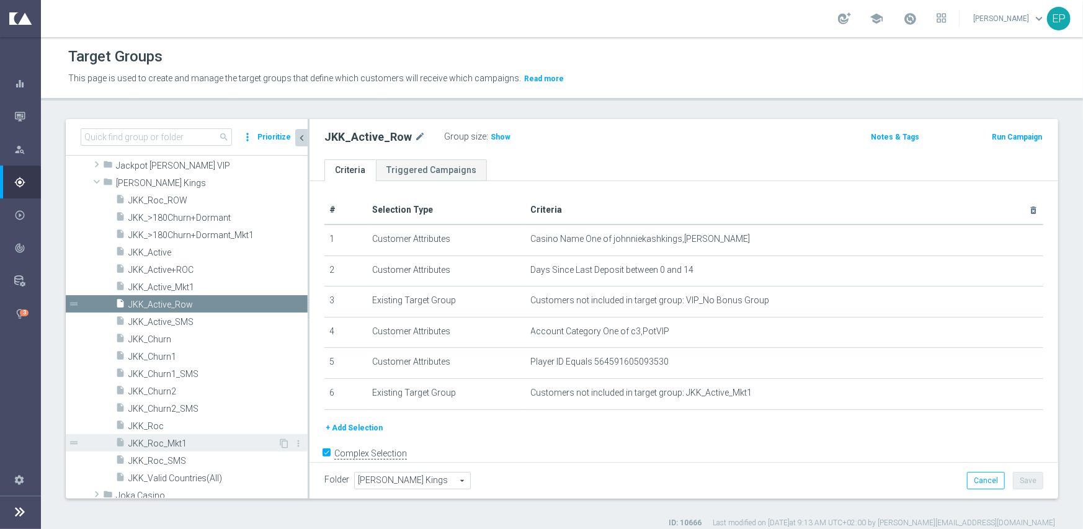
click at [177, 446] on span "JKK_Roc_Mkt1" at bounding box center [203, 444] width 150 height 11
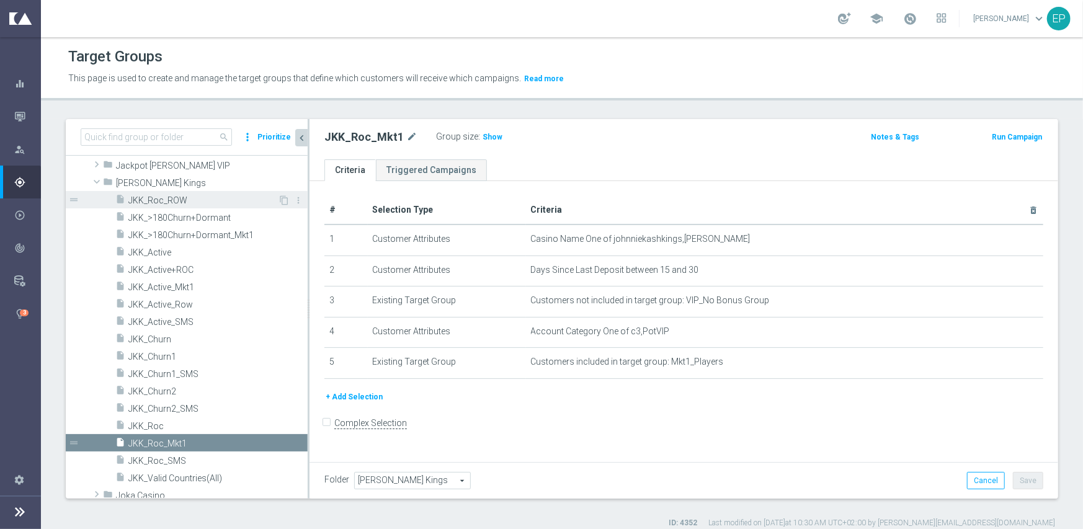
click at [184, 195] on span "JKK_Roc_ROW" at bounding box center [203, 200] width 150 height 11
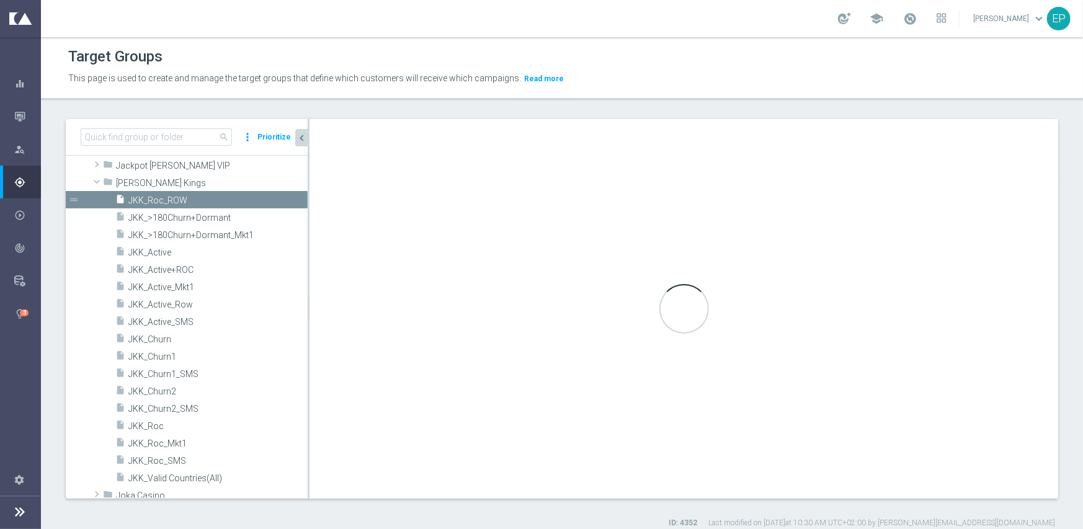
checkbox input "true"
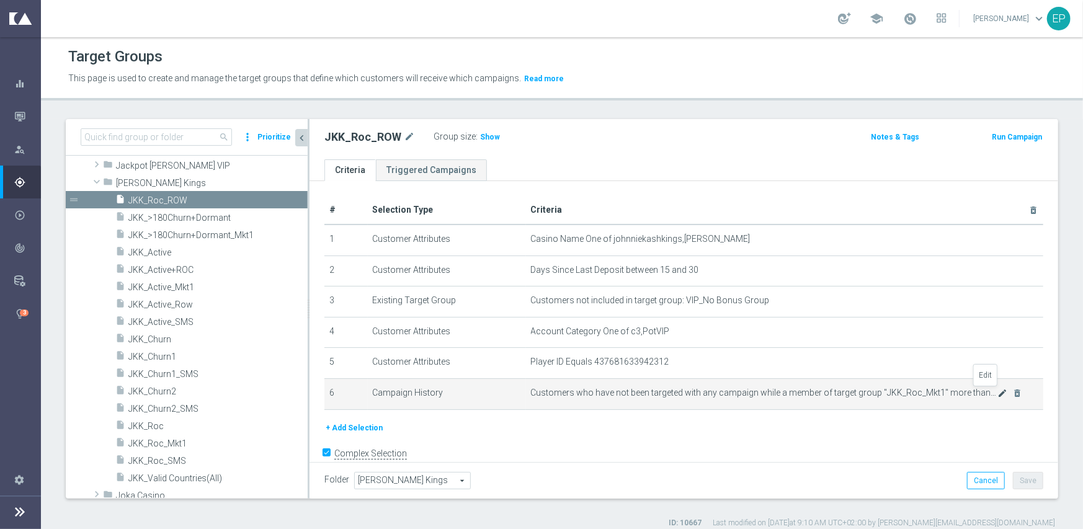
click at [998, 391] on icon "mode_edit" at bounding box center [1003, 393] width 10 height 10
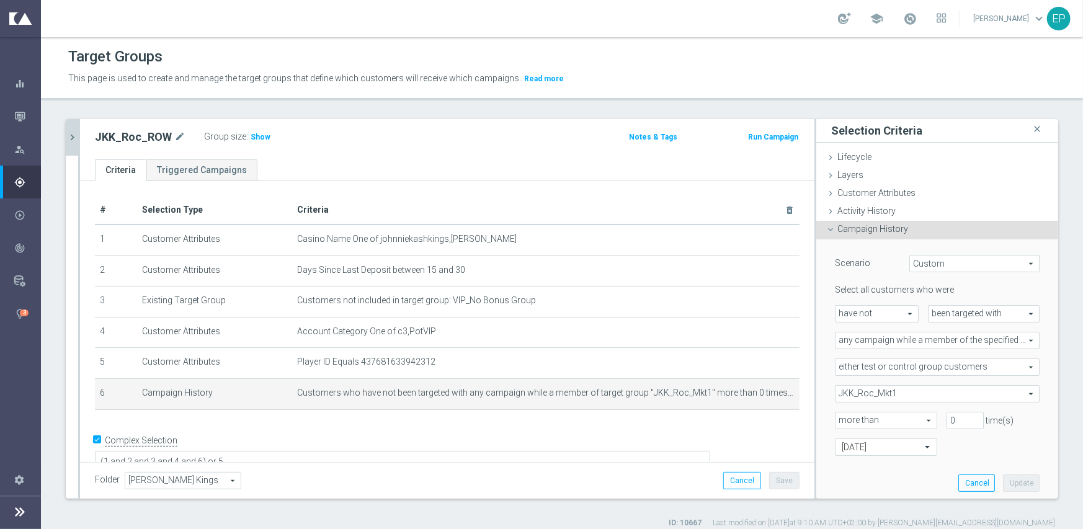
click at [826, 228] on icon at bounding box center [831, 230] width 10 height 10
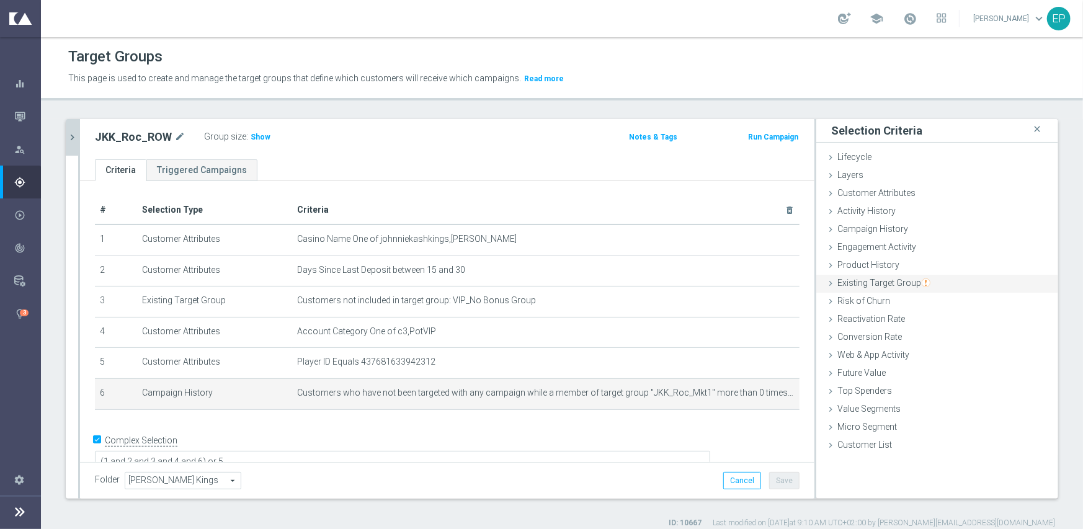
click at [826, 282] on icon at bounding box center [831, 284] width 10 height 10
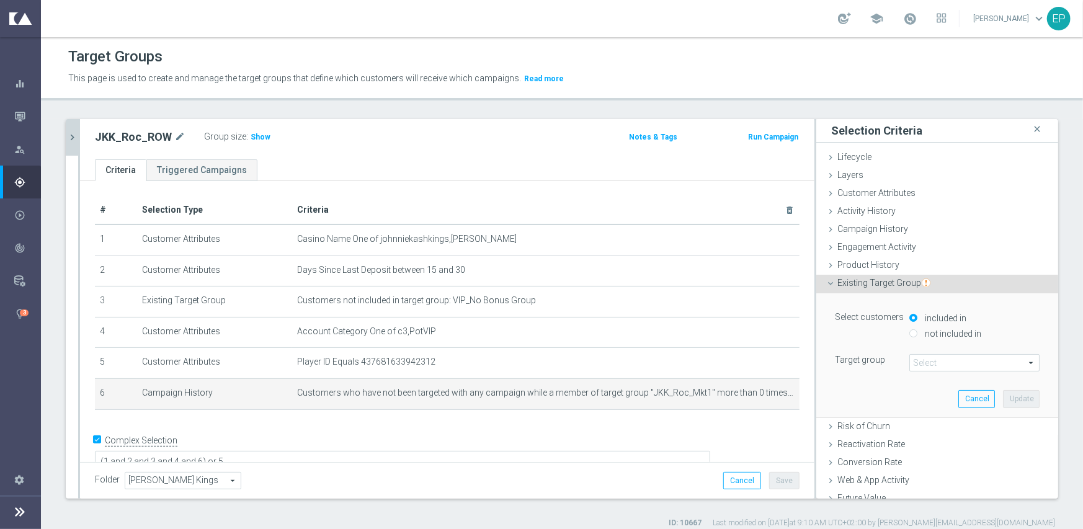
click at [922, 331] on label "not included in" at bounding box center [952, 333] width 60 height 11
click at [914, 331] on input "not included in" at bounding box center [913, 333] width 8 height 8
radio input "true"
drag, startPoint x: 645, startPoint y: 392, endPoint x: 686, endPoint y: 398, distance: 41.3
click at [686, 398] on span "Customers who have not been targeted with any campaign while a member of target…" at bounding box center [526, 393] width 458 height 11
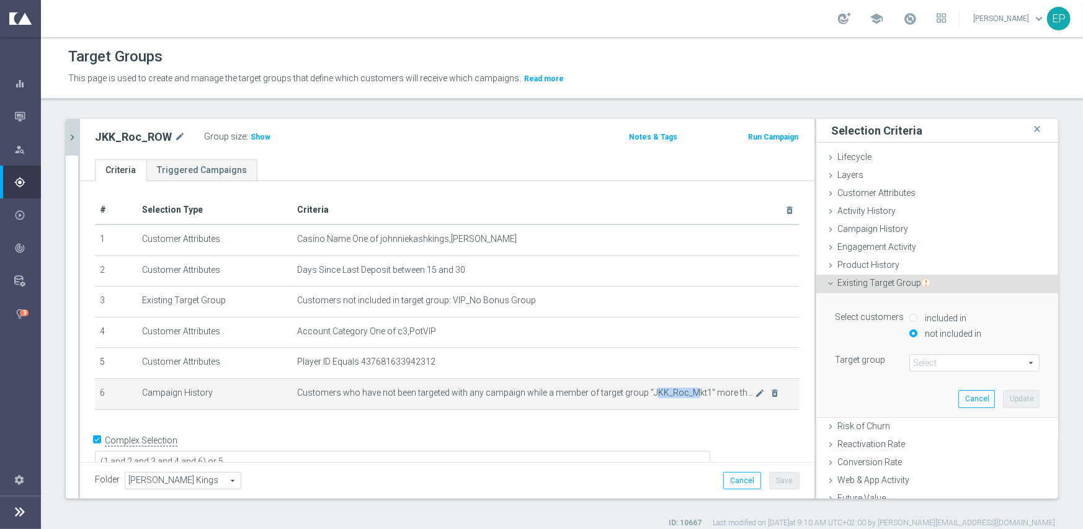
copy span "KK_Roc_M"
click at [921, 358] on span at bounding box center [974, 363] width 129 height 16
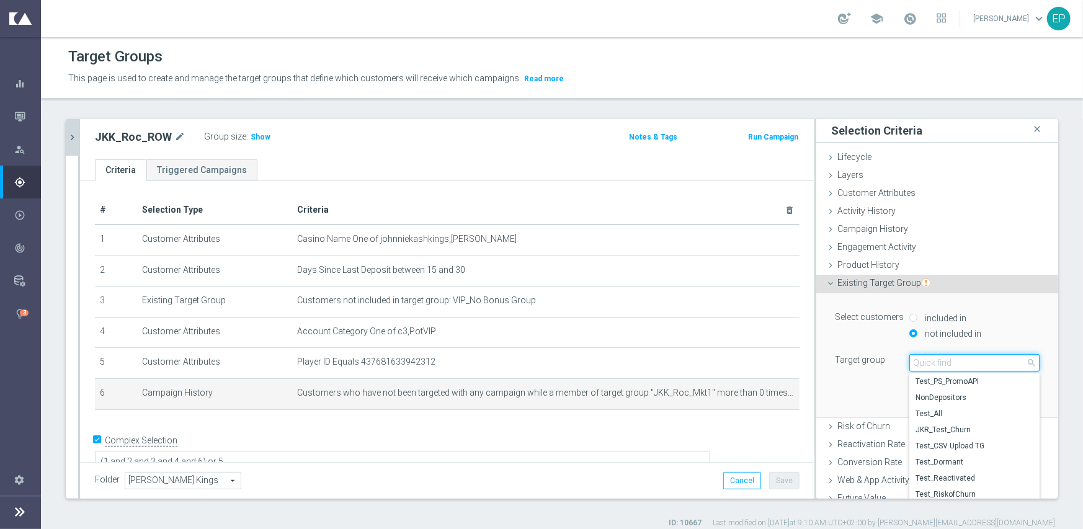
click at [924, 359] on input "search" at bounding box center [974, 362] width 130 height 17
paste input "KK_Roc_M"
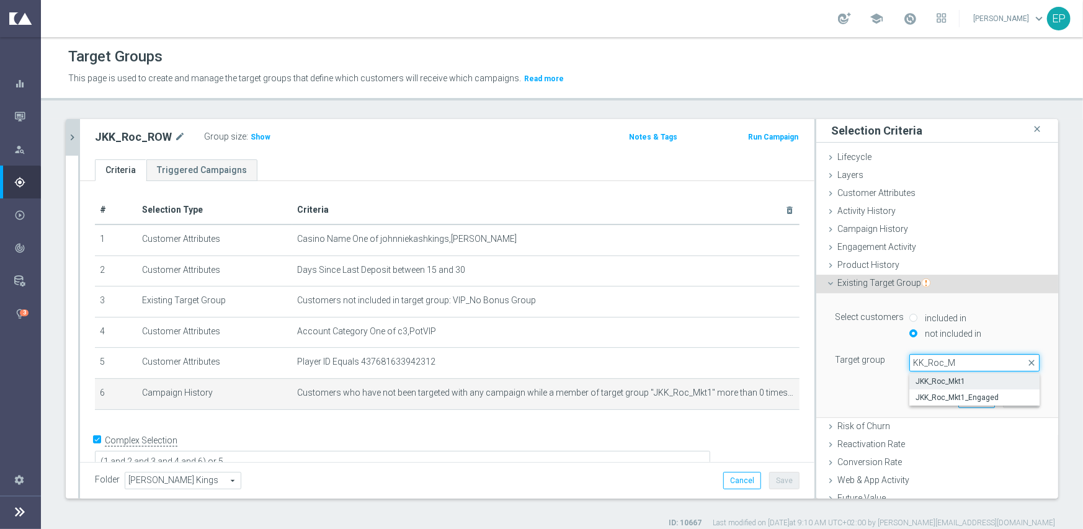
type input "KK_Roc_M"
click at [932, 383] on span "JKK_Roc_Mkt1" at bounding box center [975, 382] width 118 height 10
type input "JKK_Roc_Mkt1"
click at [846, 391] on div "Select customers included in not included in Target group JKK_Roc_Mkt1 JKK_Roc_…" at bounding box center [937, 354] width 223 height 123
click at [1004, 398] on button "Update" at bounding box center [1021, 398] width 37 height 17
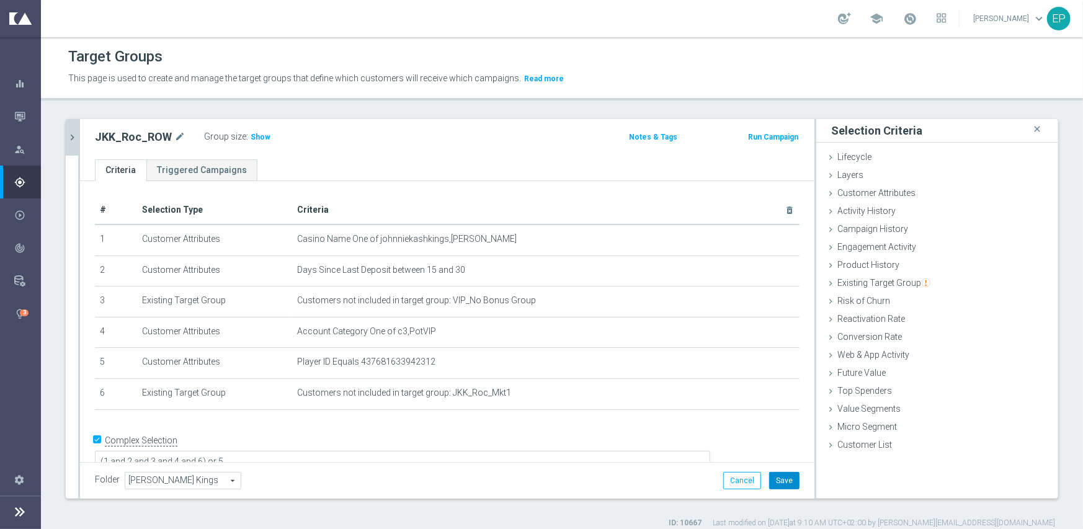
click at [776, 479] on button "Save" at bounding box center [784, 480] width 30 height 17
click at [72, 133] on icon "chevron_right" at bounding box center [72, 138] width 12 height 12
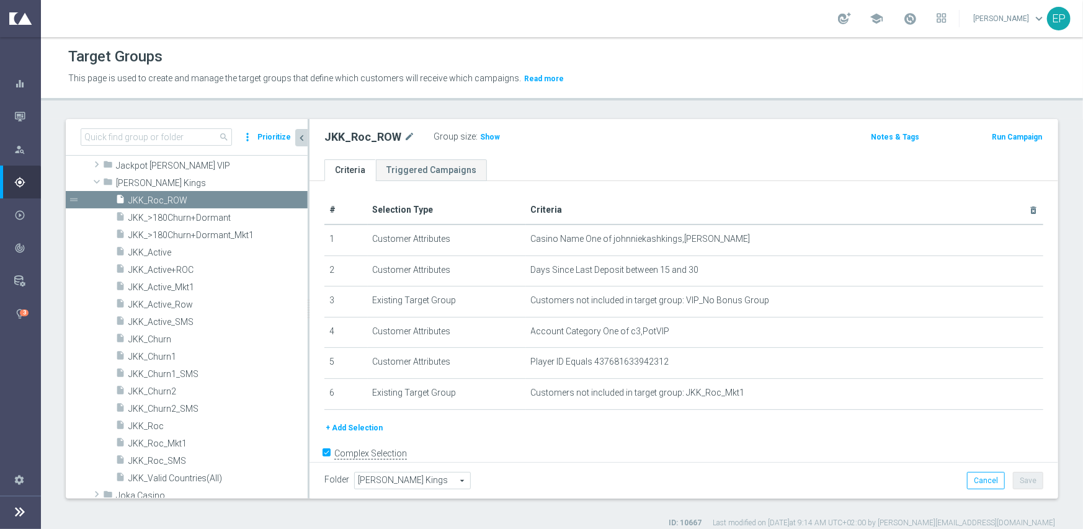
scroll to position [390, 0]
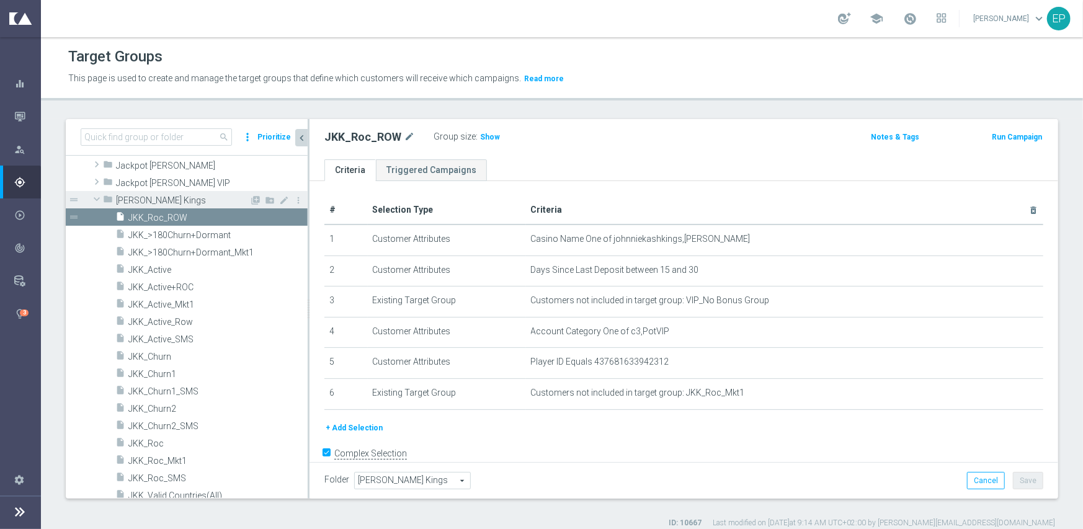
click at [94, 195] on span at bounding box center [96, 199] width 15 height 12
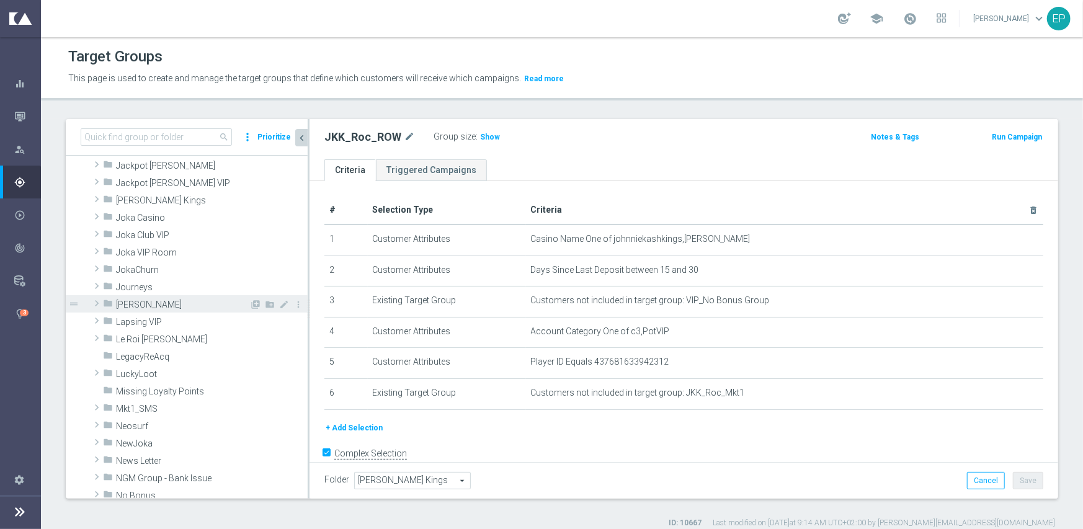
click at [96, 304] on span at bounding box center [97, 303] width 12 height 15
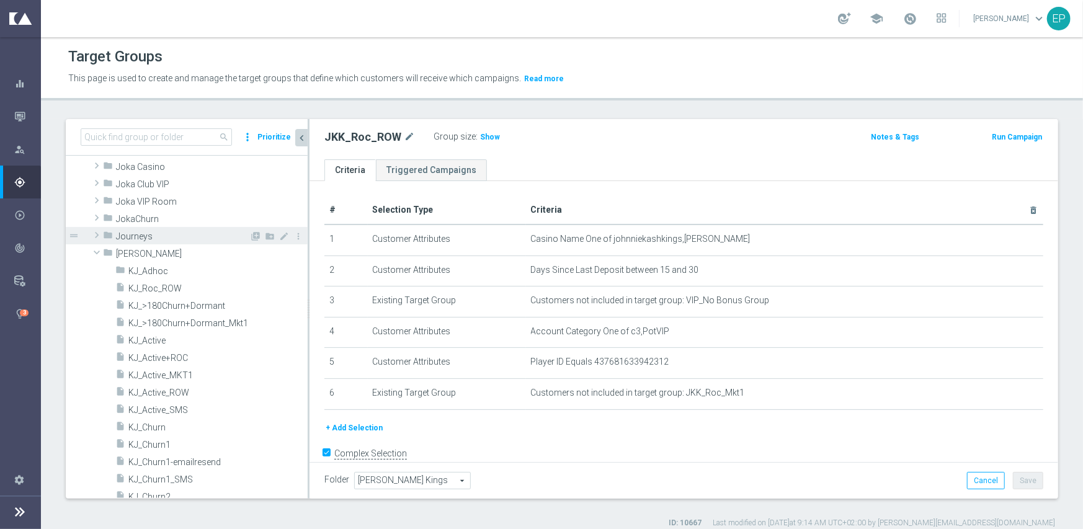
scroll to position [452, 0]
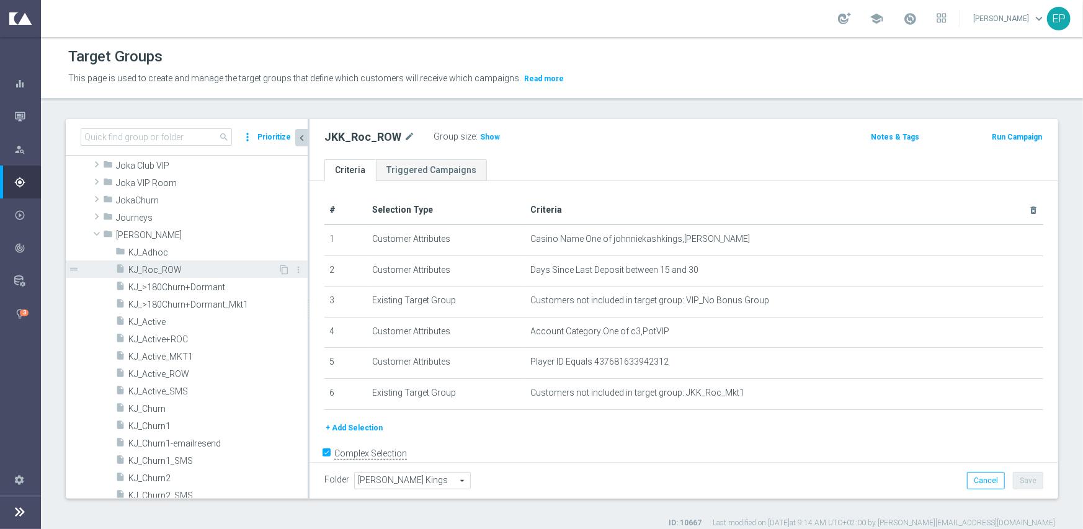
click at [153, 265] on span "KJ_Roc_ROW" at bounding box center [203, 270] width 150 height 11
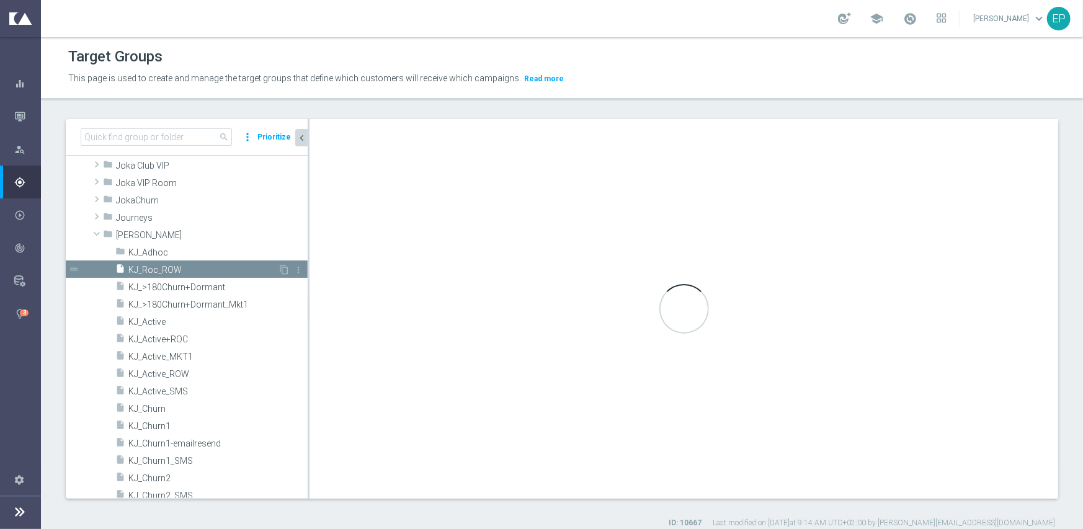
type input "[PERSON_NAME]"
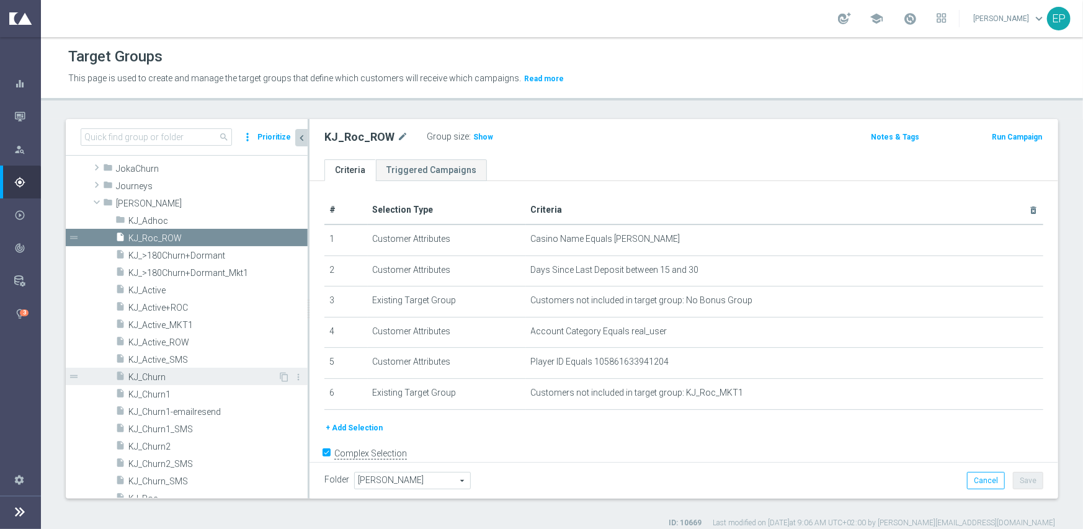
scroll to position [514, 0]
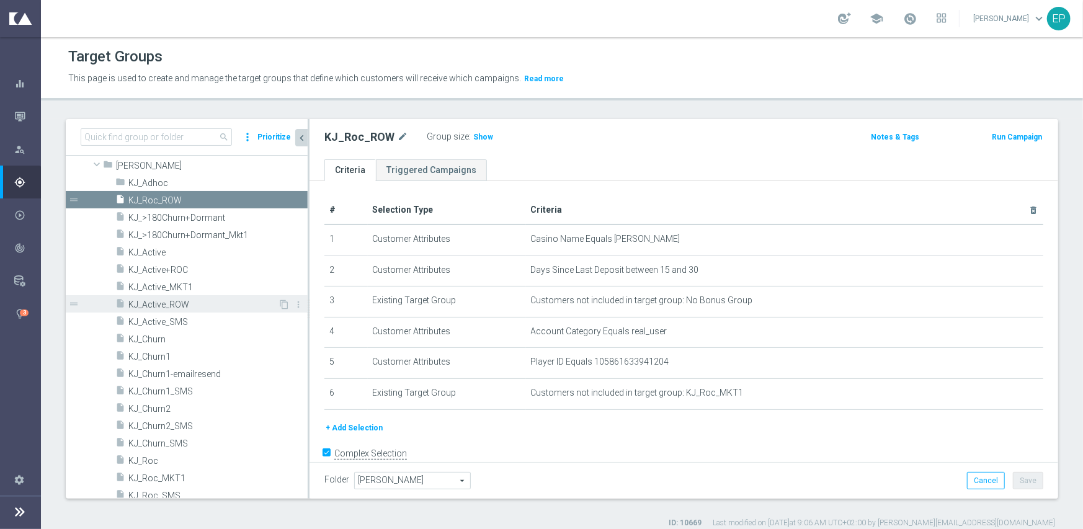
click at [177, 305] on span "KJ_Active_ROW" at bounding box center [203, 305] width 150 height 11
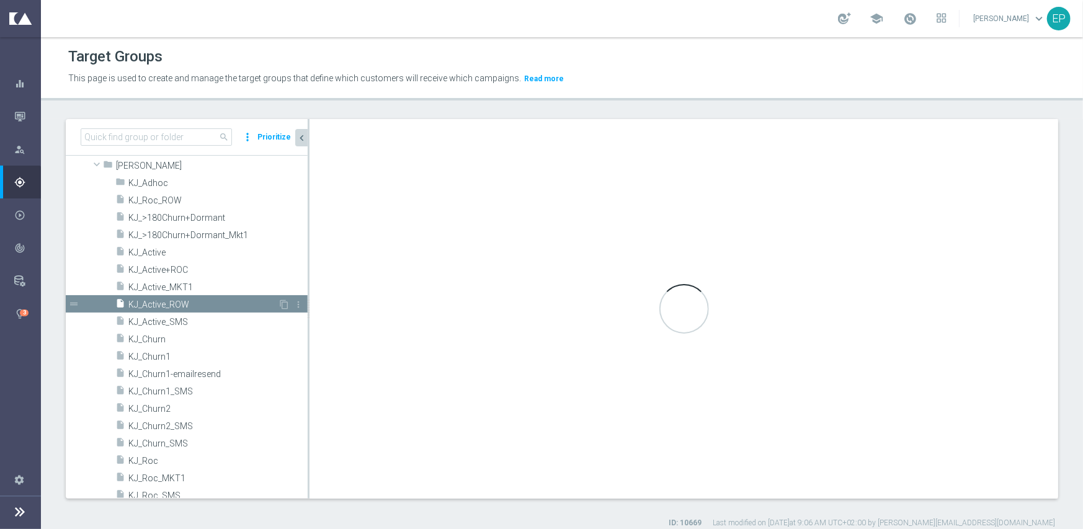
type textarea "(1 and 2 and 3 and 4 and 6) or 5"
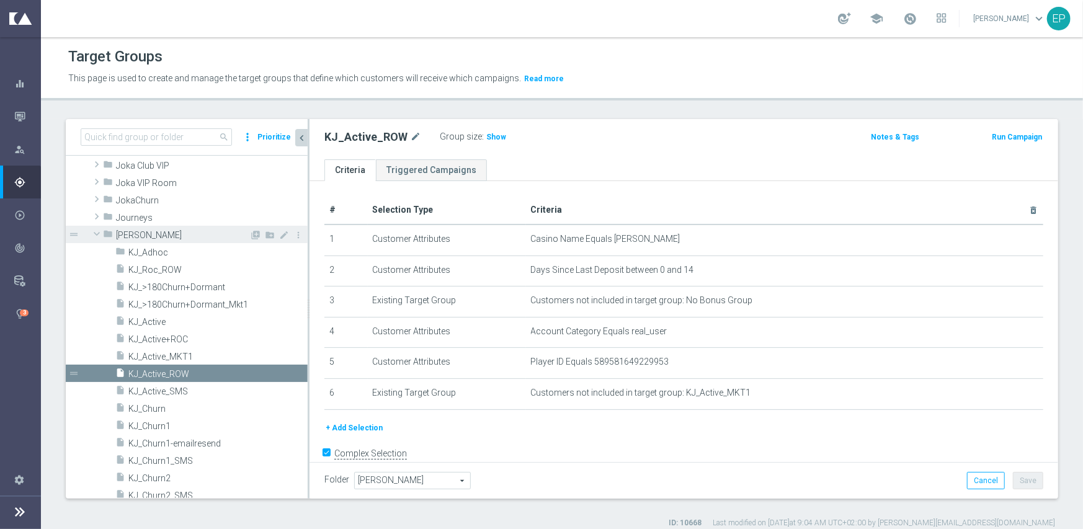
click at [96, 234] on span at bounding box center [96, 234] width 15 height 12
